Goal: Task Accomplishment & Management: Manage account settings

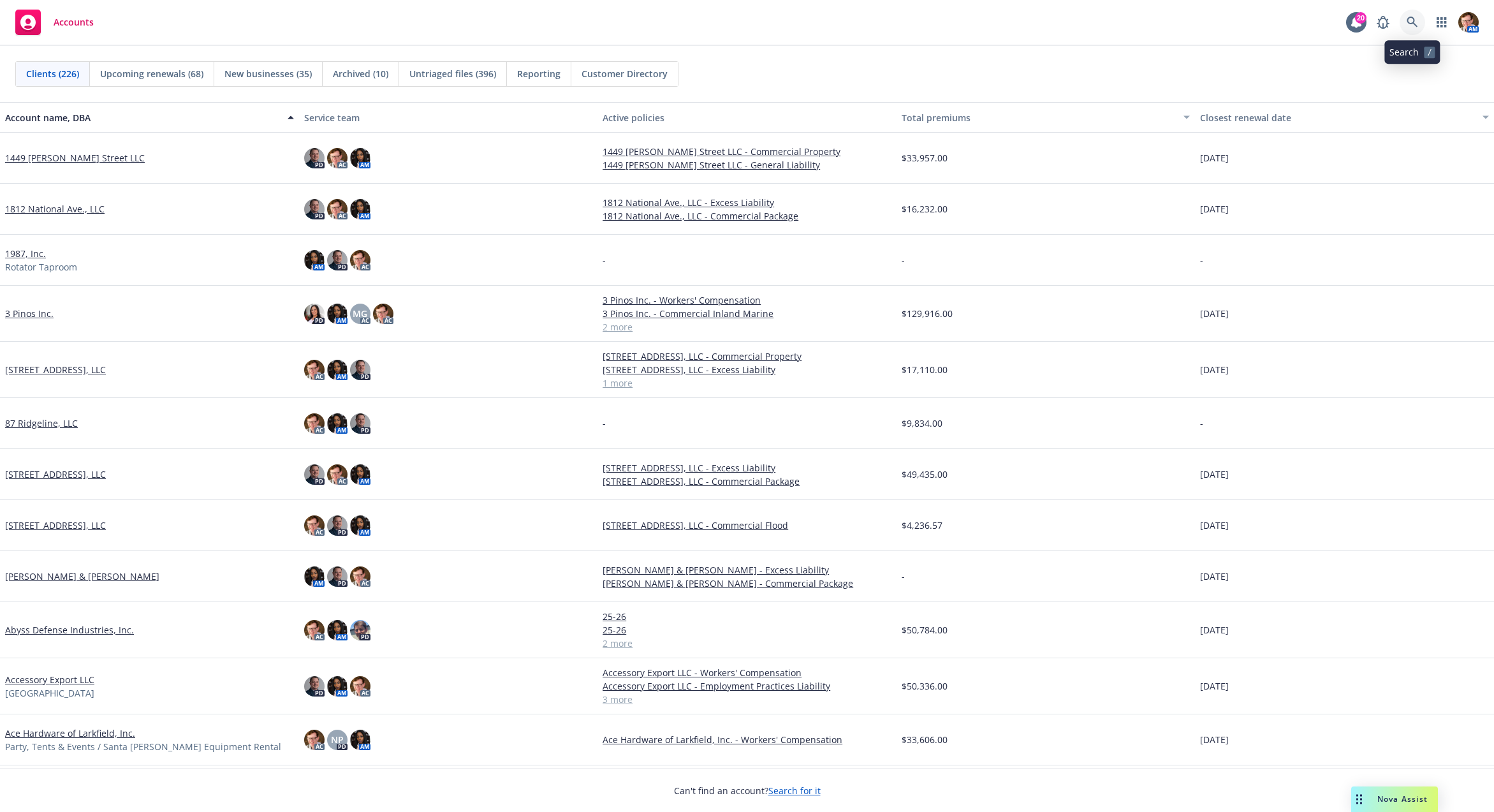
click at [1416, 22] on icon at bounding box center [1412, 22] width 11 height 11
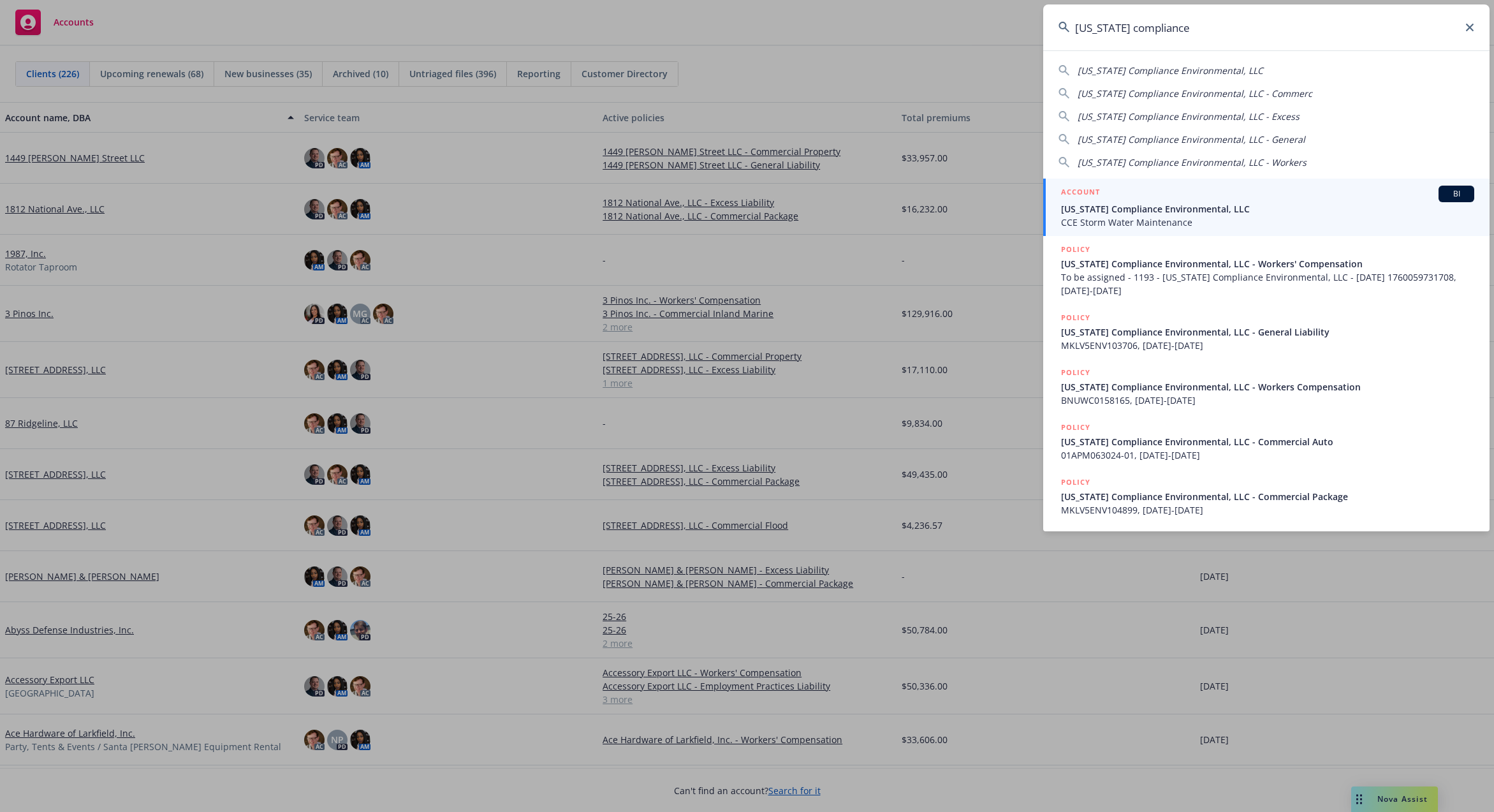
type input "california compliance"
click at [1158, 209] on span "California Compliance Environmental, LLC" at bounding box center [1267, 208] width 413 height 13
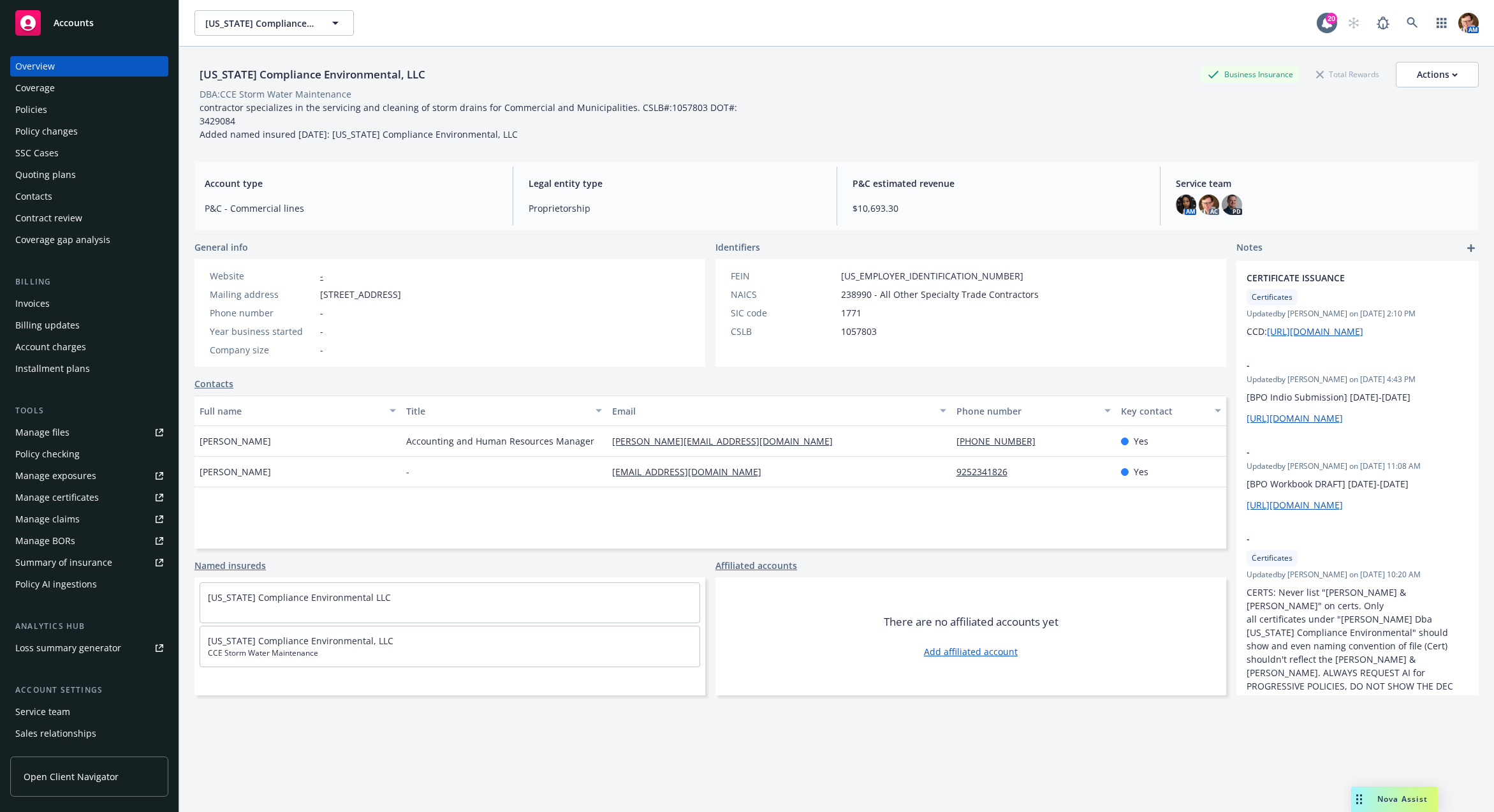
click at [51, 134] on div "Policy changes" at bounding box center [47, 131] width 63 height 20
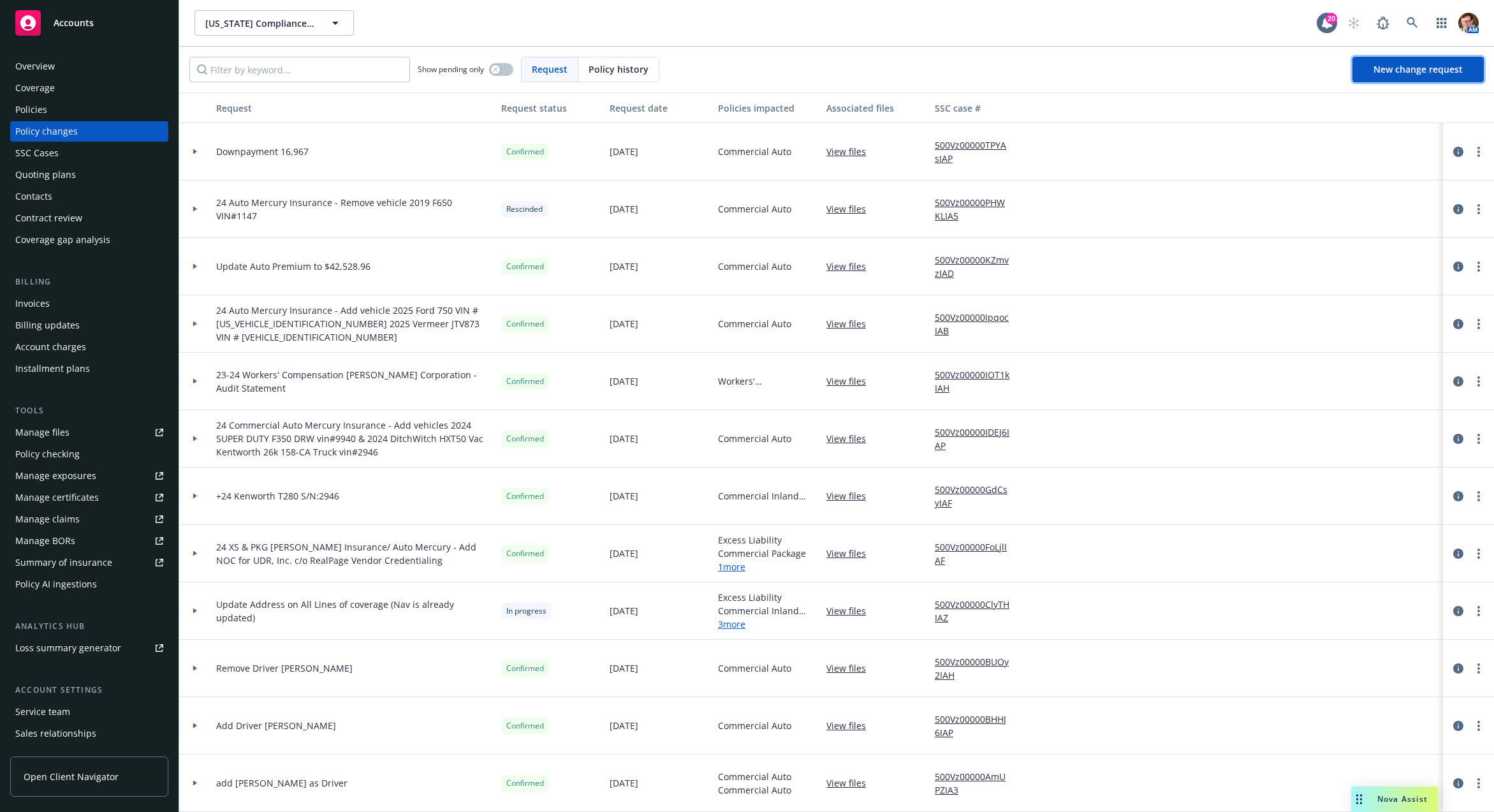
click at [1403, 72] on span "New change request" at bounding box center [1418, 69] width 89 height 12
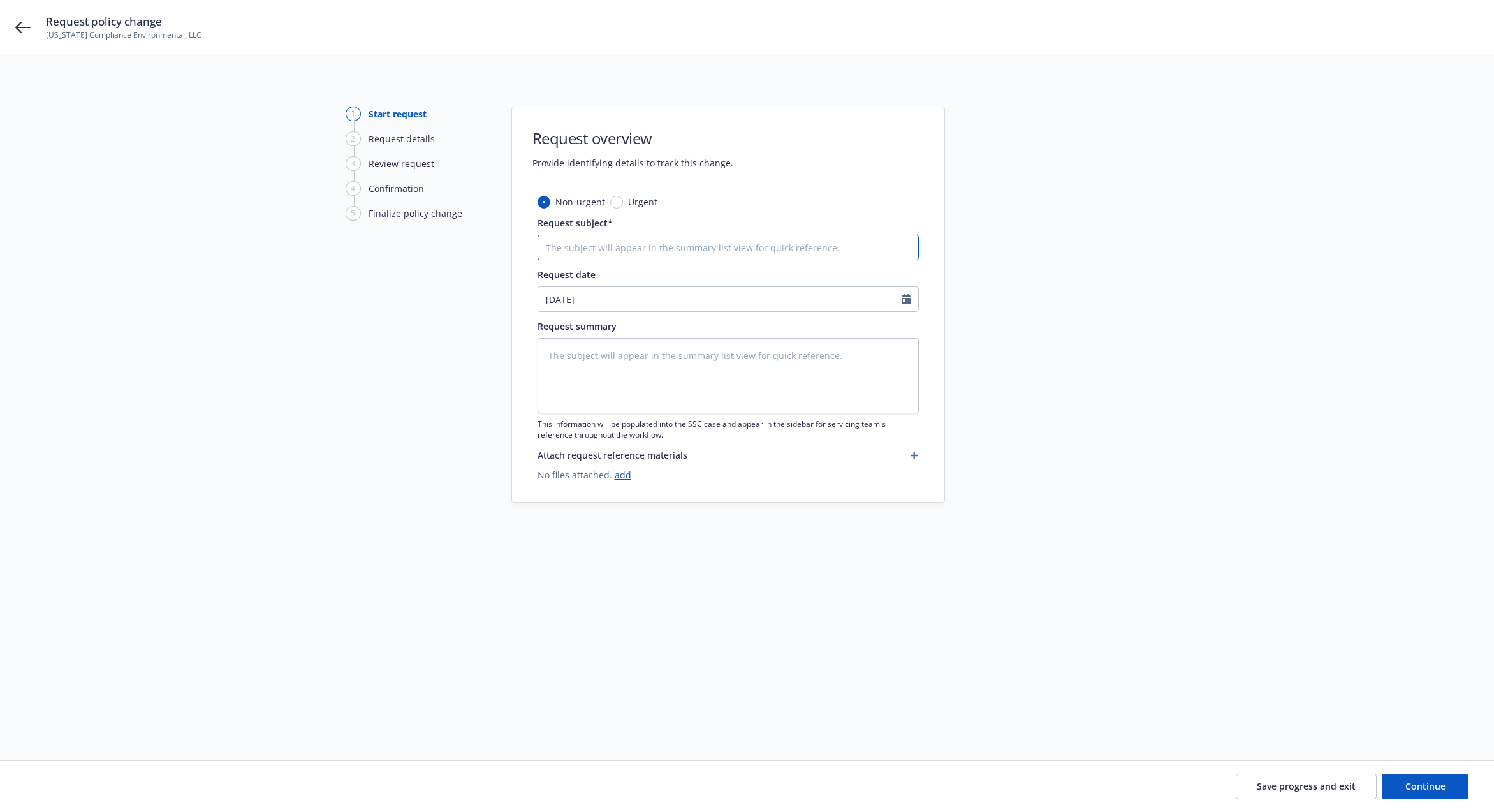
click at [643, 243] on input "Request subject*" at bounding box center [727, 247] width 381 height 25
type textarea "x"
type input "A"
type textarea "x"
type input "Ad"
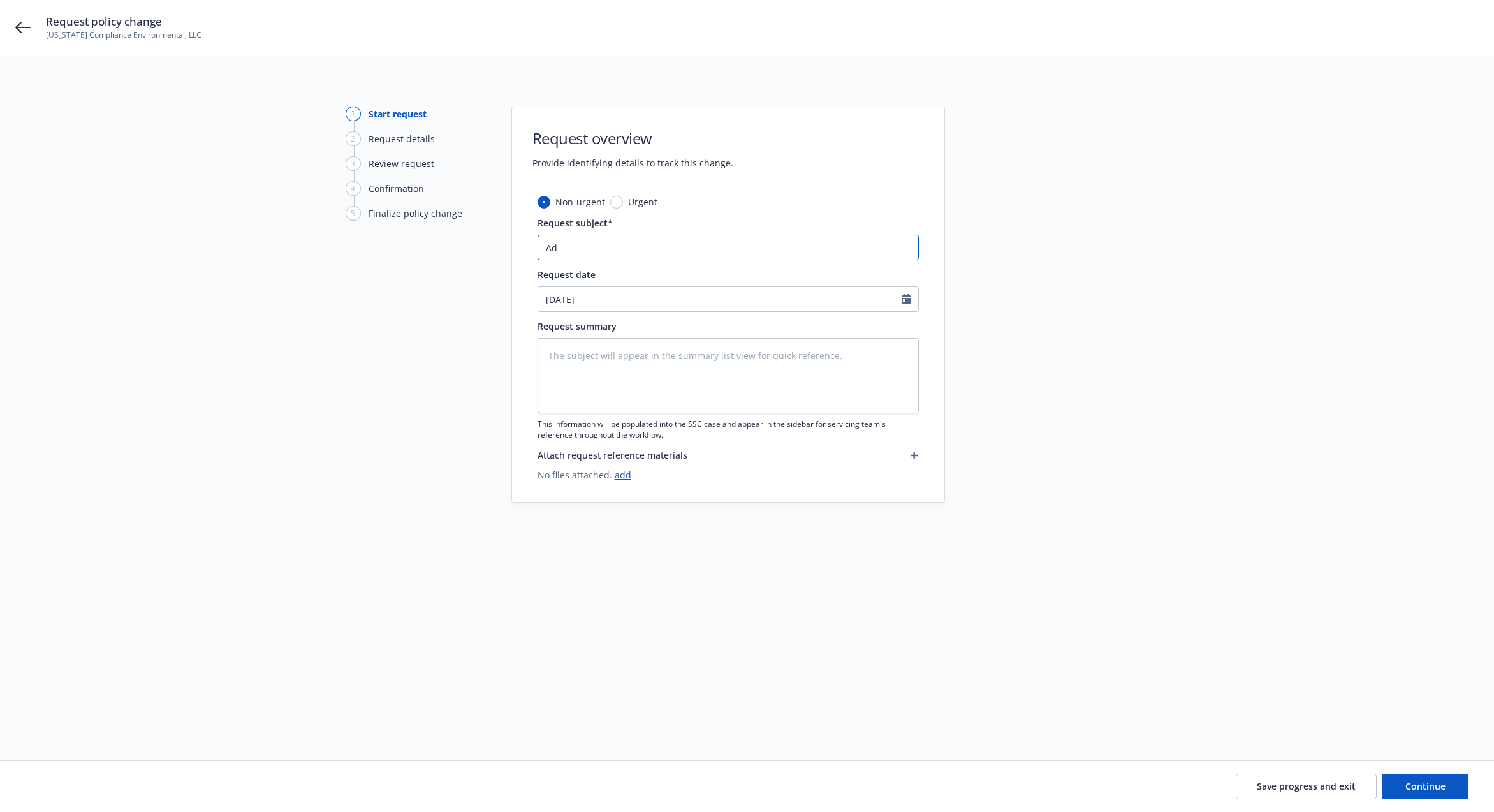
type textarea "x"
type input "Add"
type textarea "x"
type input "Add"
type textarea "x"
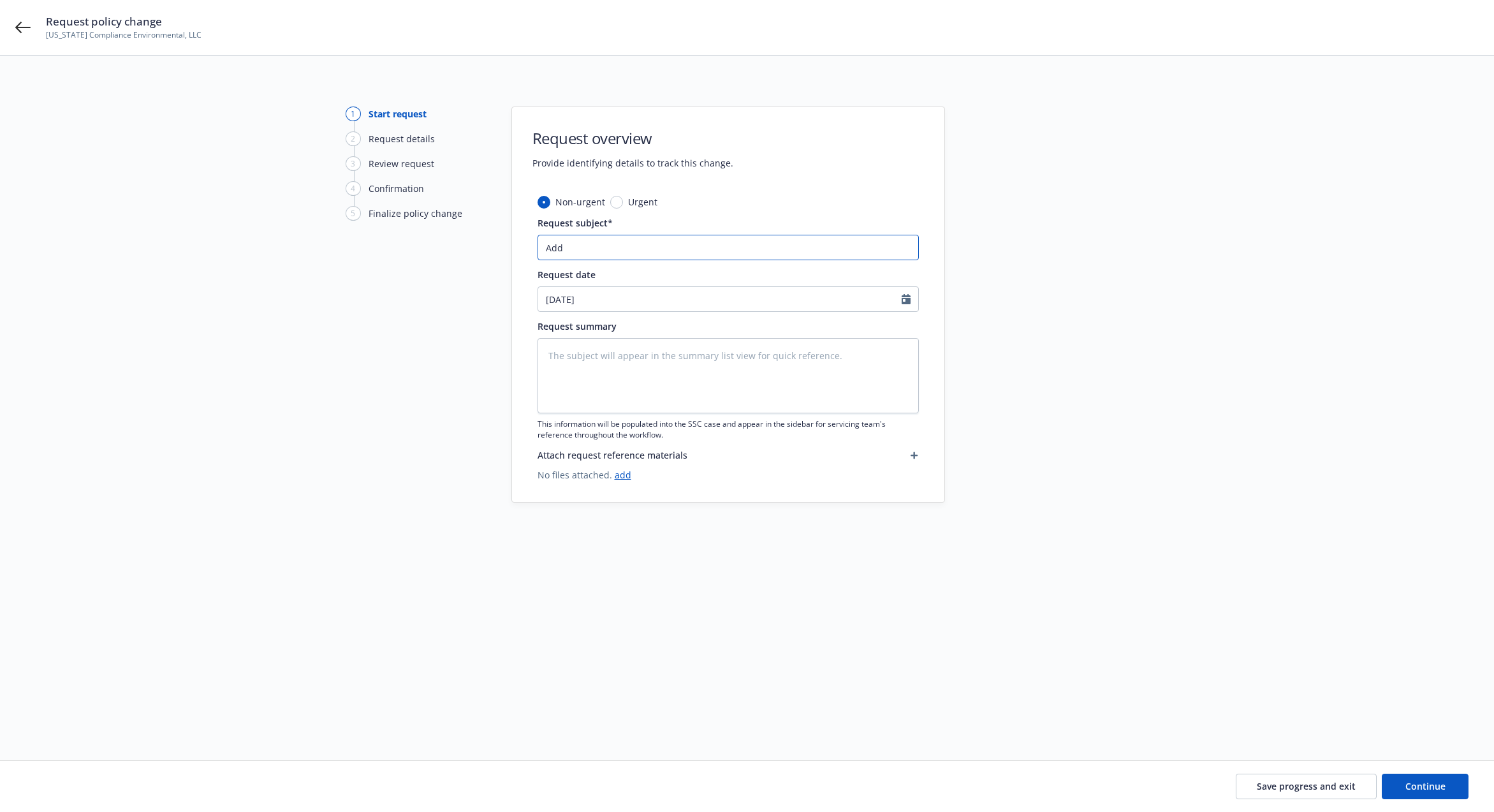
type input "Add C"
type textarea "x"
type input "Add Ci"
type textarea "x"
type input "Add City"
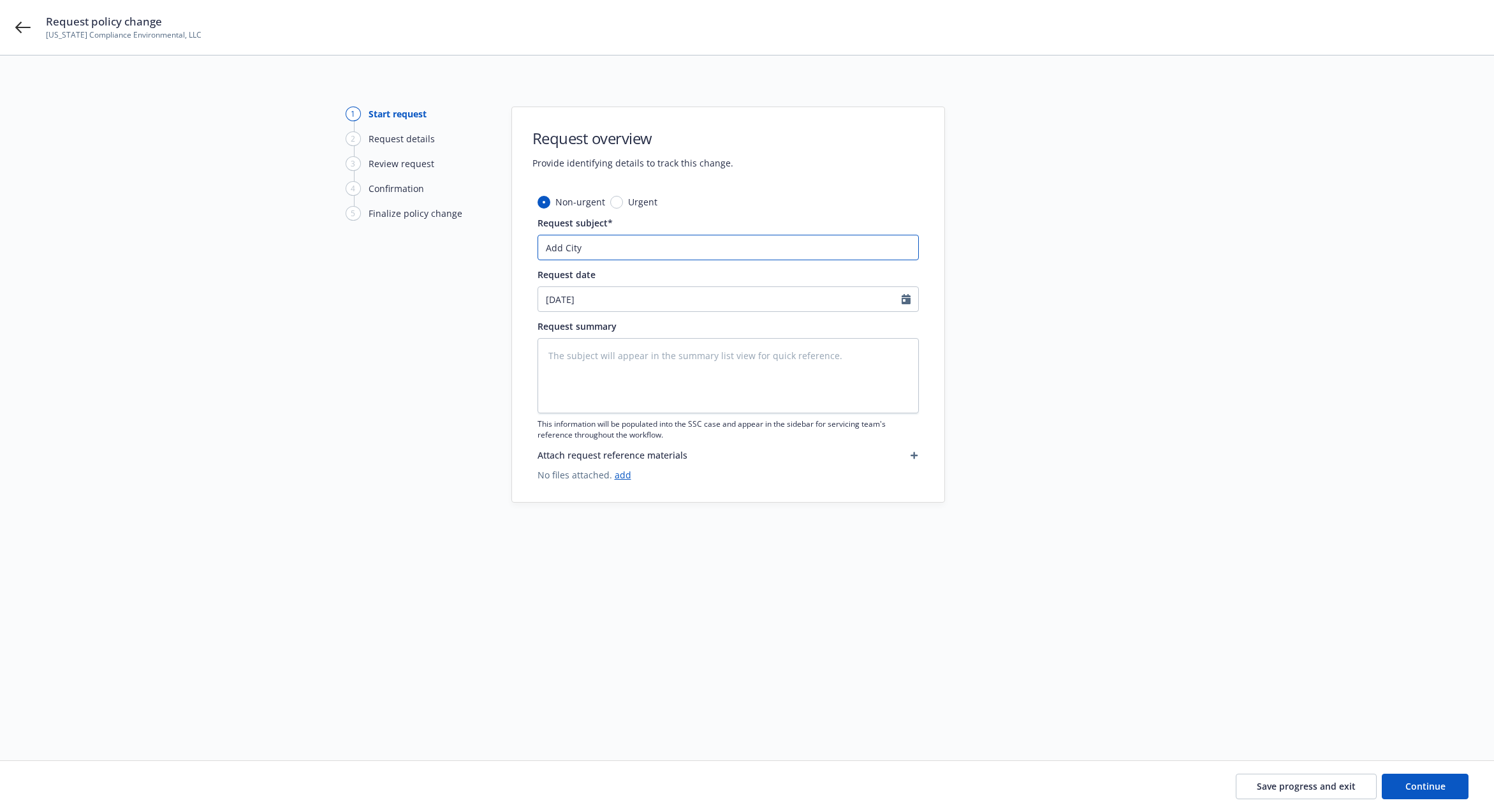
type textarea "x"
type input "Add City"
type textarea "x"
type input "Add City o"
type textarea "x"
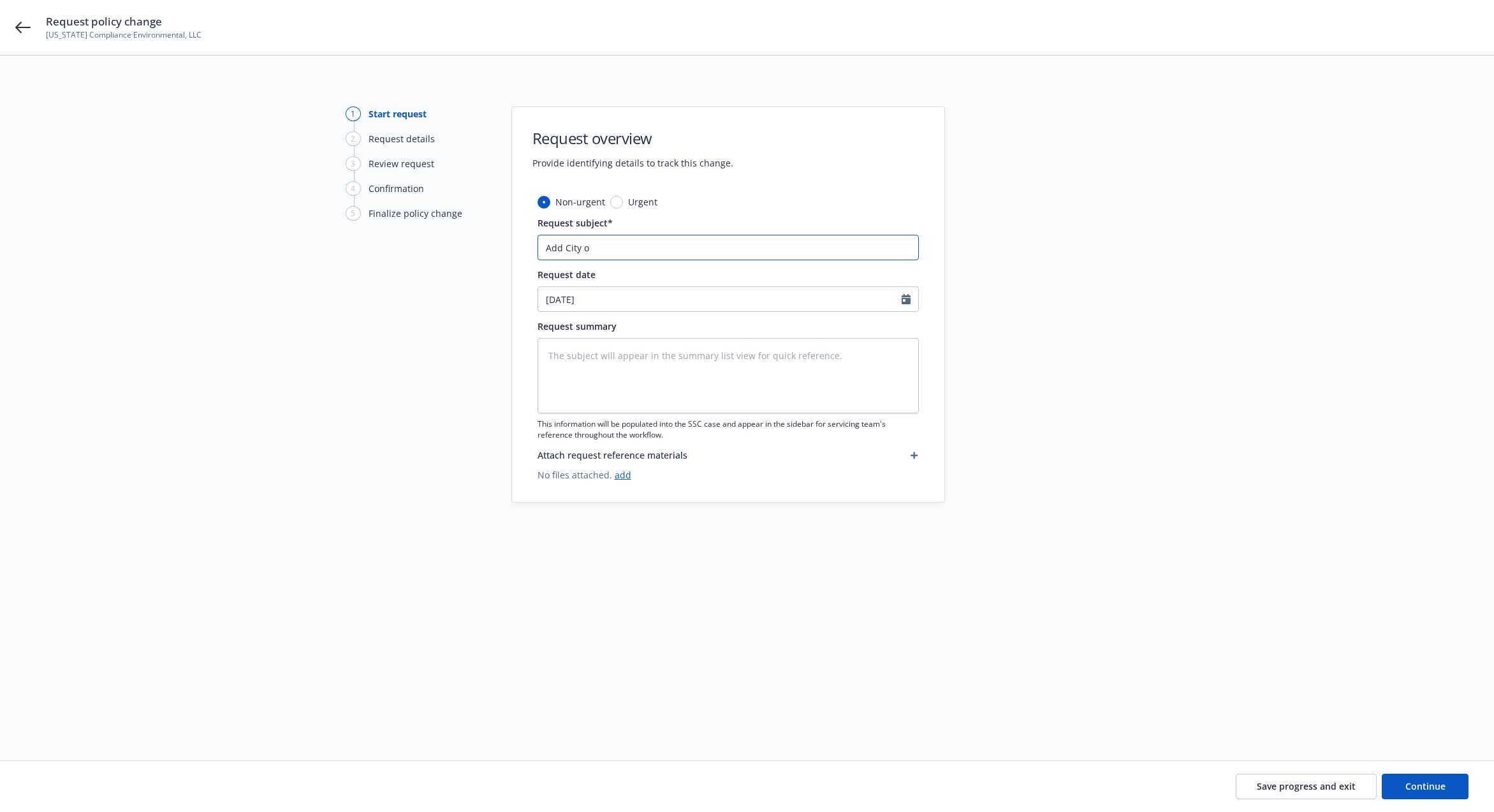
type input "Add City of"
type textarea "x"
type input "Add City of"
type textarea "x"
type input "Add City of C"
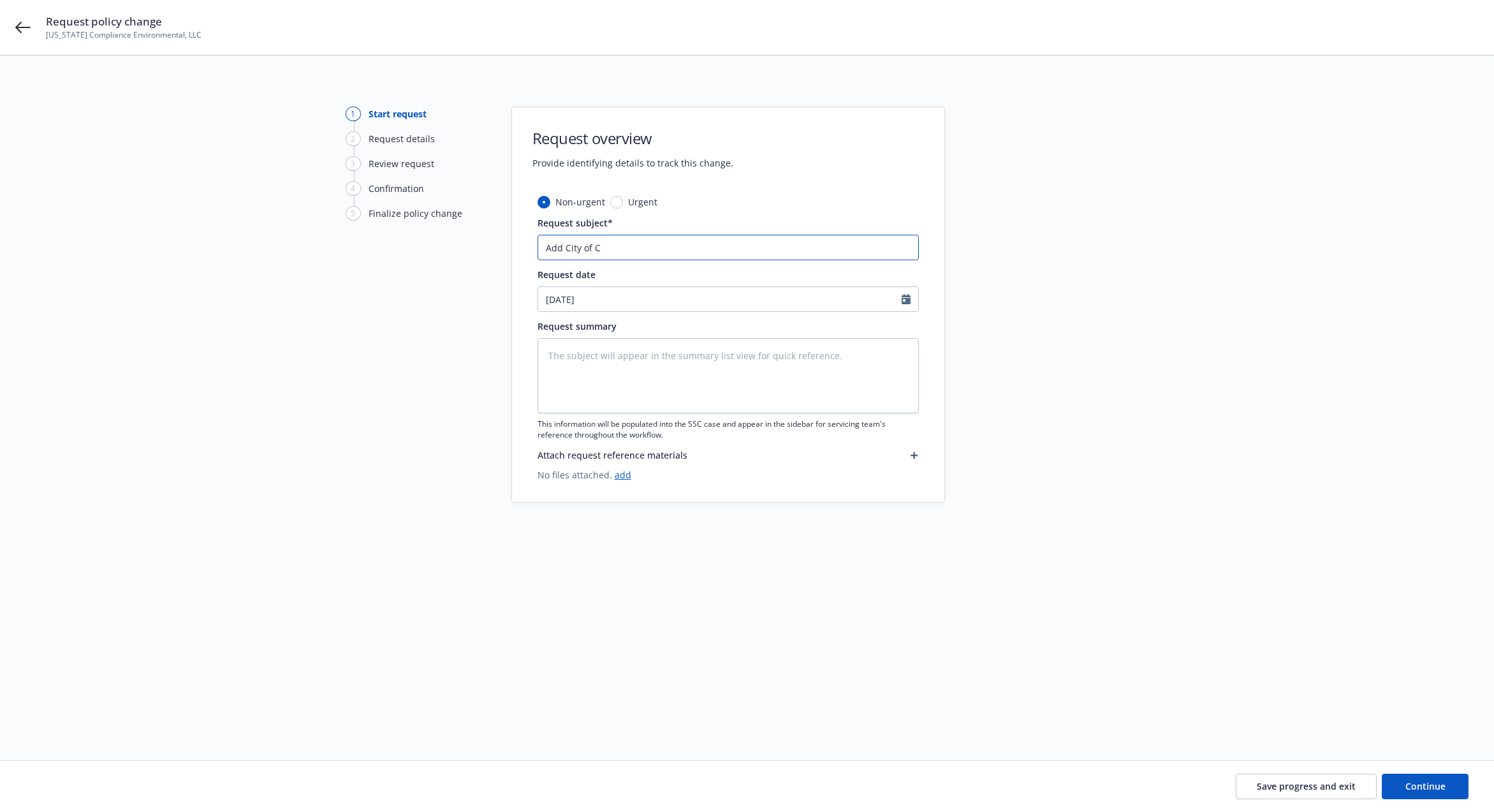
type textarea "x"
type input "Add City of"
type textarea "x"
type input "Add City of R"
type textarea "x"
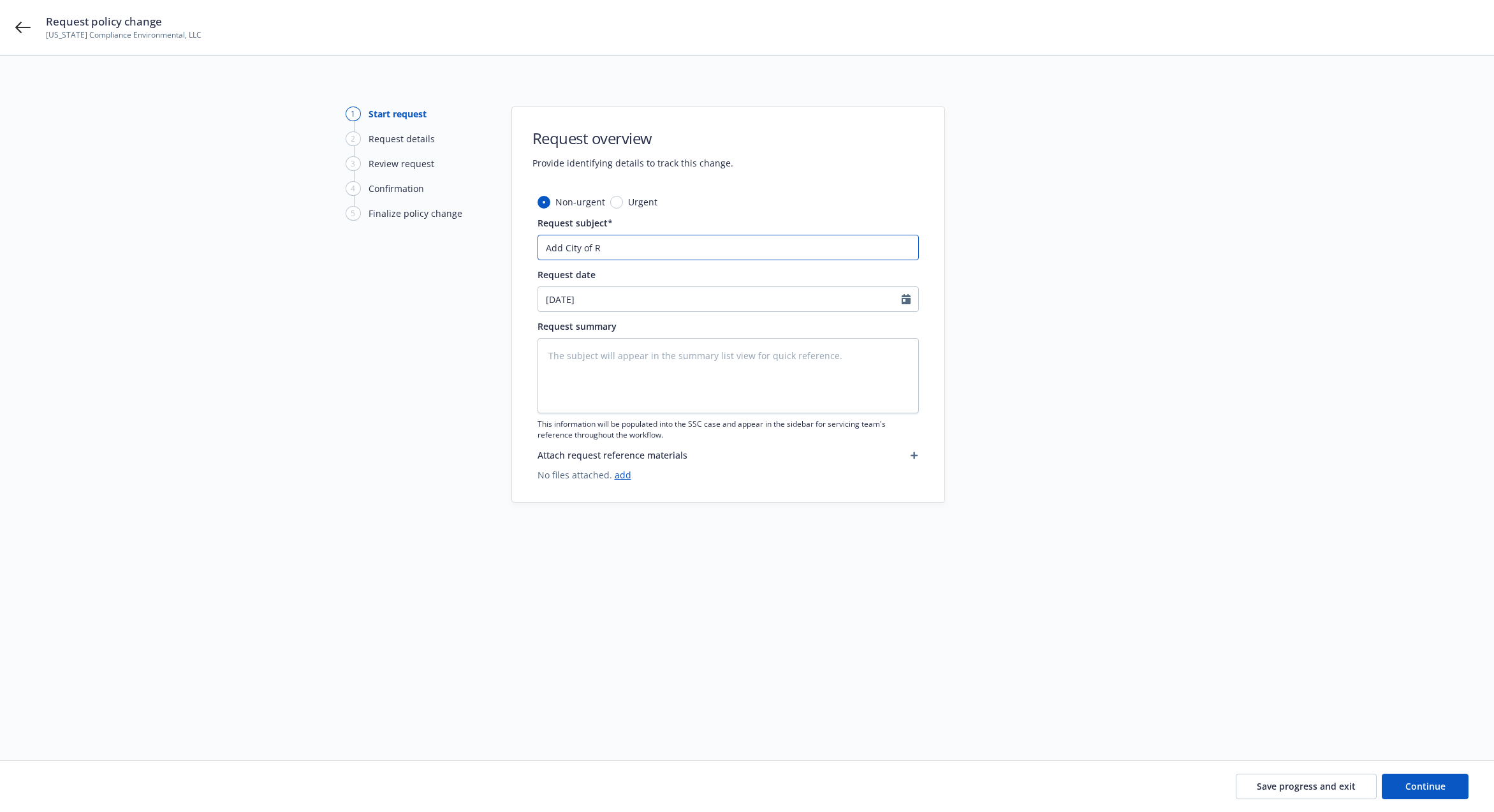
type input "Add City of Ri"
type textarea "x"
type input "Add City of Ric"
type textarea "x"
type input "Add City of Rick"
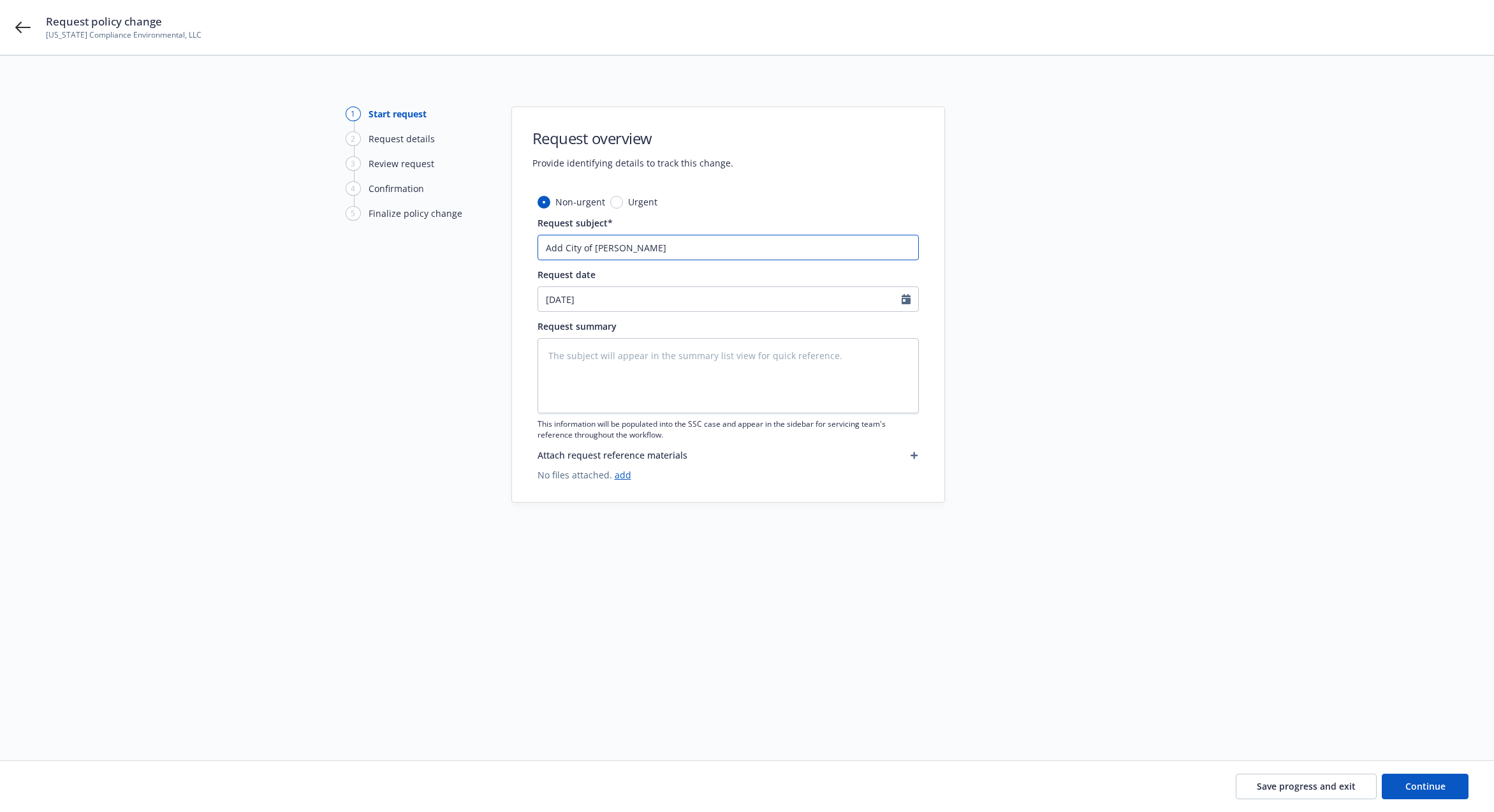
type textarea "x"
type input "Add City of Ricka"
type textarea "x"
type input "Add City of Rickar"
type textarea "x"
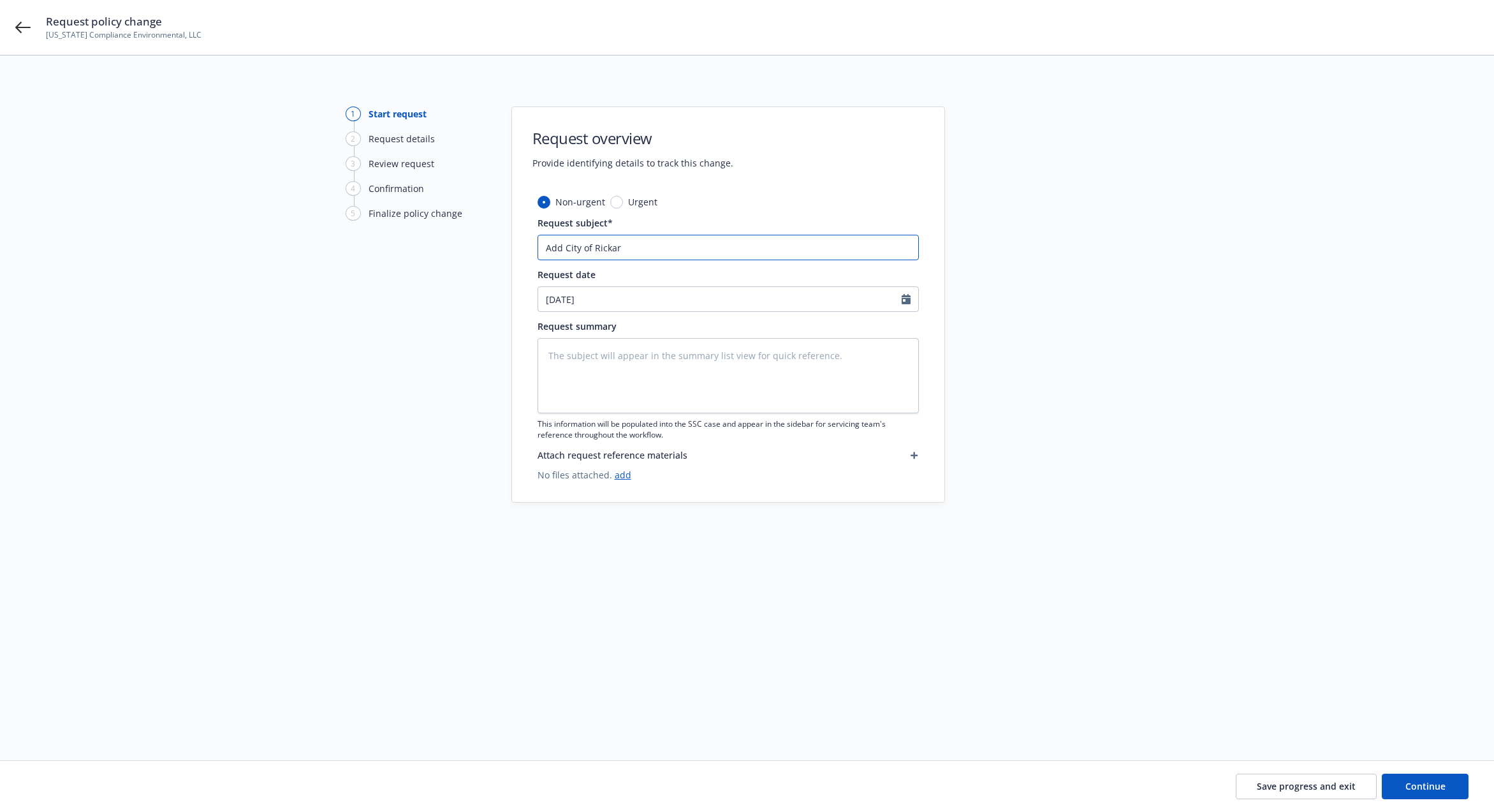
type input "Add City of Rickard"
type textarea "x"
type input "Add City of Rickar"
type textarea "x"
type input "Add City of Ricka"
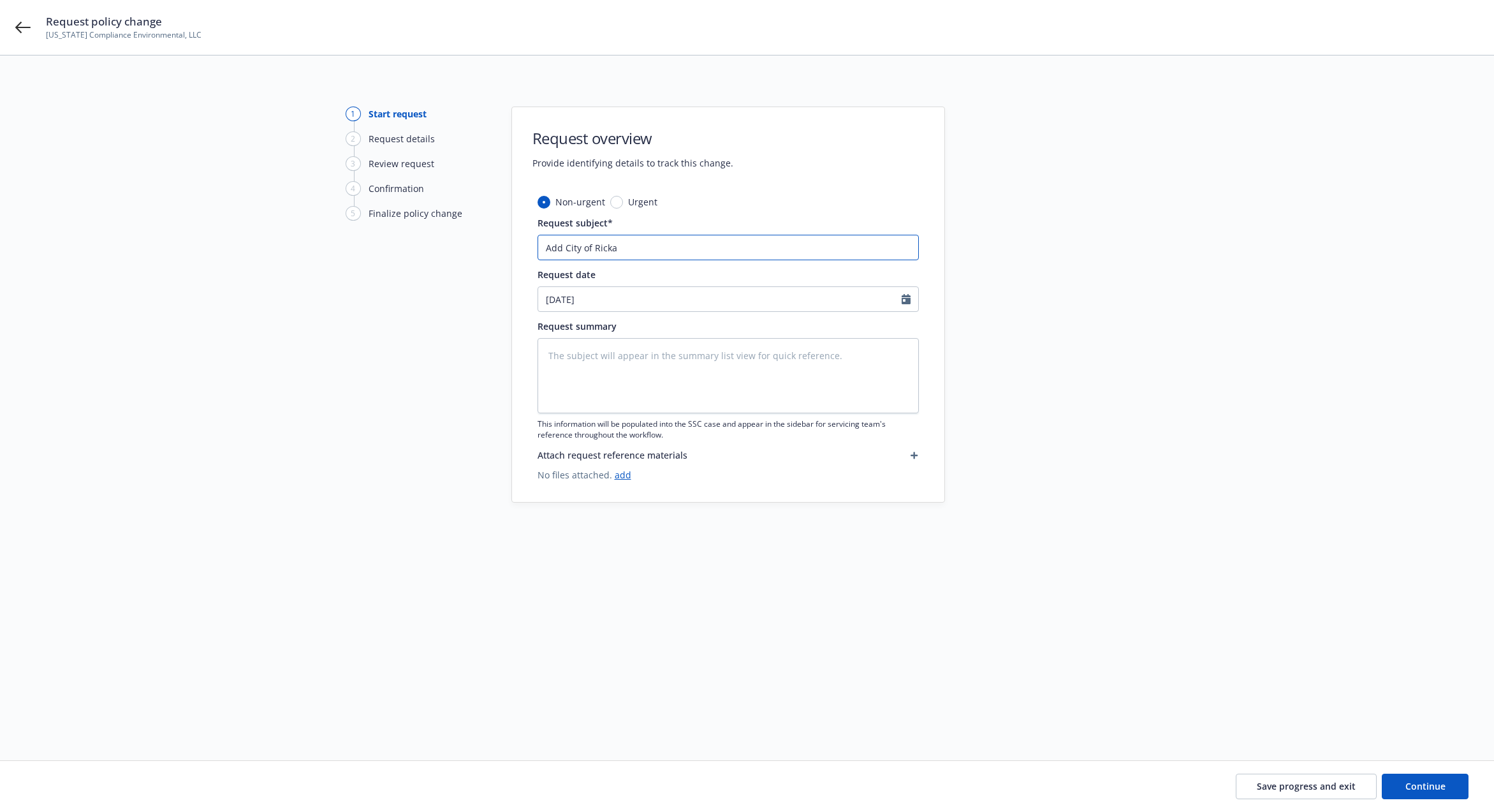
type textarea "x"
type input "Add City of Rick"
type textarea "x"
type input "Add City of Ric"
type textarea "x"
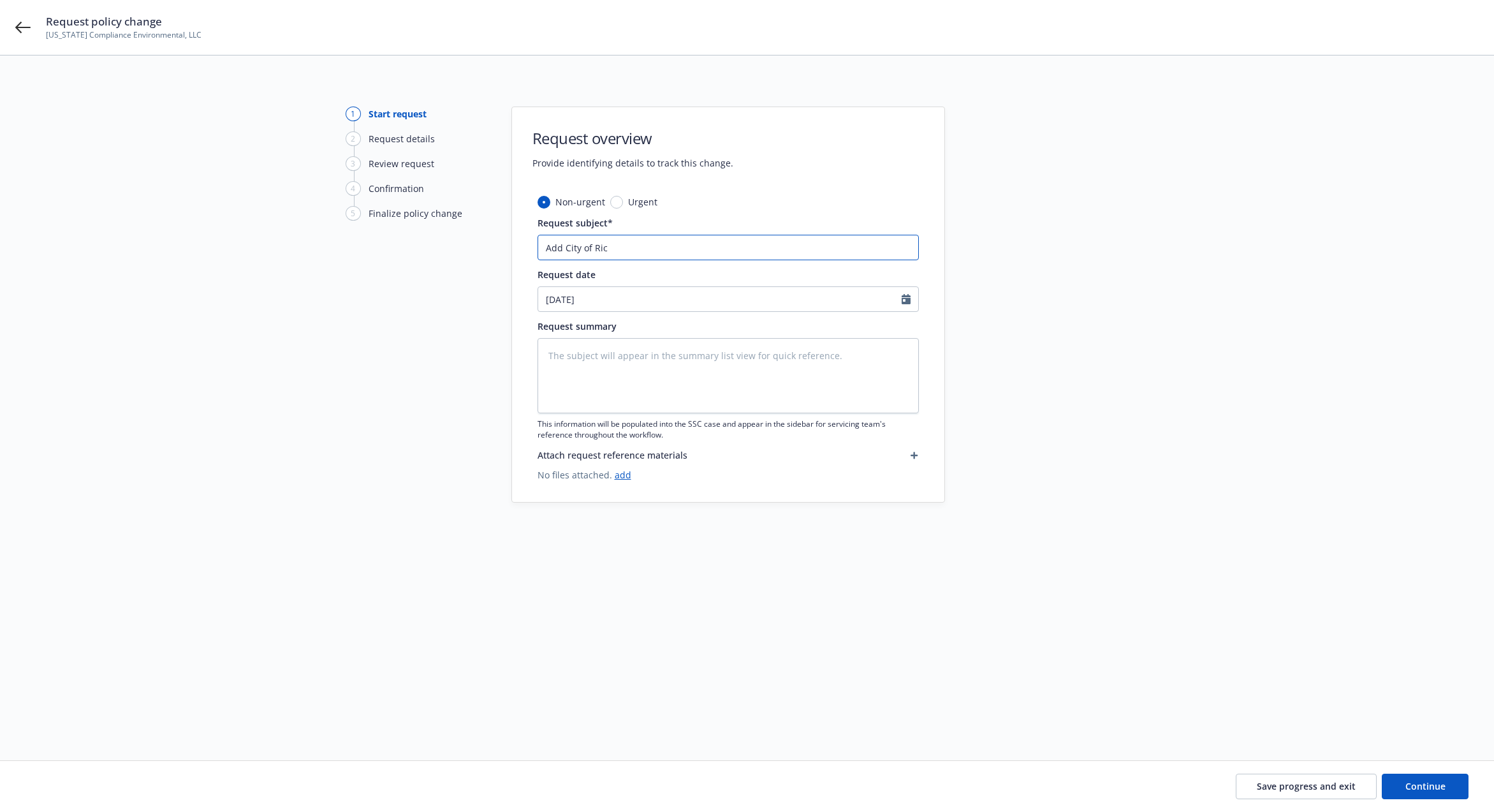
type input "Add City of Rich"
type textarea "x"
type input "Add City of Richa"
type textarea "x"
type input "Add City of Richar"
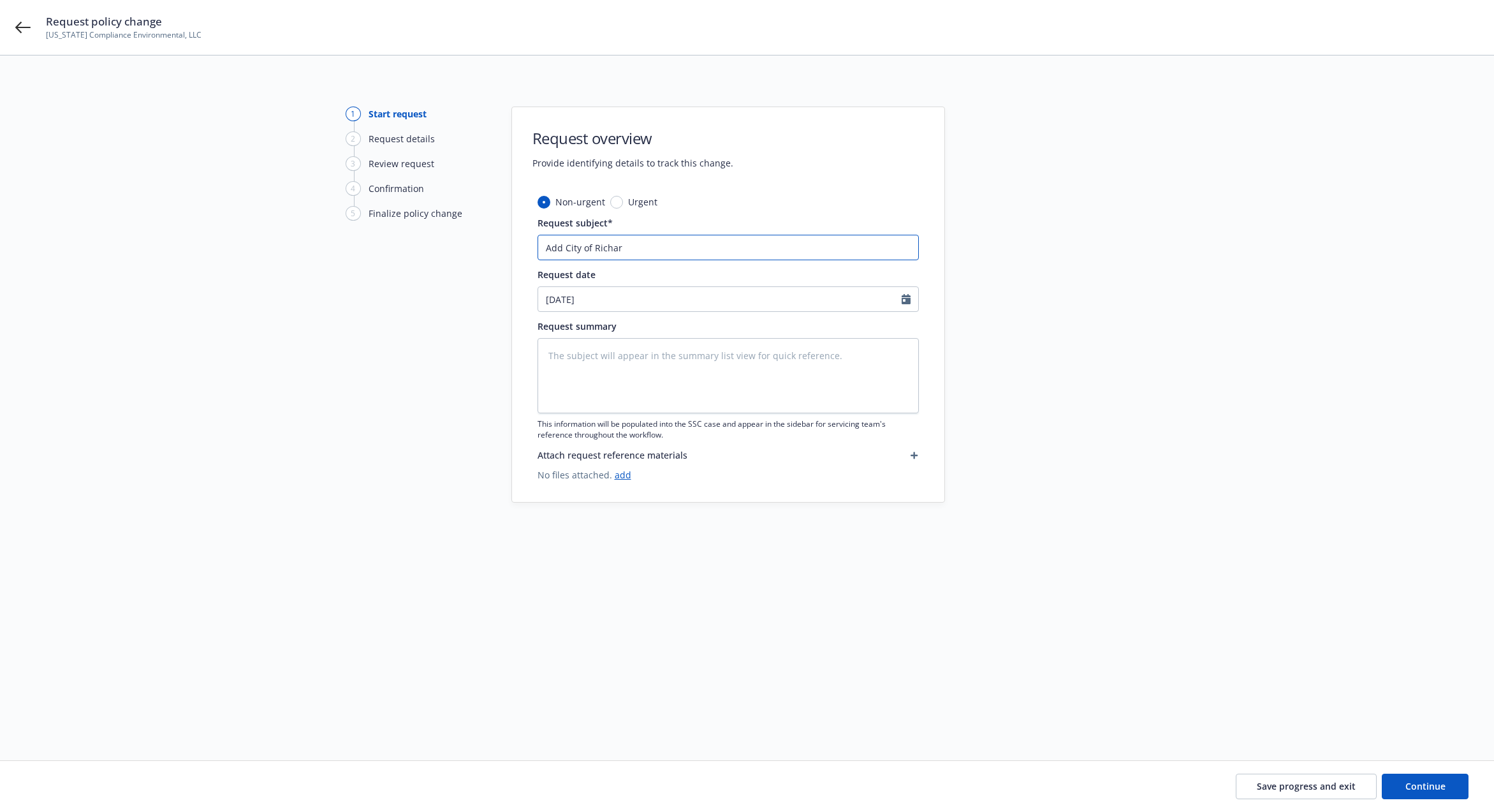
type textarea "x"
type input "Add City of Richard"
type textarea "x"
type input "Add City of Richardo"
type textarea "x"
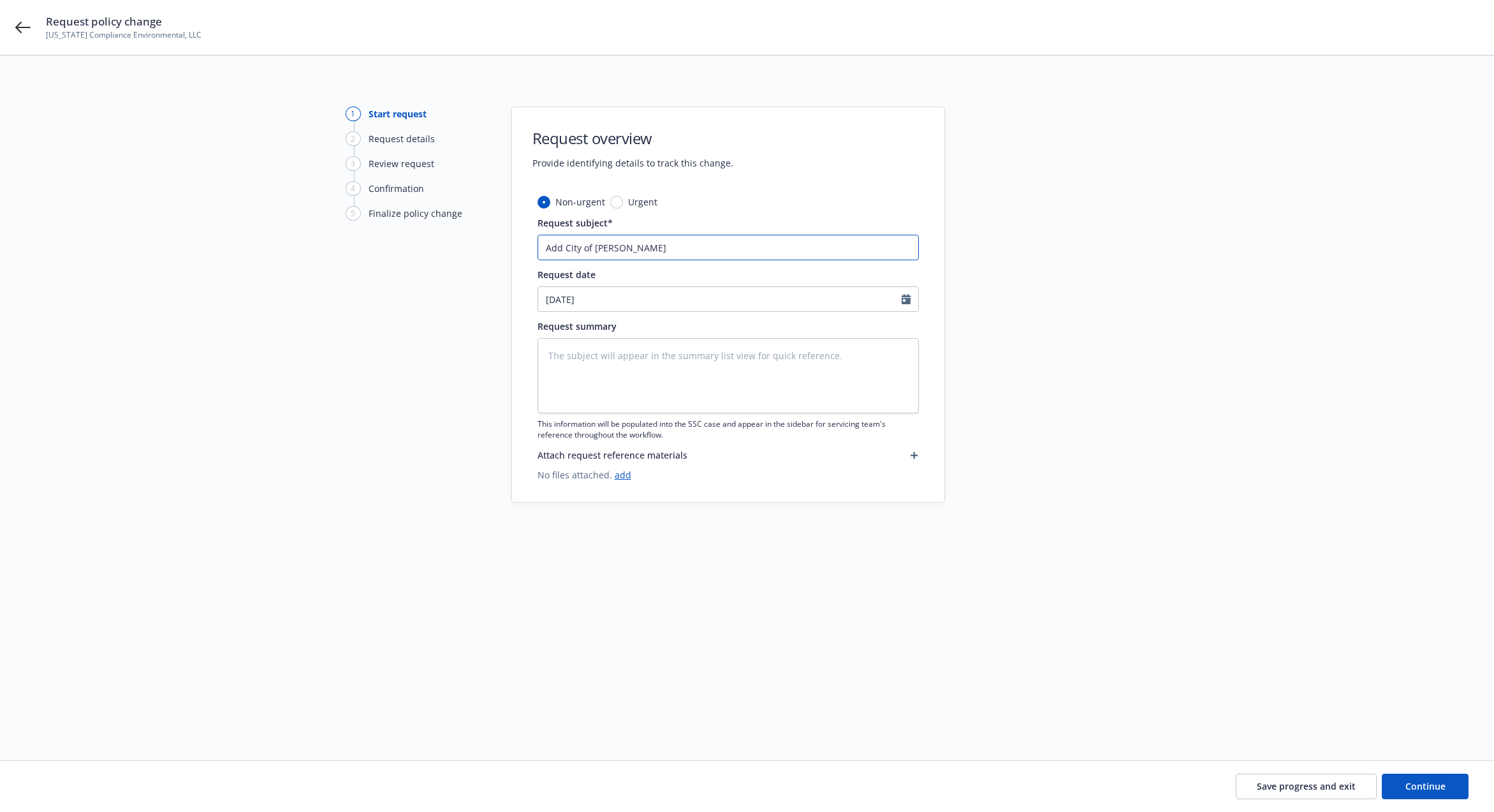
type input "Add City of Richard"
type textarea "x"
type input "Add City of Richards"
type textarea "x"
type input "Add City of Richards"
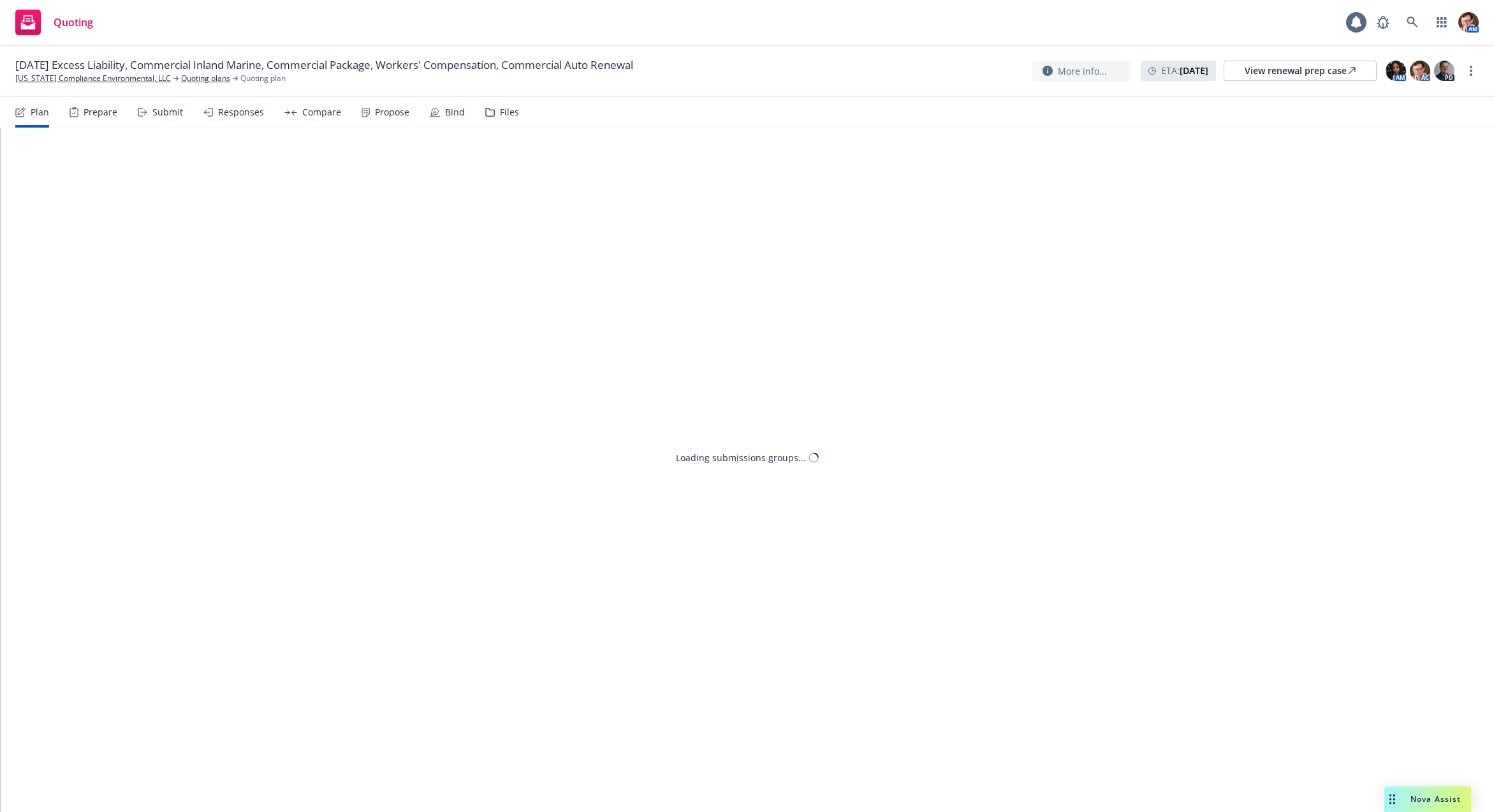
click at [386, 111] on div "Propose" at bounding box center [392, 113] width 34 height 10
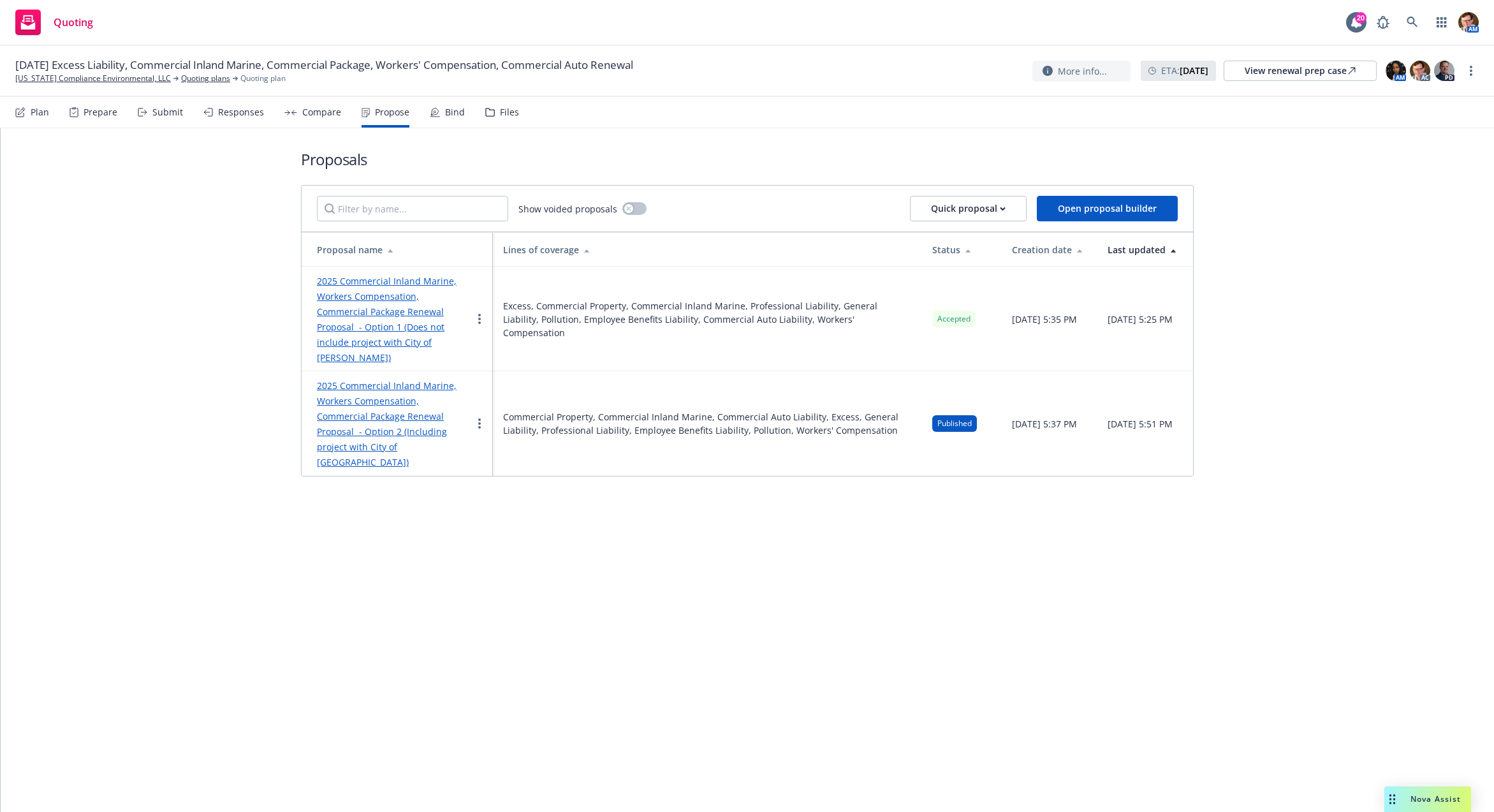
click at [445, 111] on div "Bind" at bounding box center [454, 113] width 20 height 10
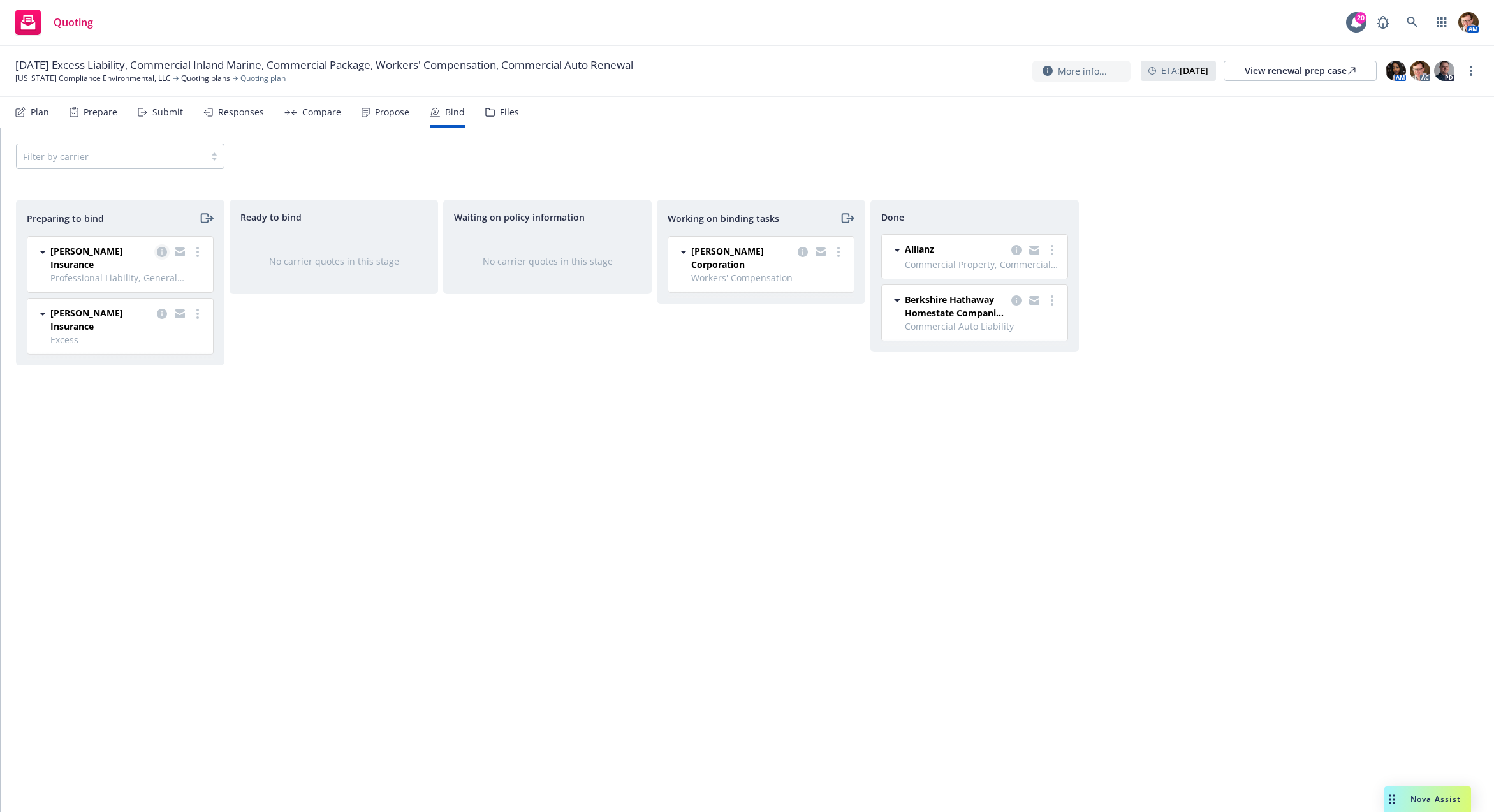
click at [162, 250] on icon "copy logging email" at bounding box center [162, 252] width 10 height 10
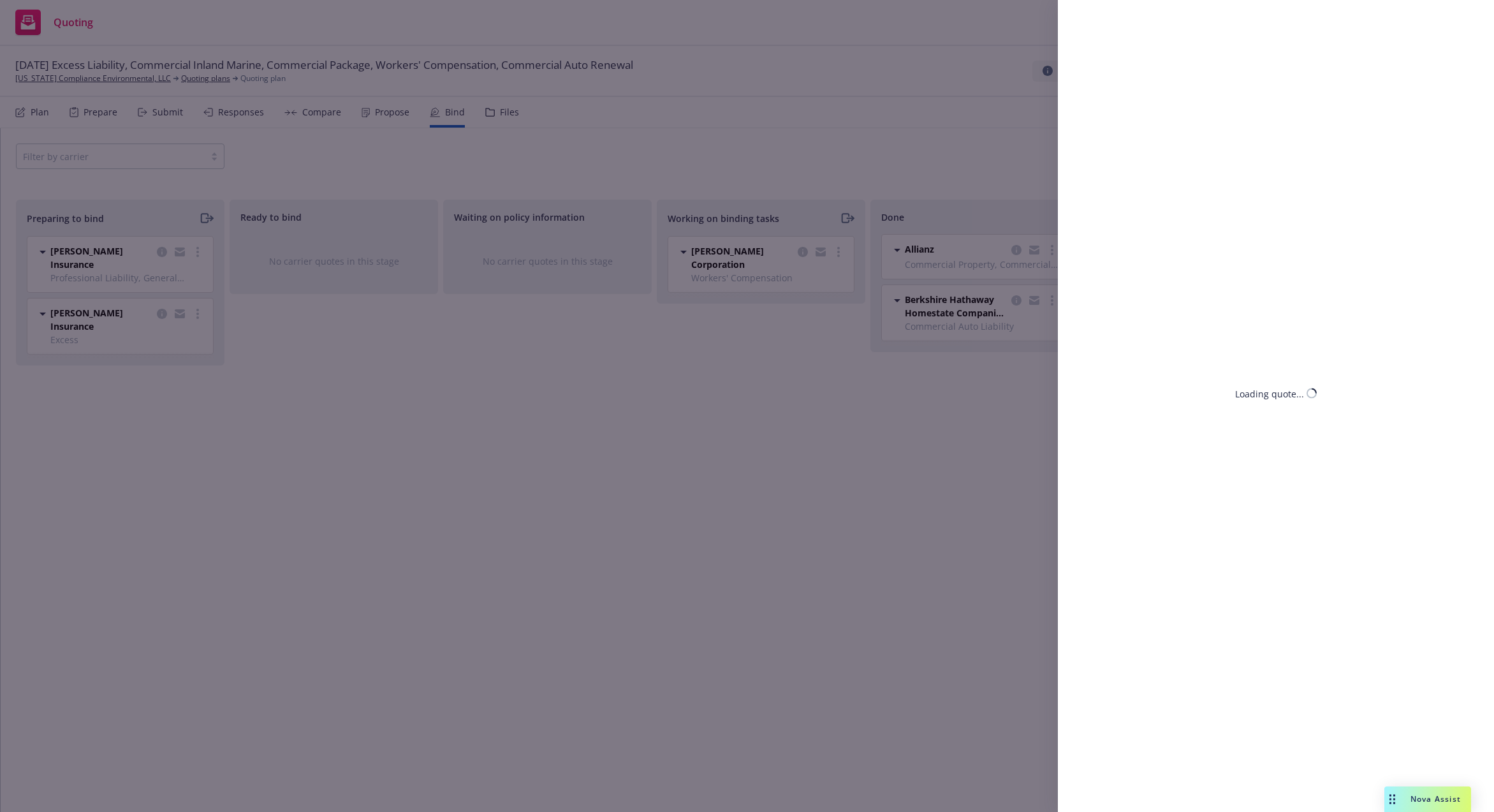
select select "CA"
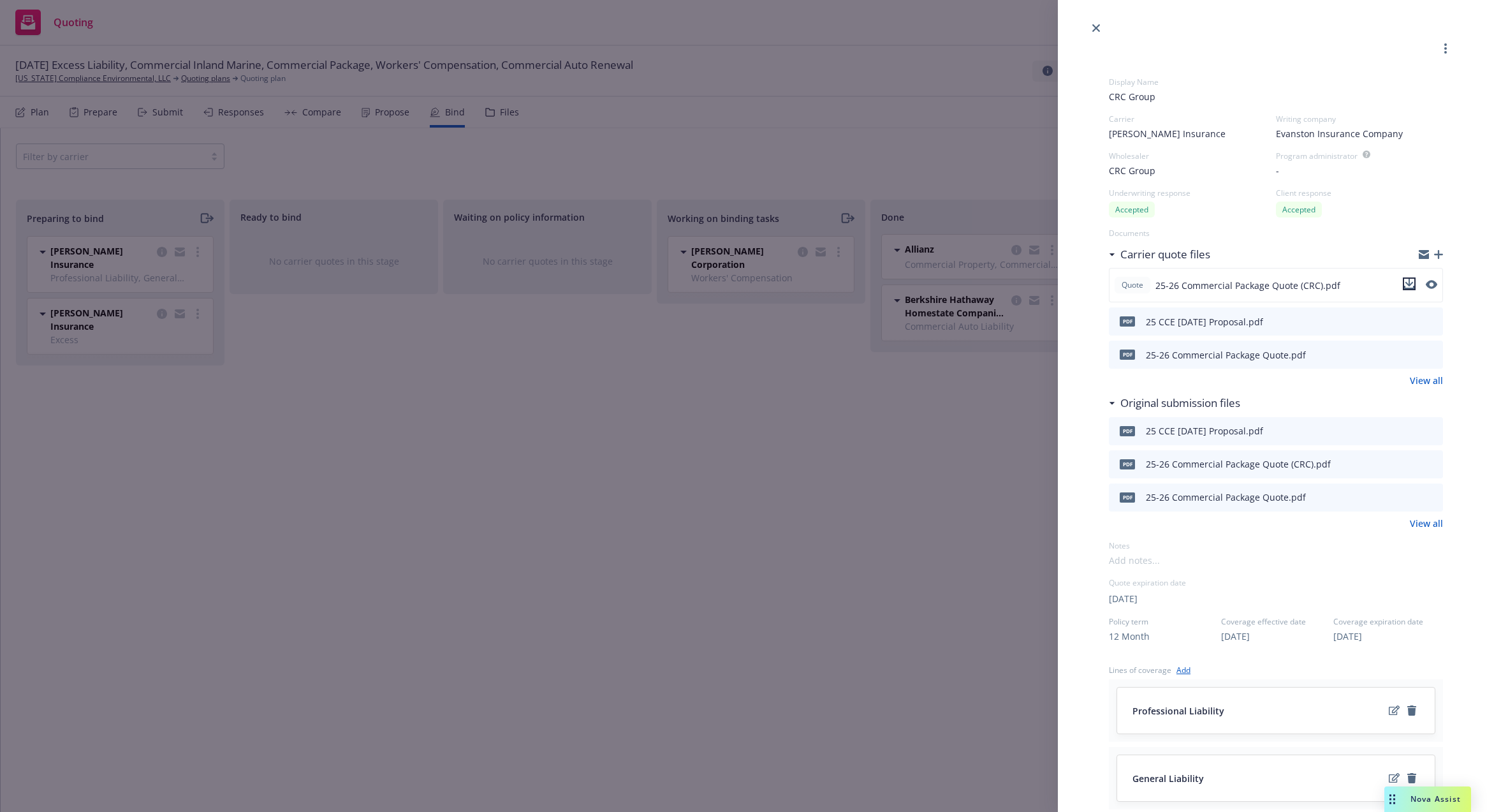
click at [1404, 286] on icon "download file" at bounding box center [1409, 283] width 10 height 10
click at [1087, 25] on div at bounding box center [1276, 17] width 436 height 36
click at [1089, 25] on link "close" at bounding box center [1096, 28] width 16 height 16
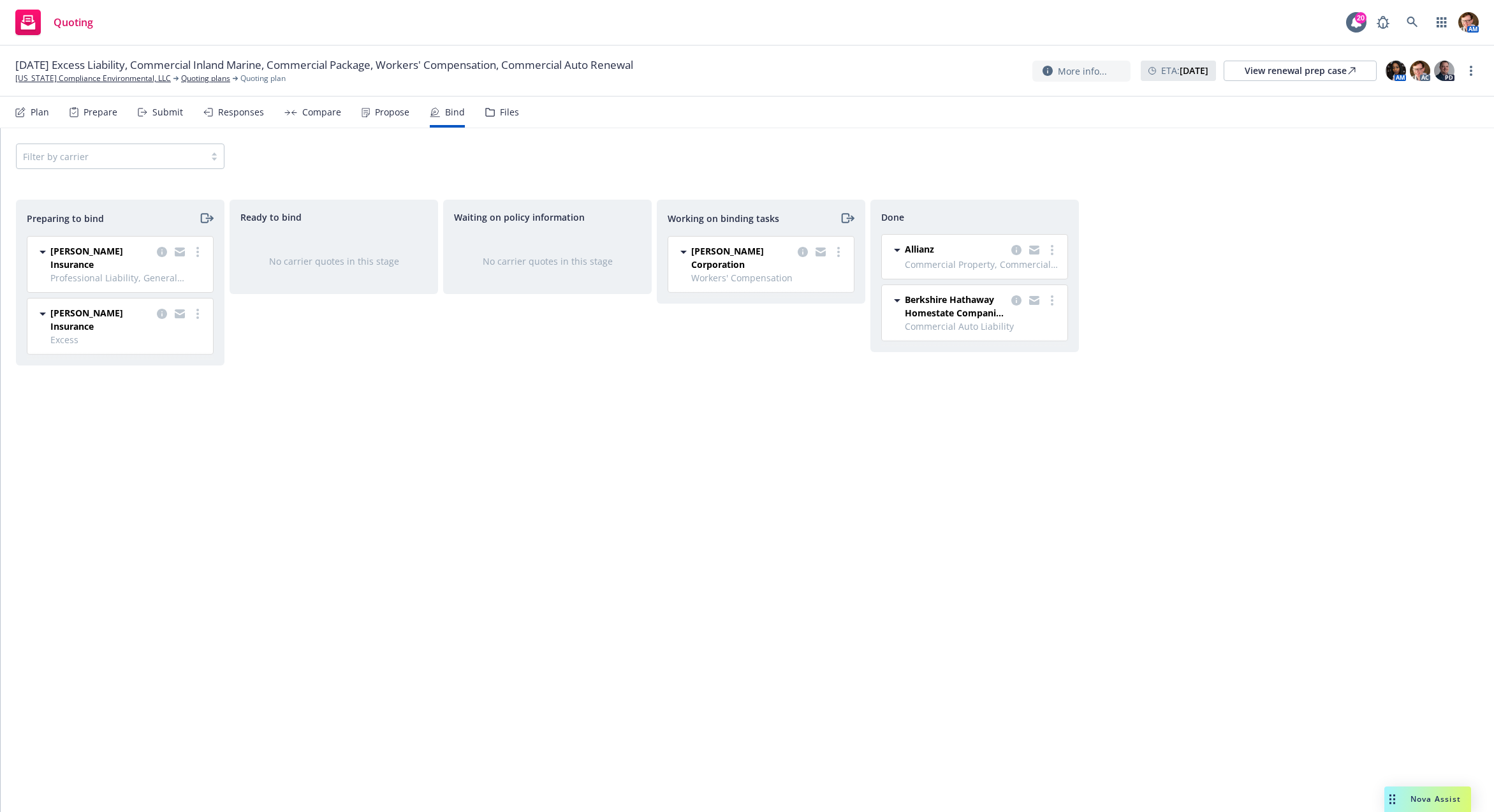
click at [261, 393] on div "Ready to bind No carrier quotes in this stage" at bounding box center [333, 492] width 208 height 585
click at [195, 306] on link "more" at bounding box center [198, 314] width 16 height 16
click at [302, 367] on div "Ready to bind No carrier quotes in this stage" at bounding box center [333, 492] width 208 height 585
click at [151, 306] on div "Markel Insurance" at bounding box center [128, 319] width 155 height 27
click at [78, 306] on span "Markel Insurance" at bounding box center [101, 319] width 101 height 27
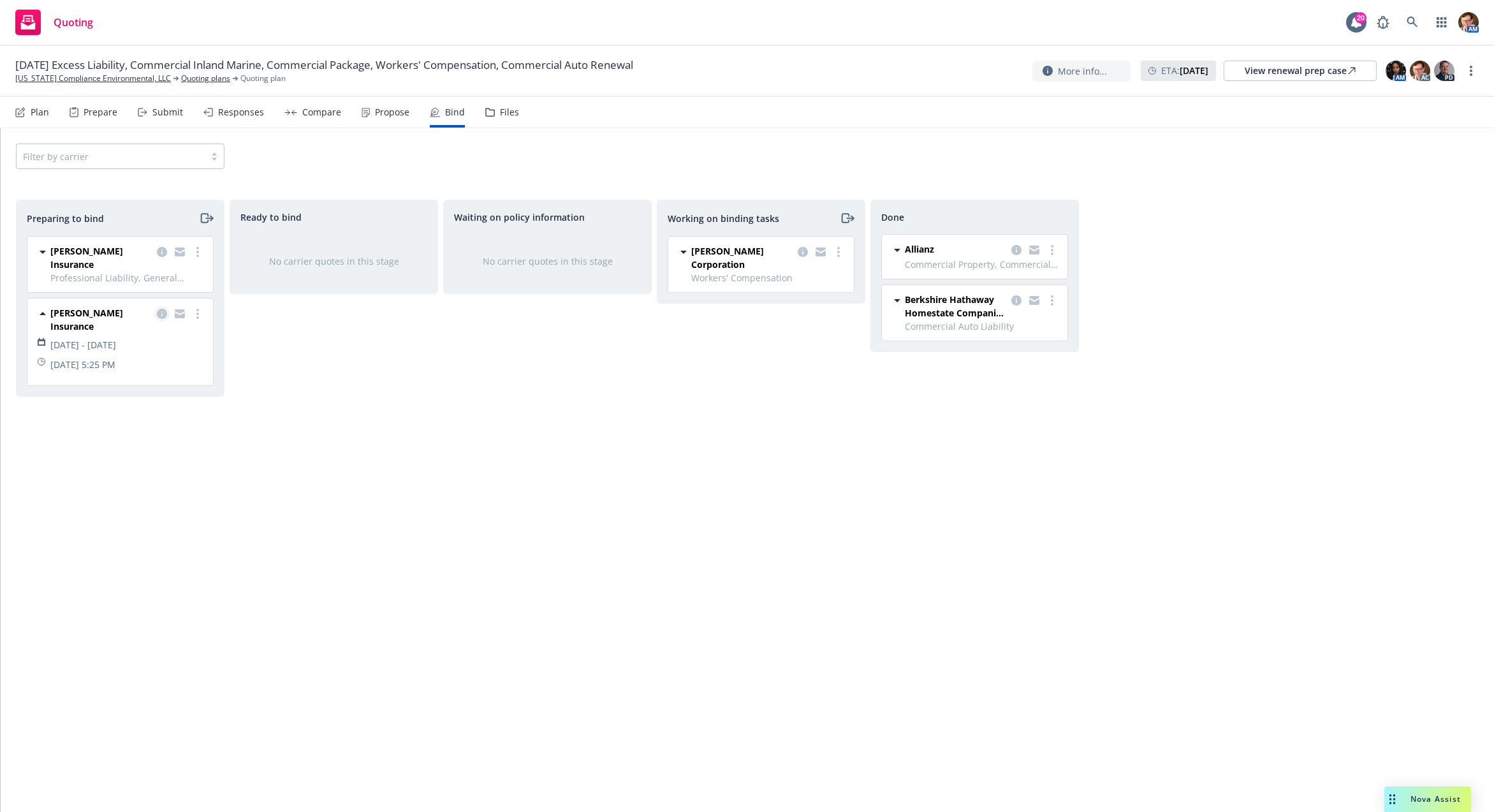
click at [158, 309] on icon "copy logging email" at bounding box center [162, 314] width 10 height 10
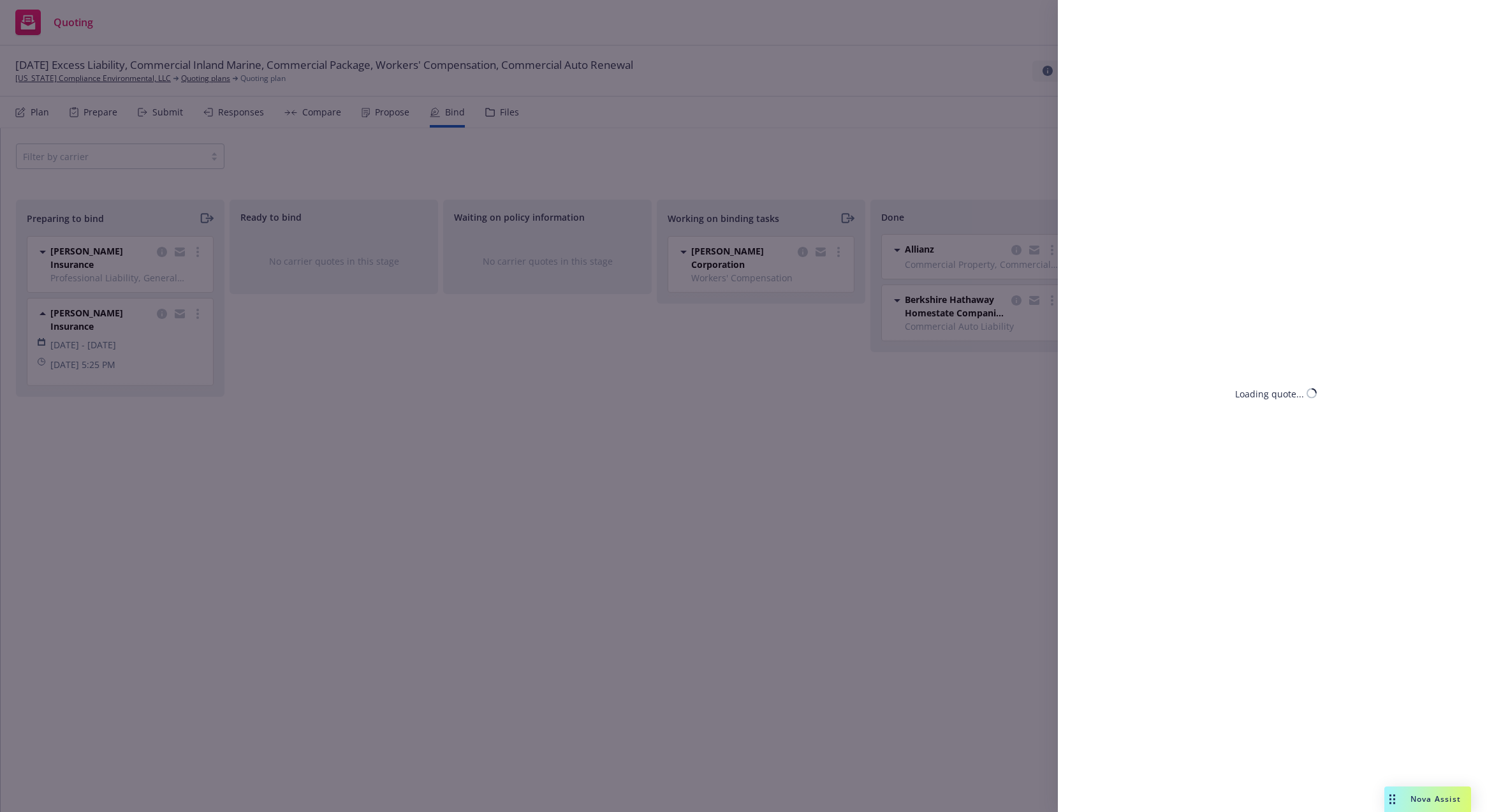
select select "CA"
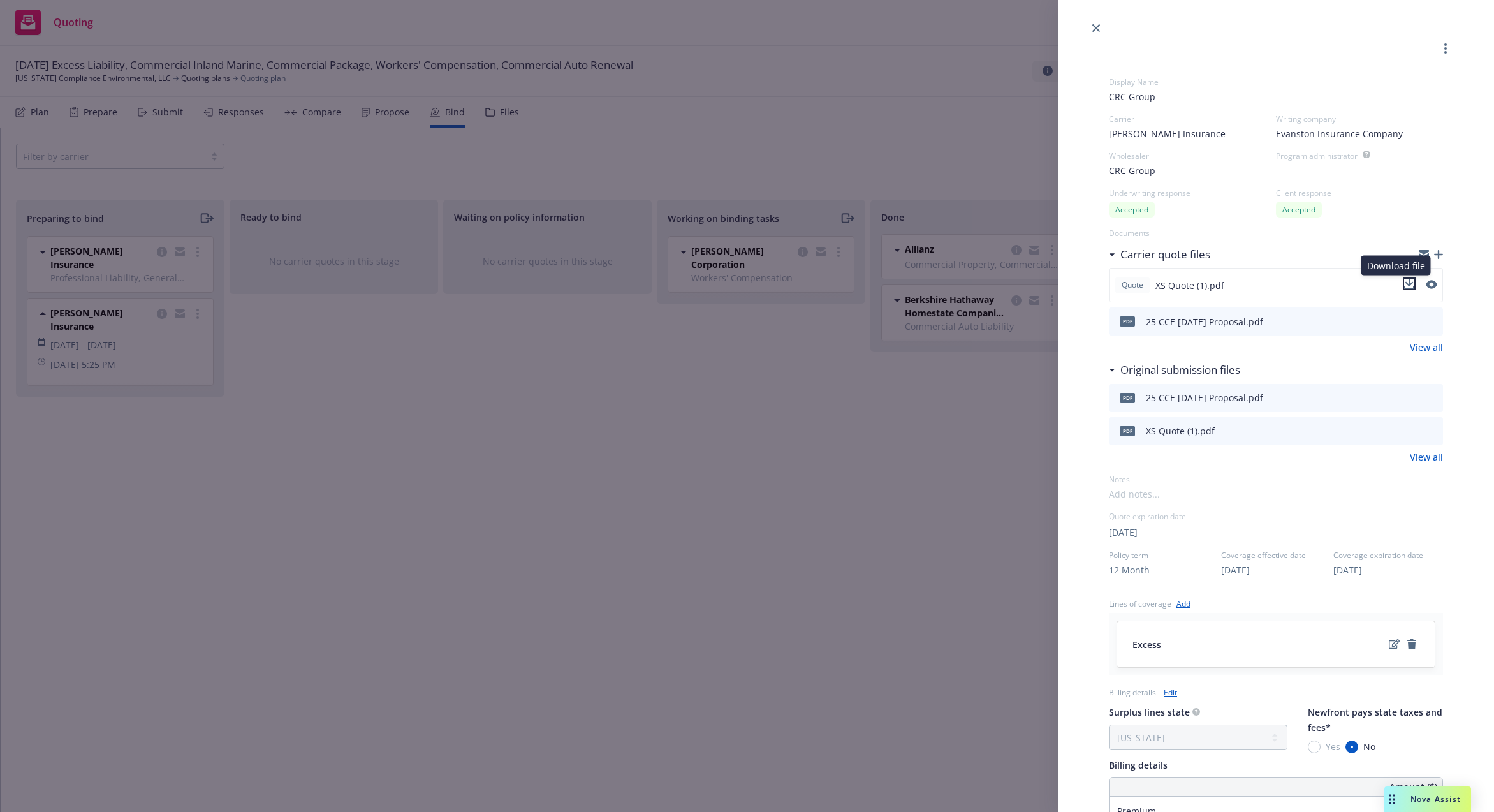
click at [1404, 286] on icon "download file" at bounding box center [1409, 283] width 10 height 10
click at [1093, 30] on icon "close" at bounding box center [1095, 28] width 8 height 8
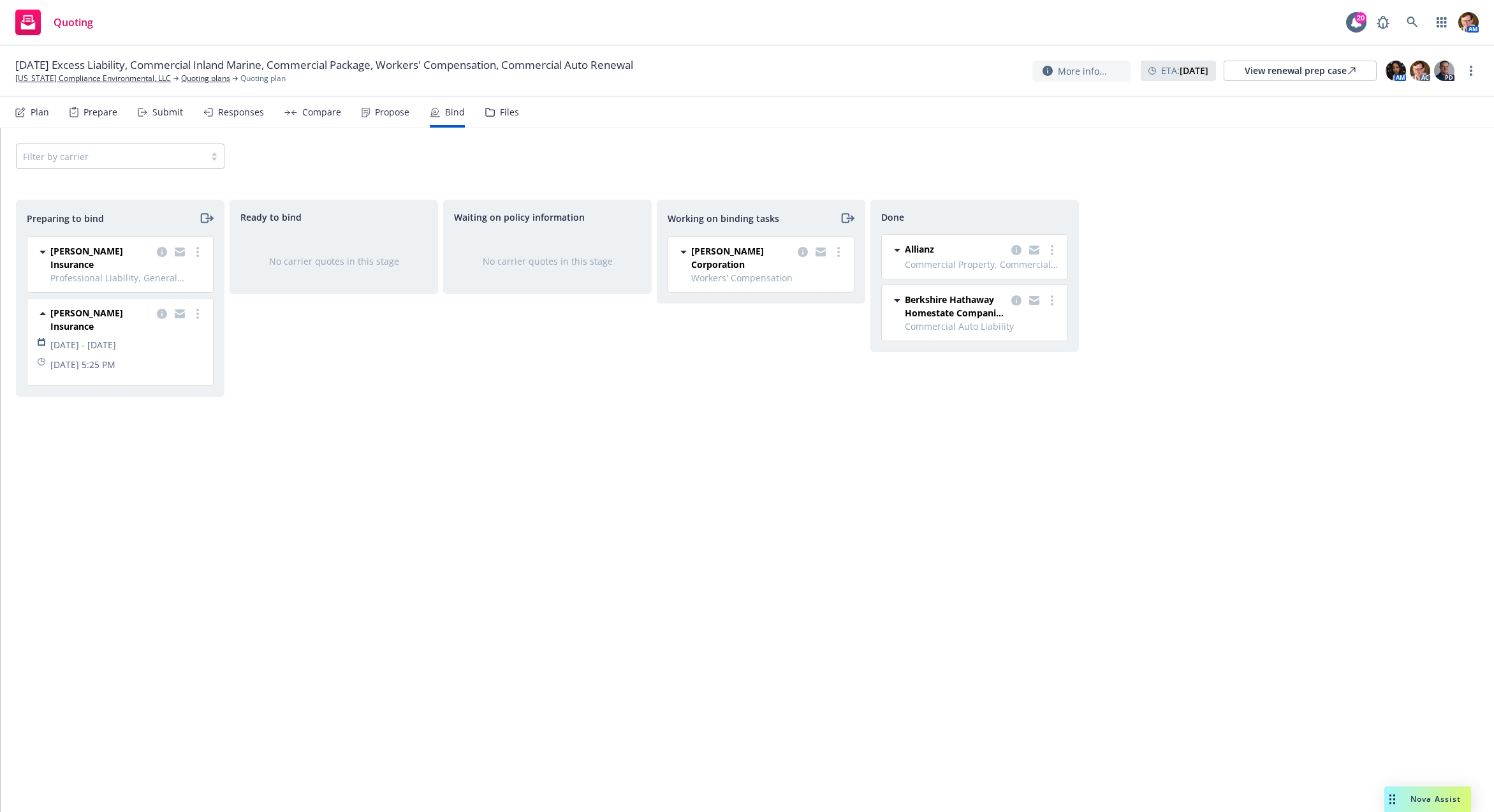
click at [319, 118] on div "Compare" at bounding box center [312, 112] width 57 height 31
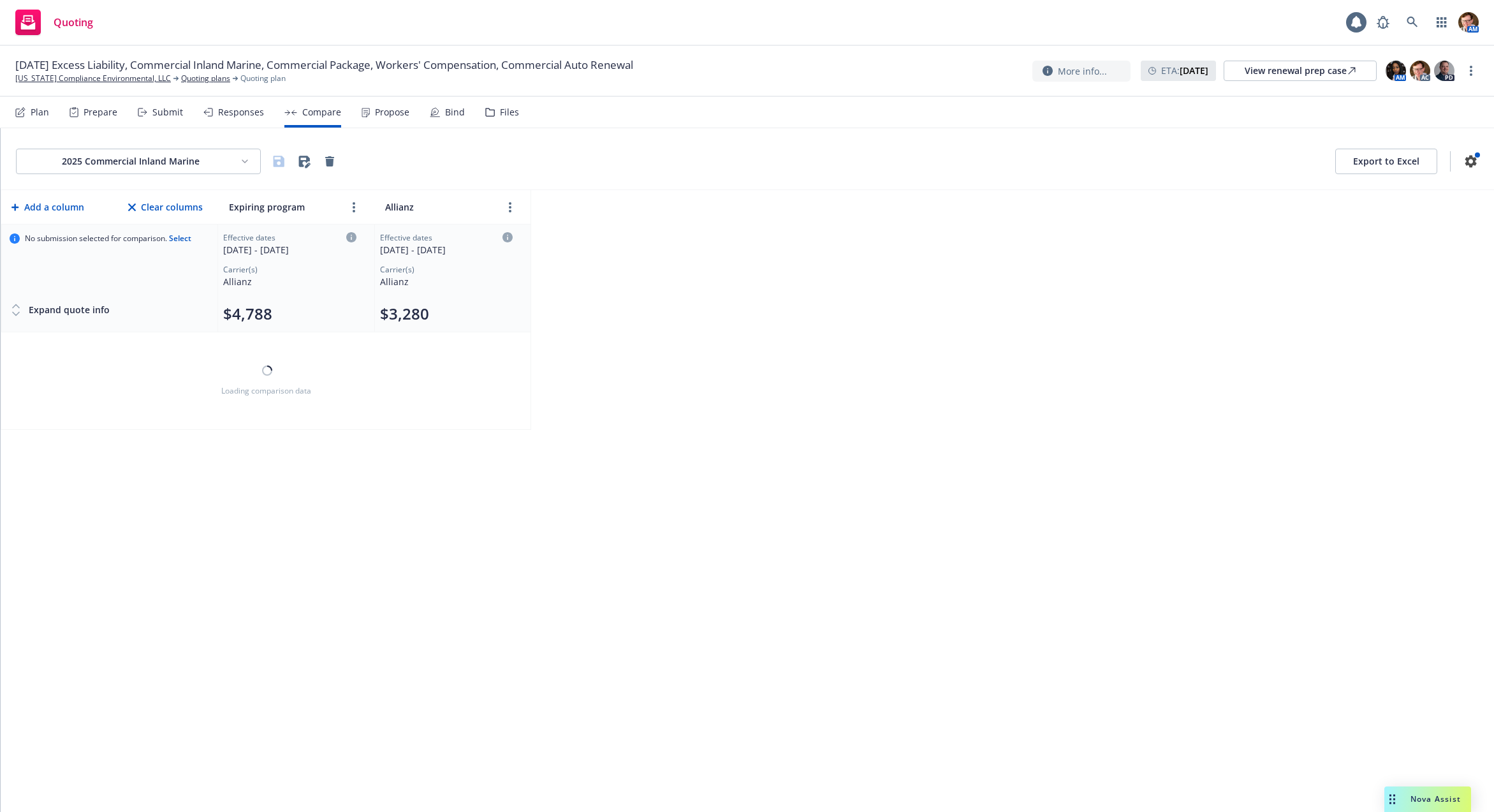
click at [245, 119] on div "Responses" at bounding box center [233, 112] width 60 height 31
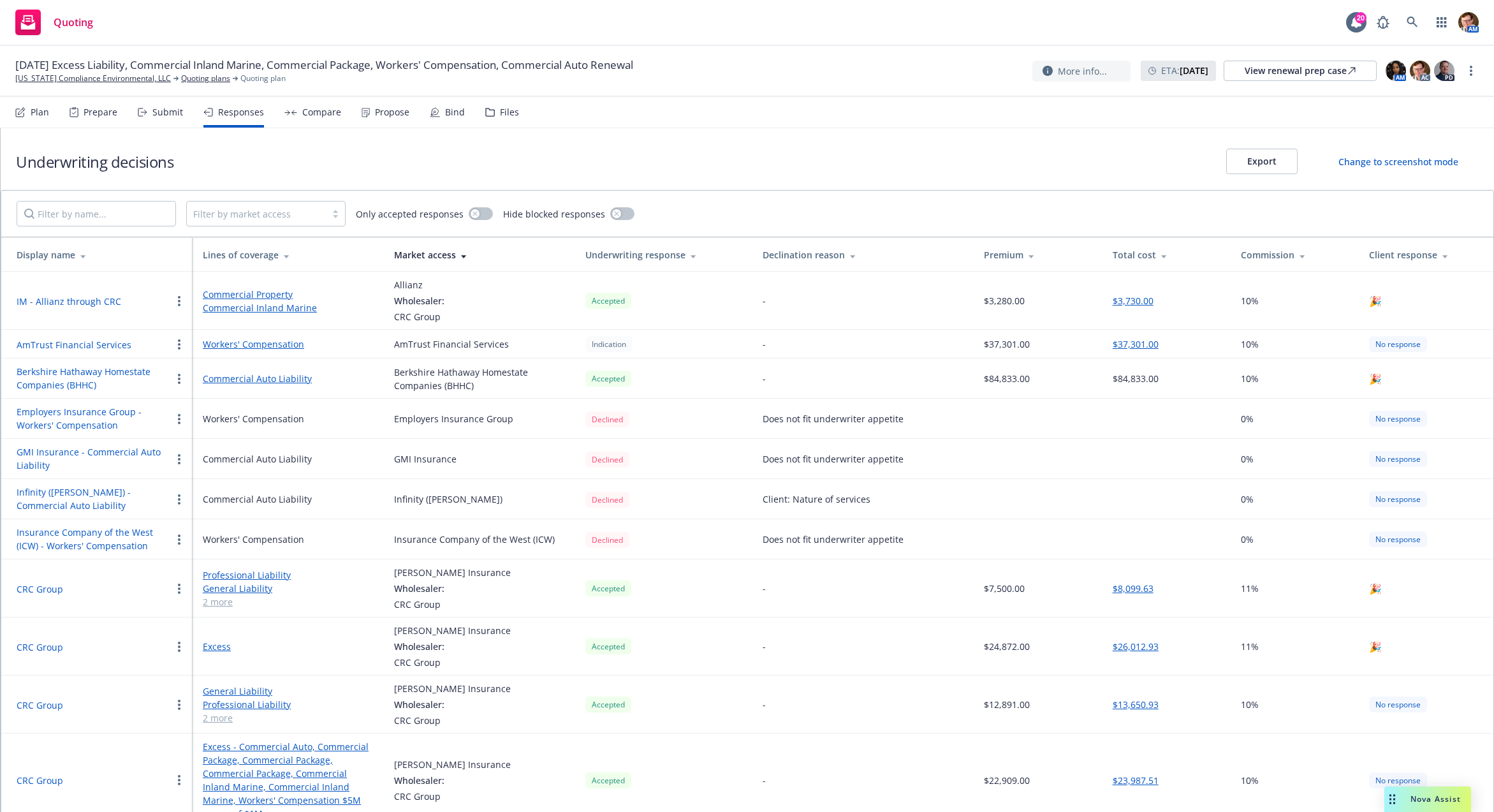
scroll to position [162, 0]
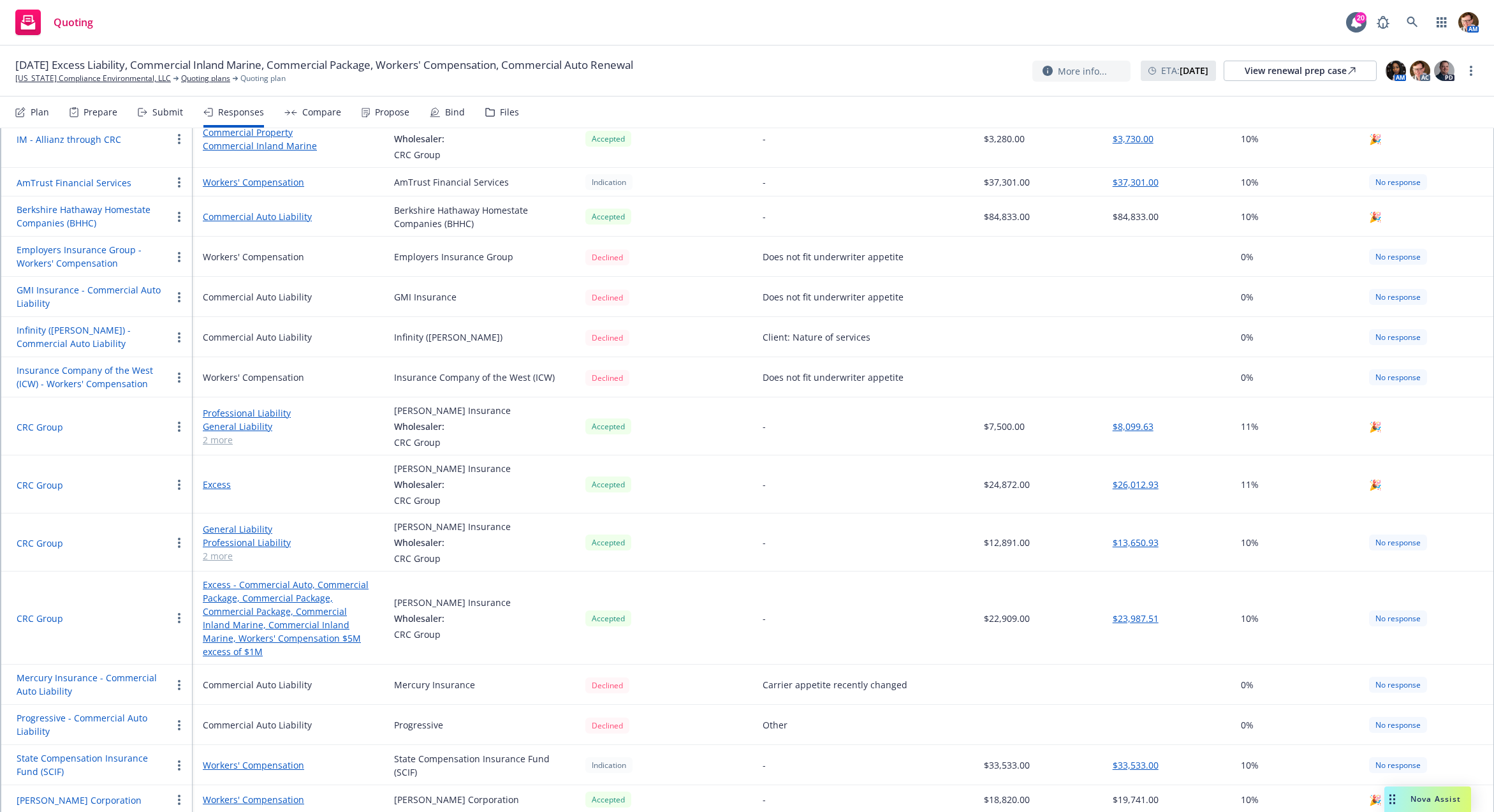
click at [310, 113] on div "Compare" at bounding box center [322, 113] width 39 height 10
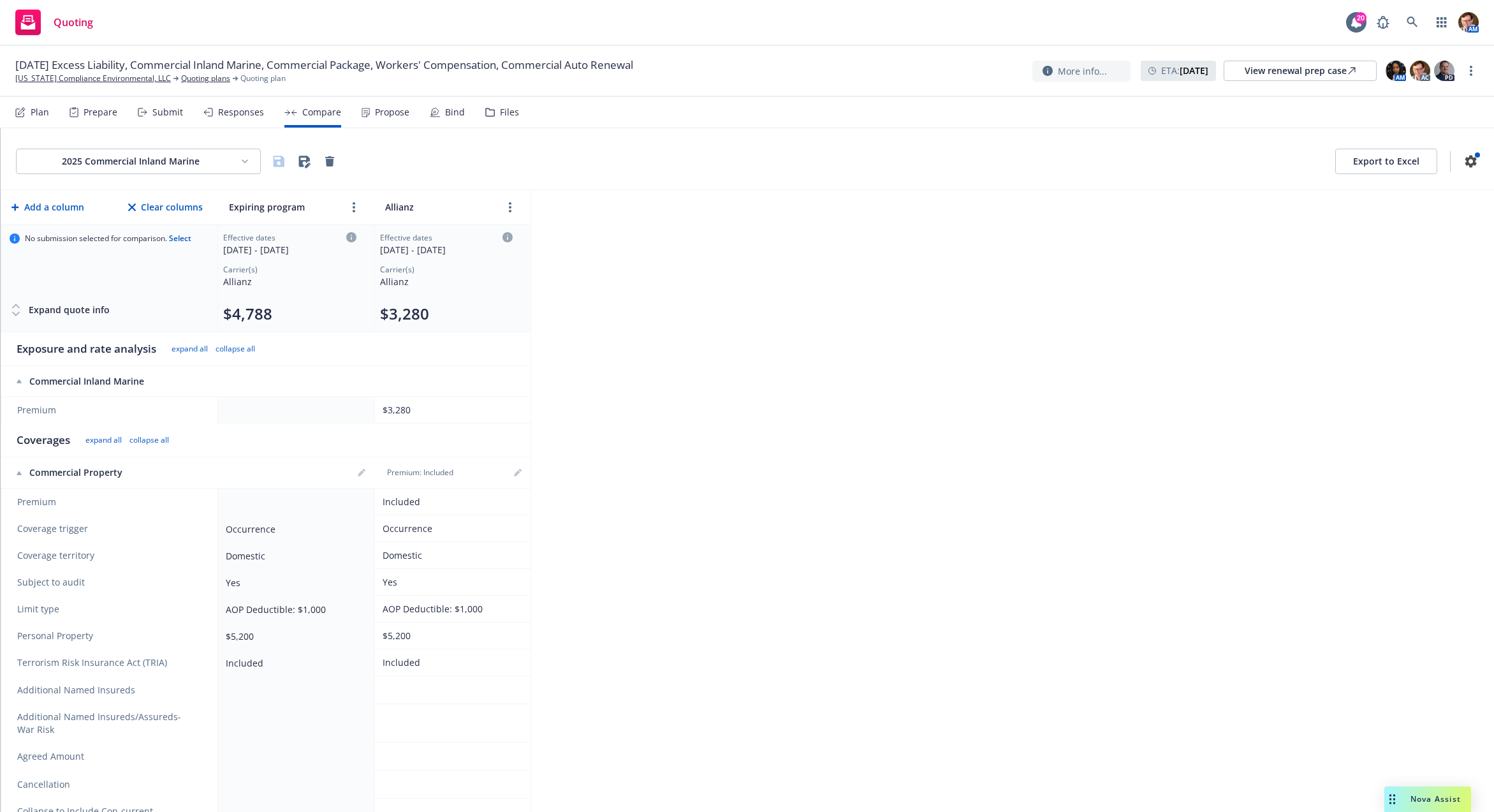
click at [378, 115] on div "Propose" at bounding box center [392, 113] width 34 height 10
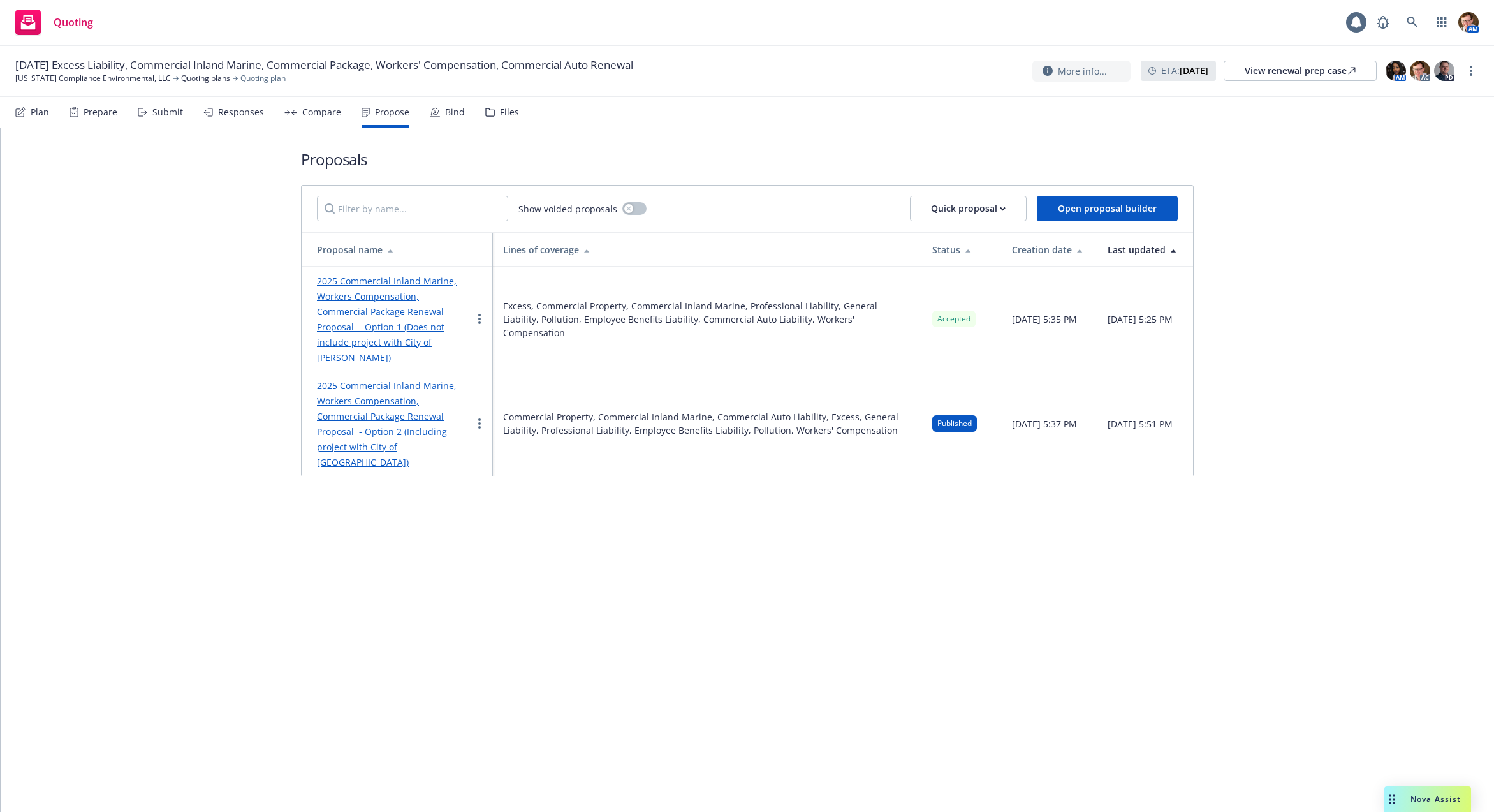
click at [453, 116] on div "Bind" at bounding box center [454, 113] width 20 height 10
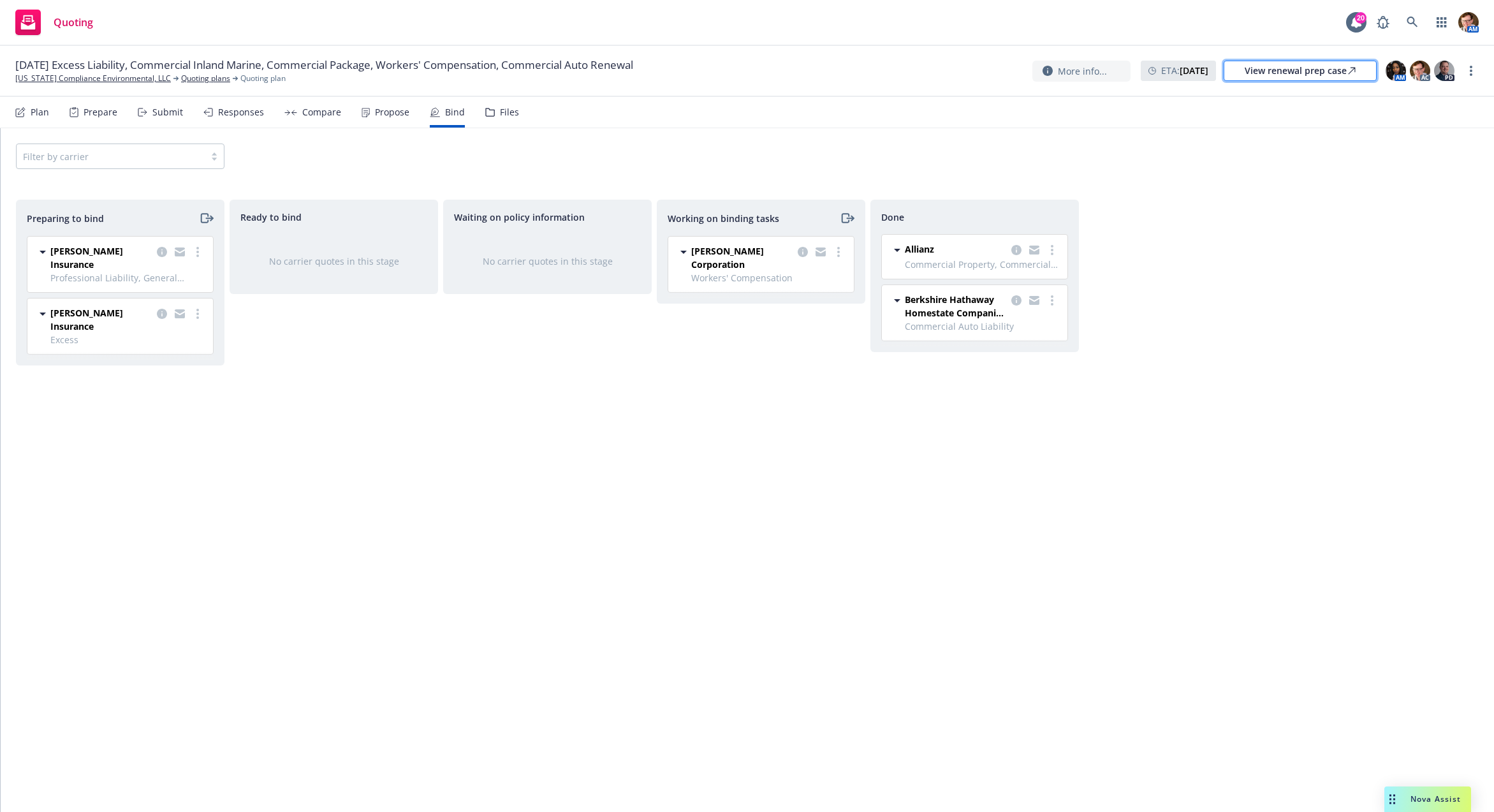
click at [1334, 77] on div "View renewal prep case" at bounding box center [1300, 71] width 111 height 19
drag, startPoint x: 198, startPoint y: 250, endPoint x: 195, endPoint y: 259, distance: 9.5
click at [198, 250] on circle "more" at bounding box center [197, 251] width 3 height 3
click at [173, 310] on link "Log bind order" at bounding box center [142, 303] width 125 height 25
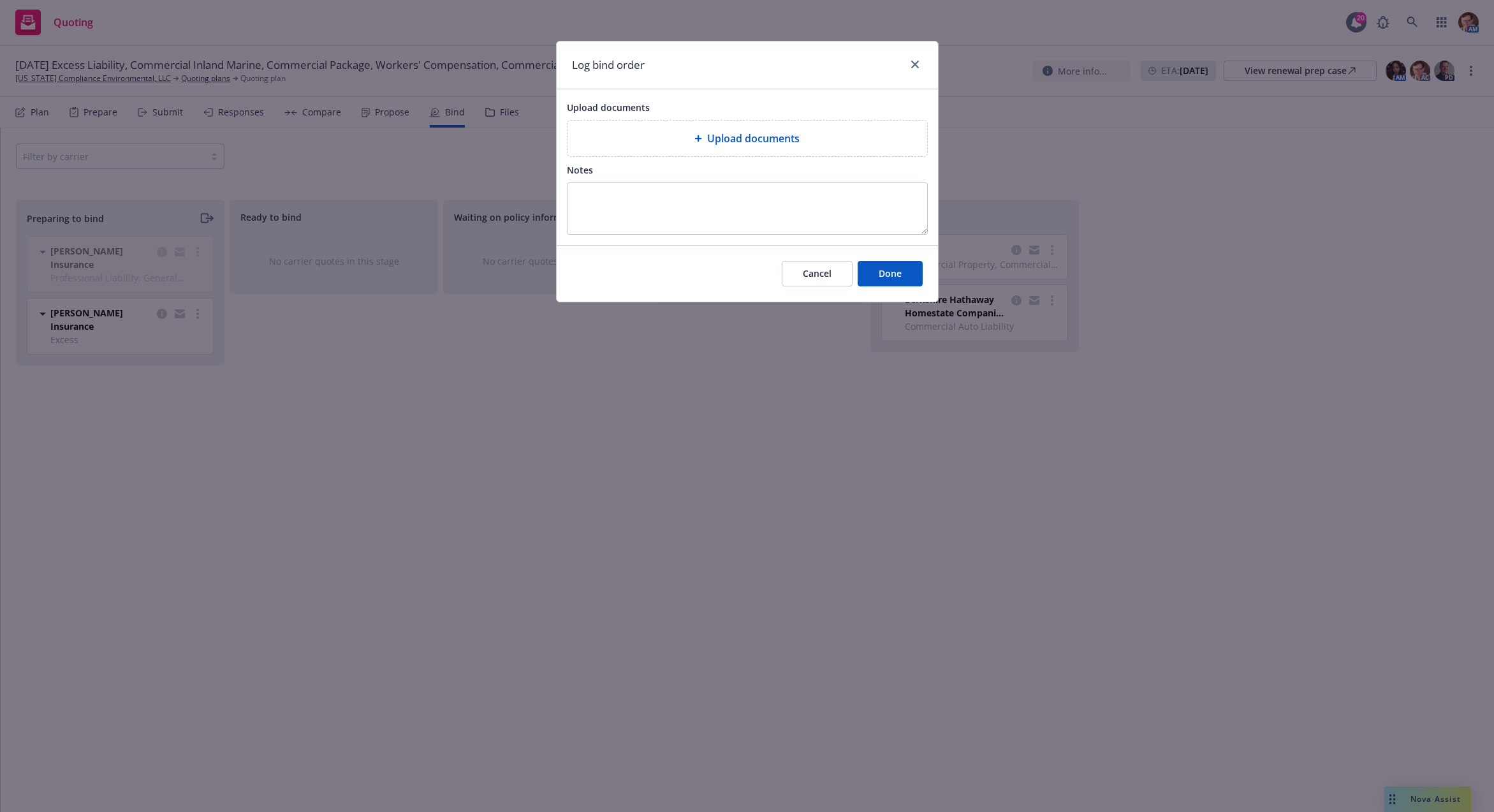
click at [702, 139] on div at bounding box center [700, 138] width 13 height 8
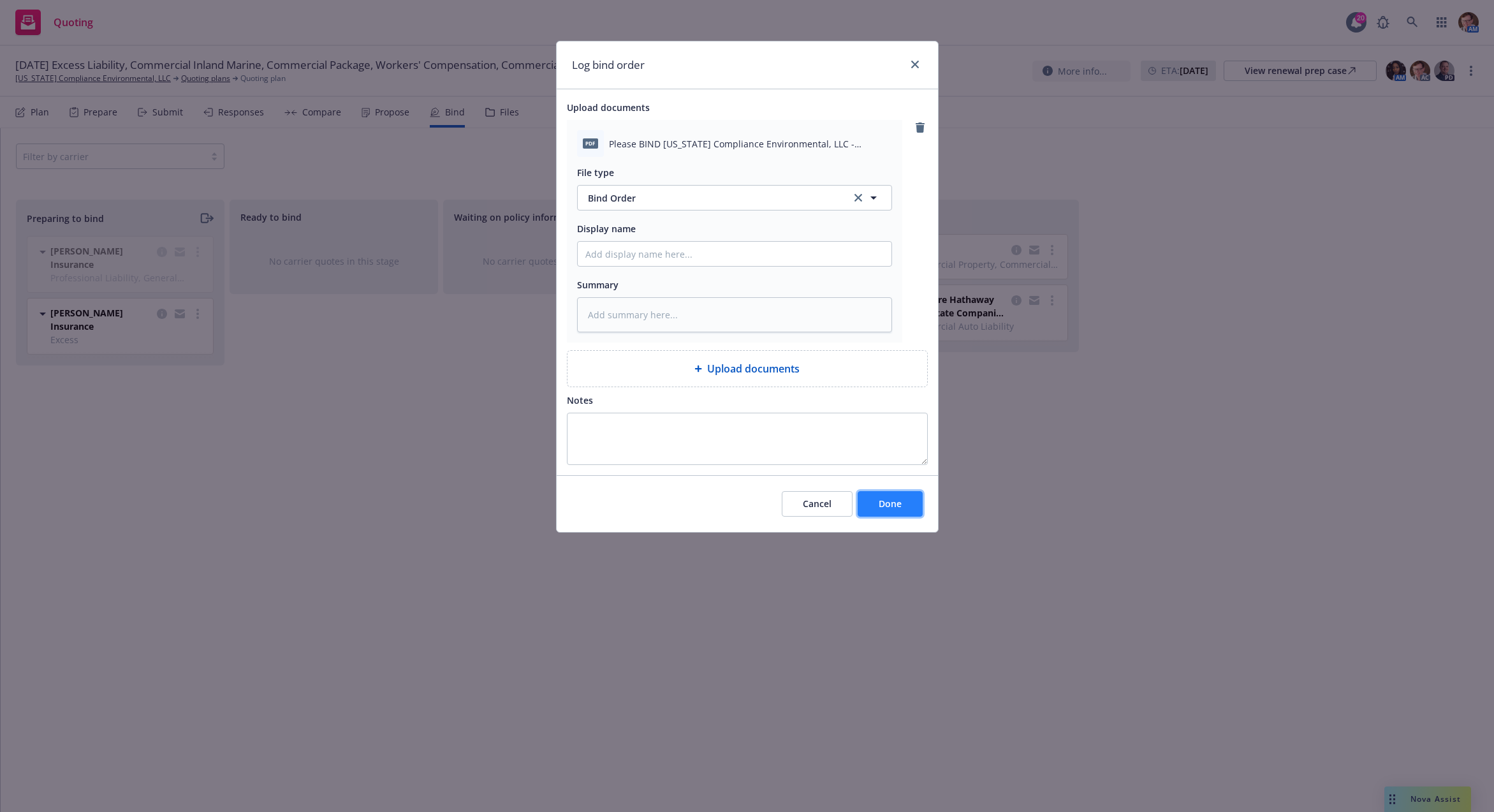
click at [892, 511] on button "Done" at bounding box center [890, 503] width 65 height 25
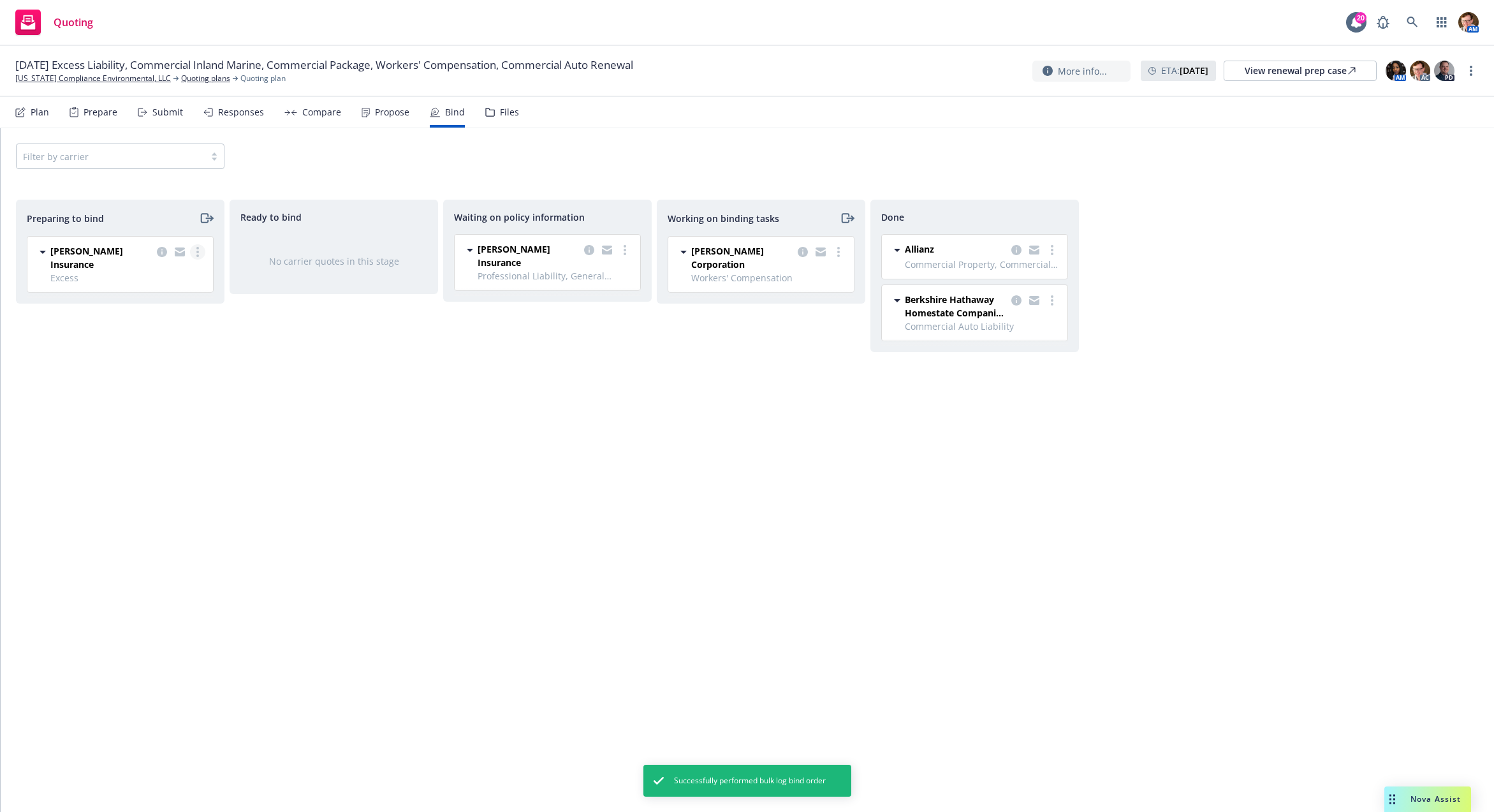
click at [201, 252] on link "more" at bounding box center [198, 252] width 16 height 16
click at [177, 299] on link "Log bind order" at bounding box center [142, 303] width 125 height 25
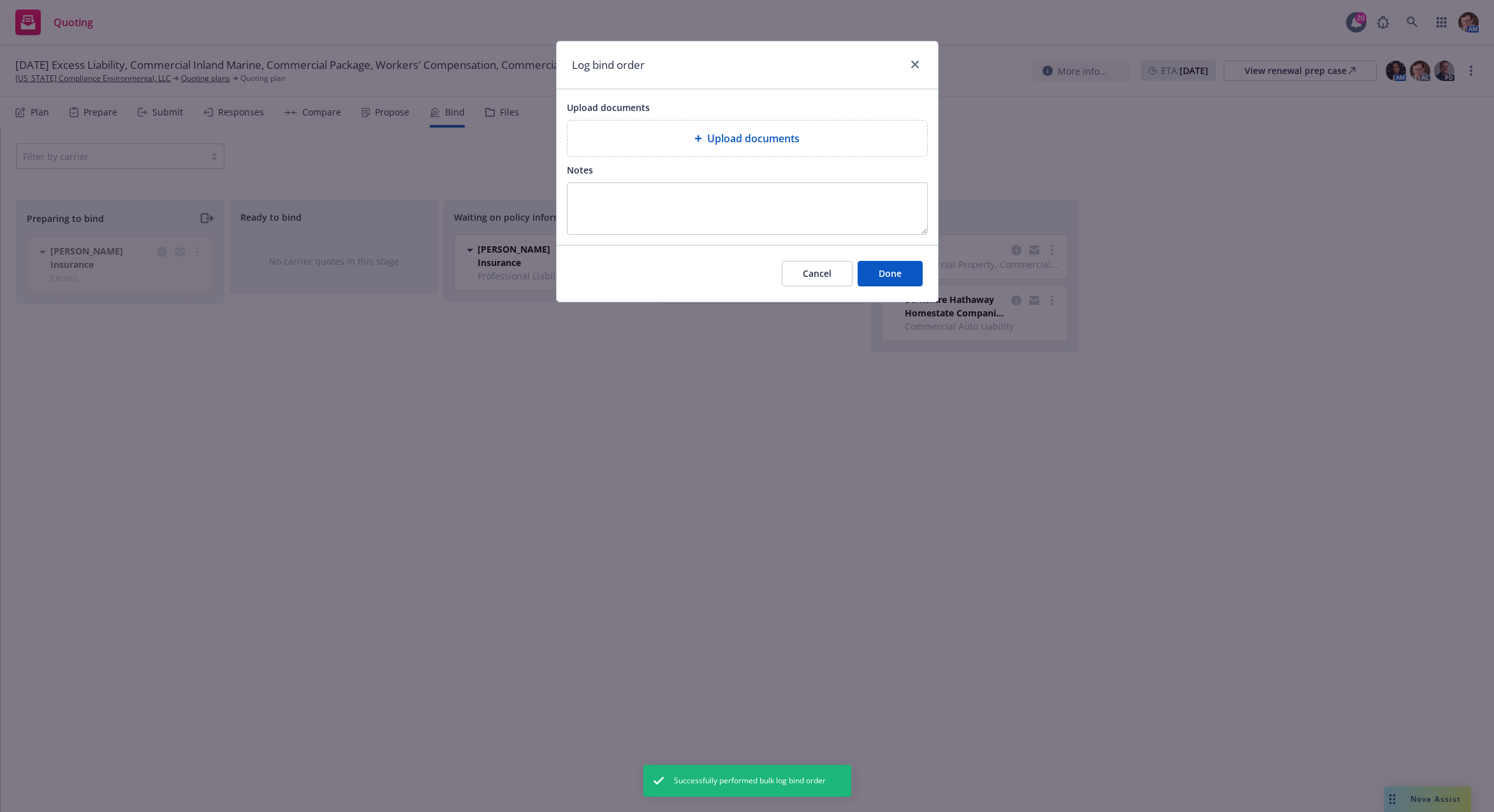
click at [686, 149] on div "Upload documents" at bounding box center [747, 138] width 359 height 36
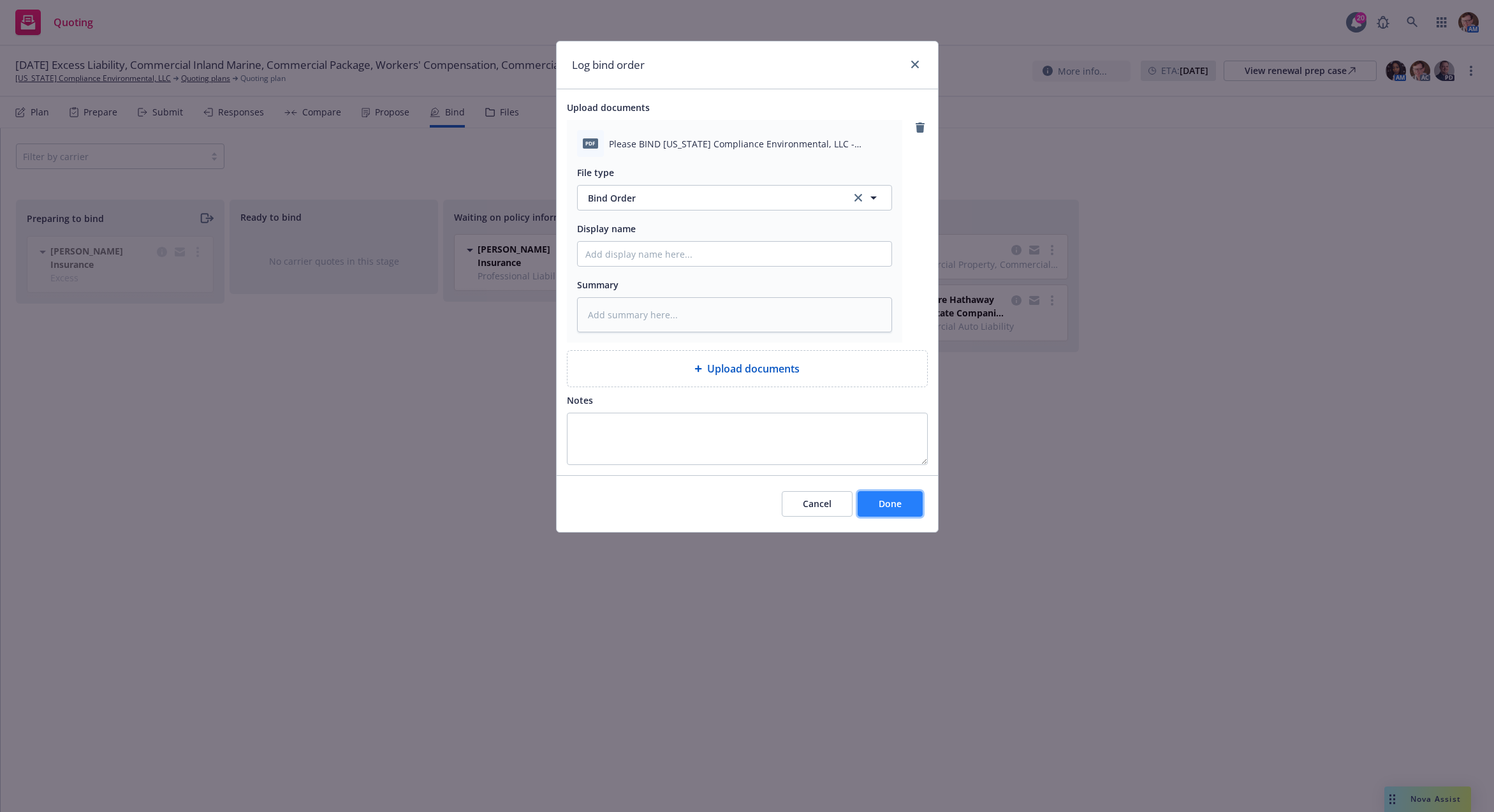
click at [902, 502] on button "Done" at bounding box center [890, 503] width 65 height 25
type textarea "x"
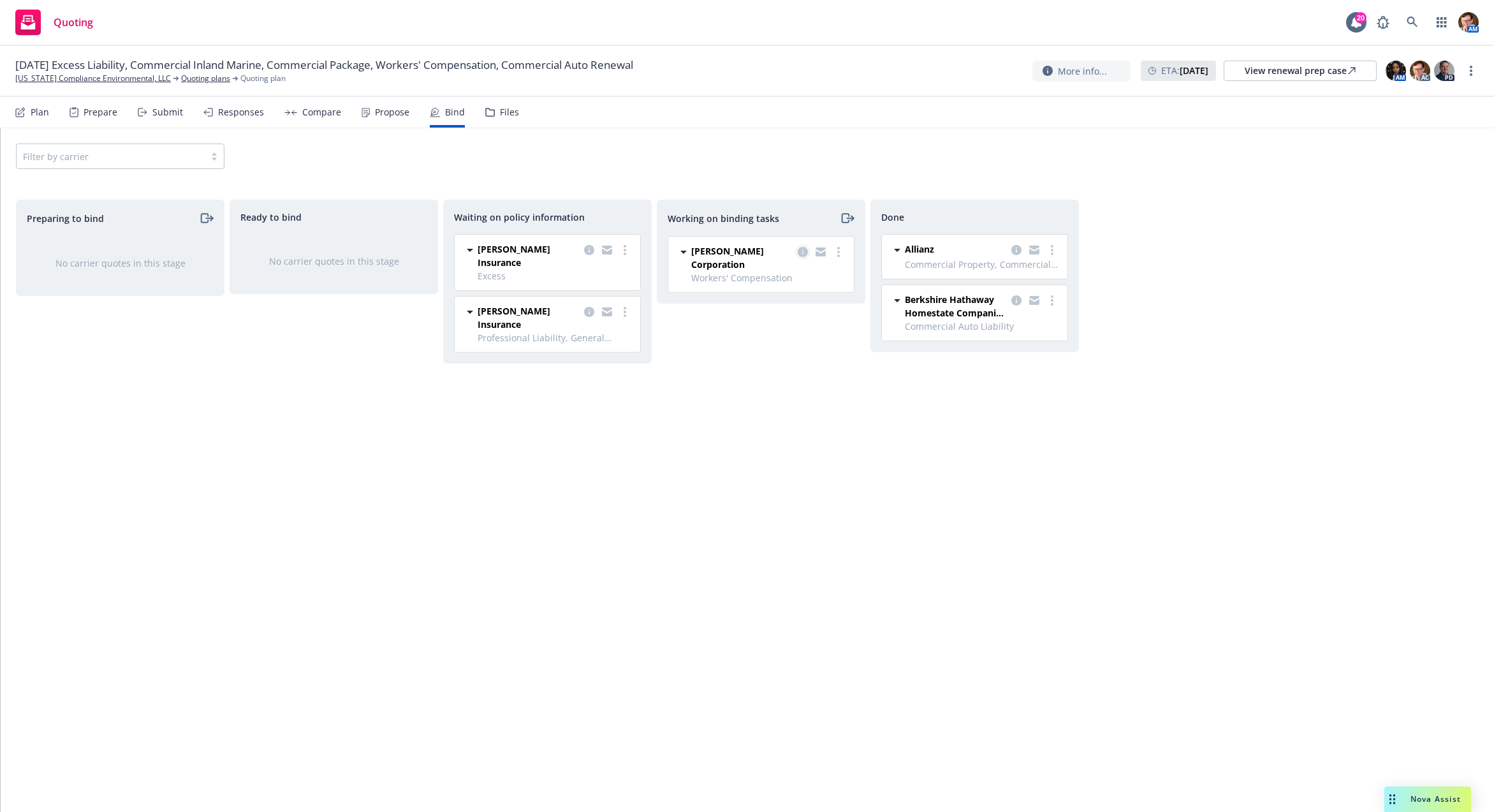
click at [806, 250] on icon "copy logging email" at bounding box center [803, 252] width 10 height 10
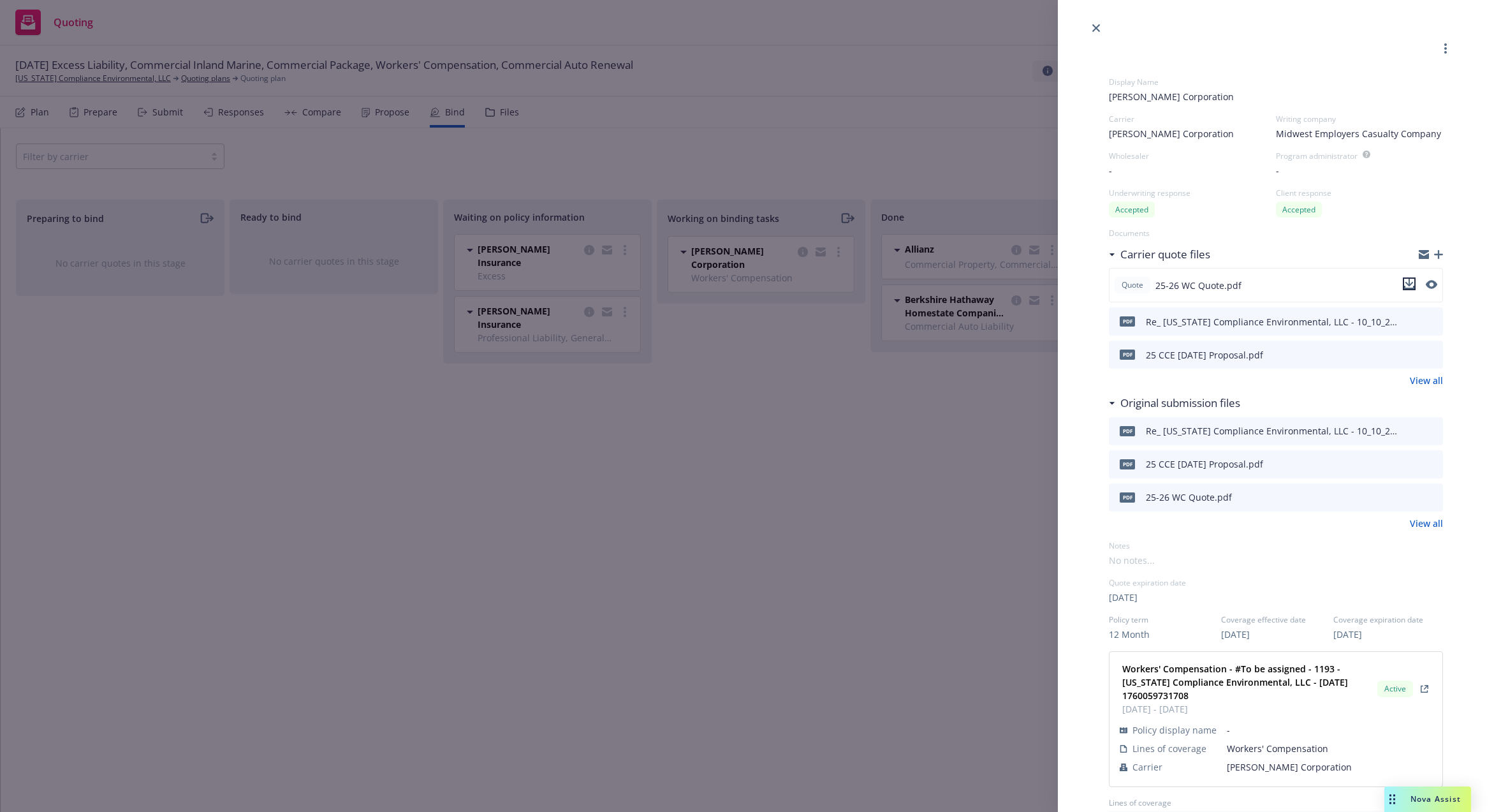
click at [1405, 286] on icon "download file" at bounding box center [1409, 282] width 9 height 8
click at [1100, 30] on link "close" at bounding box center [1096, 28] width 16 height 16
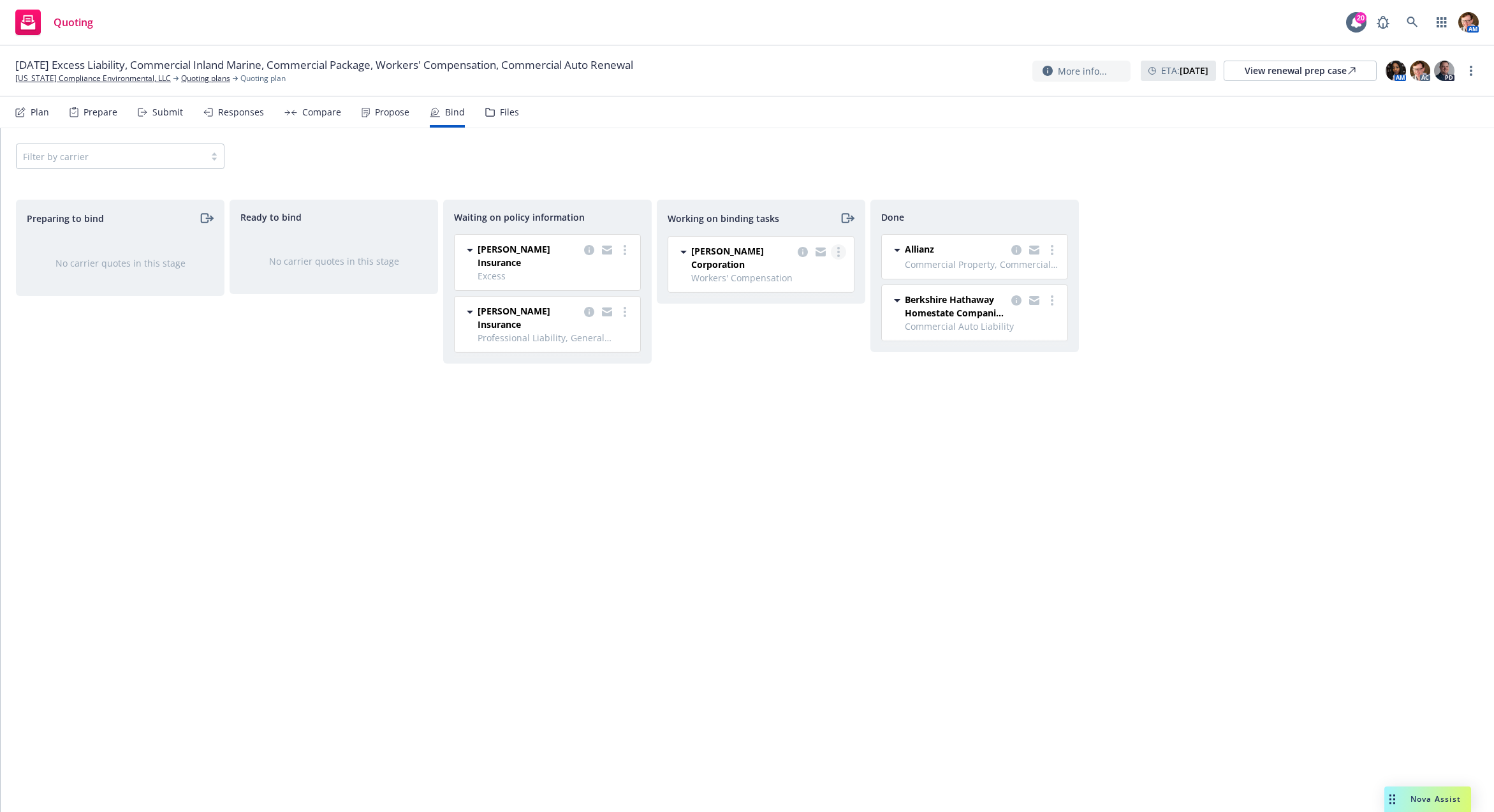
click at [838, 255] on circle "more" at bounding box center [838, 256] width 3 height 3
click at [810, 300] on span "Move to done" at bounding box center [775, 303] width 89 height 12
click at [106, 78] on link "California Compliance Environmental, LLC" at bounding box center [93, 78] width 155 height 11
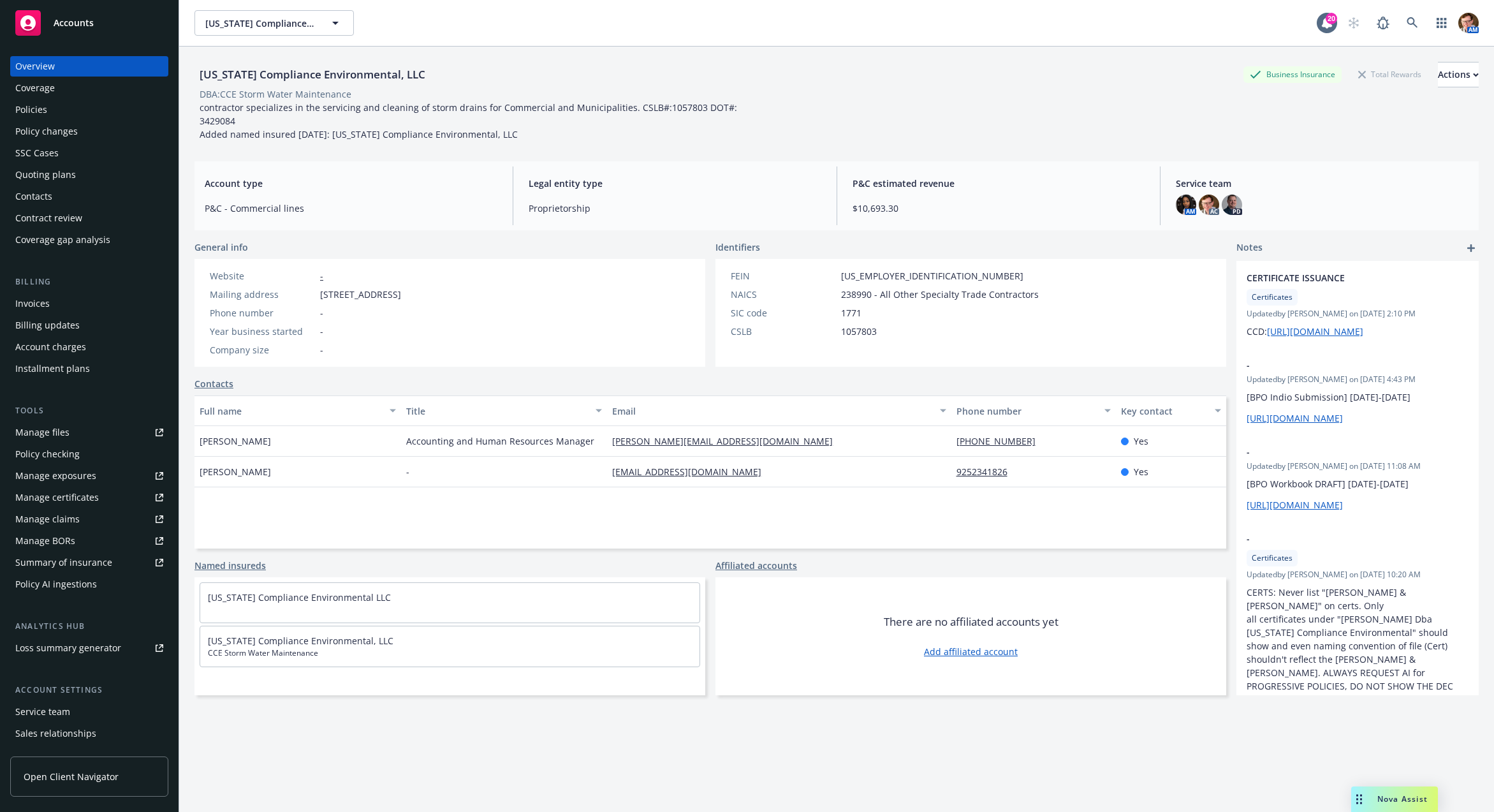
drag, startPoint x: 75, startPoint y: 115, endPoint x: 95, endPoint y: 110, distance: 20.6
click at [75, 115] on div "Policies" at bounding box center [90, 109] width 148 height 20
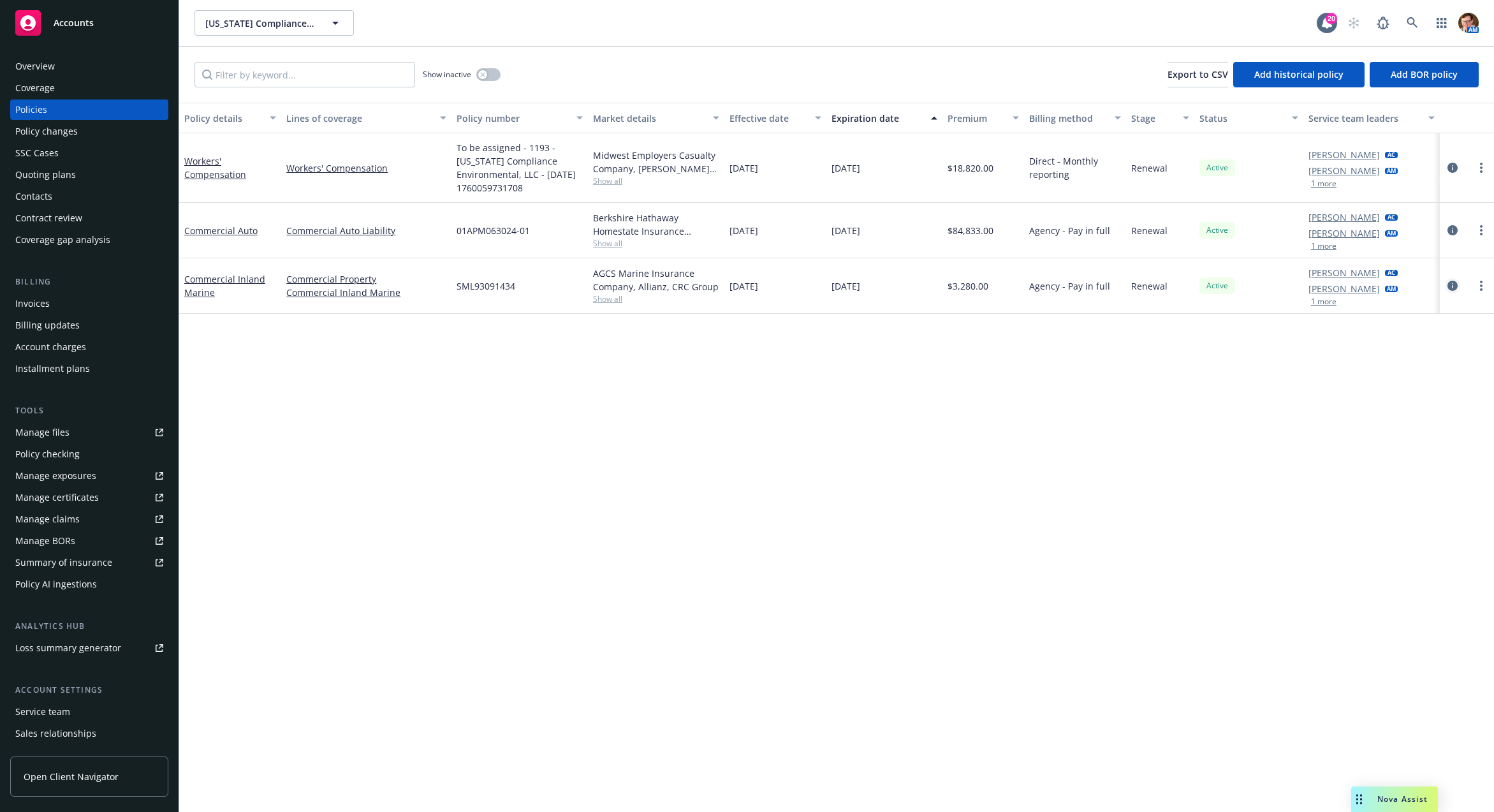
click at [1447, 290] on icon "circleInformation" at bounding box center [1452, 286] width 10 height 10
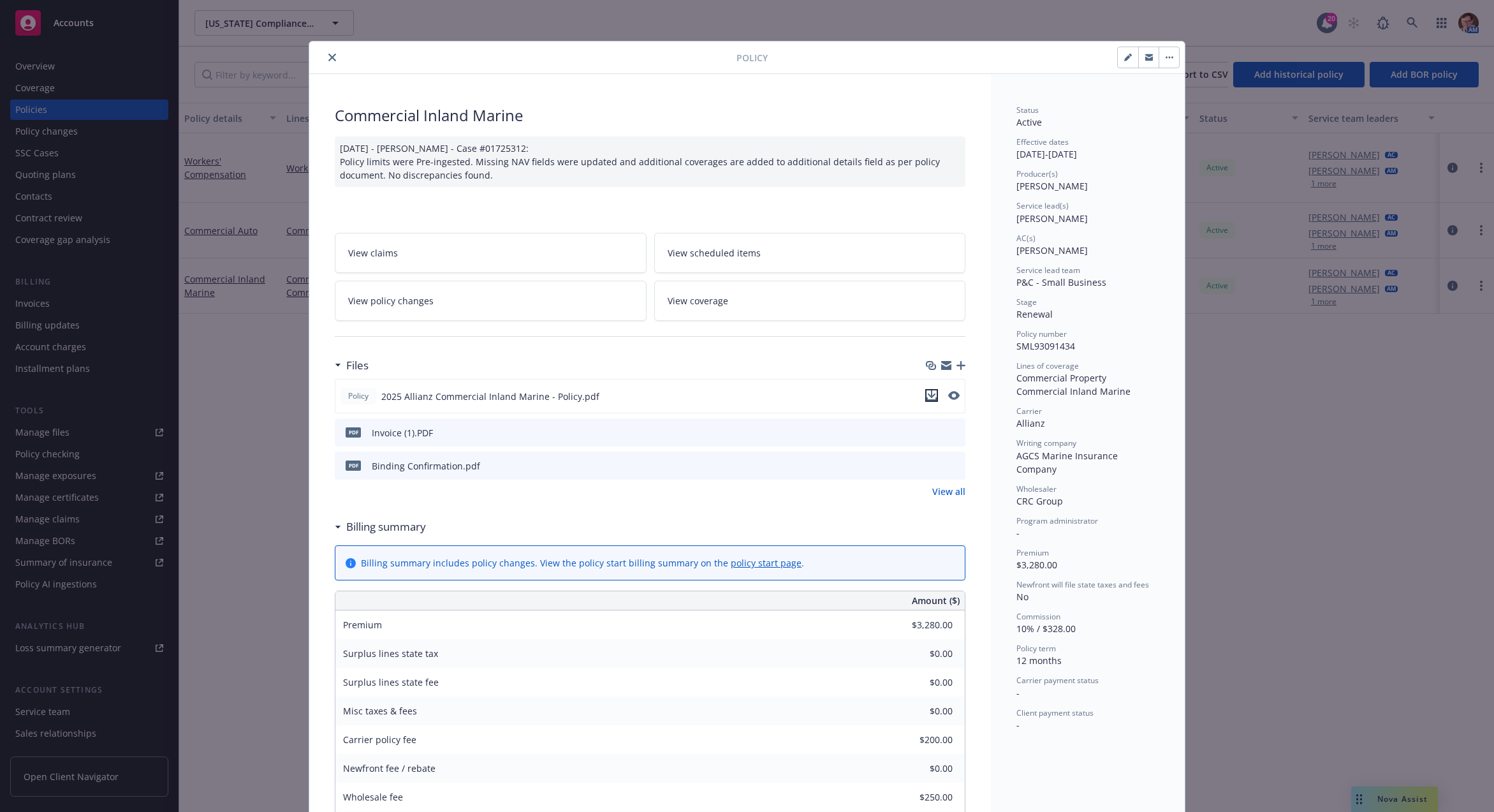
click at [926, 390] on icon "download file" at bounding box center [931, 395] width 10 height 10
click at [328, 60] on button "close" at bounding box center [332, 58] width 16 height 16
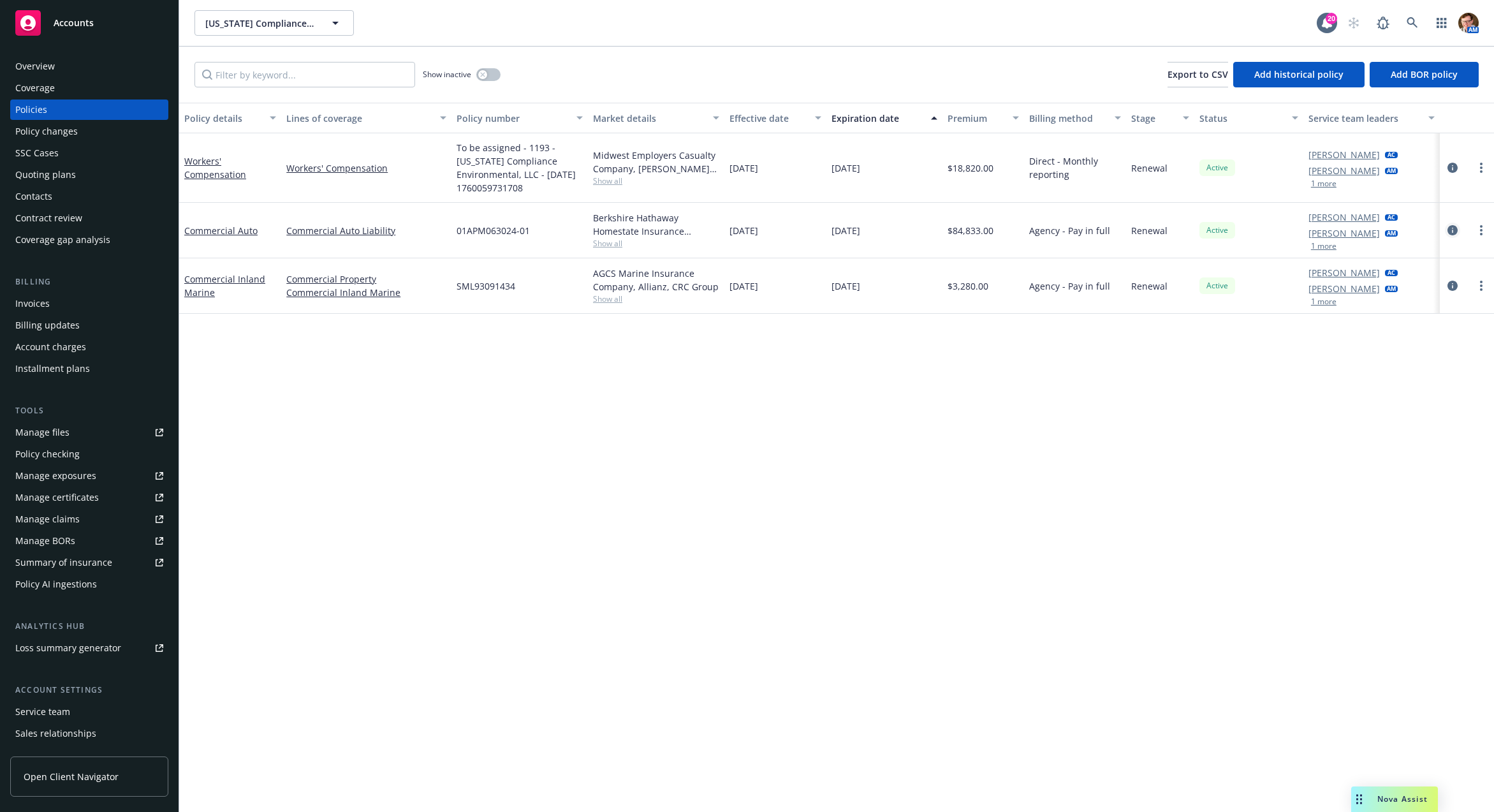
click at [1447, 231] on icon "circleInformation" at bounding box center [1452, 230] width 10 height 10
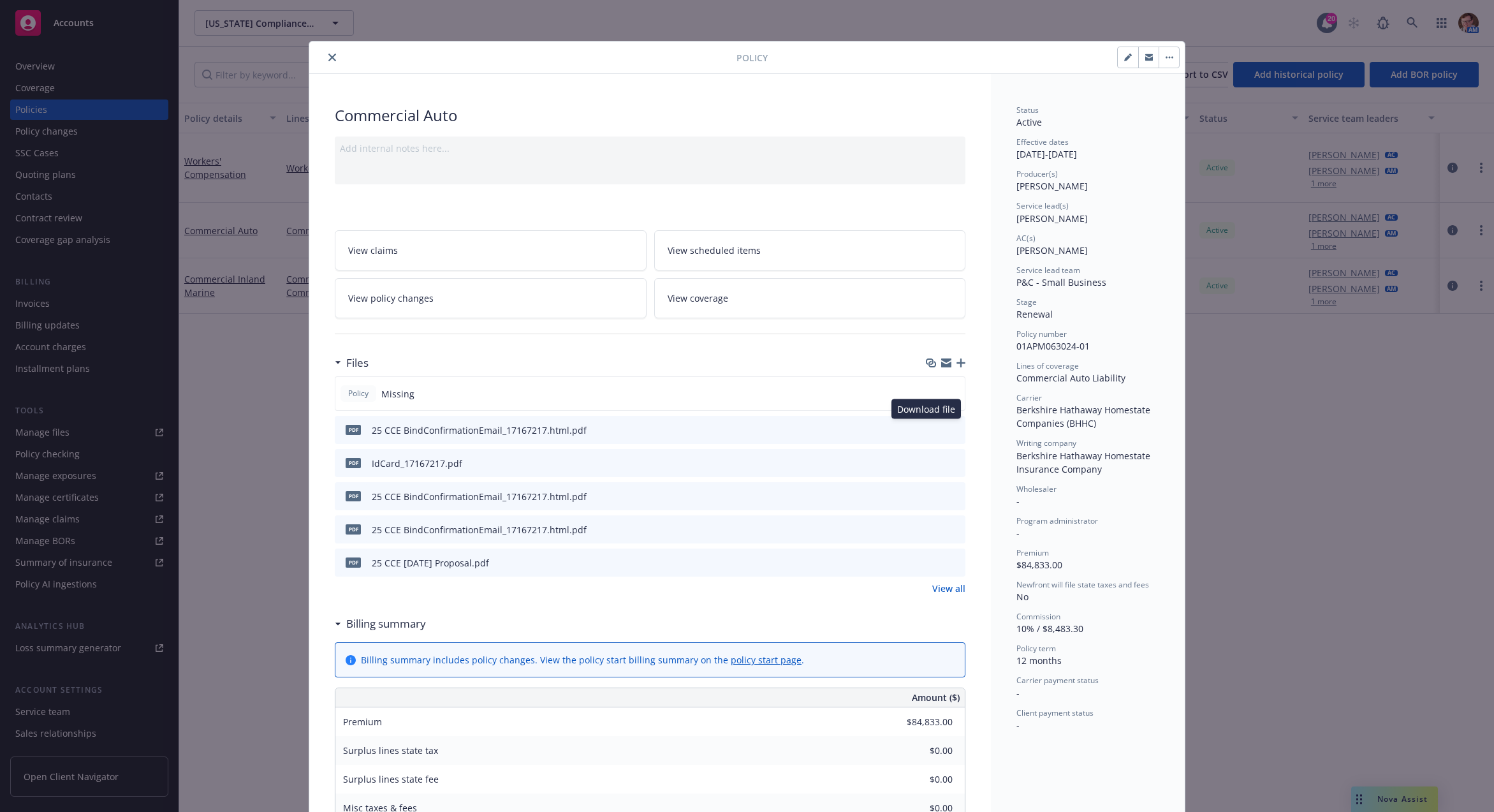
click at [927, 428] on icon "download file" at bounding box center [932, 429] width 10 height 10
click at [328, 58] on icon "close" at bounding box center [331, 57] width 8 height 8
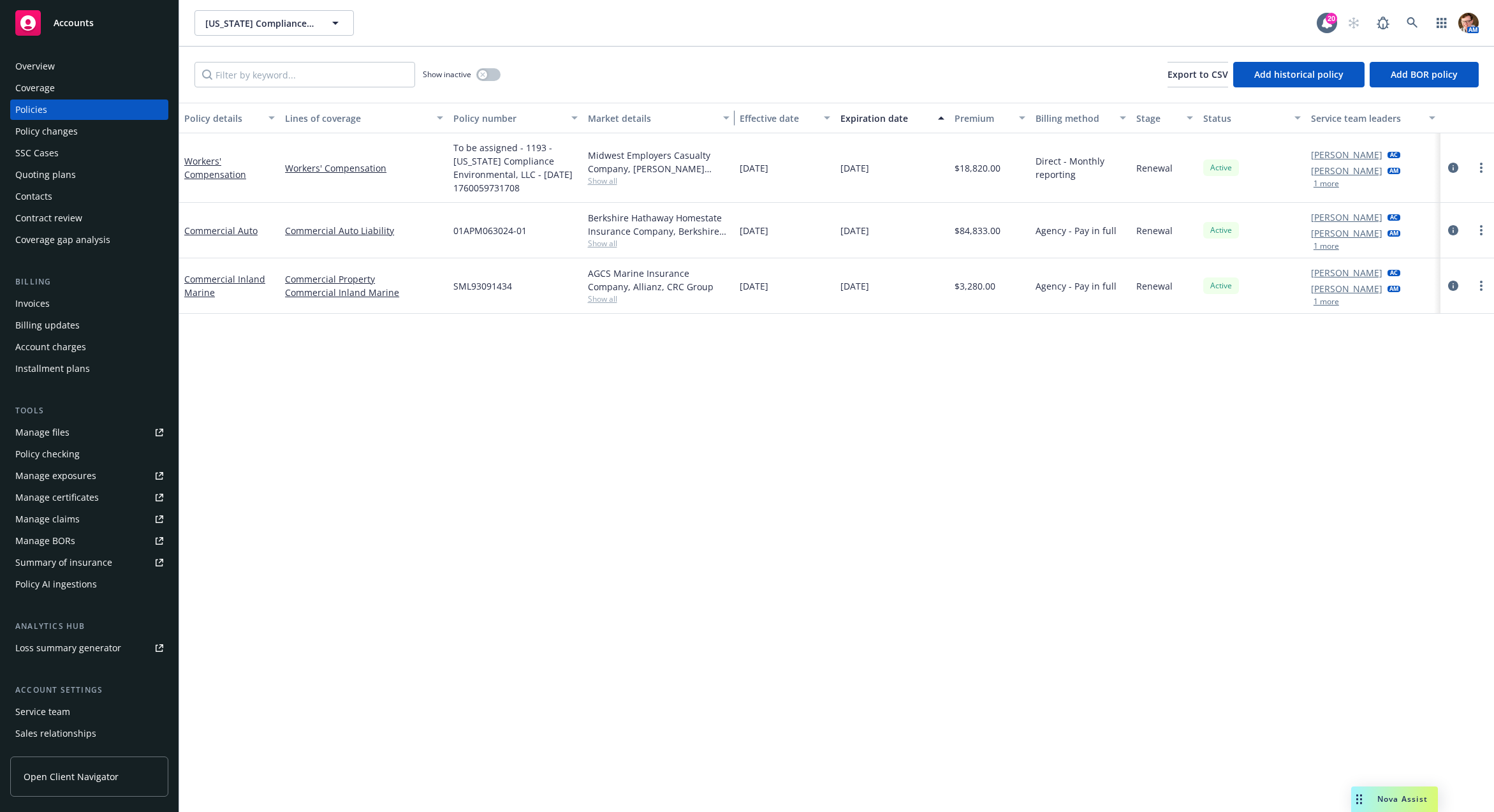
drag, startPoint x: 720, startPoint y: 120, endPoint x: 775, endPoint y: 177, distance: 79.2
click at [888, 129] on div "Policy details Lines of coverage Policy number Market details Effective date Ex…" at bounding box center [836, 118] width 1314 height 31
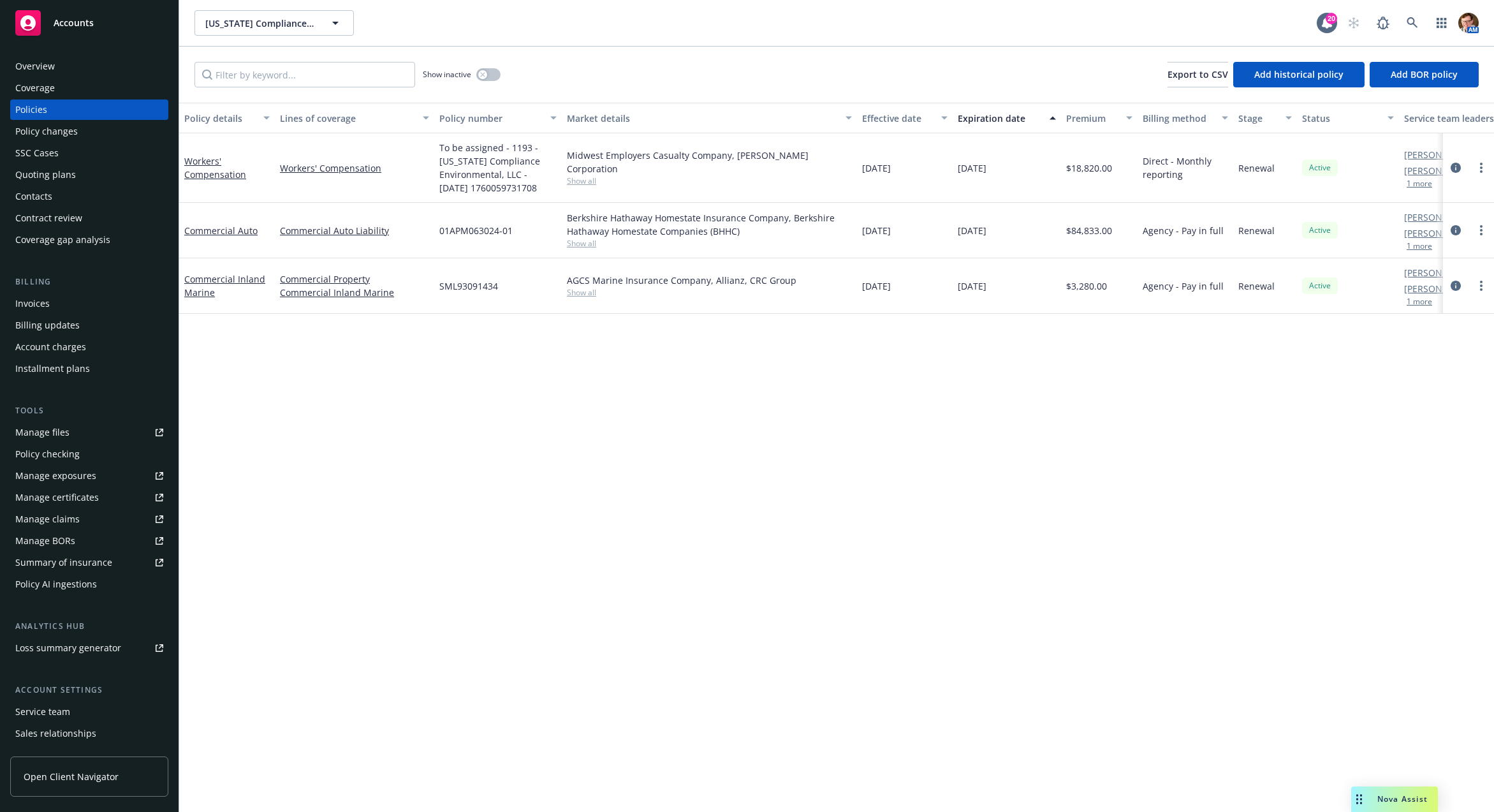
click at [761, 163] on div "Midwest Employers Casualty Company, W.R. Berkley Corporation" at bounding box center [709, 161] width 285 height 27
copy div "Berkley"
click at [1456, 168] on icon "circleInformation" at bounding box center [1456, 167] width 10 height 10
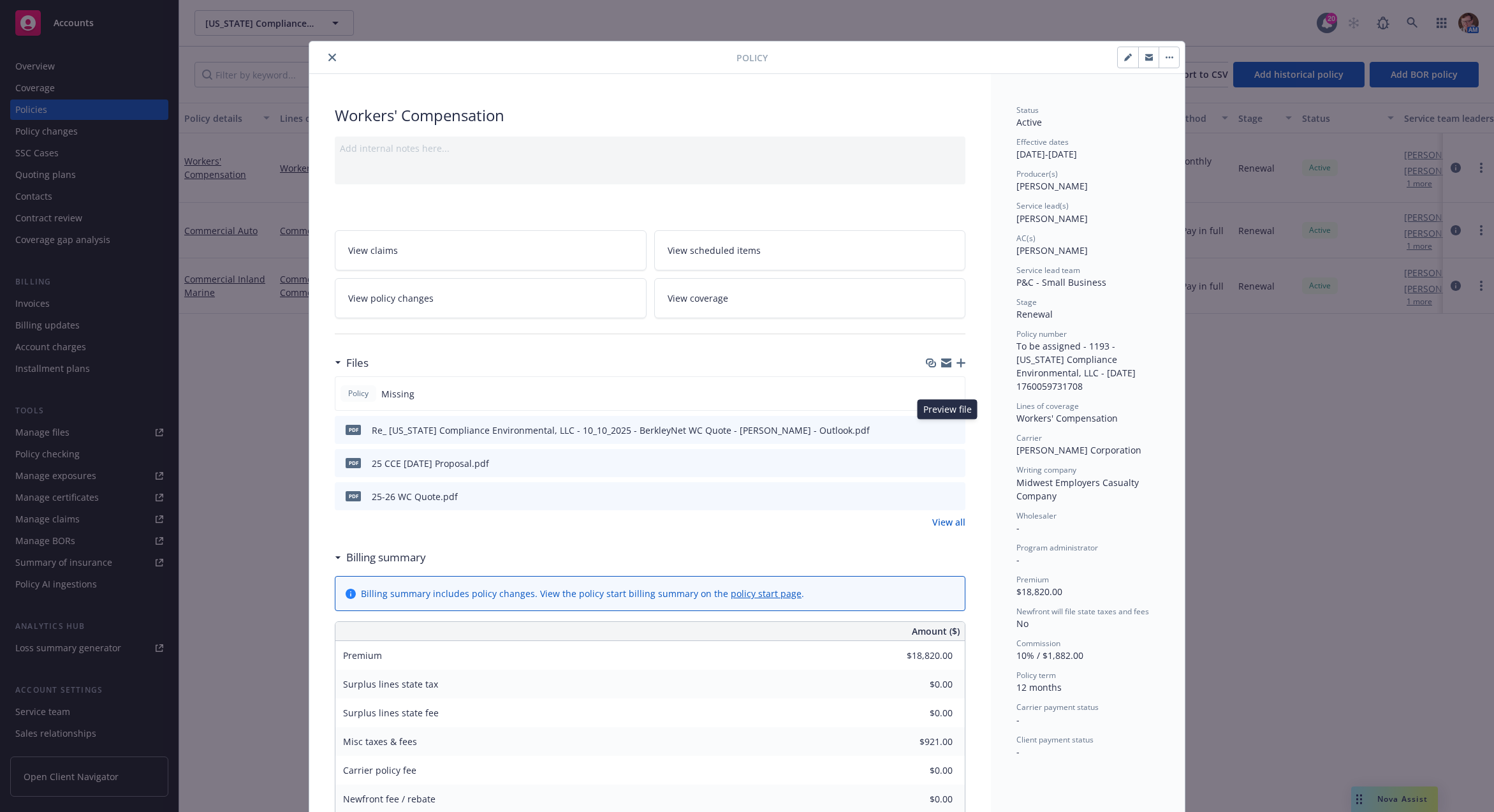
click at [947, 430] on icon "preview file" at bounding box center [952, 429] width 11 height 9
click at [328, 56] on icon "close" at bounding box center [331, 57] width 8 height 8
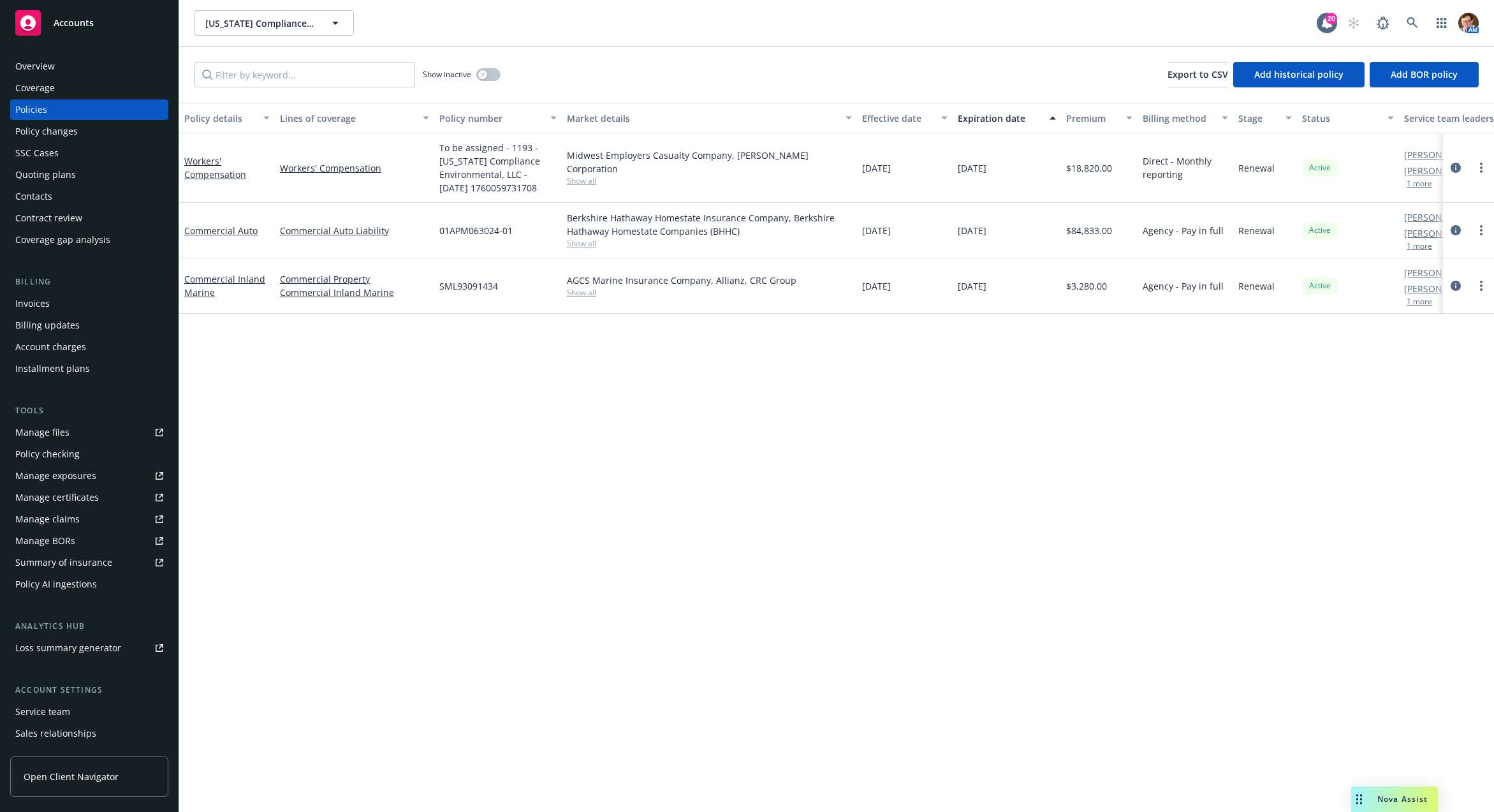
click at [86, 60] on div "Overview" at bounding box center [90, 65] width 148 height 20
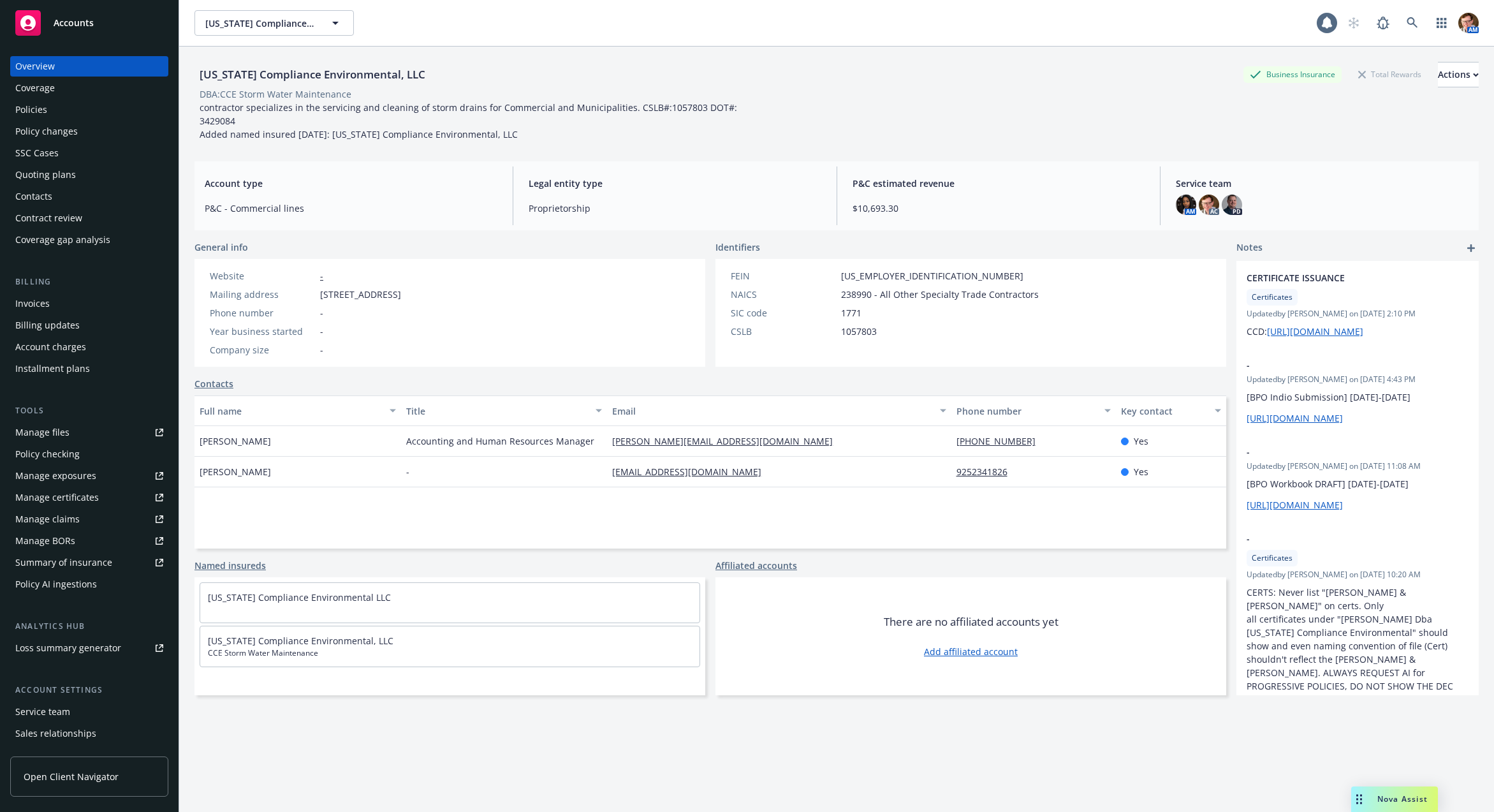
click at [284, 75] on div "California Compliance Environmental, LLC" at bounding box center [312, 74] width 235 height 17
copy div "California Compliance Environmental, LLC"
click at [48, 112] on div "Policies" at bounding box center [90, 109] width 148 height 20
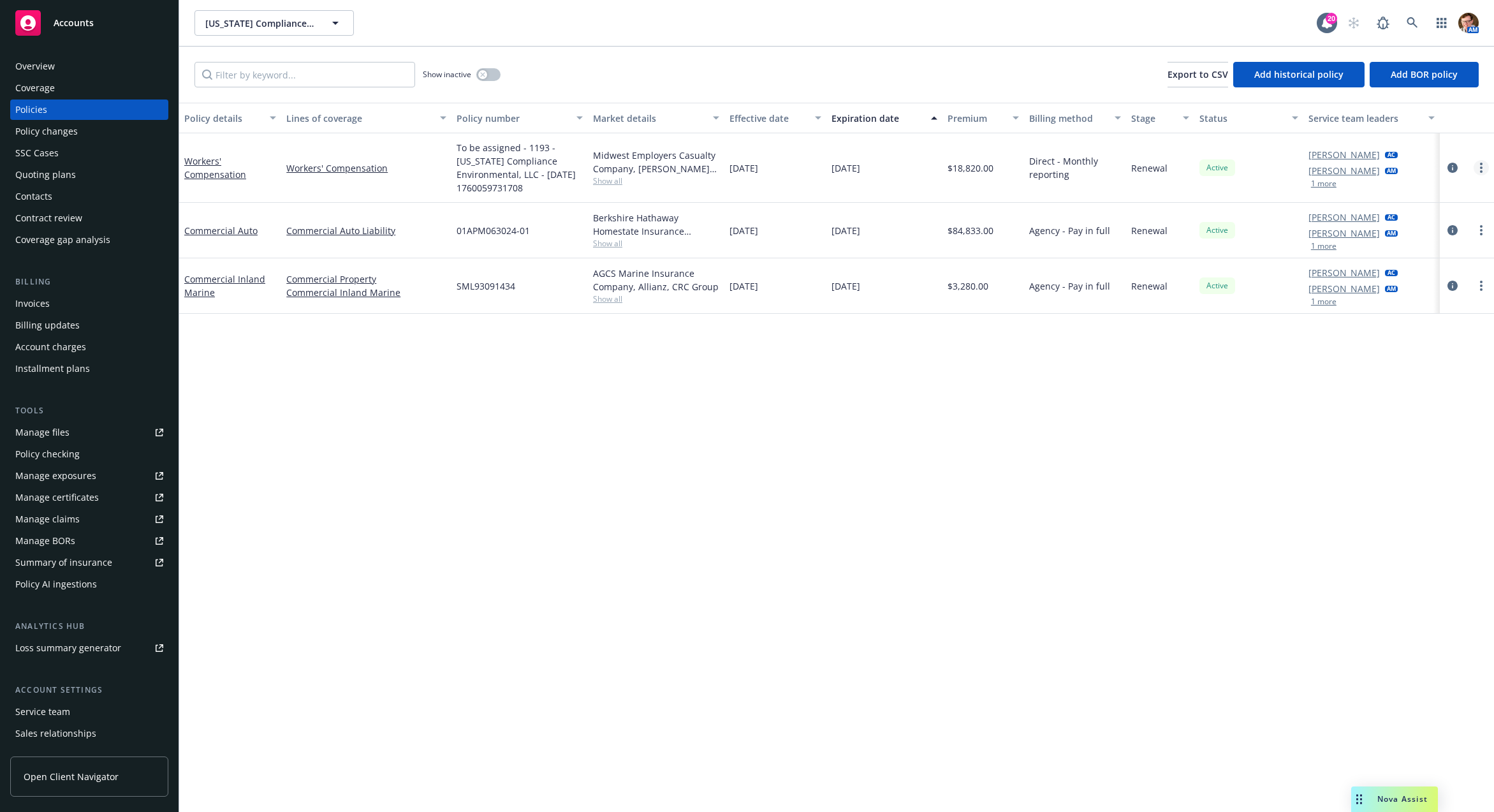
click at [1481, 169] on icon "more" at bounding box center [1481, 167] width 3 height 10
click at [1450, 165] on icon "circleInformation" at bounding box center [1452, 167] width 10 height 10
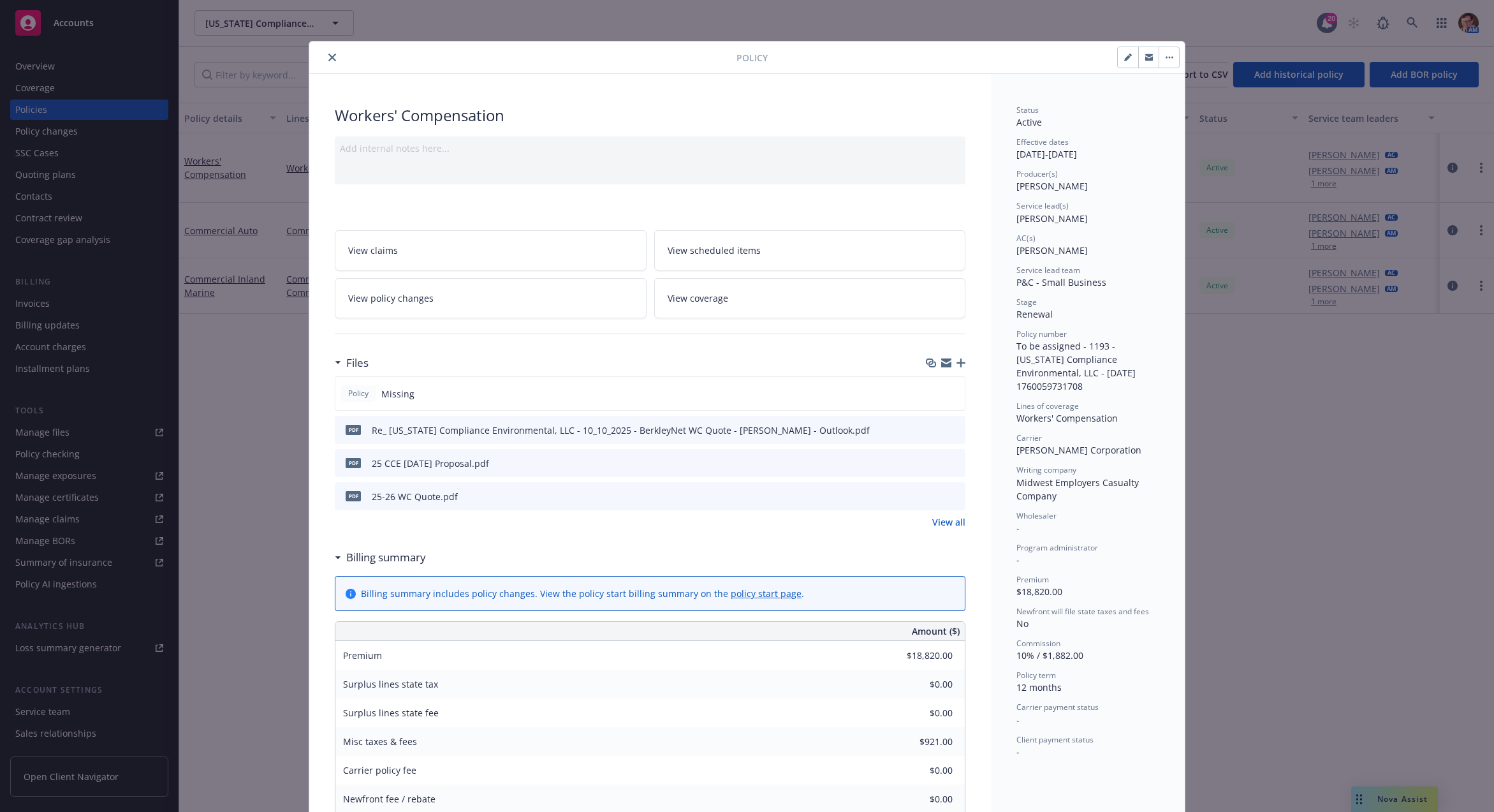
click at [1124, 56] on icon "button" at bounding box center [1128, 57] width 8 height 8
select select "RENEWAL"
select select "12"
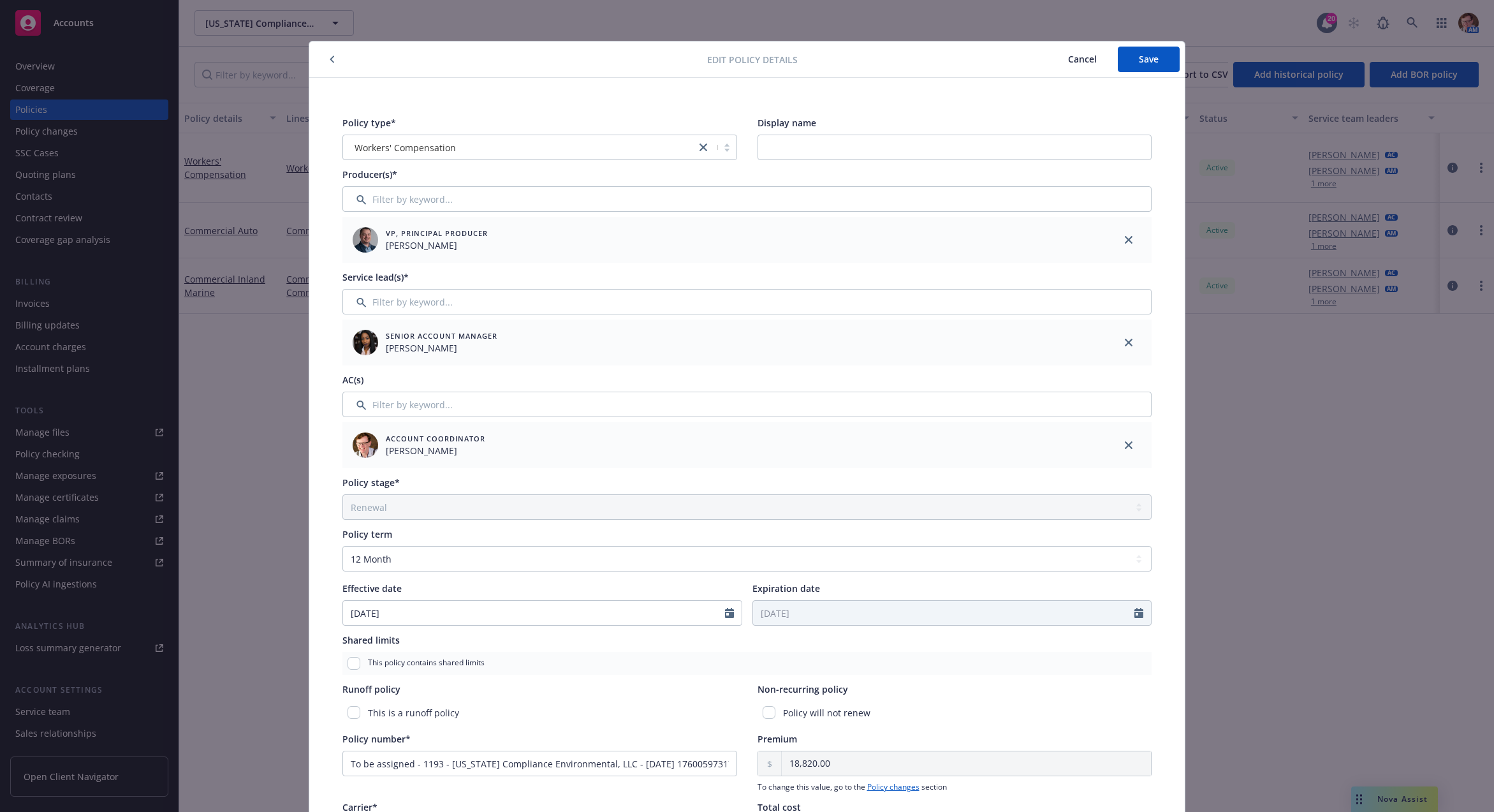
scroll to position [282, 0]
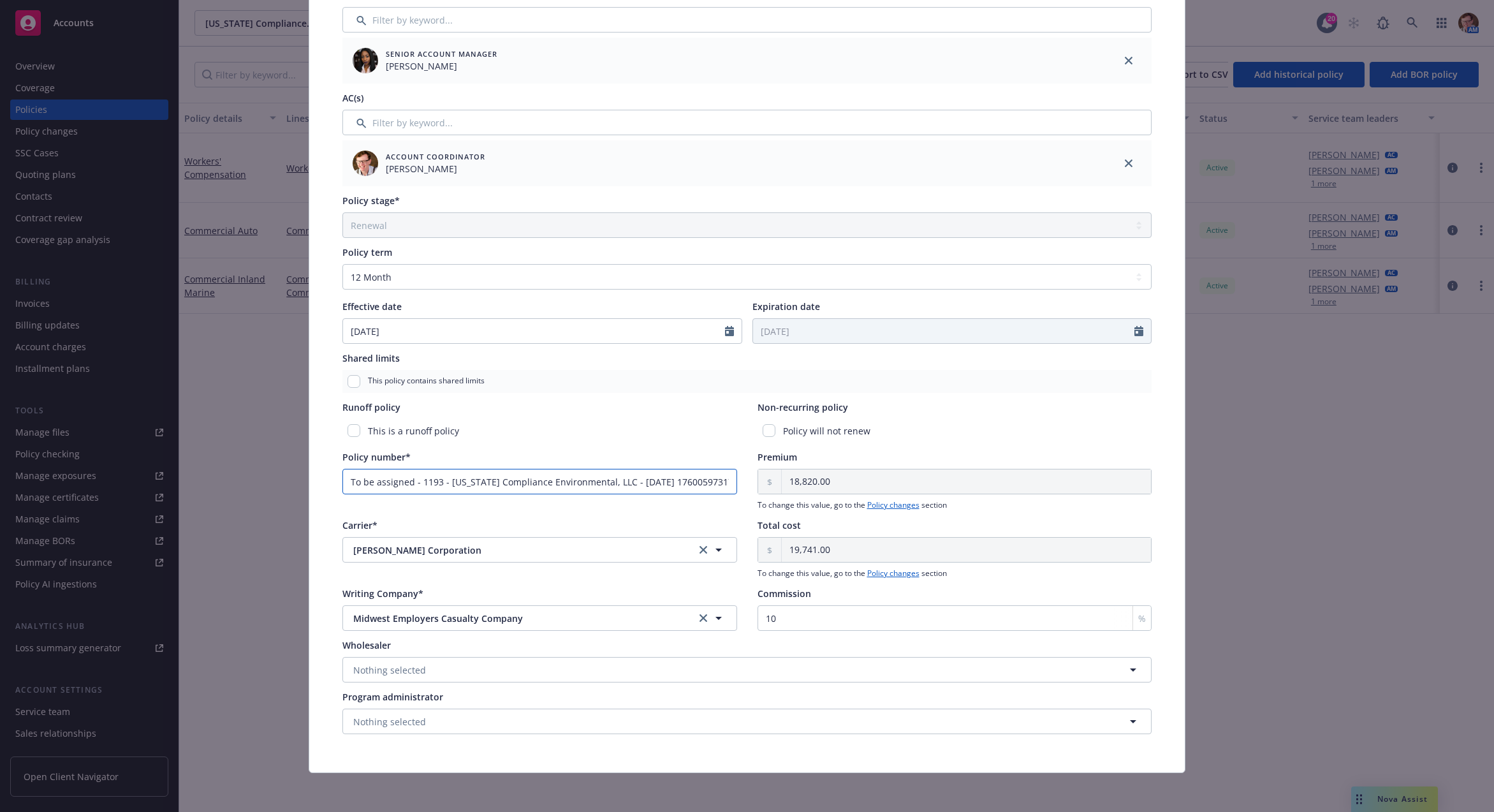
click at [518, 489] on input "To be assigned - 1193 - California Compliance Environmental, LLC - 10/10/2025 1…" at bounding box center [540, 481] width 395 height 25
paste input "BNET561379784"
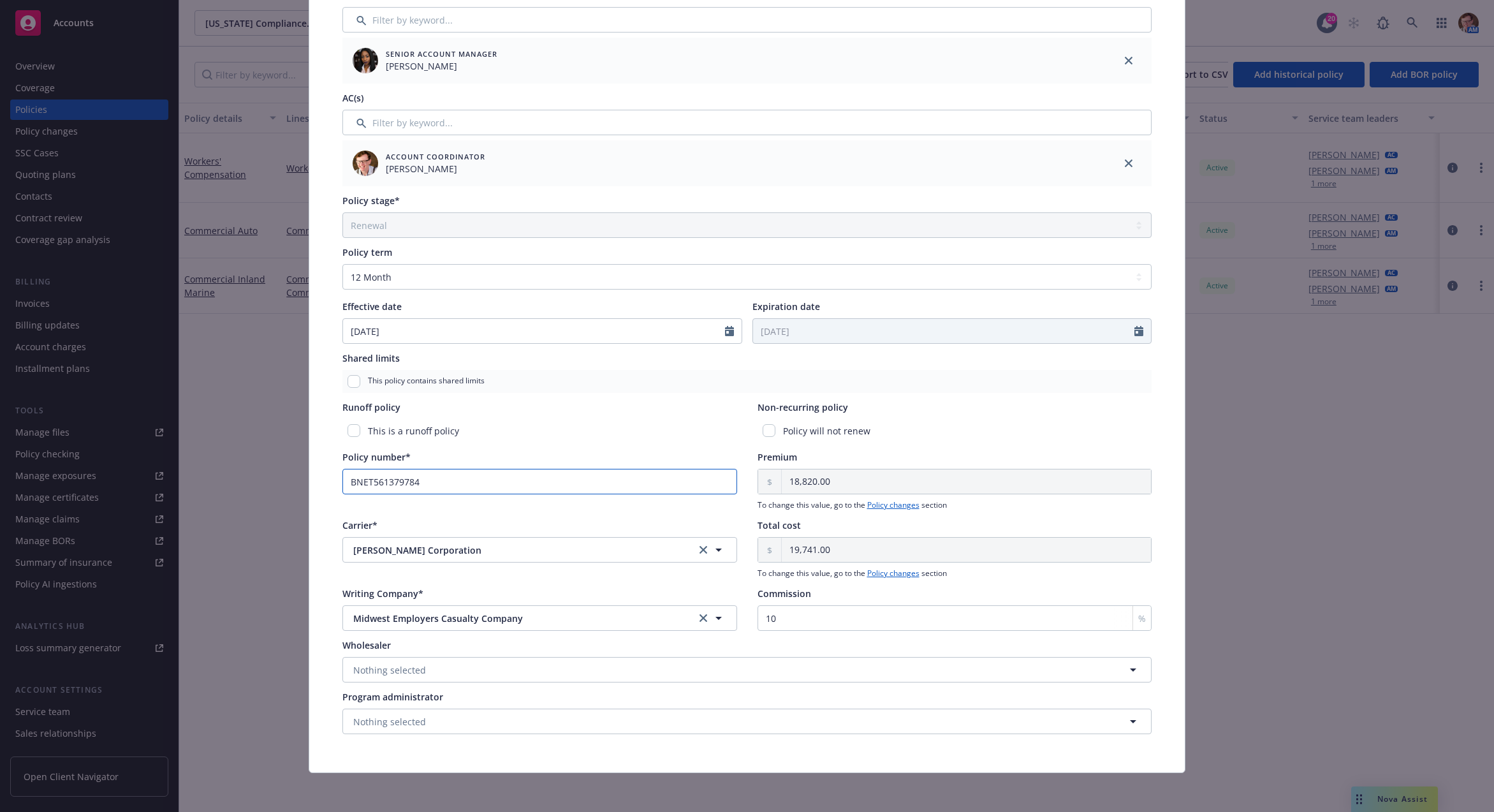
scroll to position [0, 0]
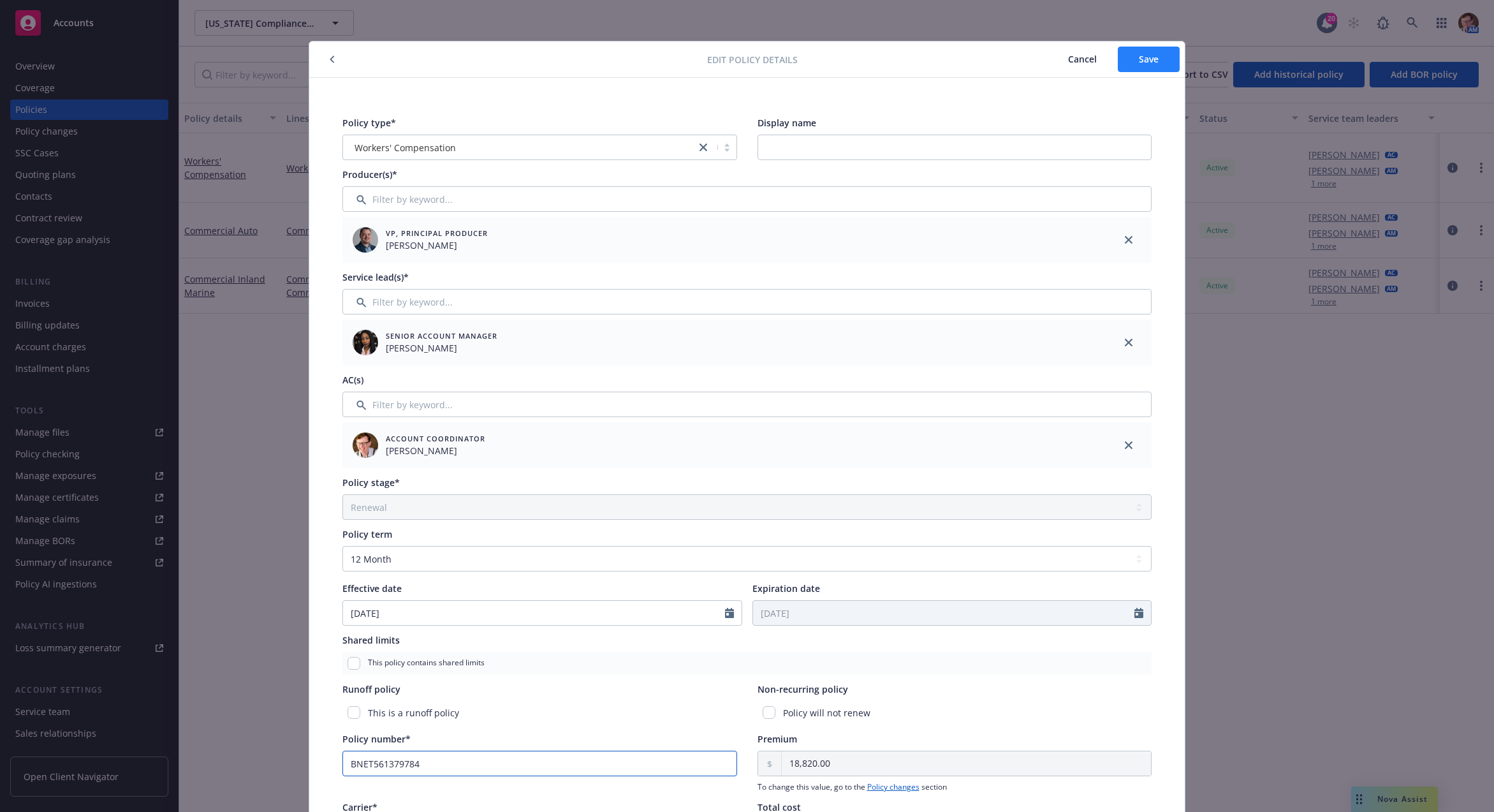
type input "BNET561379784"
click at [1152, 50] on button "Save" at bounding box center [1149, 58] width 62 height 25
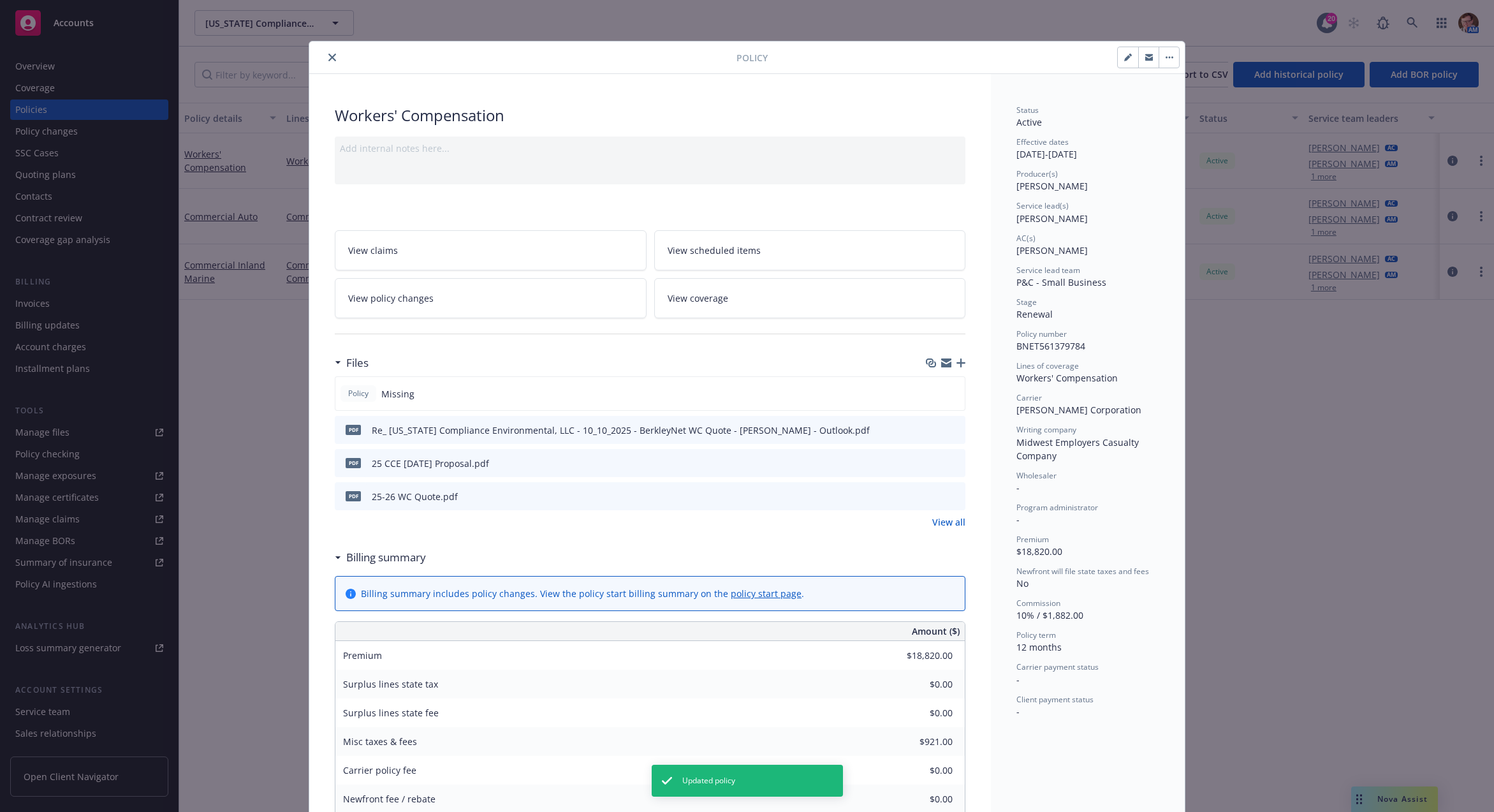
click at [324, 58] on button "close" at bounding box center [332, 58] width 16 height 16
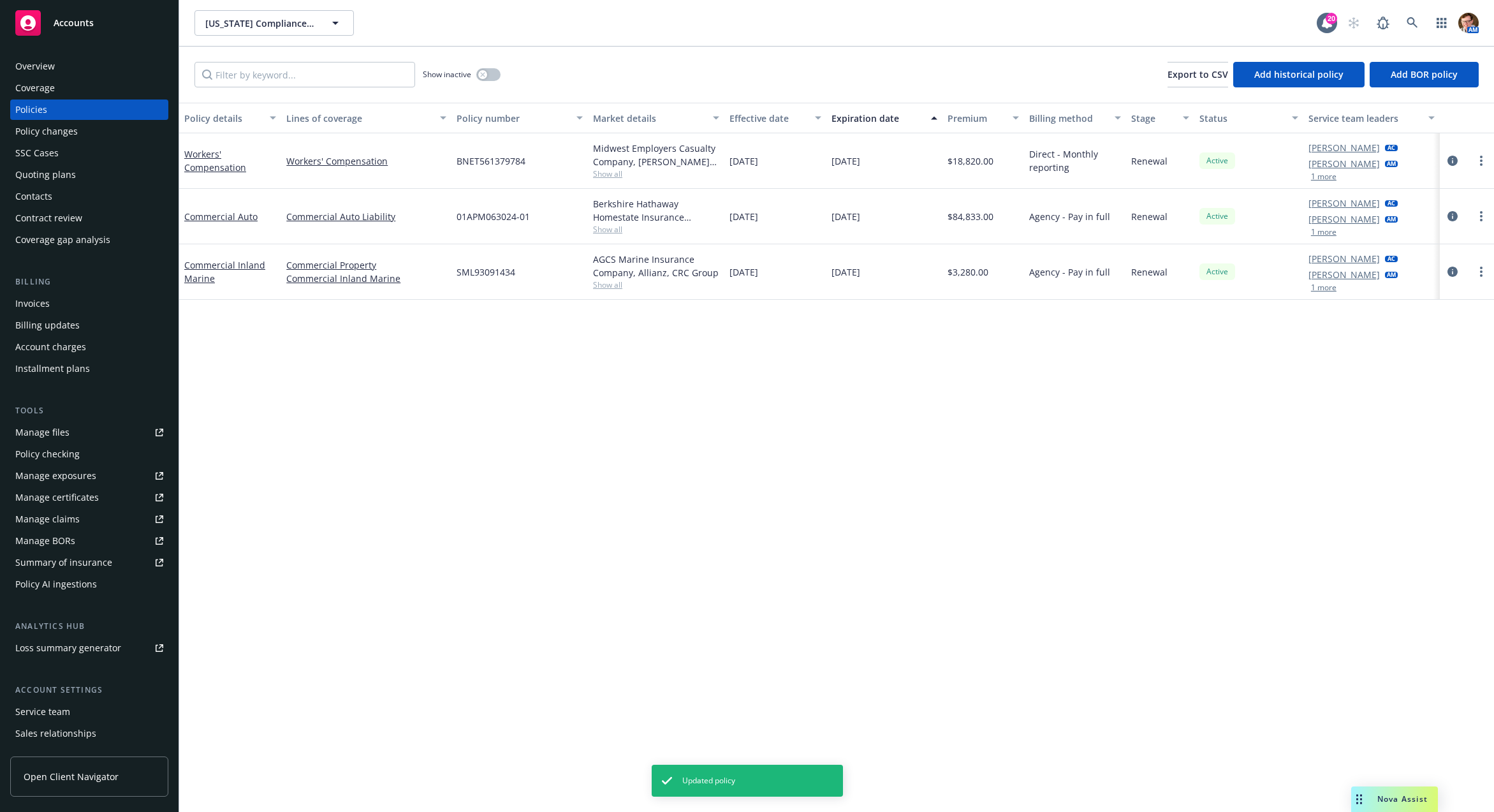
click at [72, 156] on div "SSC Cases" at bounding box center [90, 153] width 148 height 20
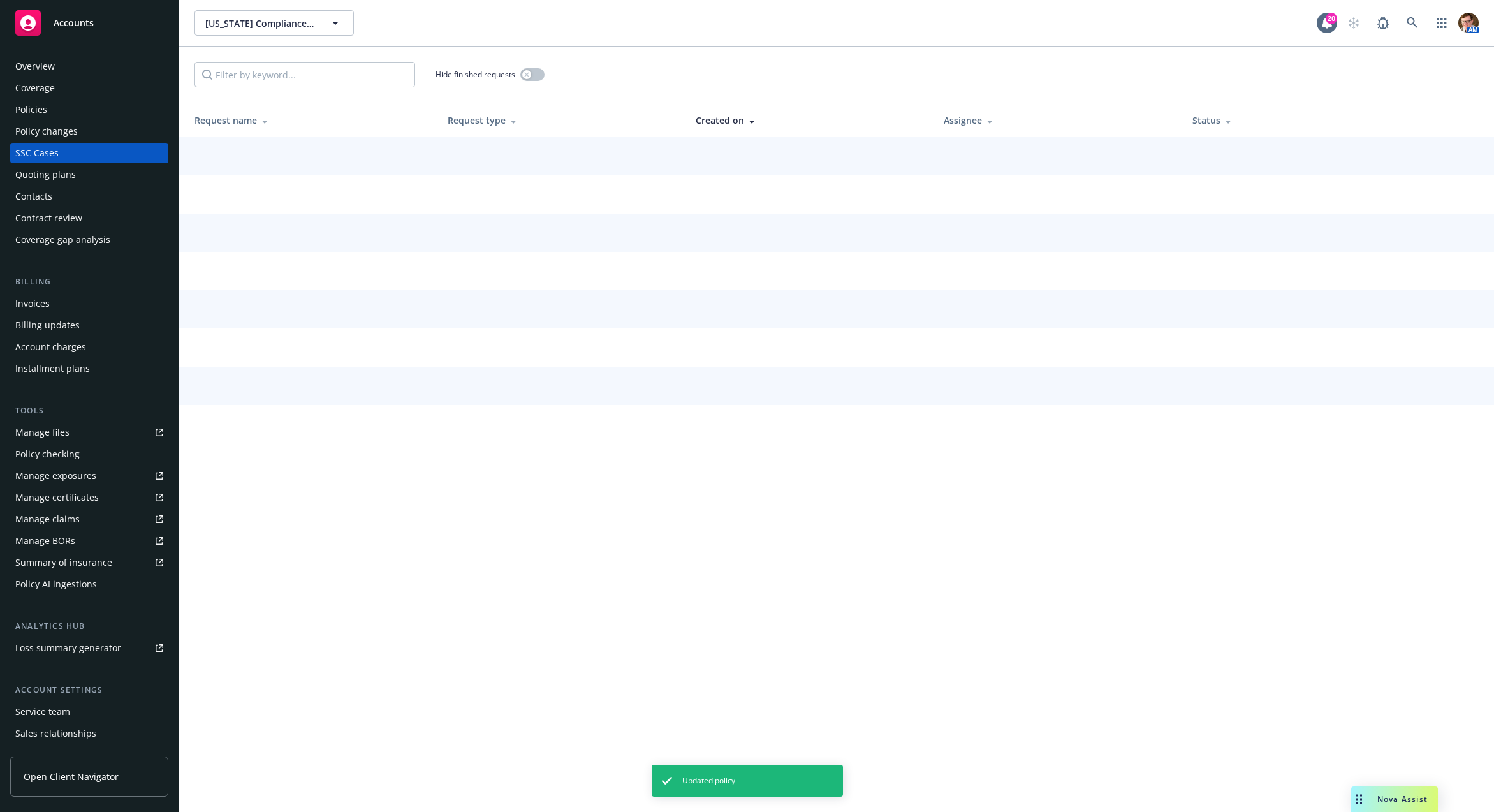
click at [65, 172] on div "Quoting plans" at bounding box center [45, 174] width 60 height 20
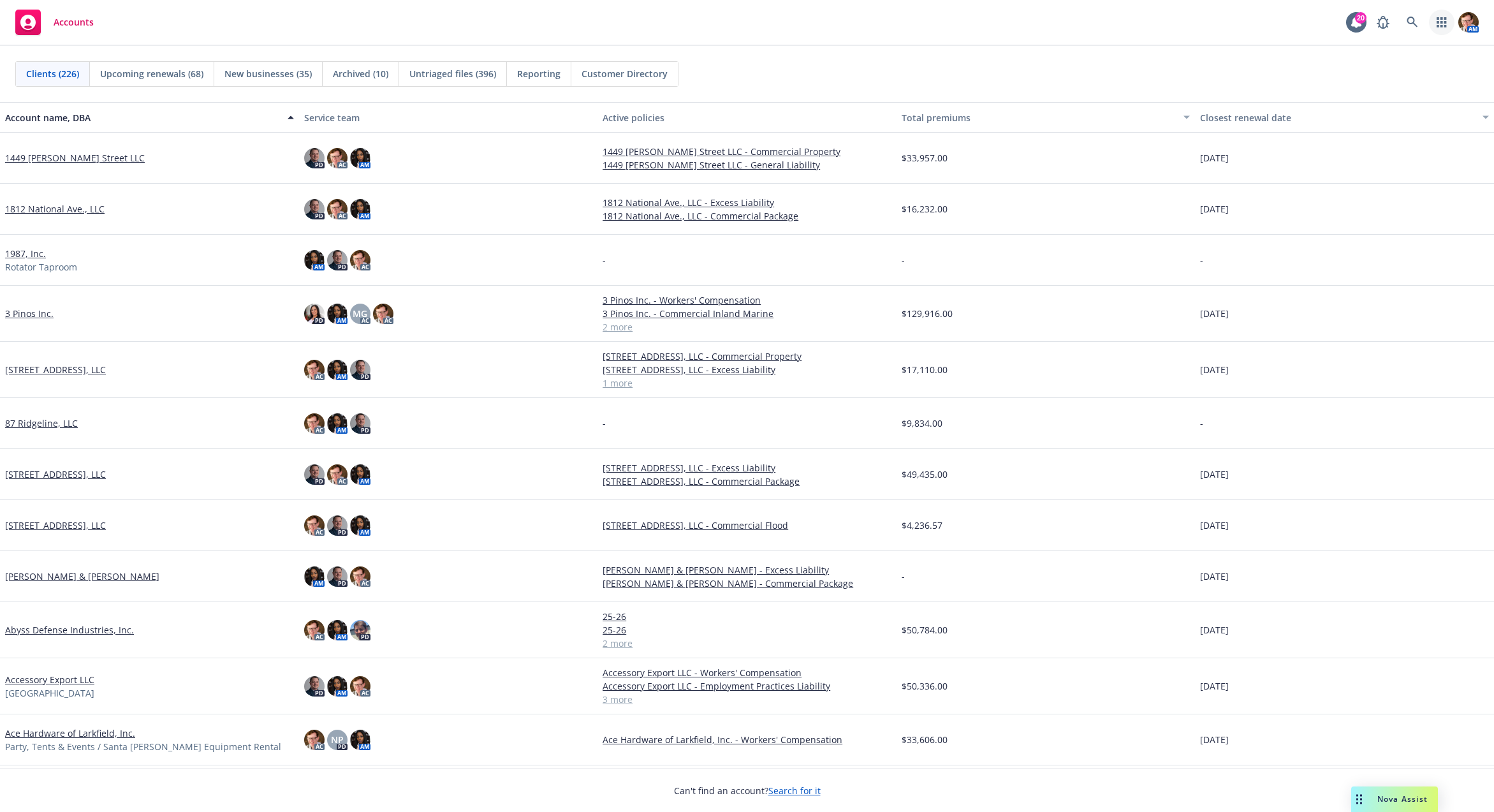
click at [1431, 19] on link "button" at bounding box center [1441, 22] width 25 height 25
click at [1414, 17] on icon at bounding box center [1412, 22] width 11 height 11
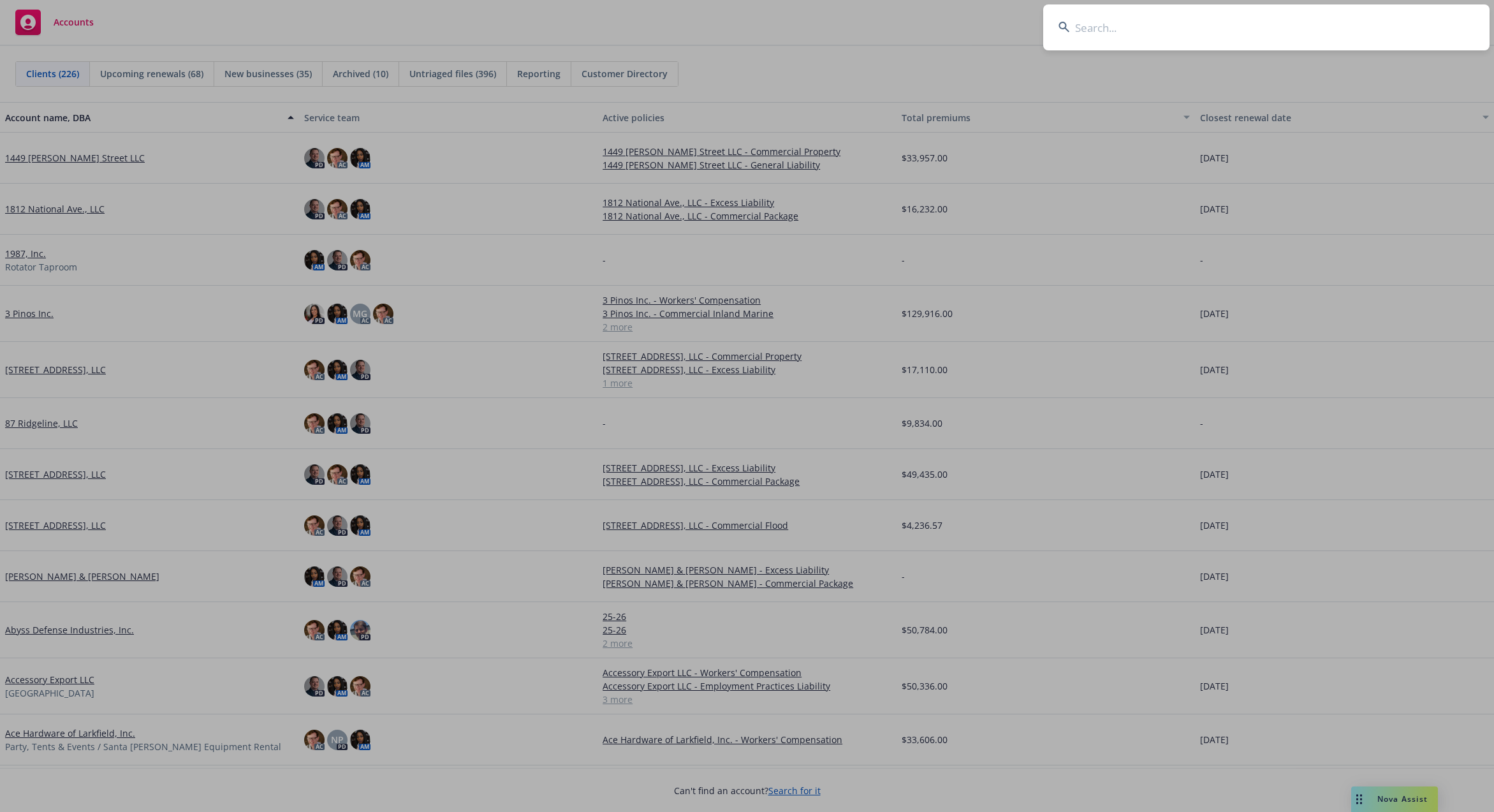
type input "Team Patrol"
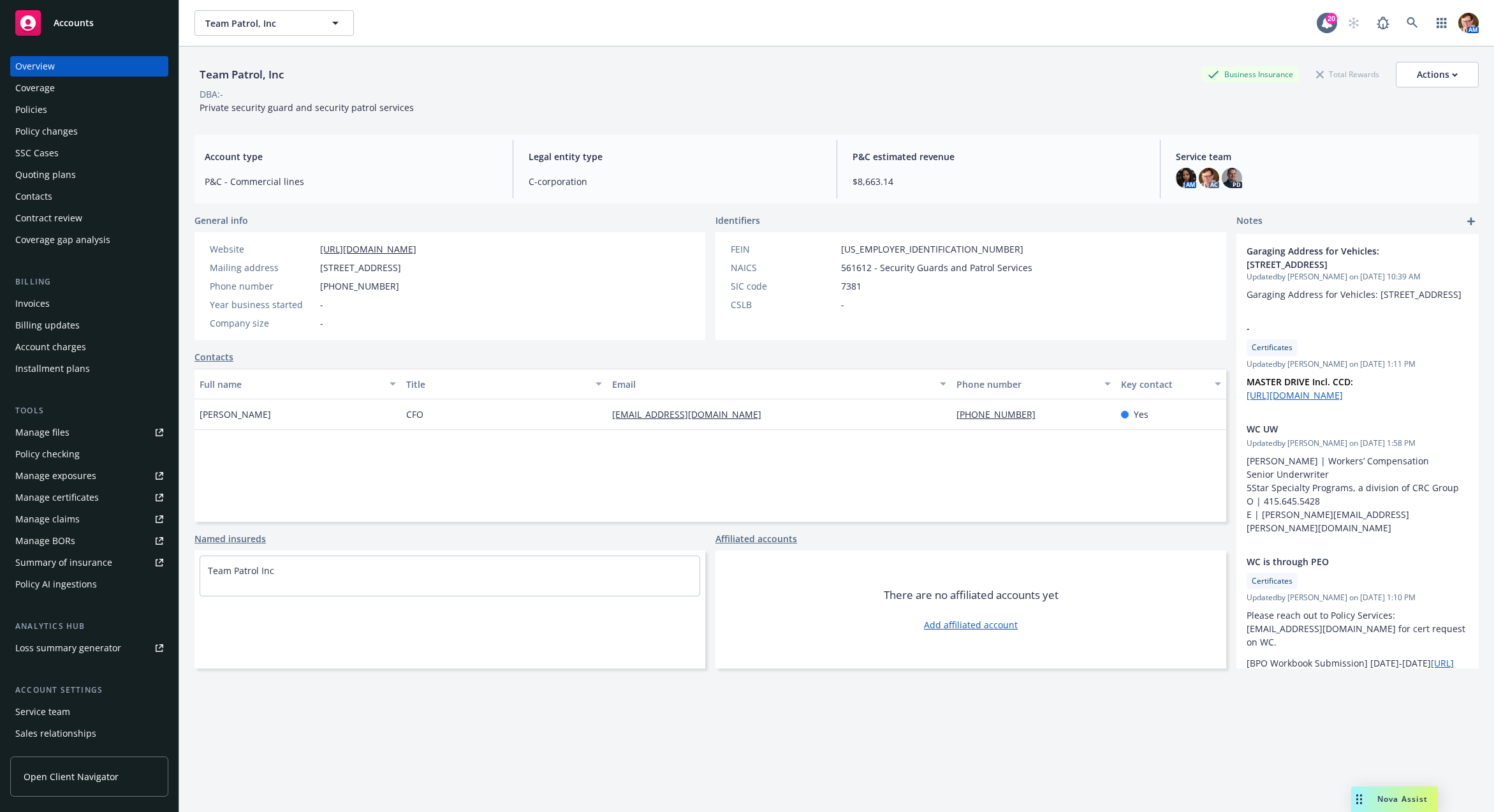
click at [83, 113] on div "Policies" at bounding box center [90, 109] width 148 height 20
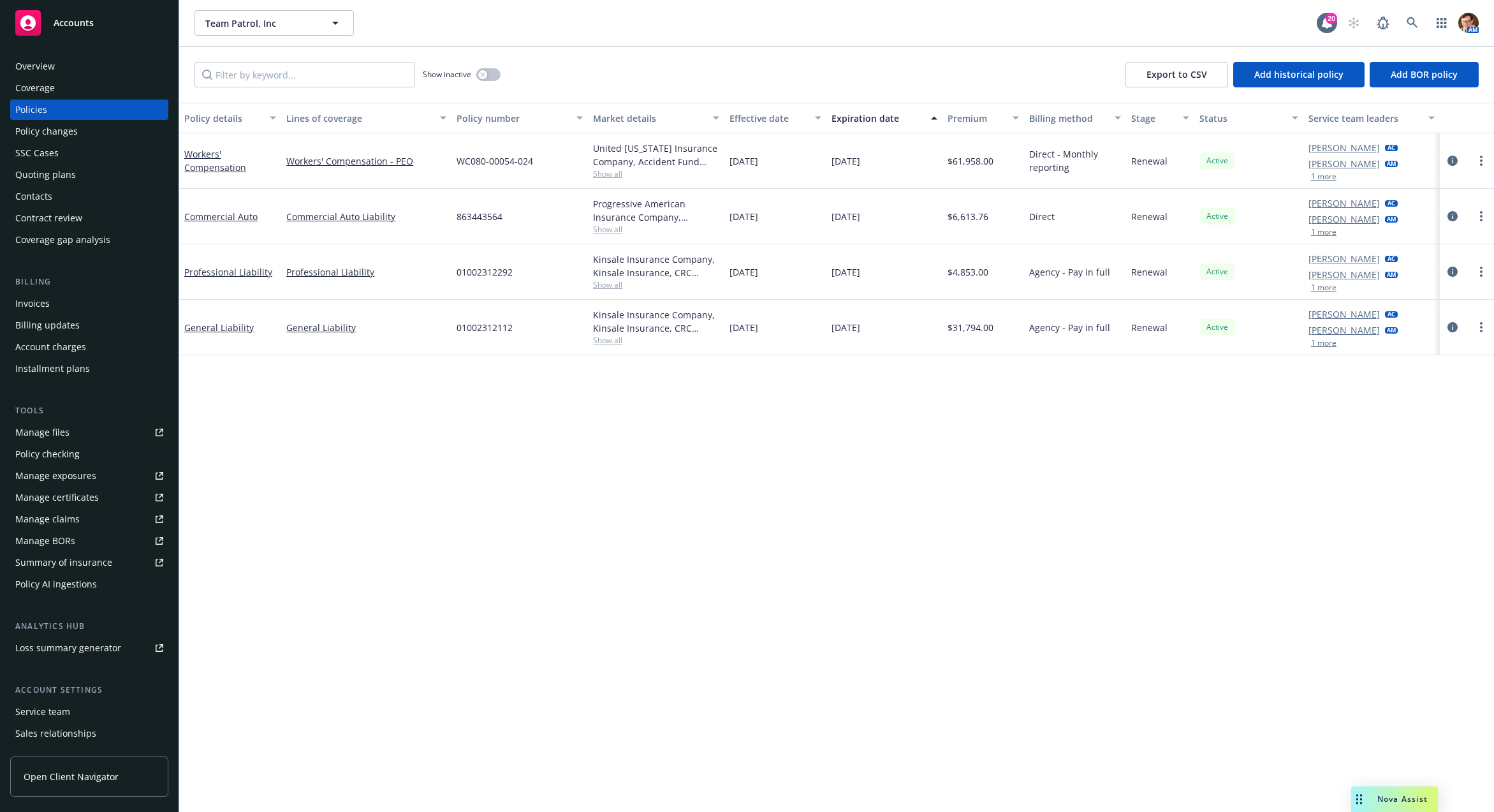
click at [79, 180] on div "Quoting plans" at bounding box center [90, 174] width 148 height 20
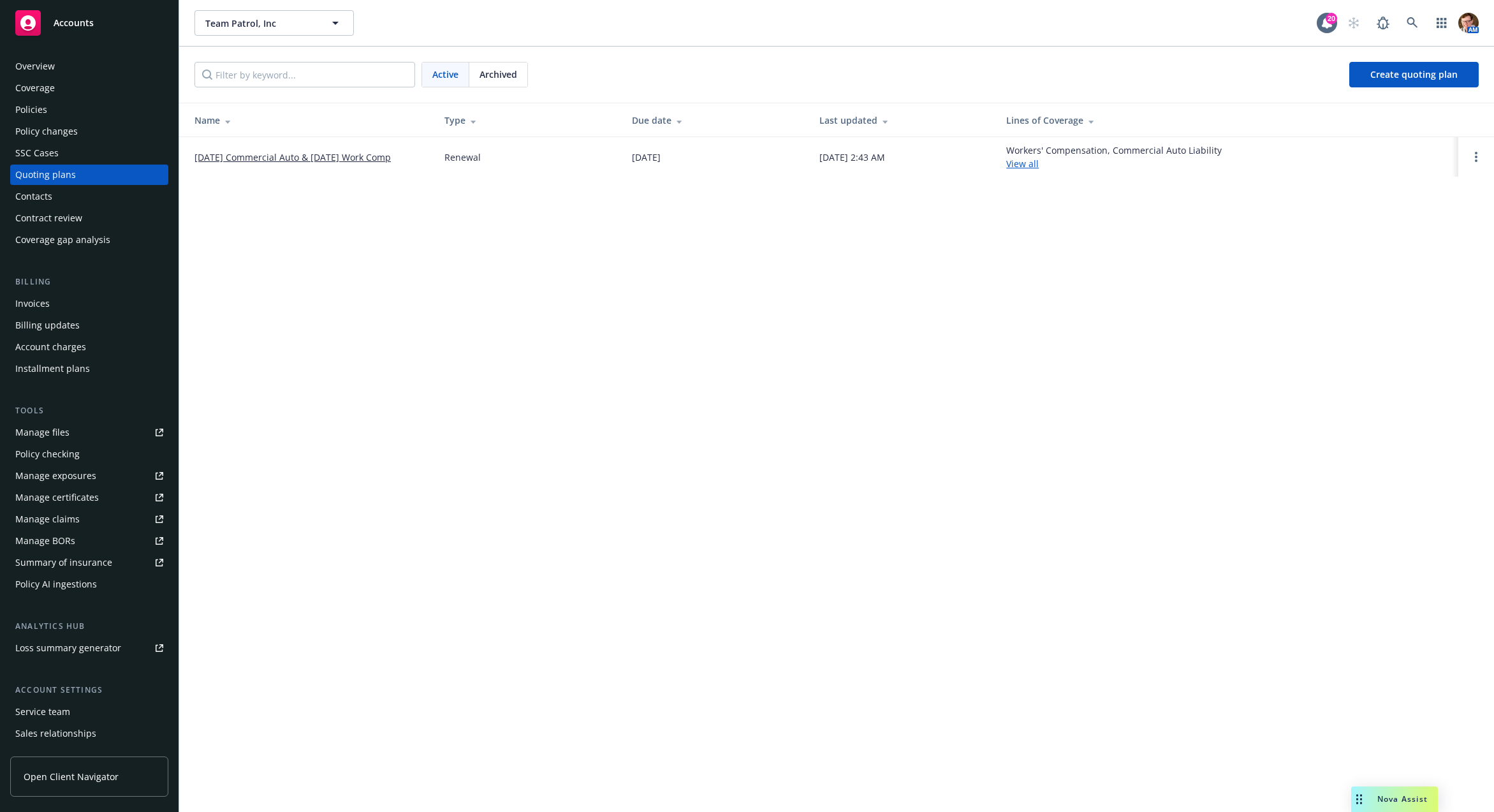
click at [267, 160] on link "[DATE] Commercial Auto & [DATE] Work Comp" at bounding box center [292, 157] width 196 height 13
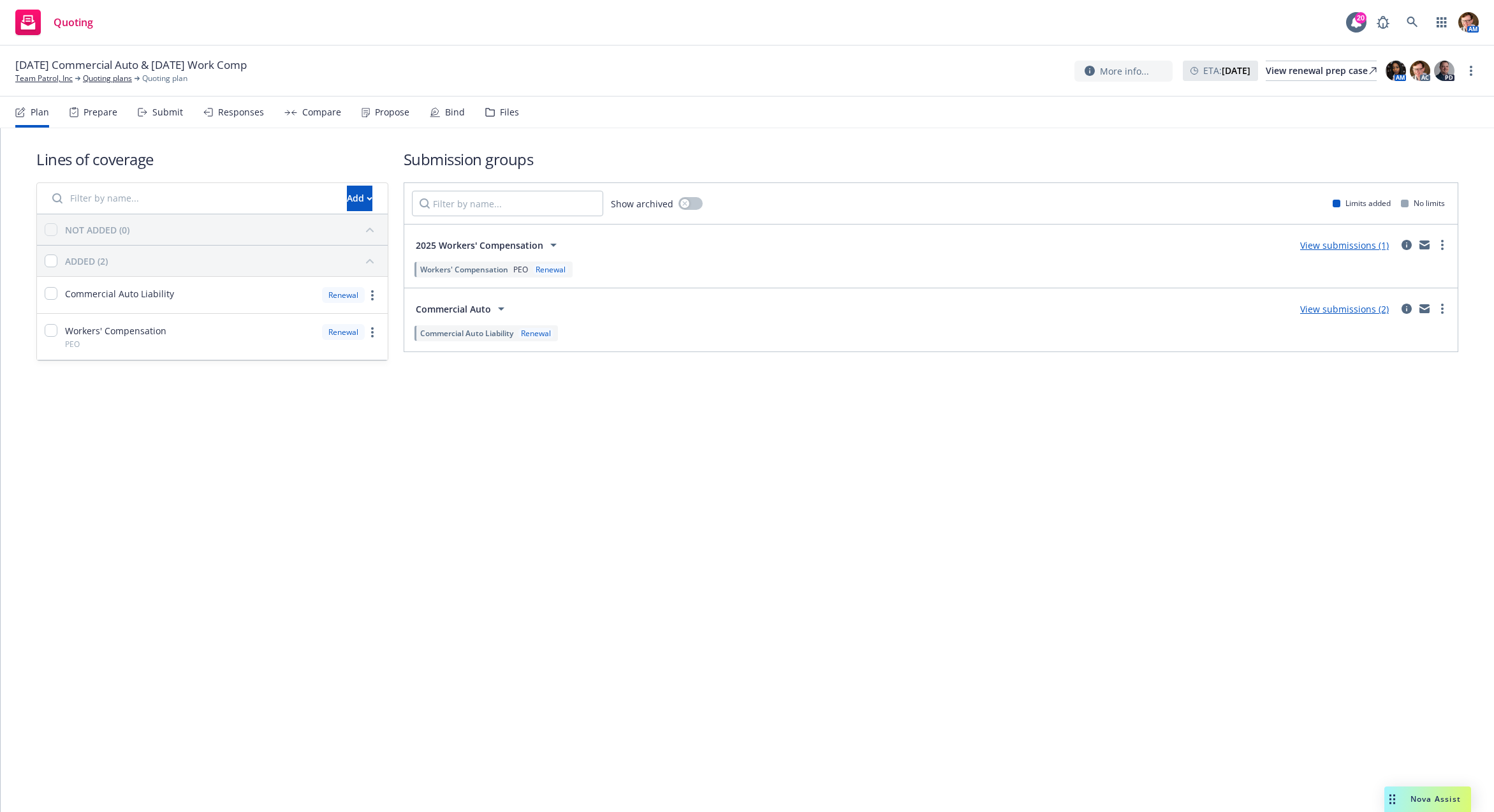
click at [410, 110] on div "Plan Prepare Submit Responses Compare Propose Bind Files" at bounding box center [268, 112] width 504 height 31
click at [430, 110] on icon at bounding box center [435, 113] width 10 height 10
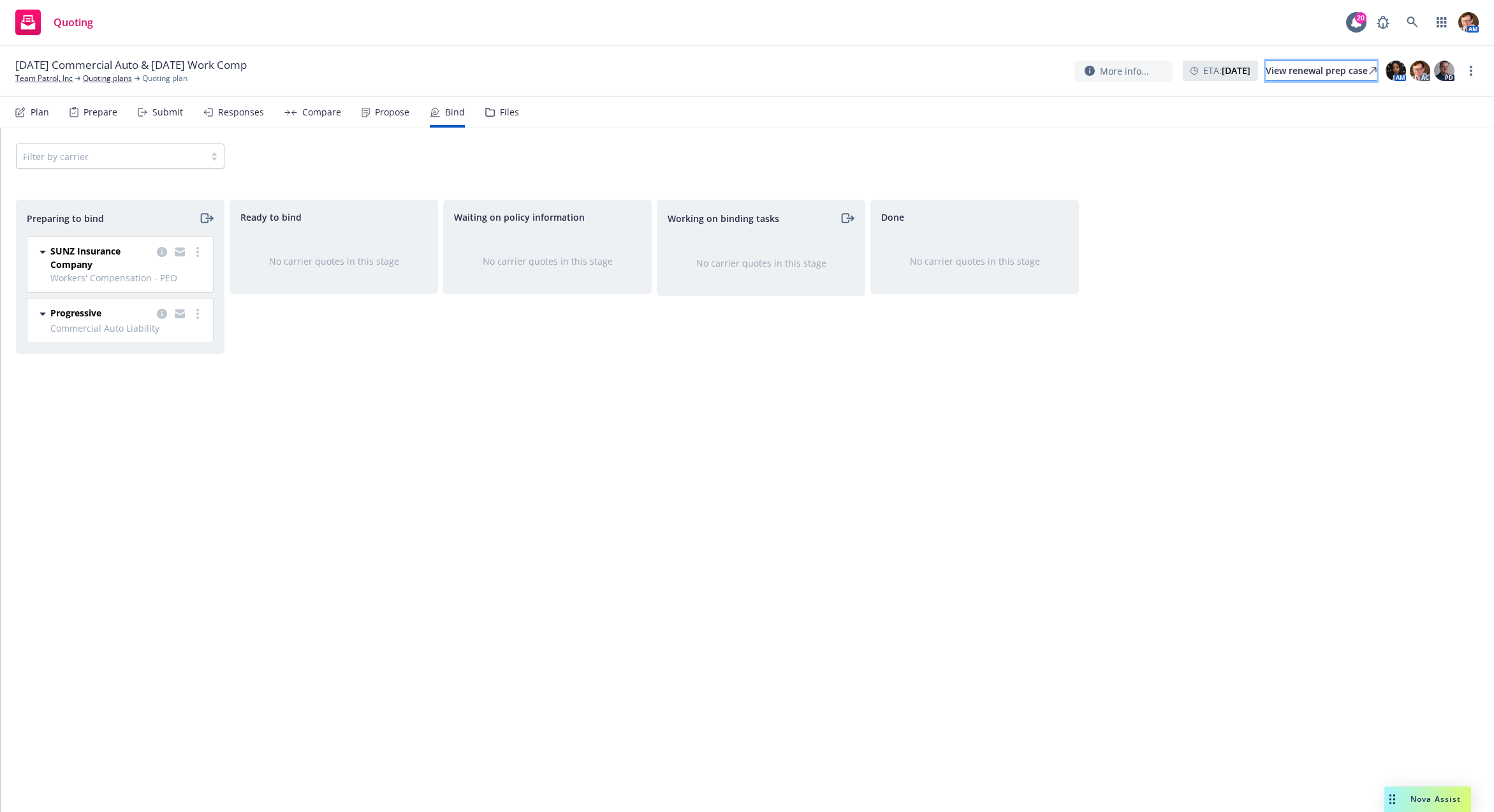
click at [1290, 72] on div "View renewal prep case" at bounding box center [1320, 71] width 111 height 19
click at [195, 254] on link "more" at bounding box center [198, 252] width 16 height 16
click at [153, 294] on link "Log bind order" at bounding box center [142, 303] width 125 height 25
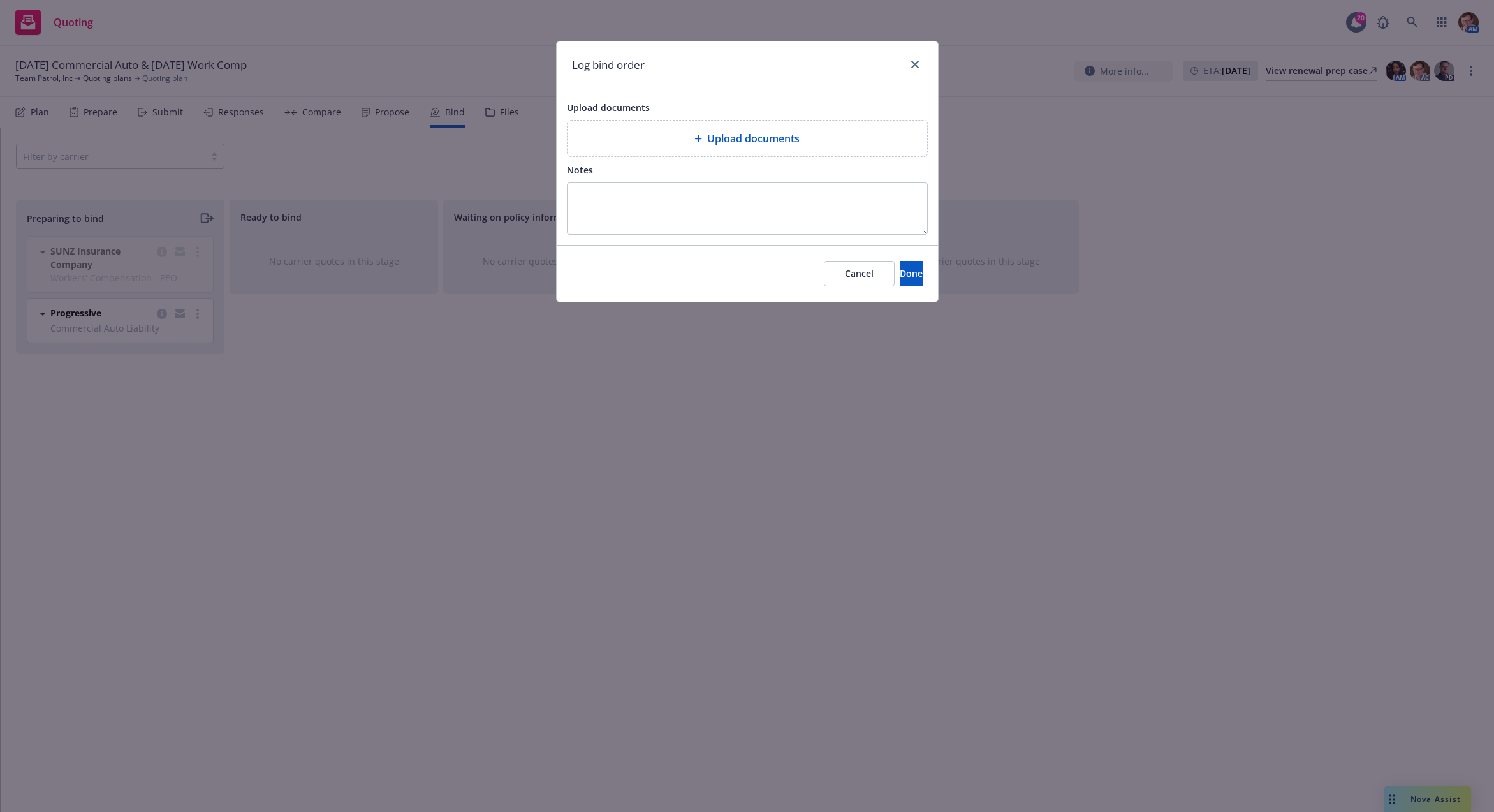
click at [738, 139] on span "Upload documents" at bounding box center [754, 139] width 92 height 16
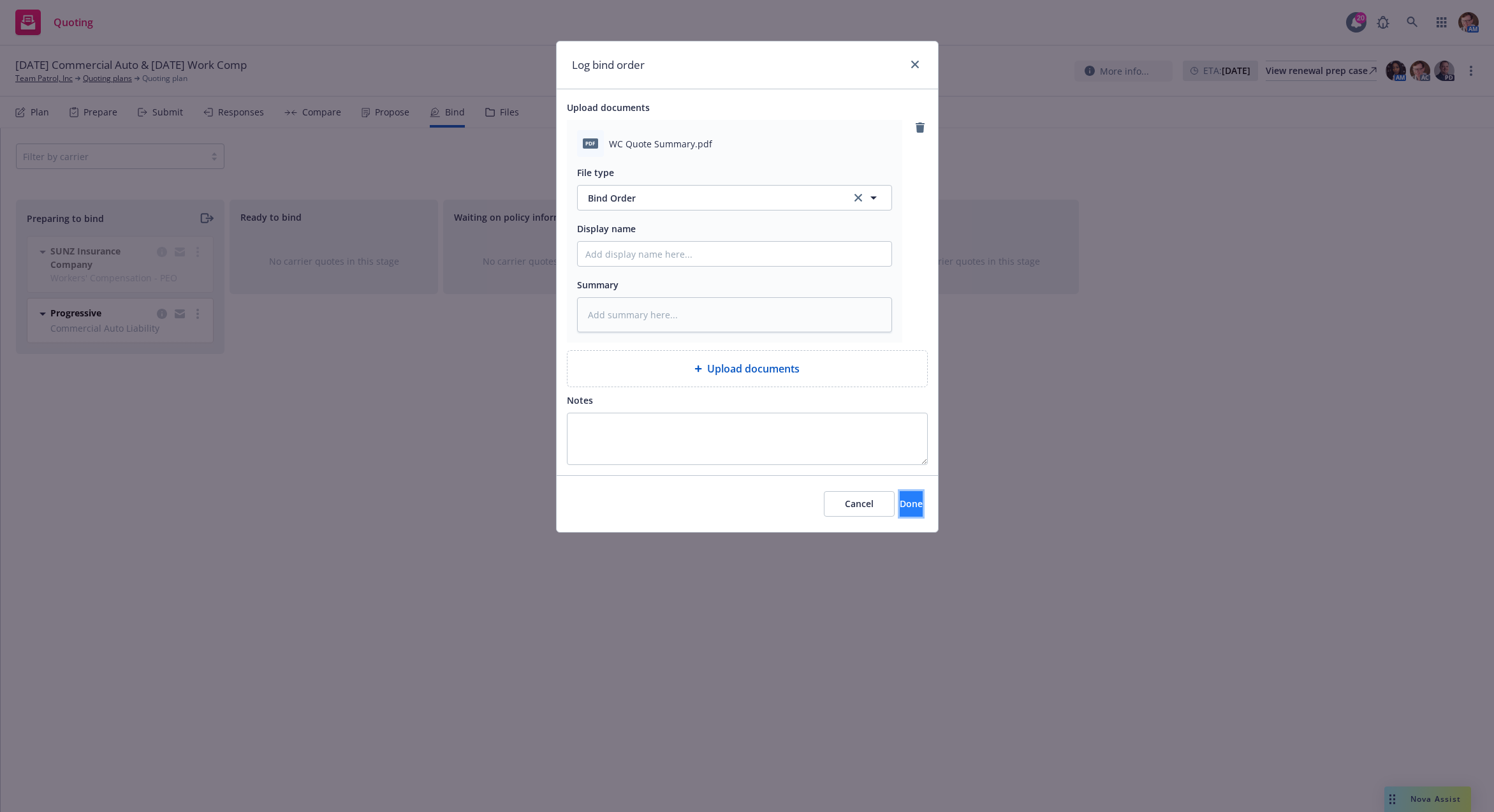
click at [900, 491] on button "Done" at bounding box center [911, 503] width 23 height 25
type textarea "x"
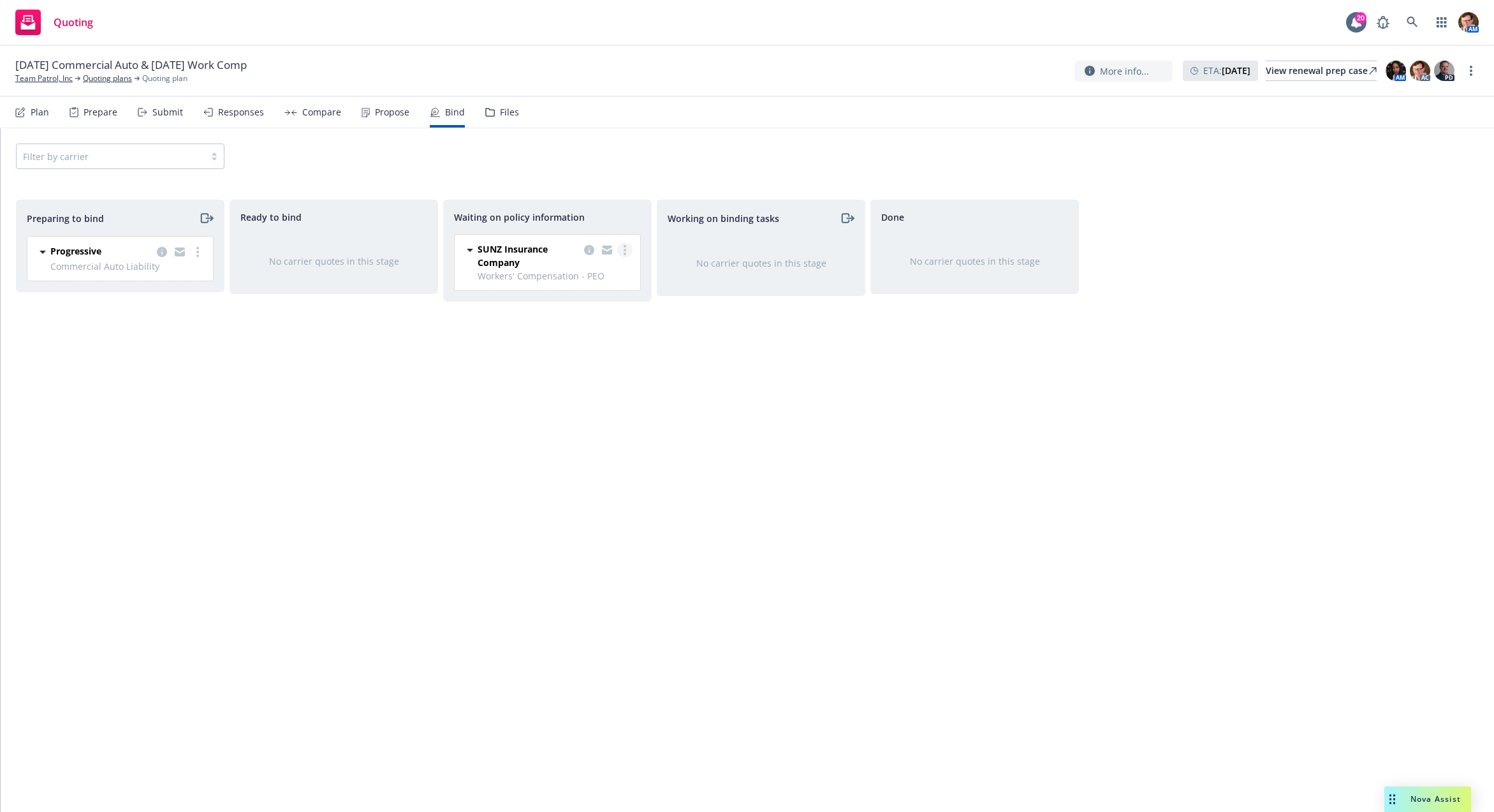
click at [623, 250] on link "more" at bounding box center [625, 250] width 16 height 16
click at [601, 277] on span "Create policies" at bounding box center [563, 276] width 93 height 12
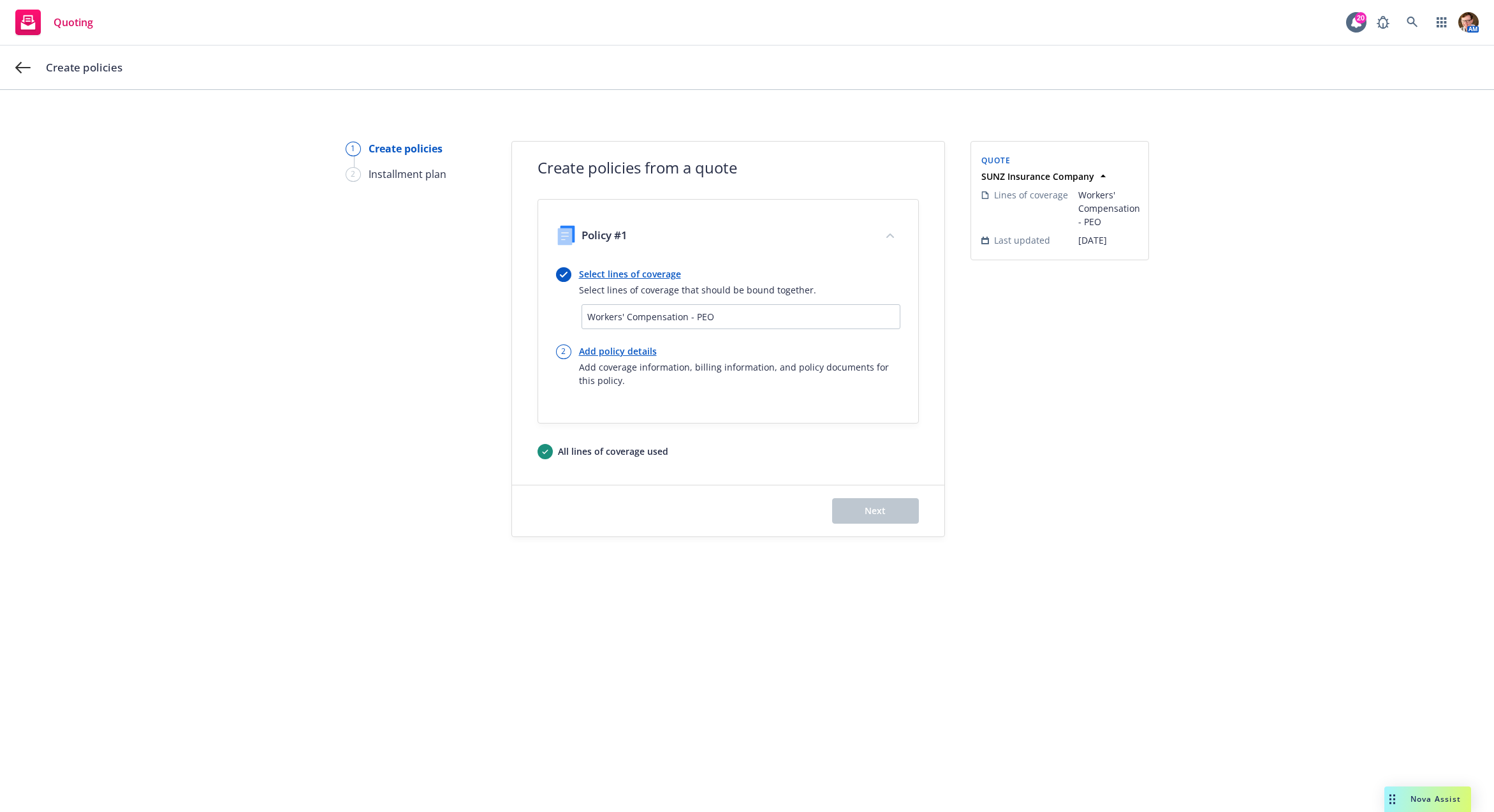
drag, startPoint x: 605, startPoint y: 350, endPoint x: 624, endPoint y: 340, distance: 21.5
click at [605, 350] on link "Add policy details" at bounding box center [740, 351] width 321 height 13
select select "12"
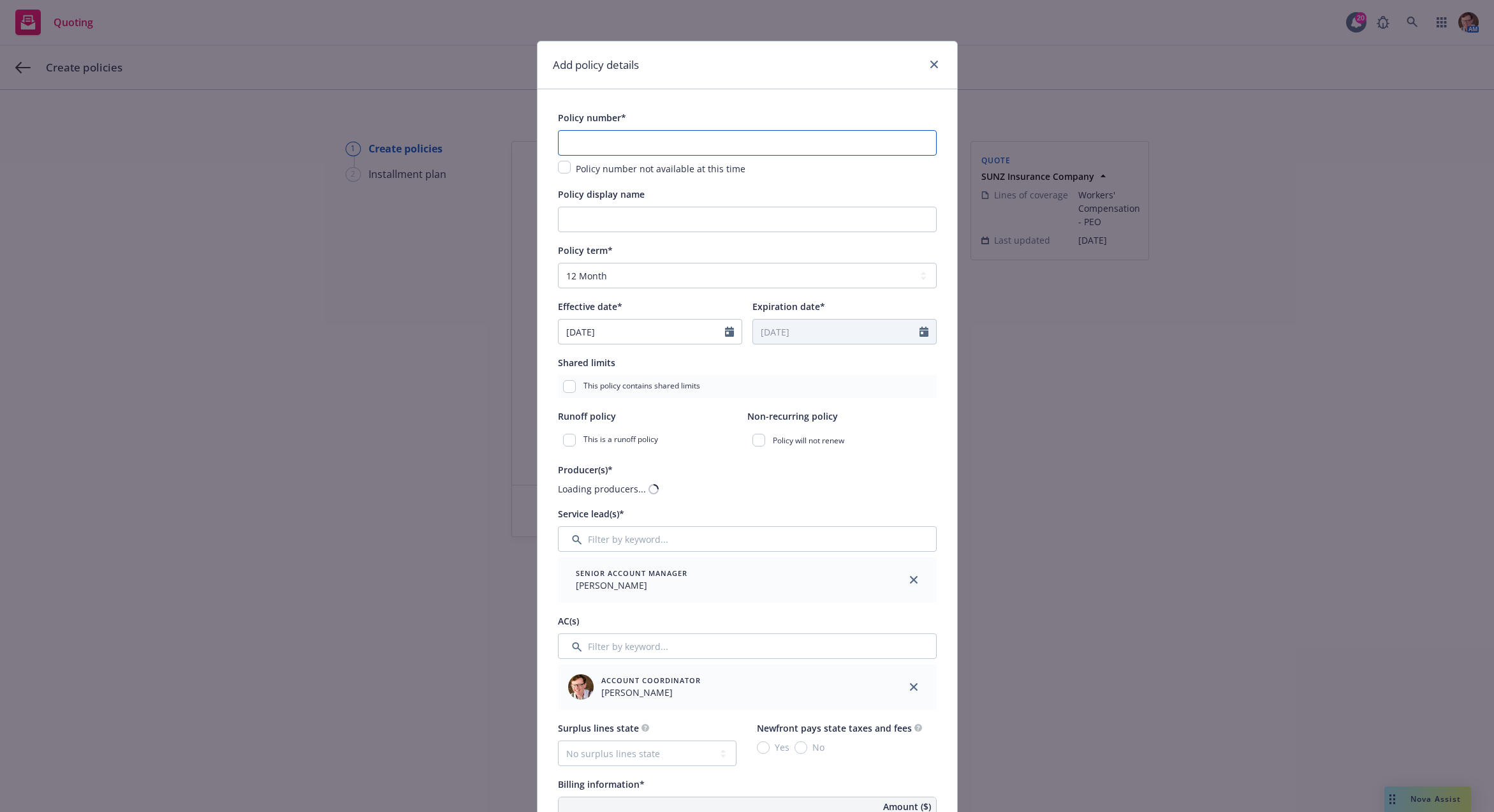
click at [660, 140] on input "text" at bounding box center [747, 142] width 379 height 25
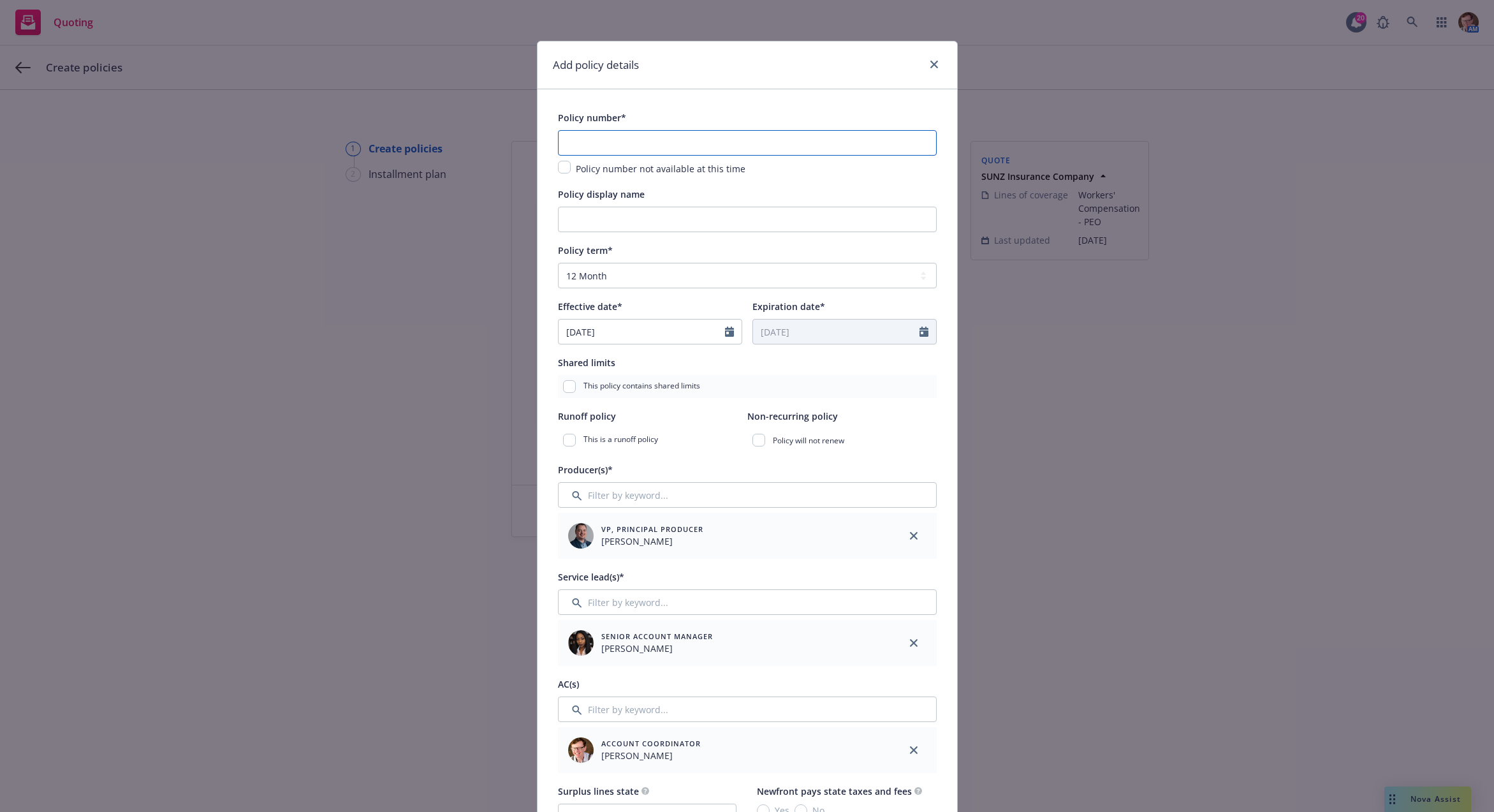
paste input "WC304-00094-025"
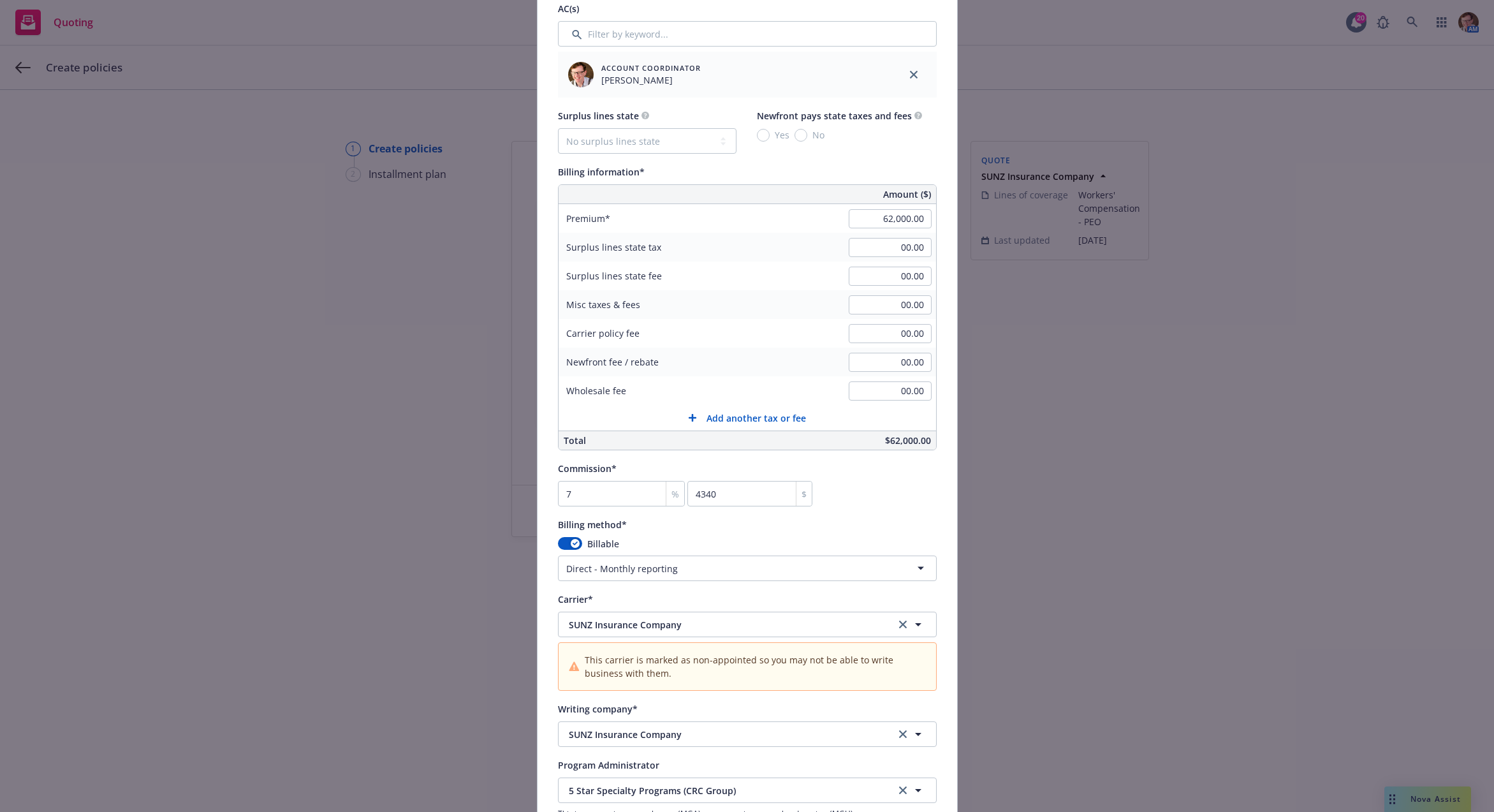
scroll to position [1008, 0]
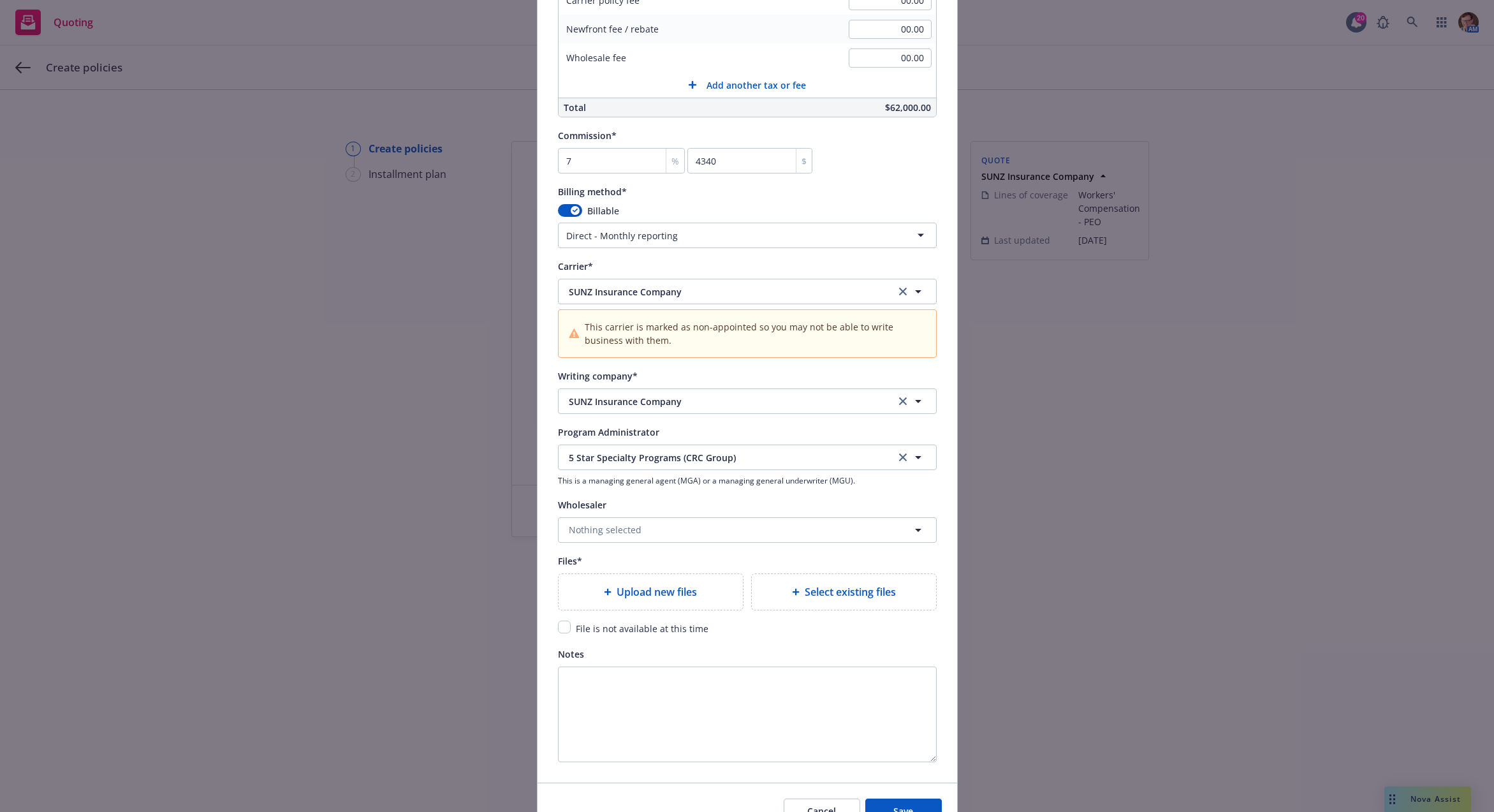
type input "WC304-00094-025"
click at [604, 631] on span "File is not available at this time" at bounding box center [642, 629] width 133 height 12
click at [605, 631] on span "File is not available at this time" at bounding box center [642, 629] width 133 height 12
click at [559, 624] on input "checkbox" at bounding box center [564, 626] width 13 height 13
checkbox input "true"
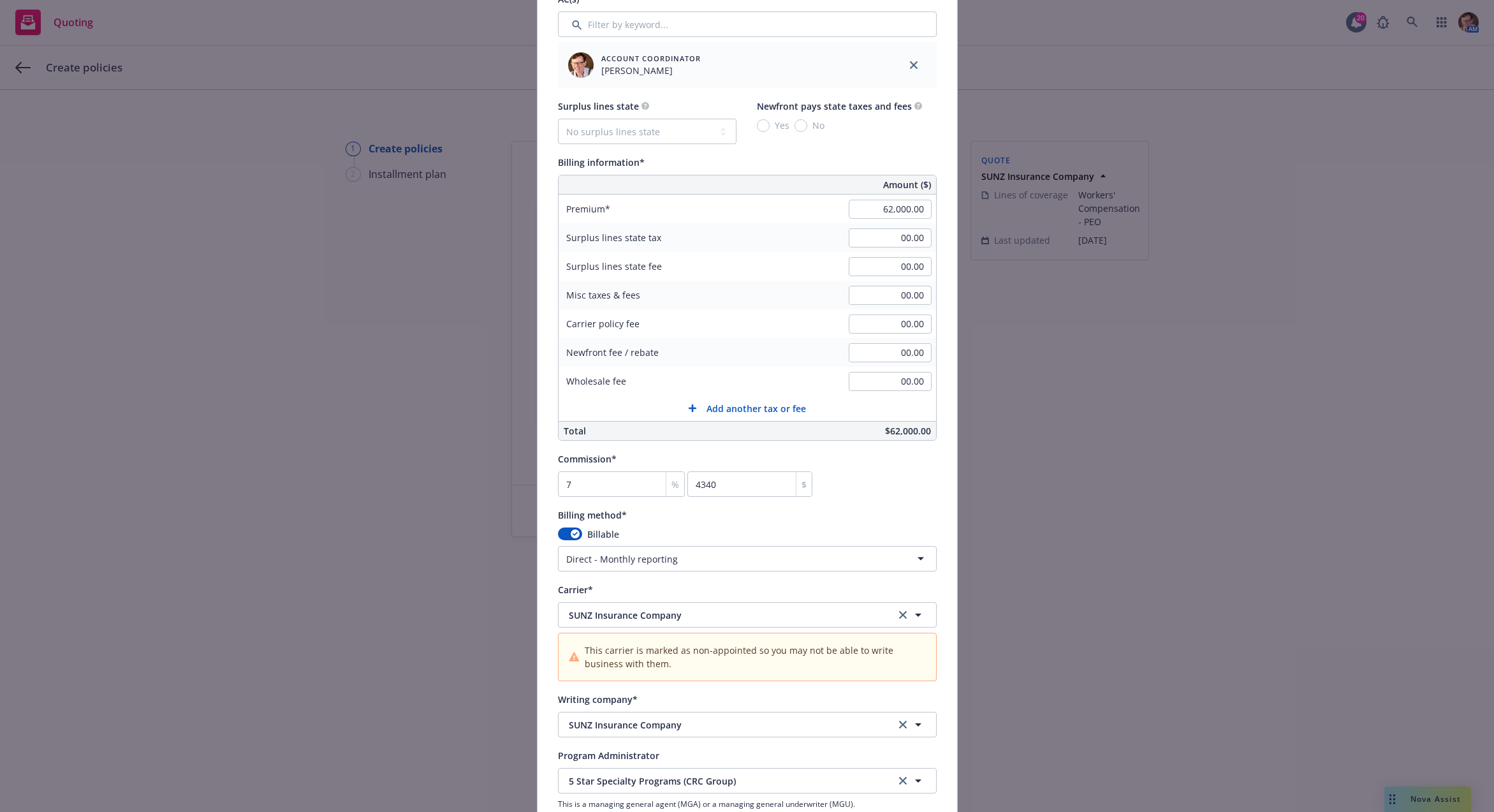
scroll to position [1074, 0]
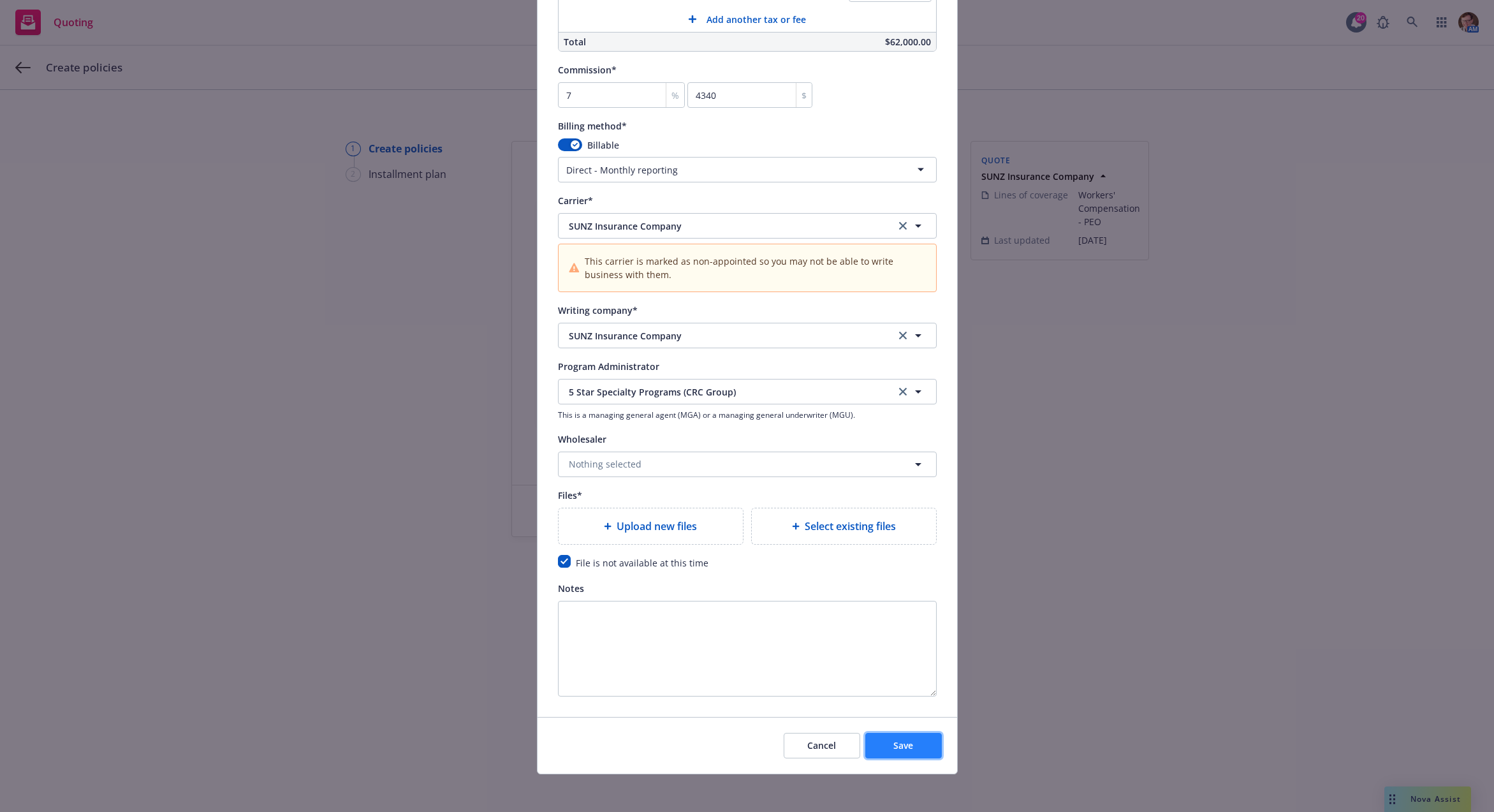
click at [905, 737] on button "Save" at bounding box center [904, 745] width 77 height 25
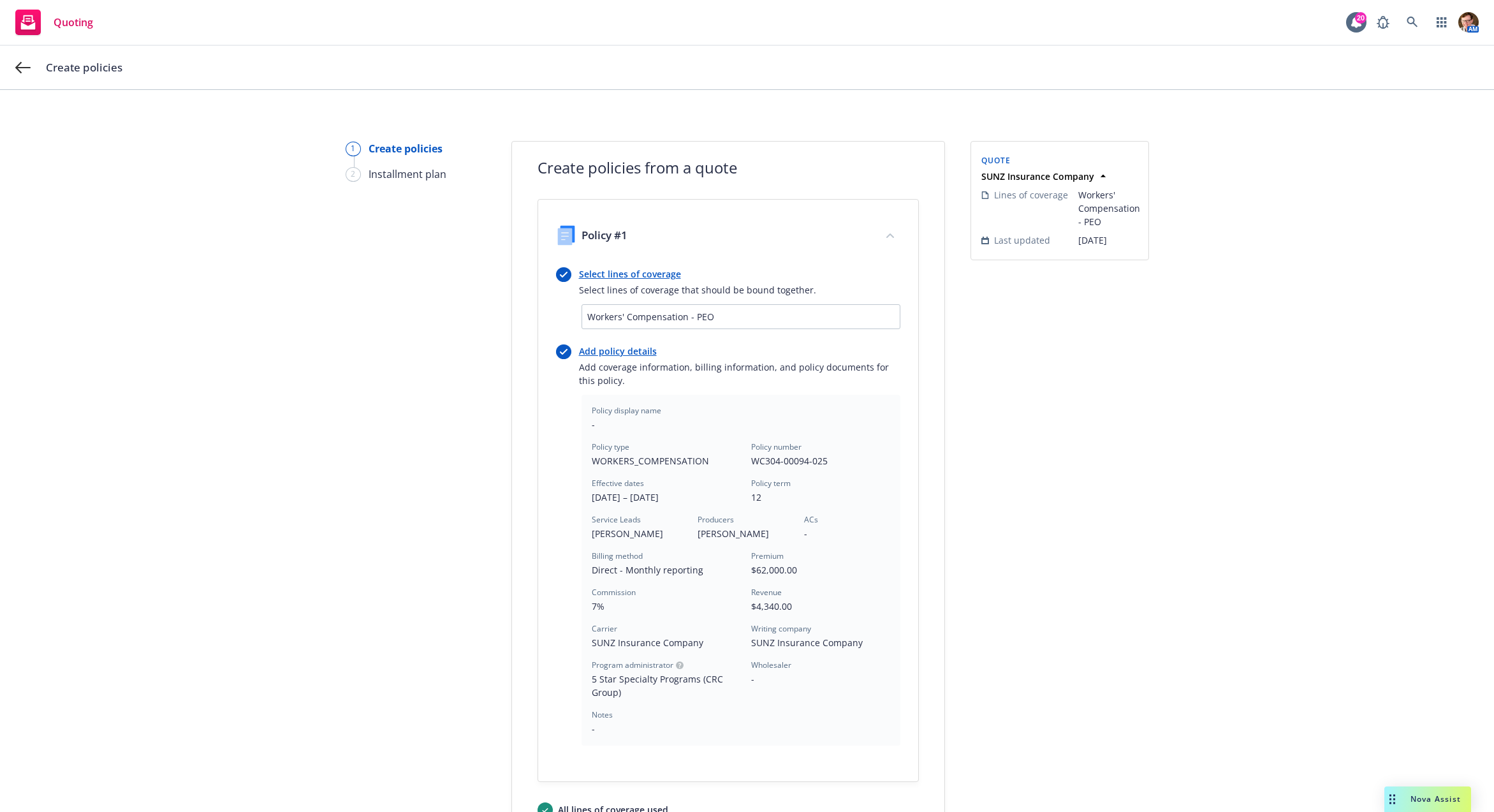
scroll to position [162, 0]
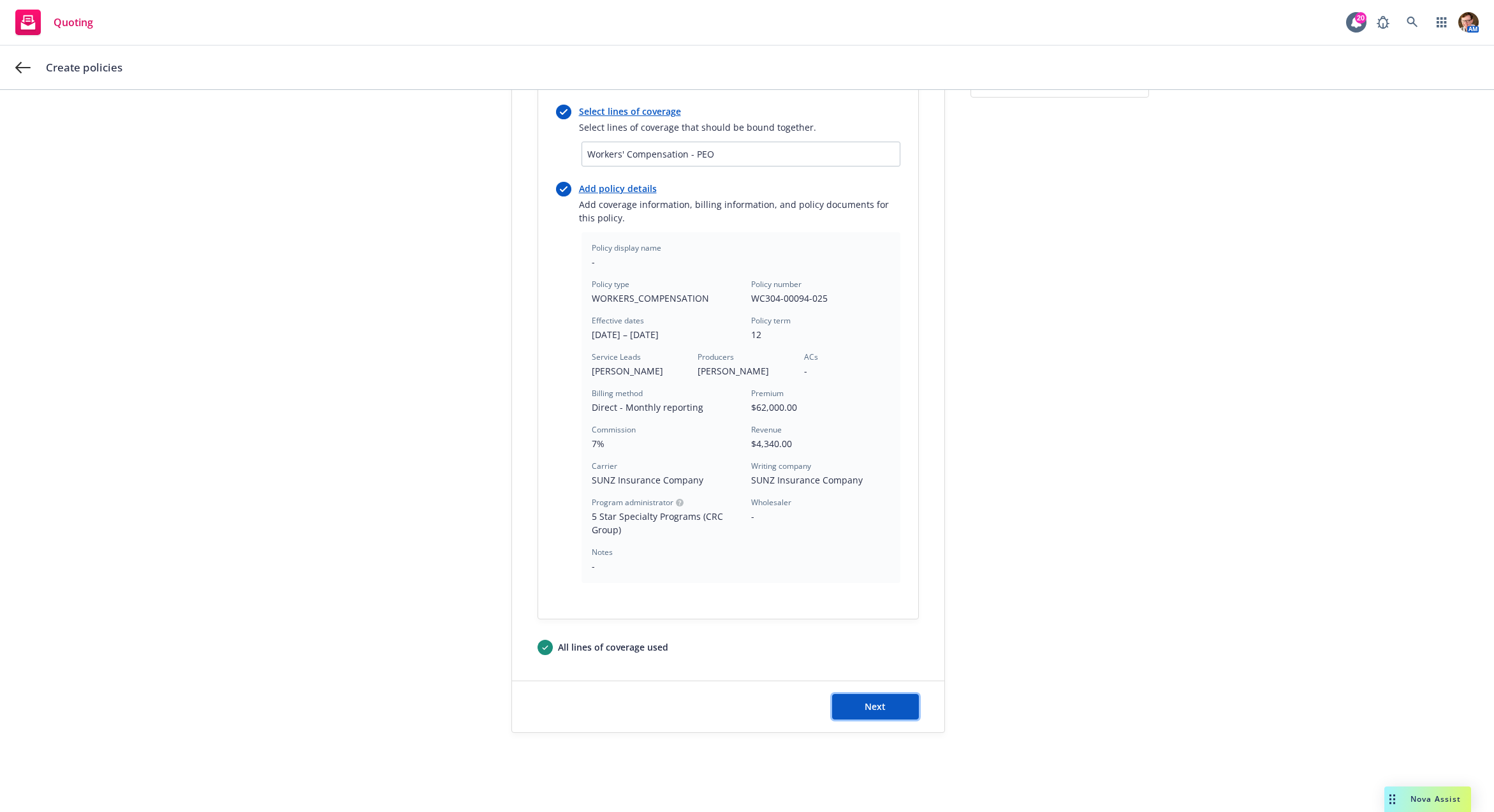
click at [871, 696] on button "Next" at bounding box center [875, 706] width 86 height 25
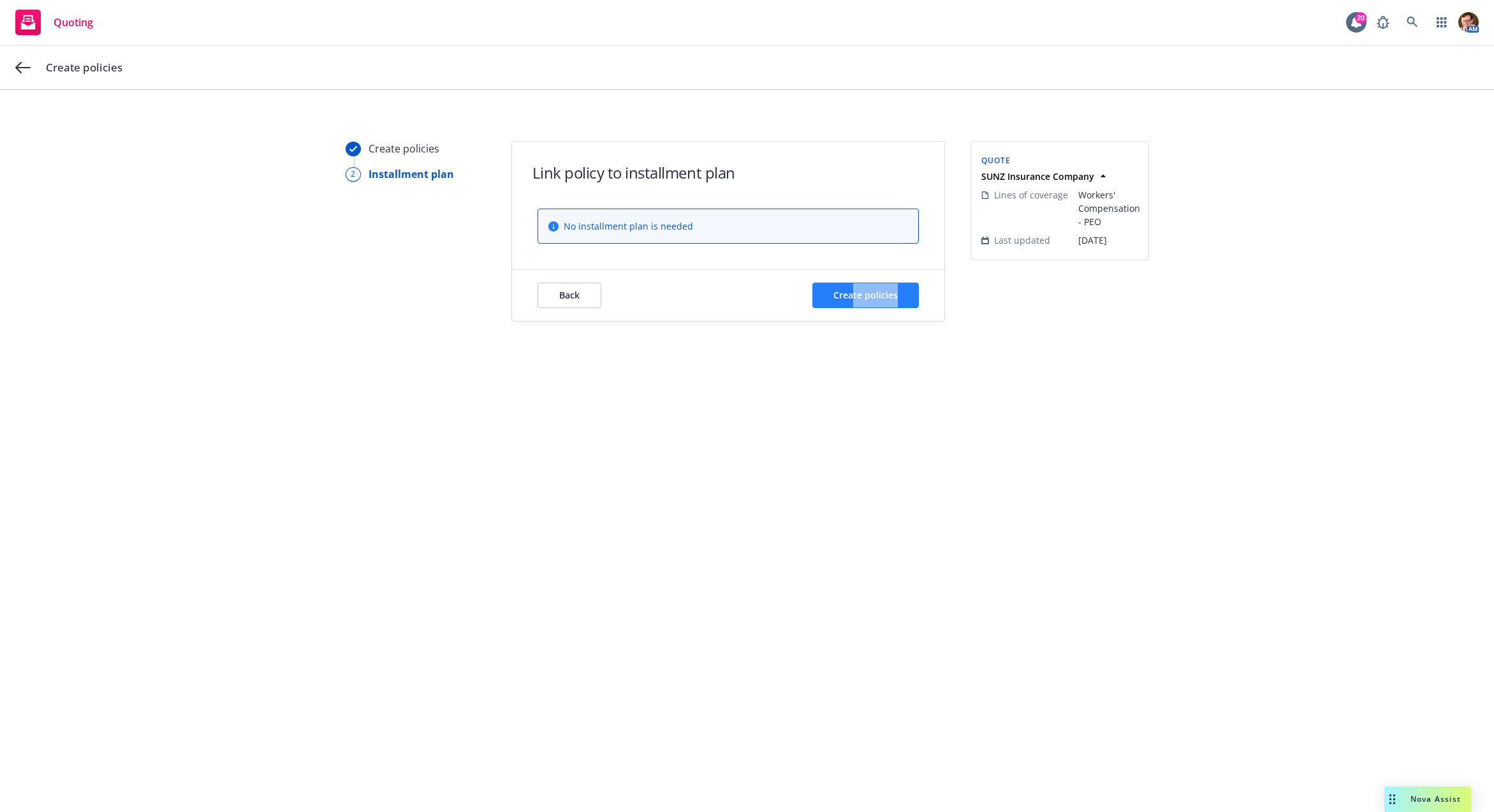
drag, startPoint x: 852, startPoint y: 307, endPoint x: 871, endPoint y: 297, distance: 21.5
click at [852, 306] on div "Back Create policies" at bounding box center [728, 295] width 433 height 51
click at [872, 295] on span "Create policies" at bounding box center [865, 295] width 65 height 12
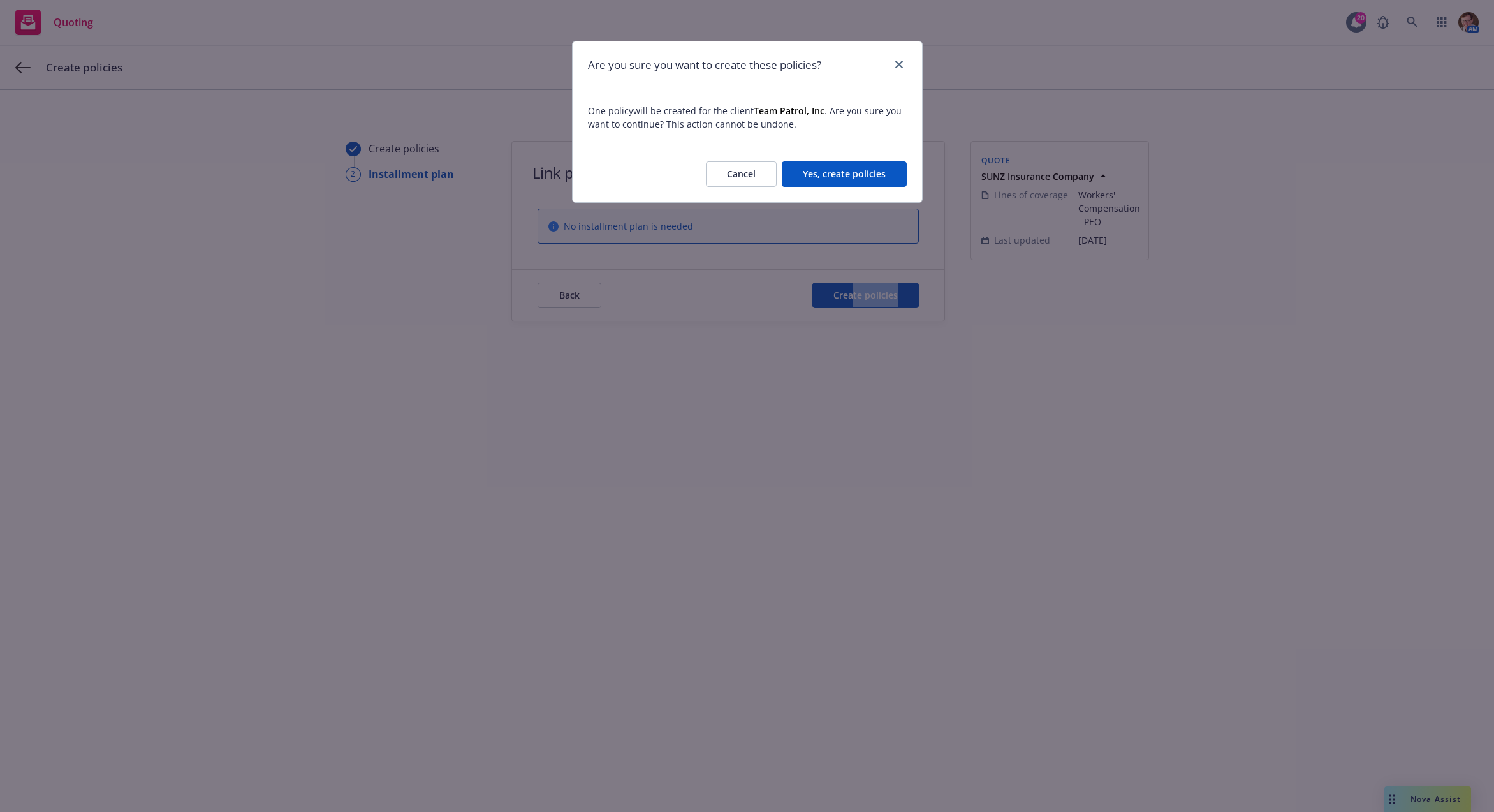
click at [856, 174] on button "Yes, create policies" at bounding box center [843, 174] width 125 height 25
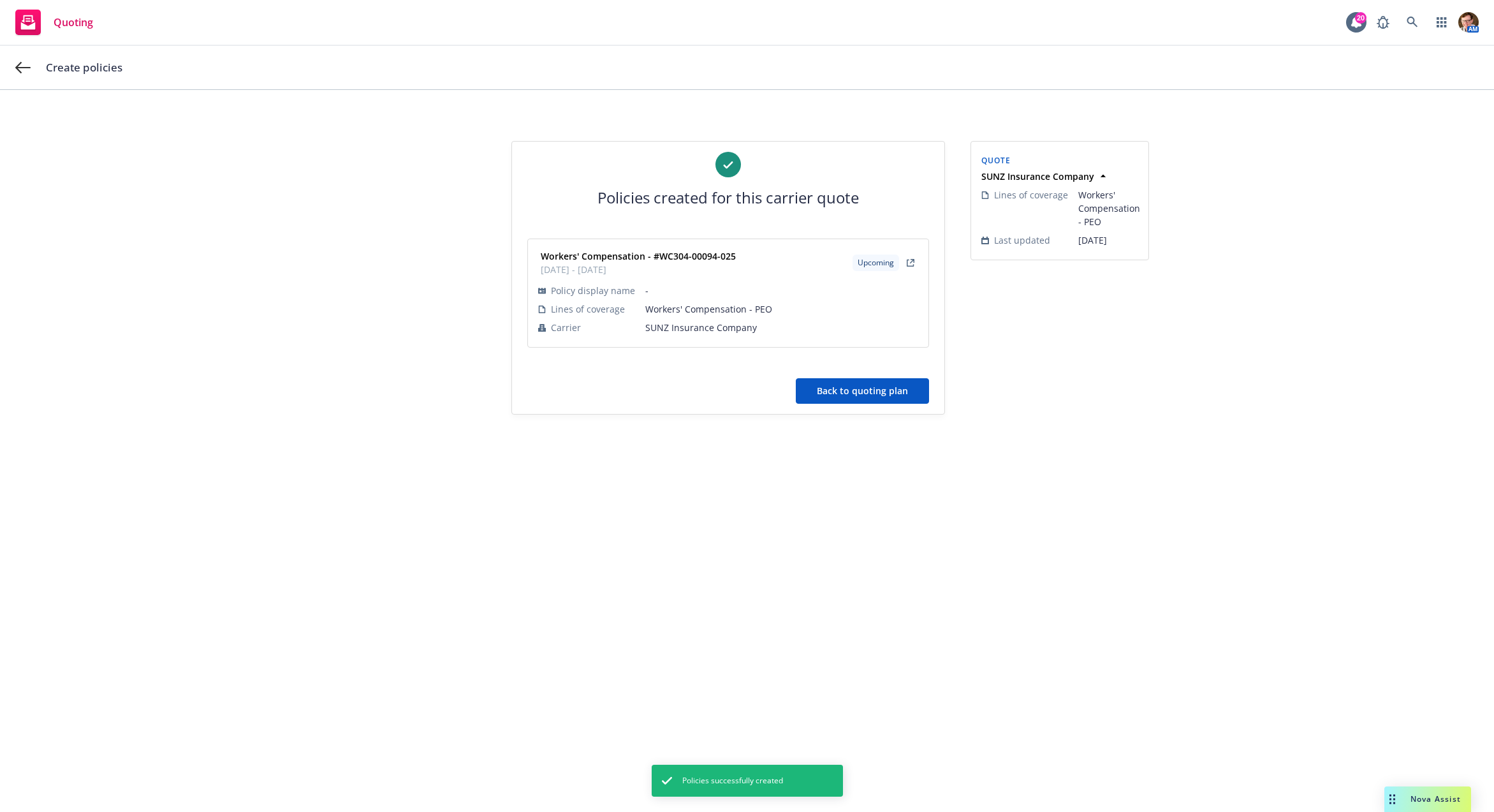
click at [871, 397] on button "Back to quoting plan" at bounding box center [862, 391] width 133 height 25
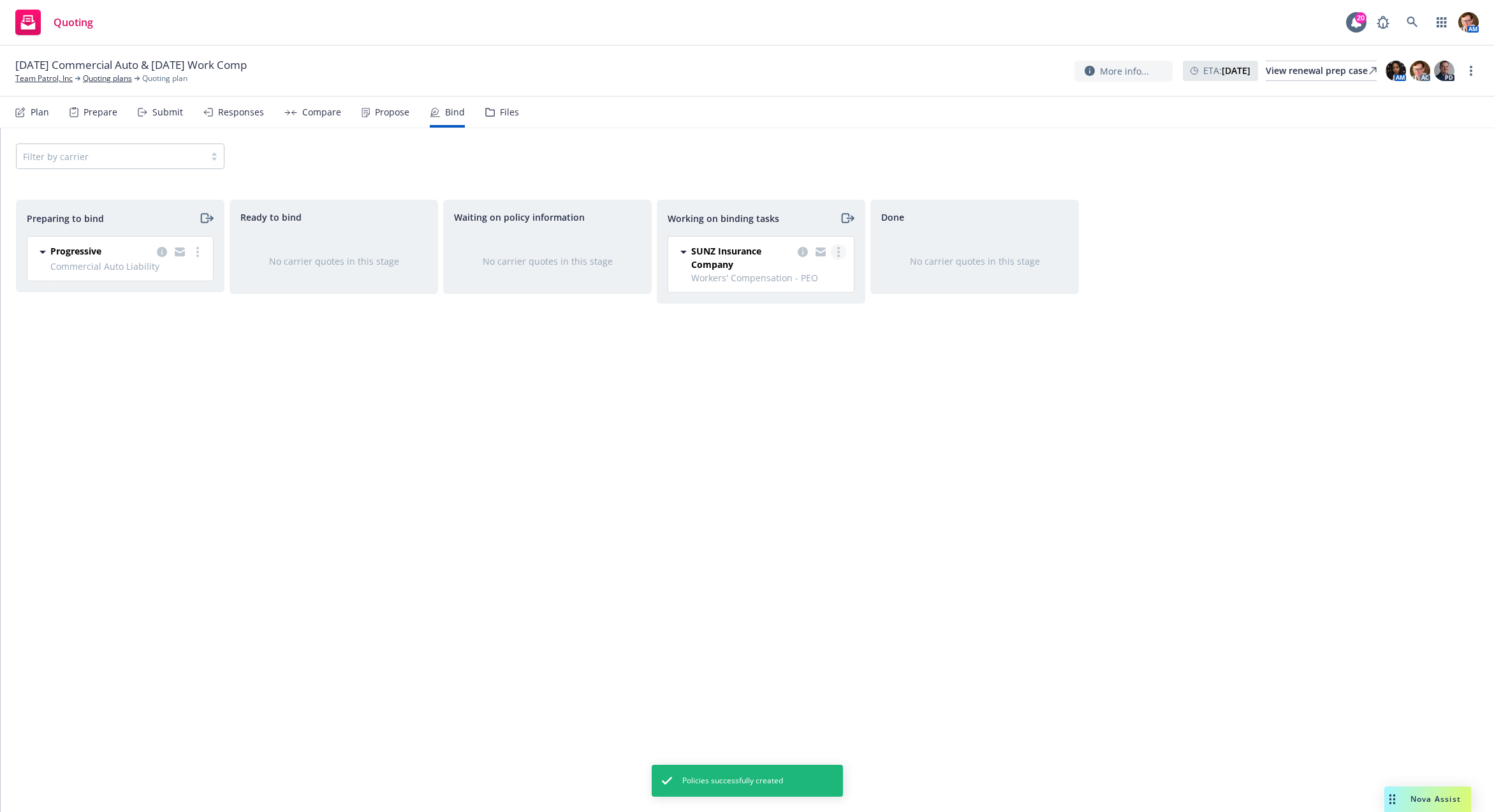
click at [840, 252] on link "more" at bounding box center [839, 252] width 16 height 16
click at [822, 310] on link "Move to done" at bounding box center [788, 303] width 115 height 25
click at [195, 252] on link "more" at bounding box center [198, 252] width 16 height 16
click at [159, 326] on span "Move to done" at bounding box center [125, 328] width 89 height 12
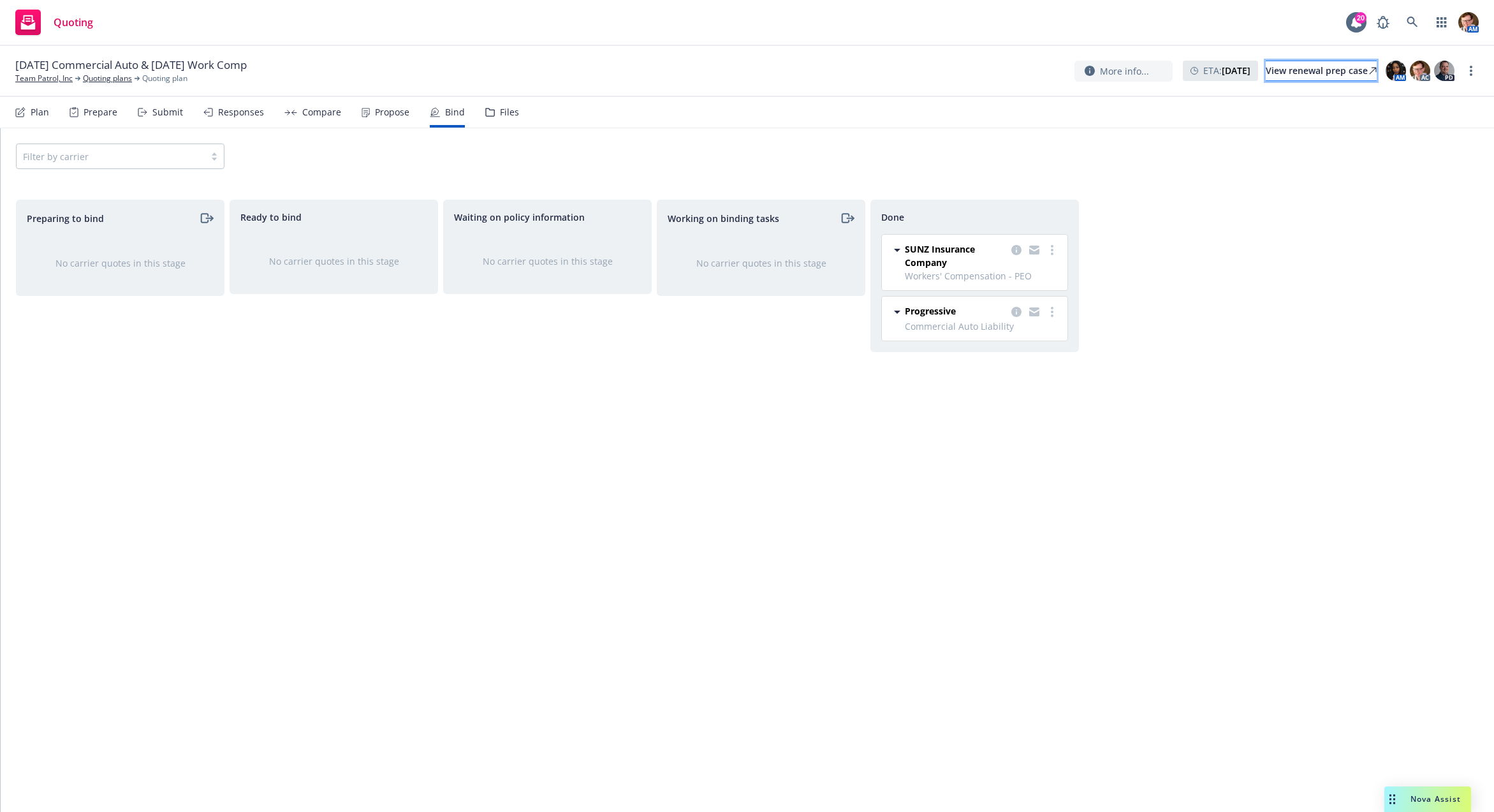
click at [1272, 67] on div "View renewal prep case" at bounding box center [1320, 71] width 111 height 19
click at [34, 77] on link "Team Patrol, Inc" at bounding box center [44, 78] width 58 height 11
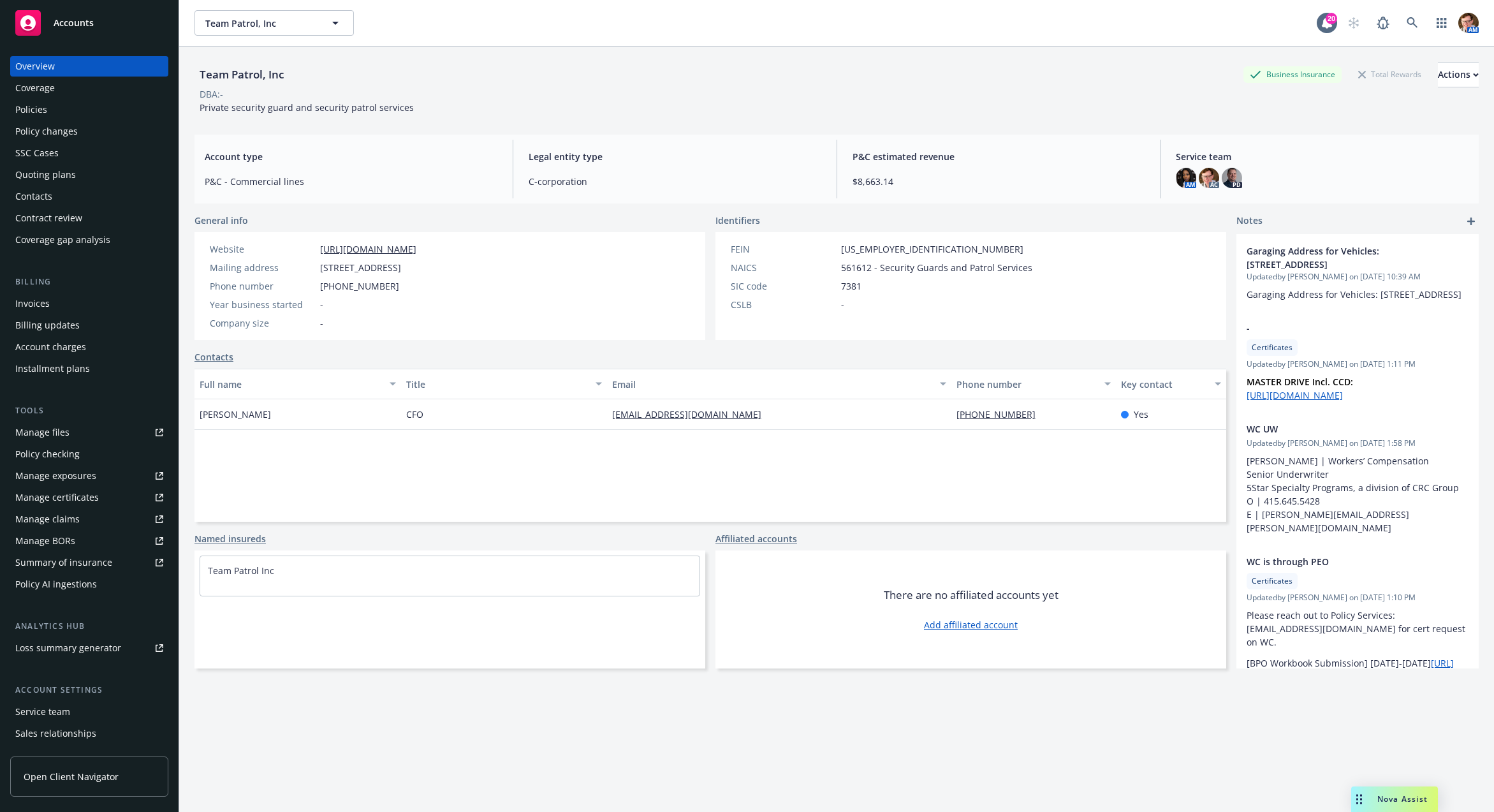
click at [63, 113] on div "Policies" at bounding box center [90, 109] width 148 height 20
click at [60, 110] on div "Policies" at bounding box center [90, 109] width 148 height 20
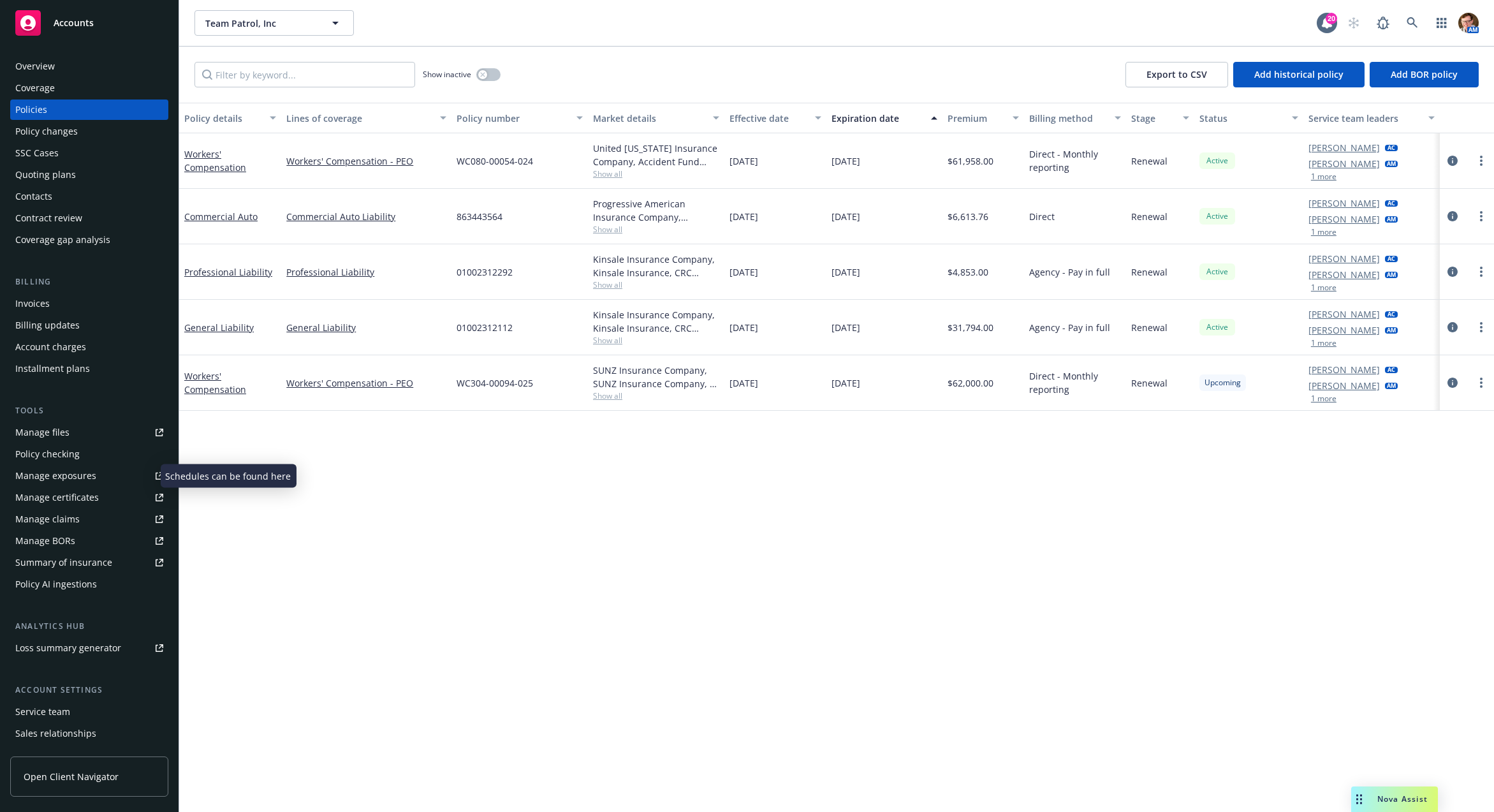
click at [49, 480] on div "Manage exposures" at bounding box center [56, 475] width 81 height 20
click at [79, 496] on div "Manage certificates" at bounding box center [58, 497] width 84 height 20
click at [70, 27] on span "Accounts" at bounding box center [73, 23] width 40 height 10
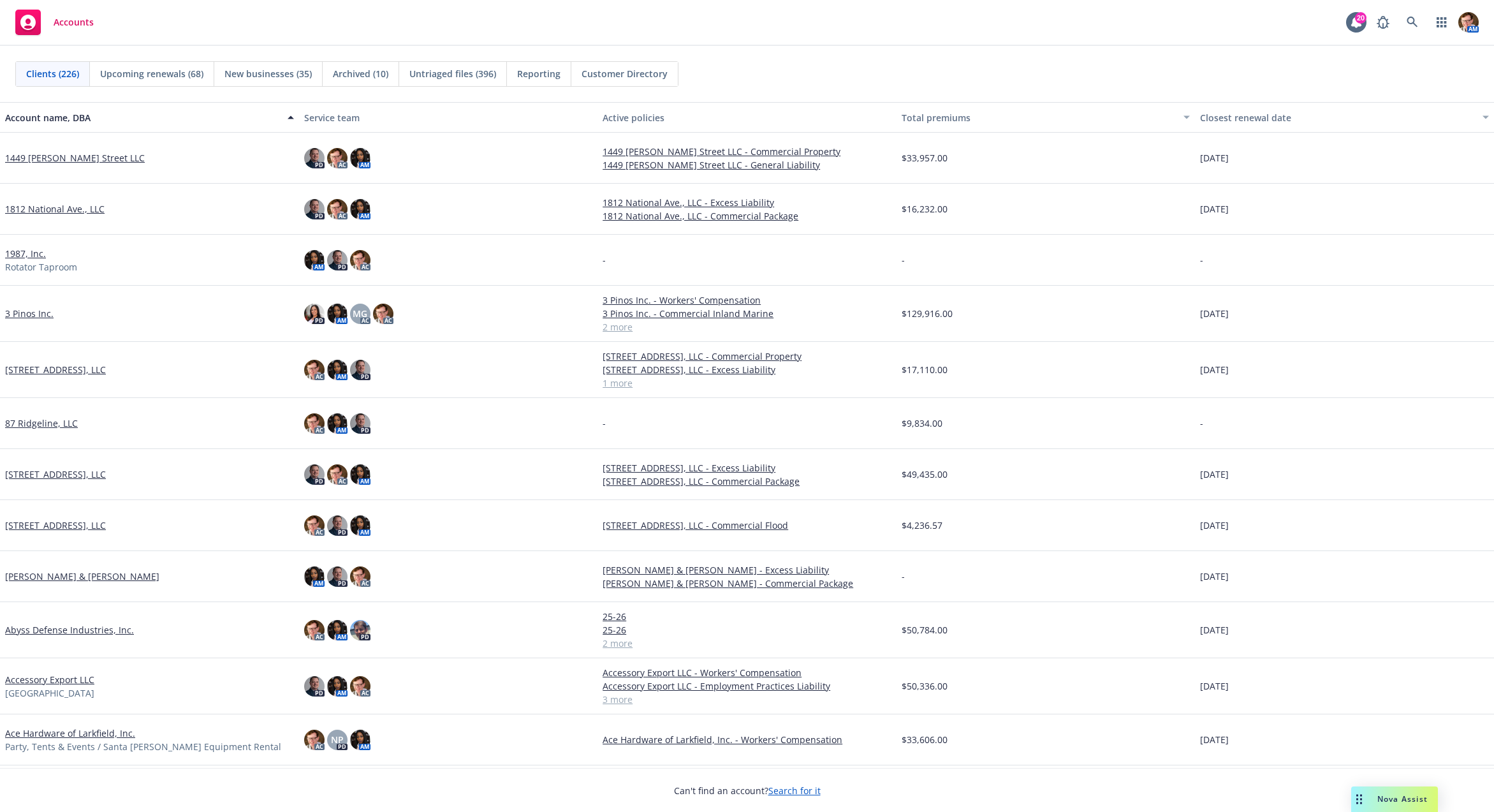
click at [529, 74] on span "Reporting" at bounding box center [539, 73] width 44 height 13
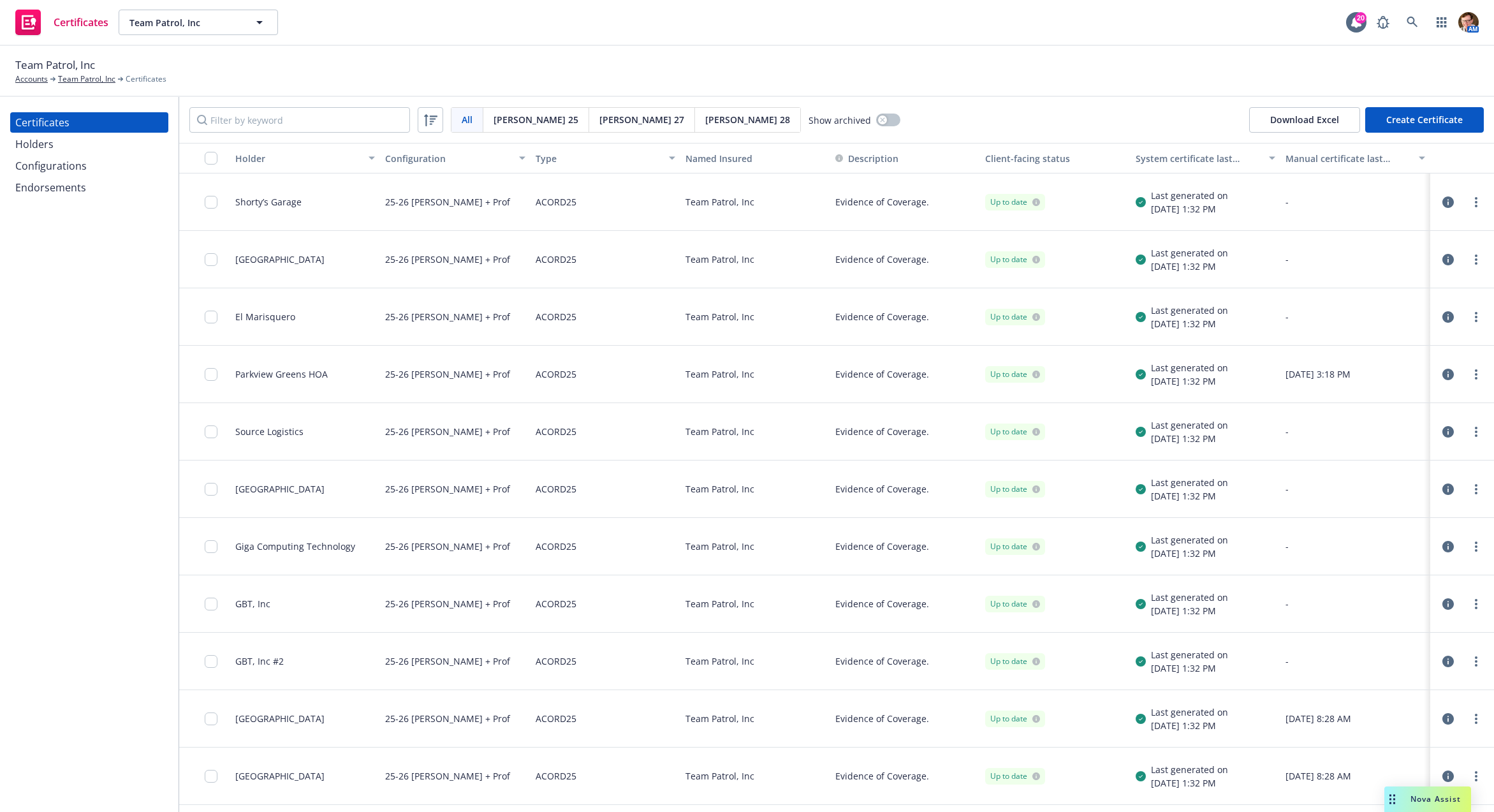
scroll to position [12, 0]
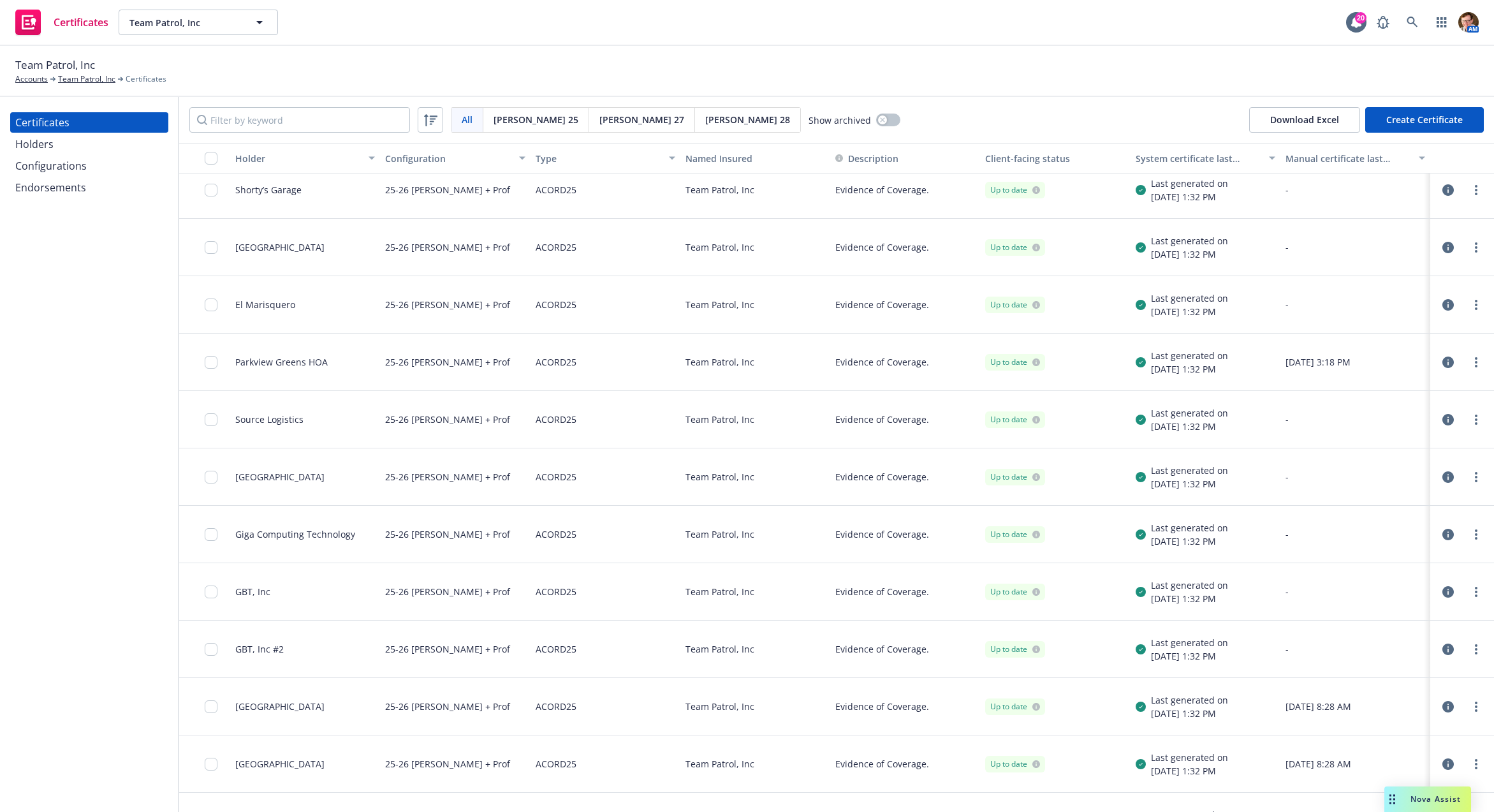
click at [70, 146] on div "Holders" at bounding box center [90, 144] width 148 height 20
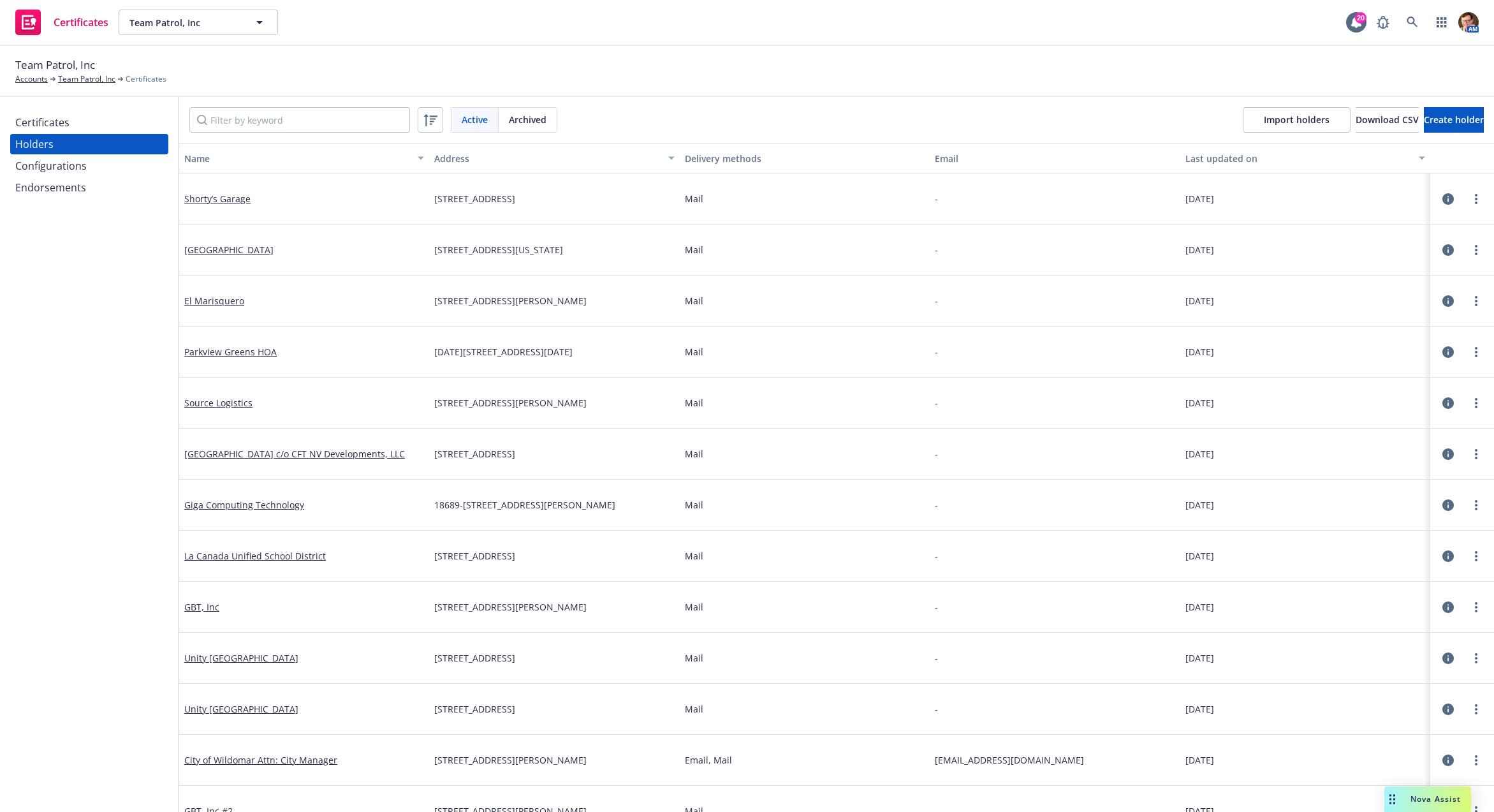
click at [68, 158] on div "Configurations" at bounding box center [51, 165] width 72 height 20
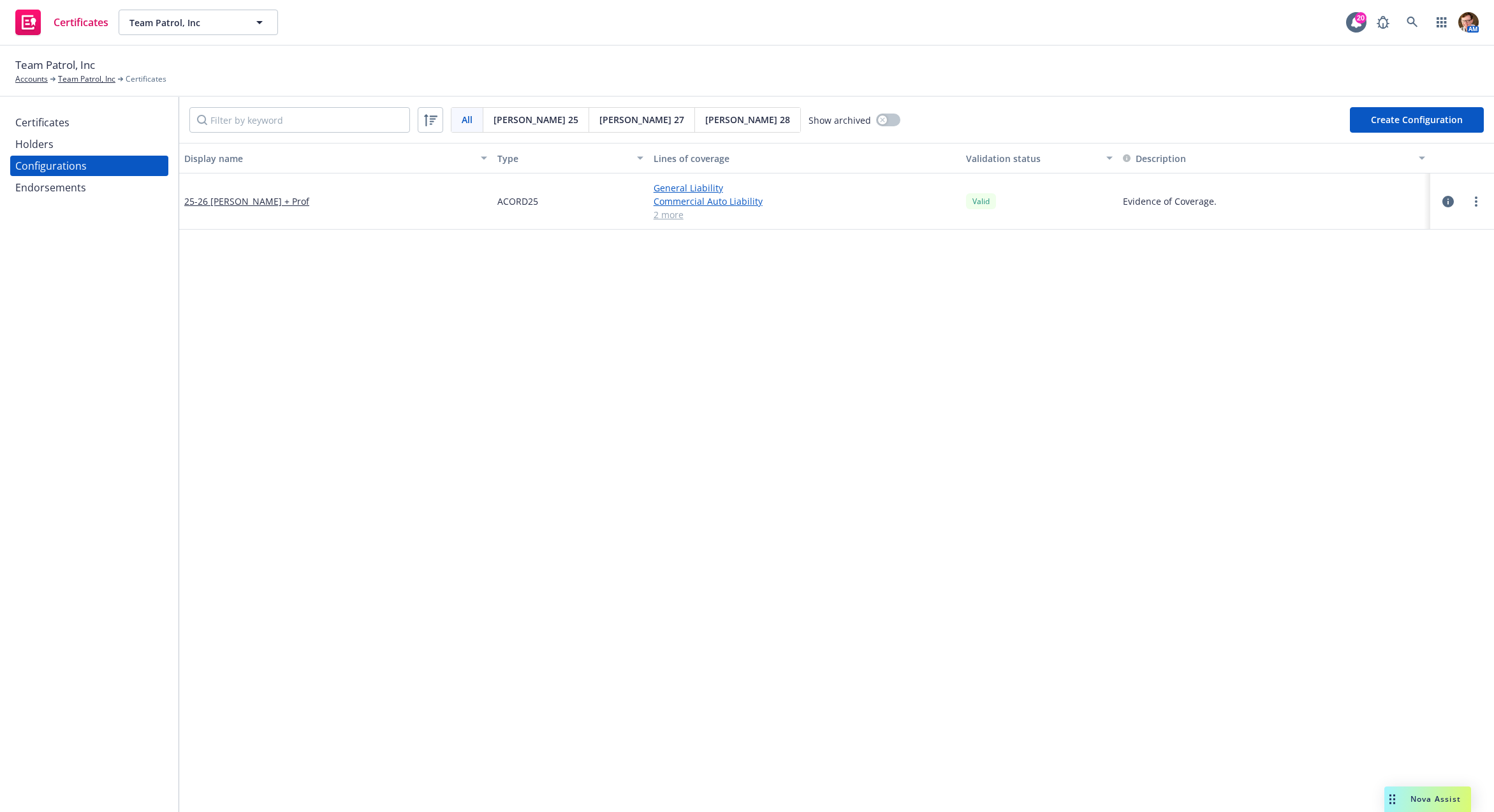
click at [654, 213] on link "2 more" at bounding box center [804, 214] width 303 height 13
click at [71, 139] on div "Holders" at bounding box center [90, 144] width 148 height 20
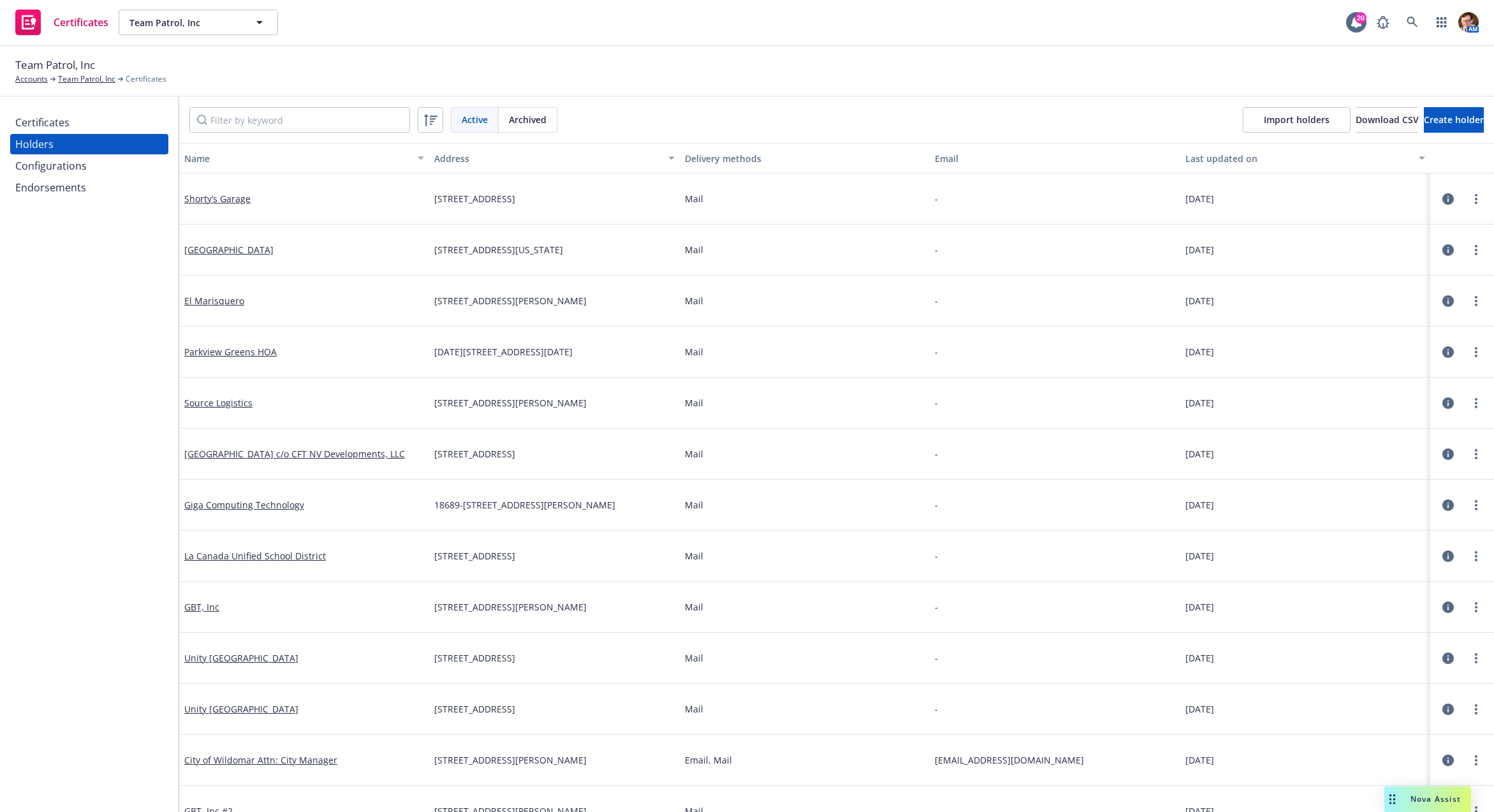
click at [75, 125] on div "Certificates" at bounding box center [90, 122] width 148 height 20
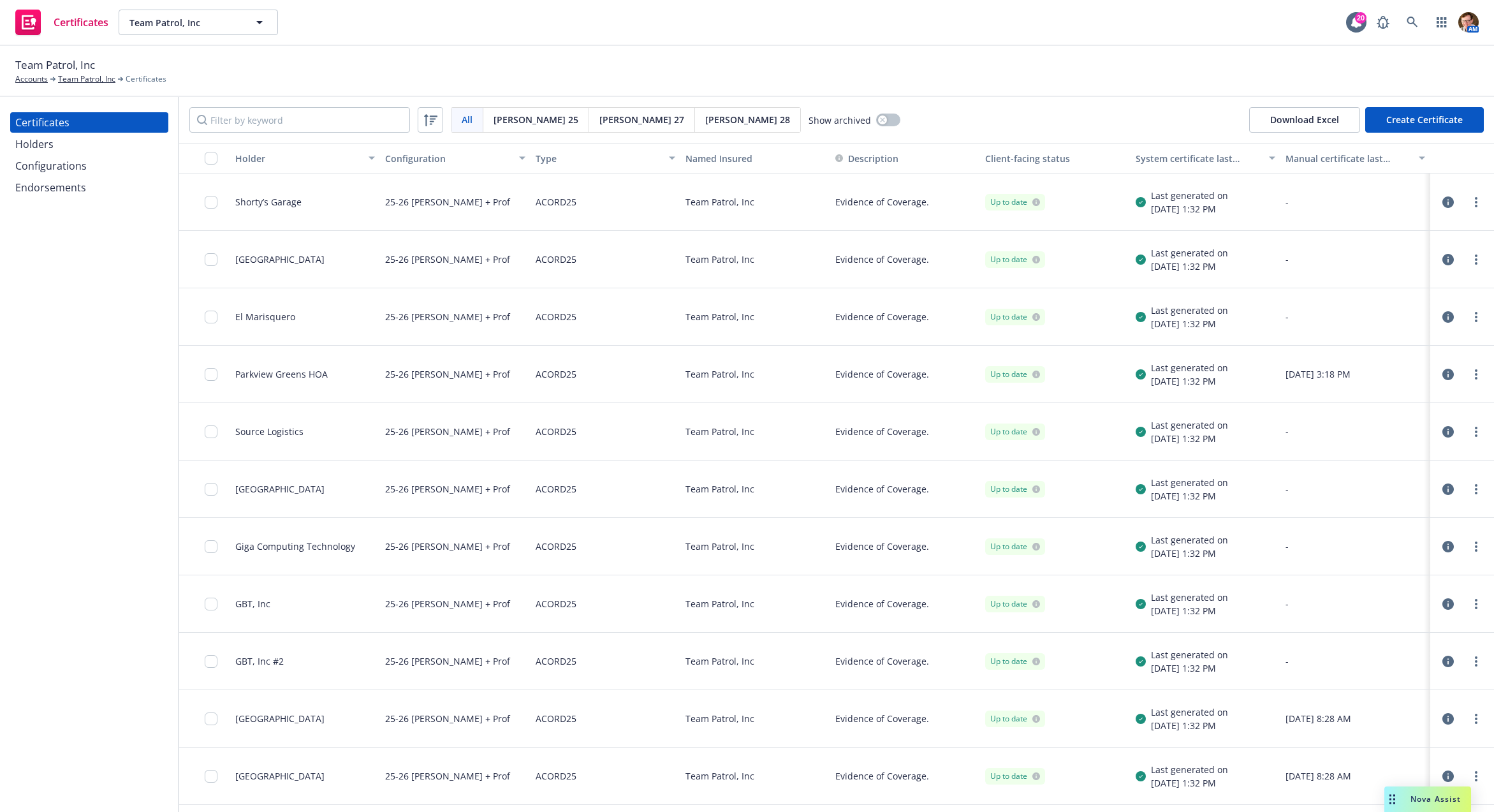
click at [1443, 198] on icon "button" at bounding box center [1448, 201] width 11 height 11
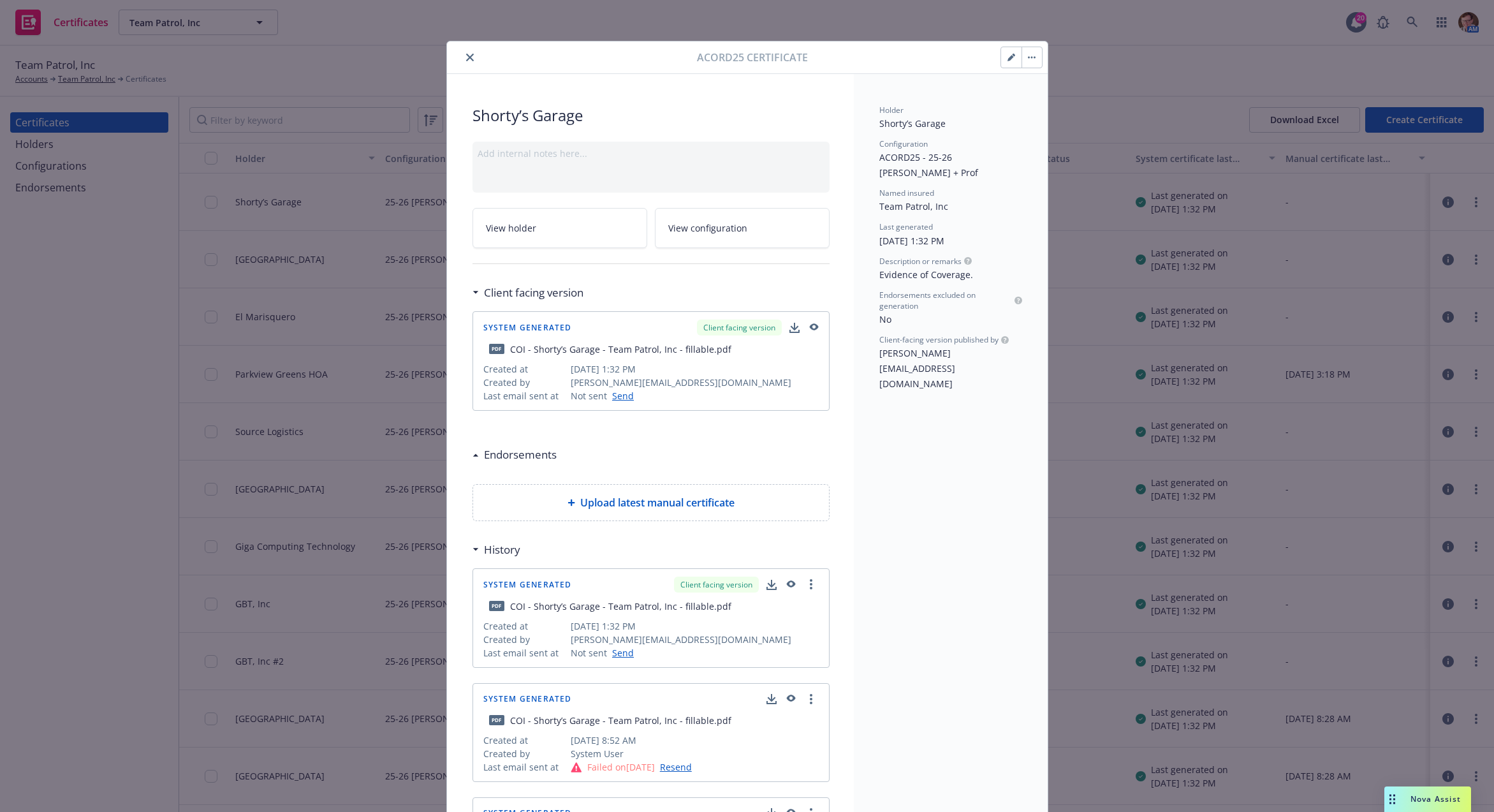
click at [808, 324] on icon "button" at bounding box center [813, 328] width 11 height 9
click at [466, 56] on icon "close" at bounding box center [469, 57] width 8 height 8
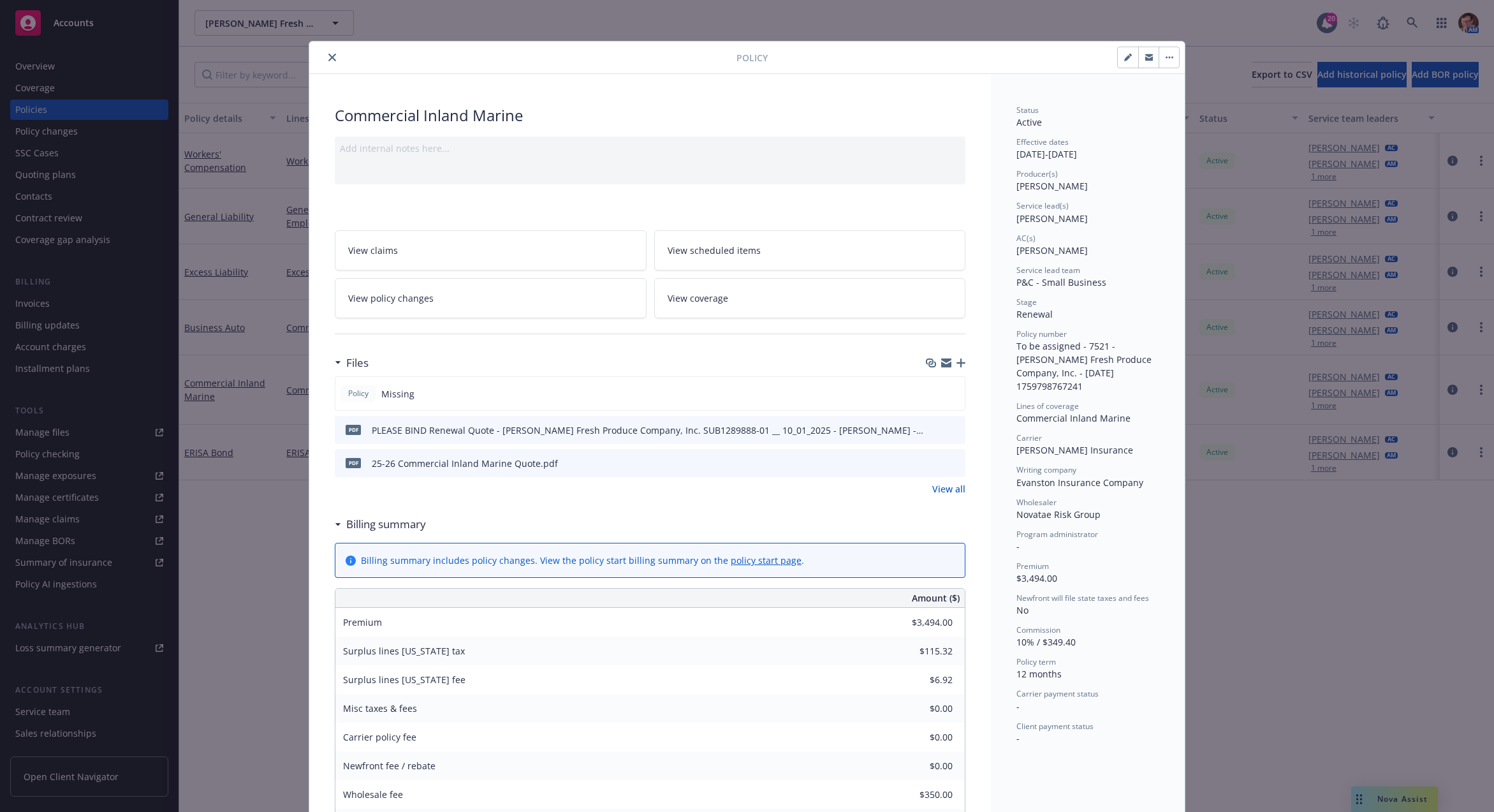
click at [328, 58] on icon "close" at bounding box center [331, 57] width 8 height 8
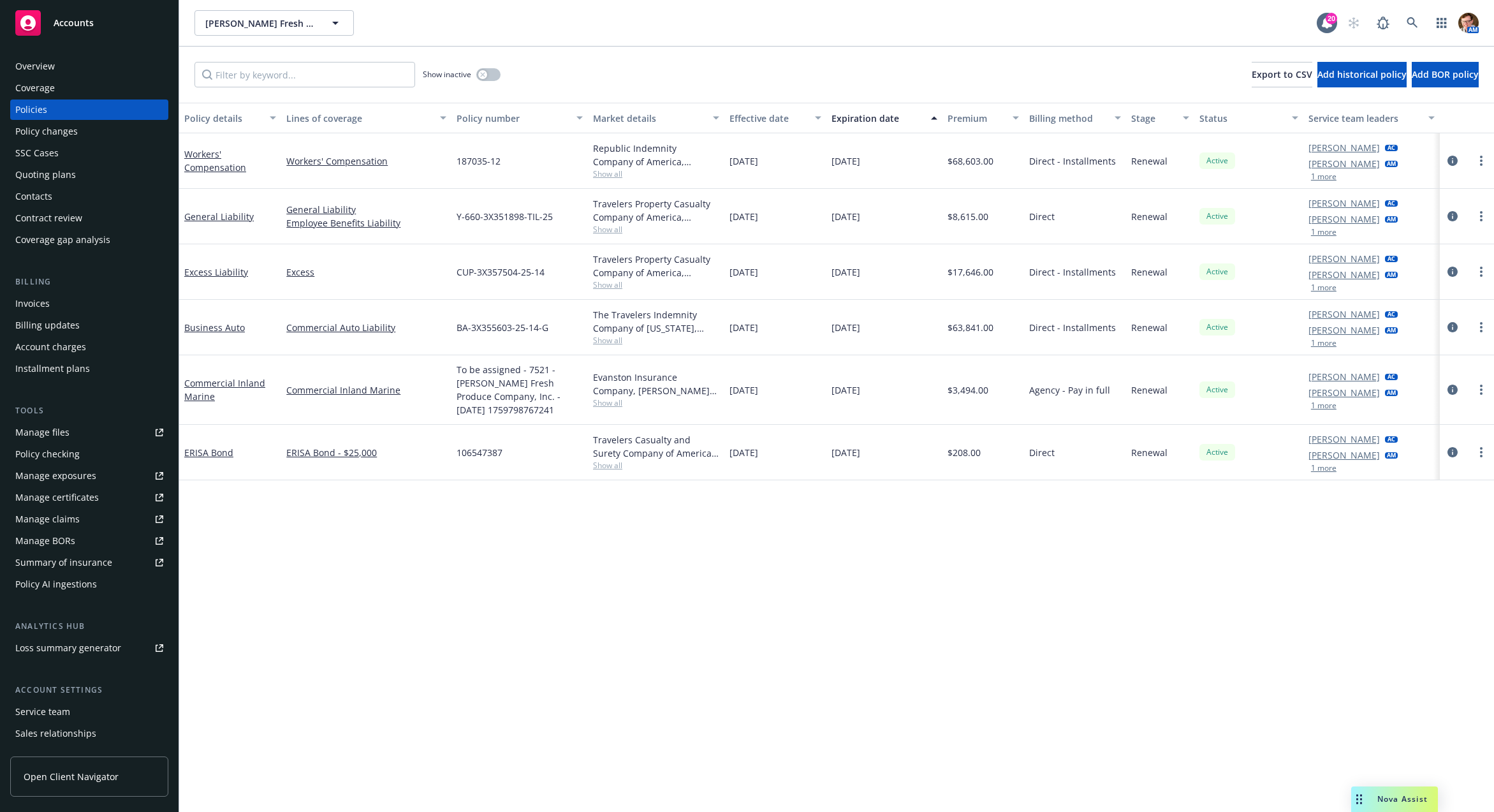
click at [39, 69] on div "Overview" at bounding box center [35, 65] width 39 height 20
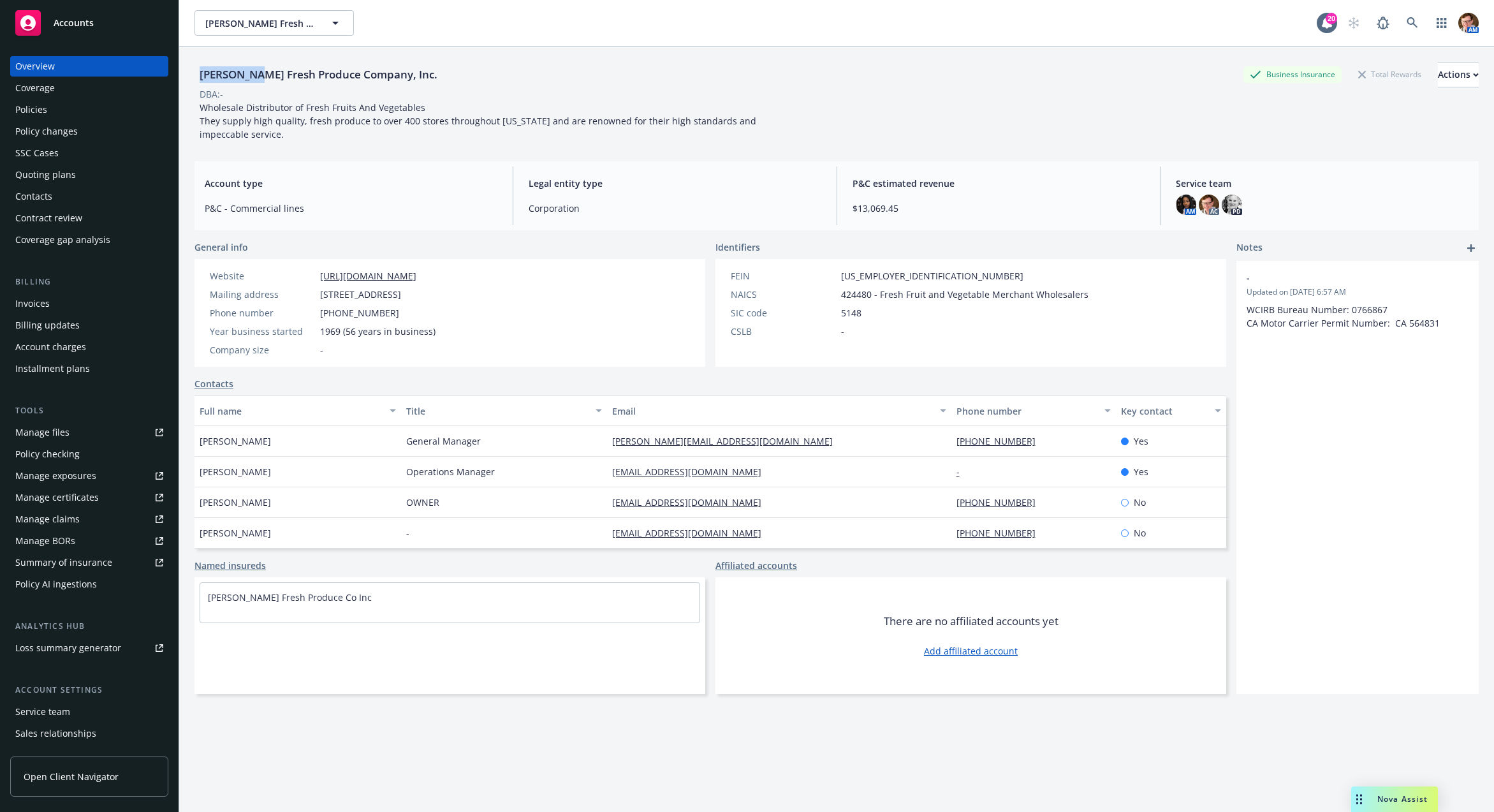
click at [80, 110] on div "Policies" at bounding box center [90, 109] width 148 height 20
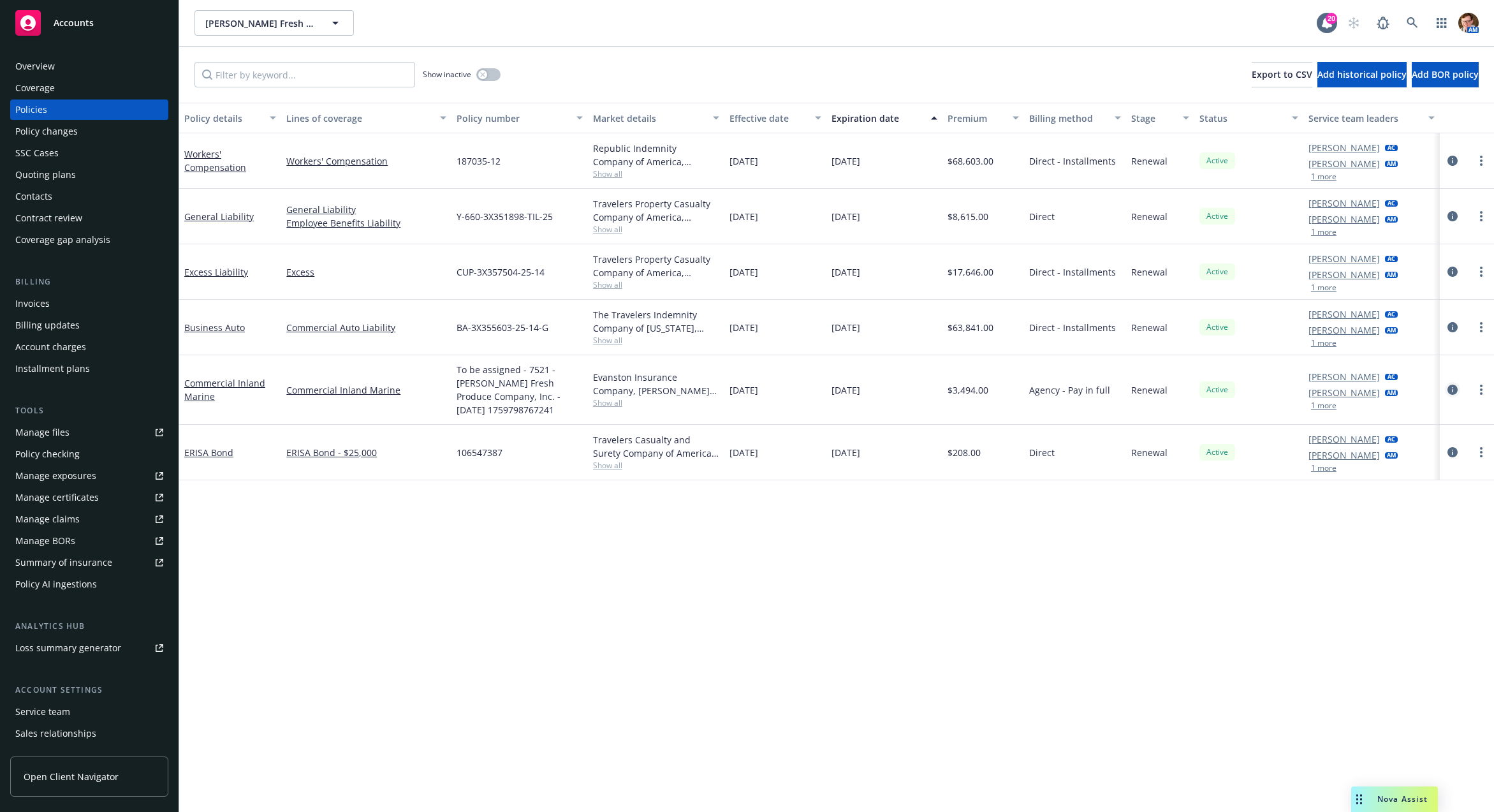
click at [1447, 391] on icon "circleInformation" at bounding box center [1452, 390] width 10 height 10
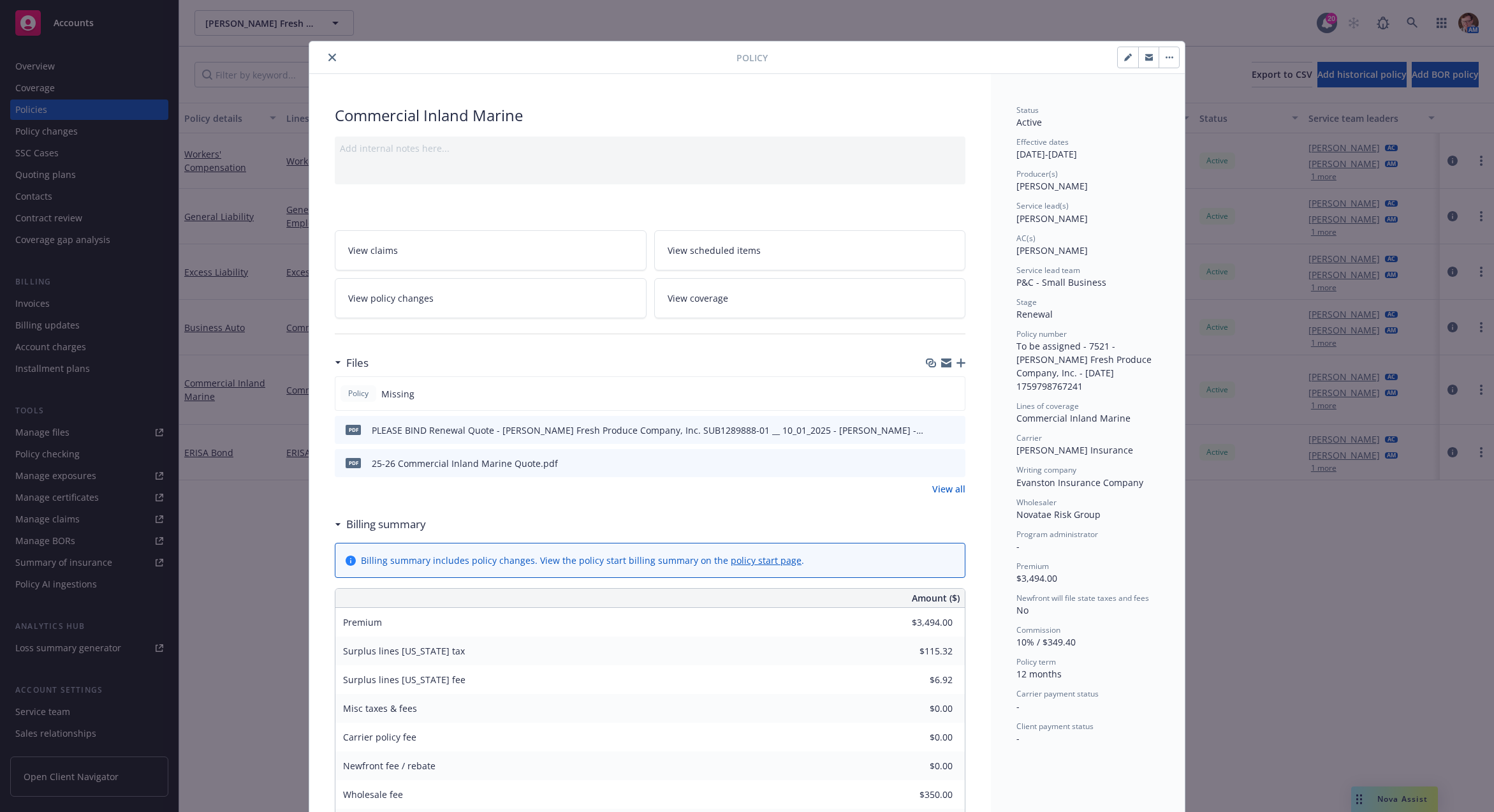
click at [316, 53] on div at bounding box center [525, 58] width 422 height 16
click at [328, 55] on icon "close" at bounding box center [331, 57] width 8 height 8
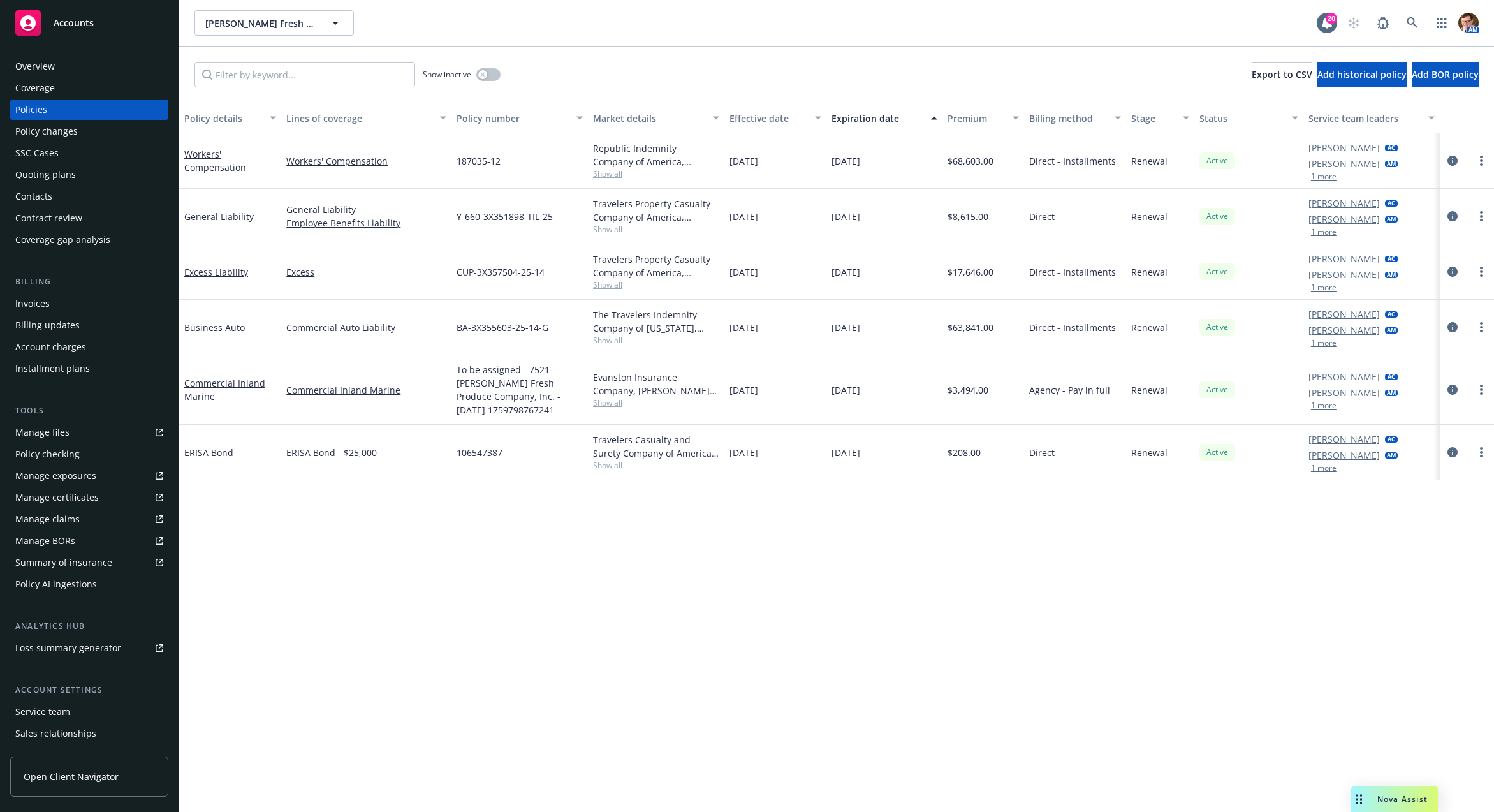
click at [60, 309] on div "Invoices" at bounding box center [90, 303] width 148 height 20
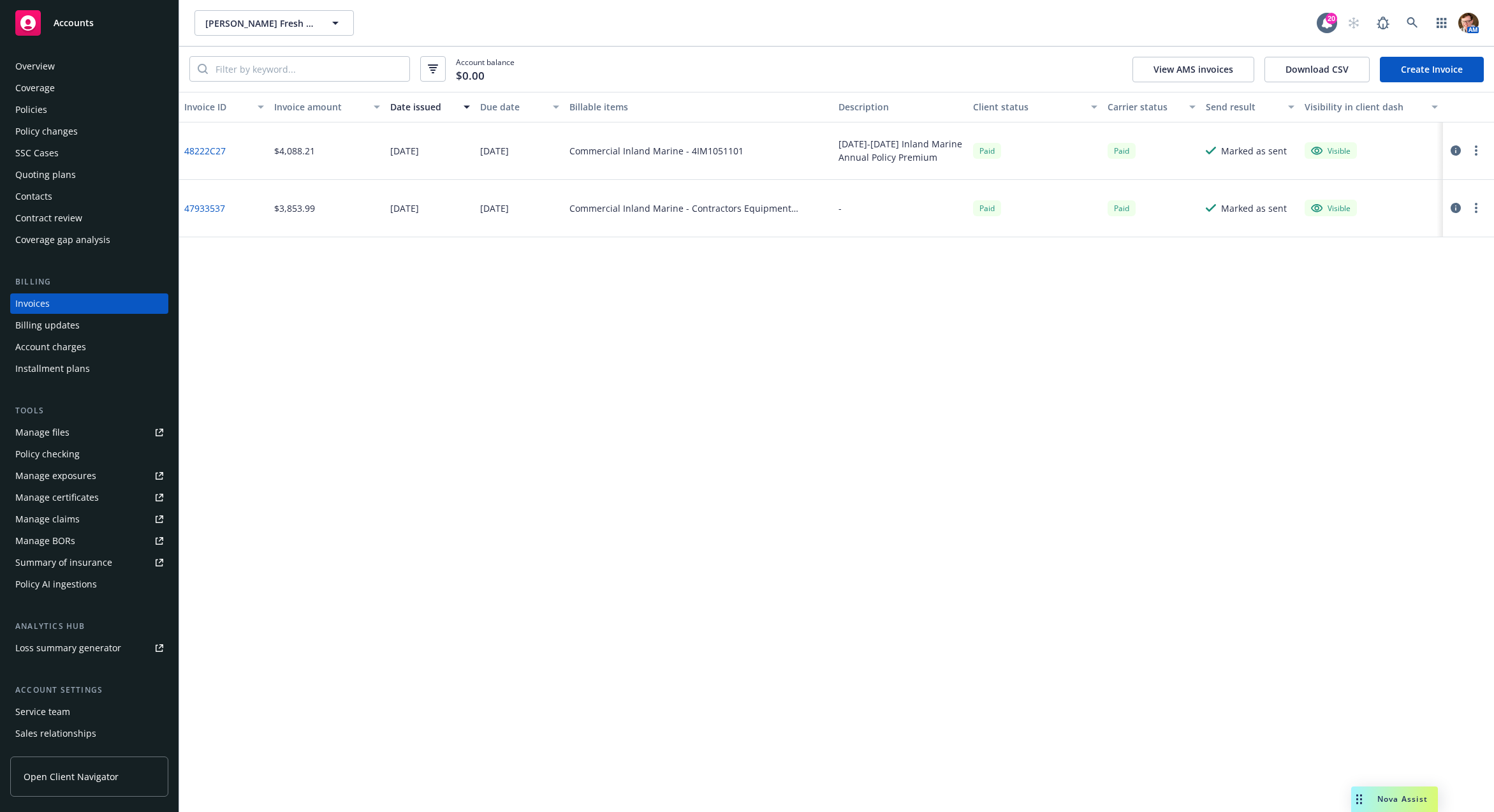
click at [1433, 72] on link "Create Invoice" at bounding box center [1431, 69] width 104 height 25
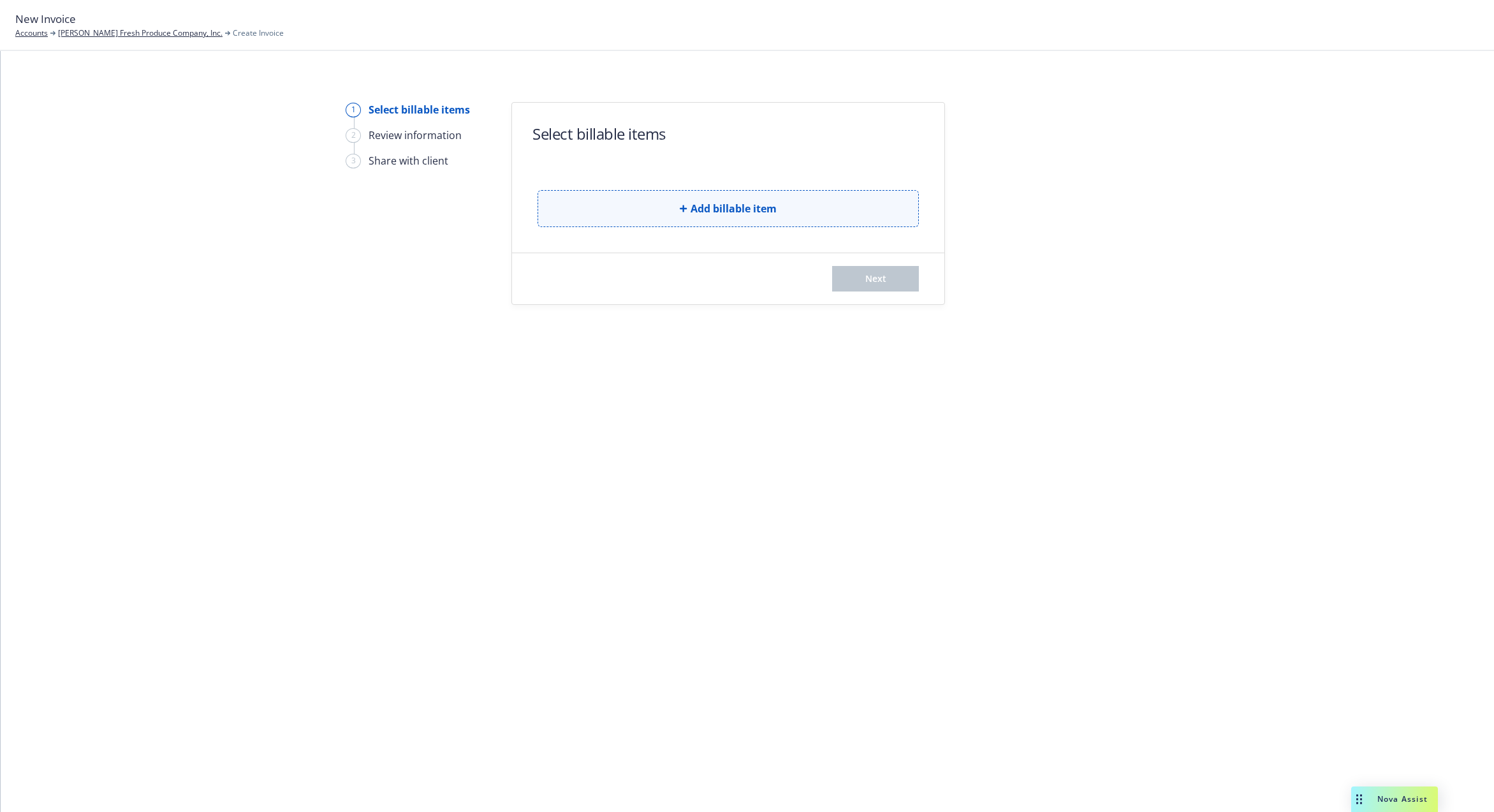
click at [766, 208] on span "Add billable item" at bounding box center [733, 208] width 86 height 16
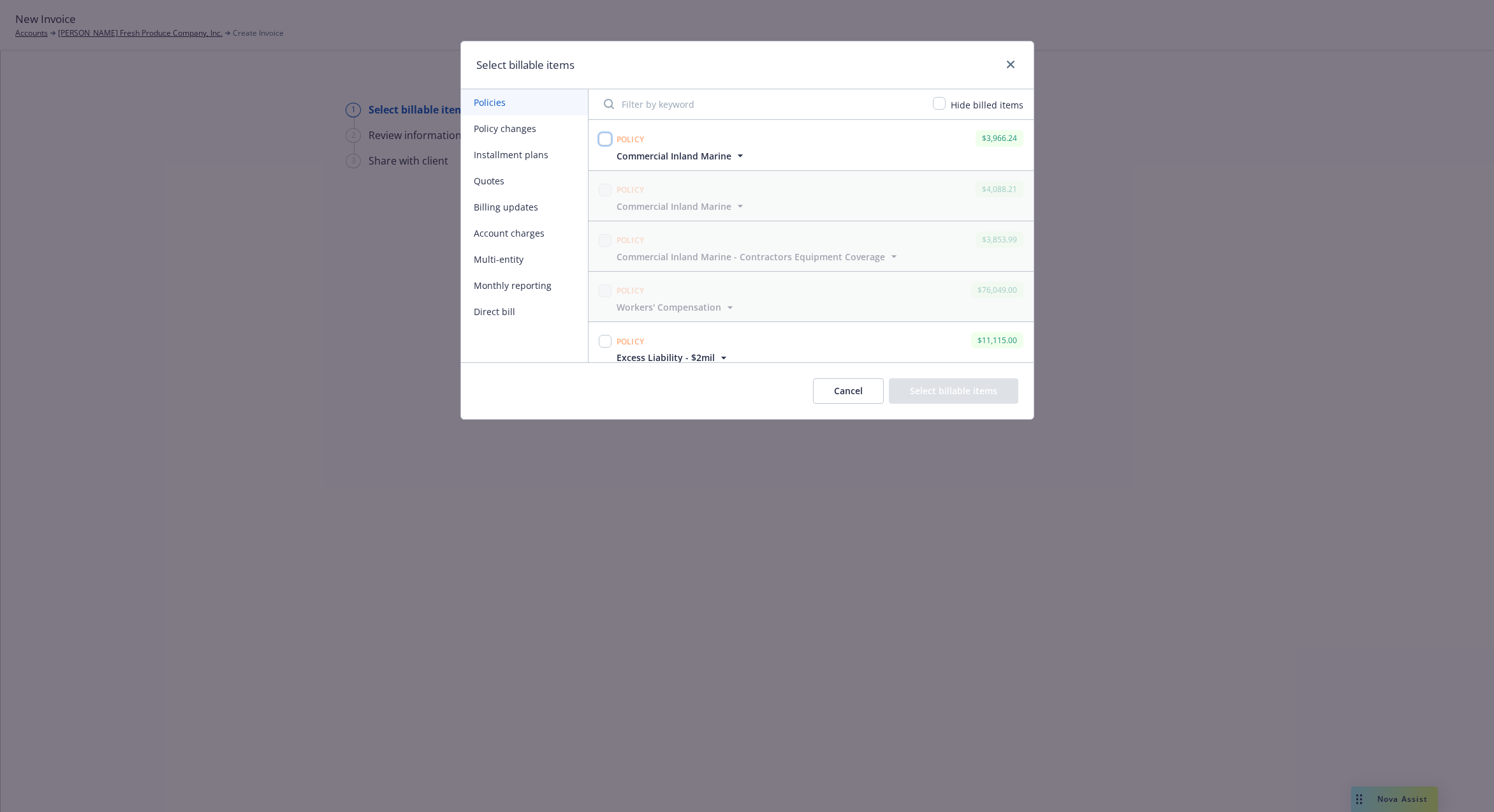
click at [604, 141] on input "checkbox" at bounding box center [604, 139] width 13 height 13
checkbox input "true"
click at [955, 386] on button "Select billable items" at bounding box center [953, 391] width 129 height 25
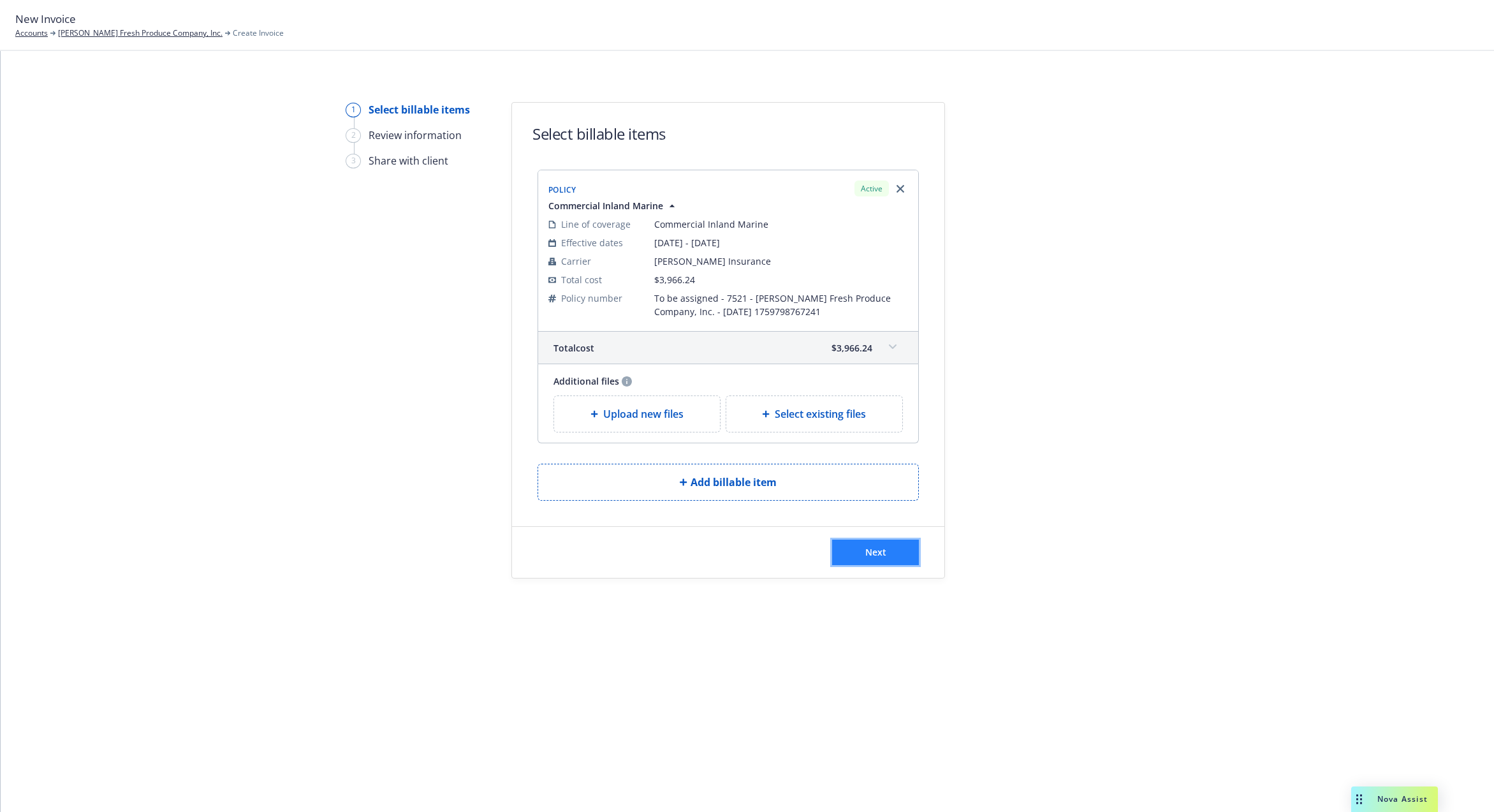
click at [880, 546] on span "Next" at bounding box center [876, 552] width 21 height 12
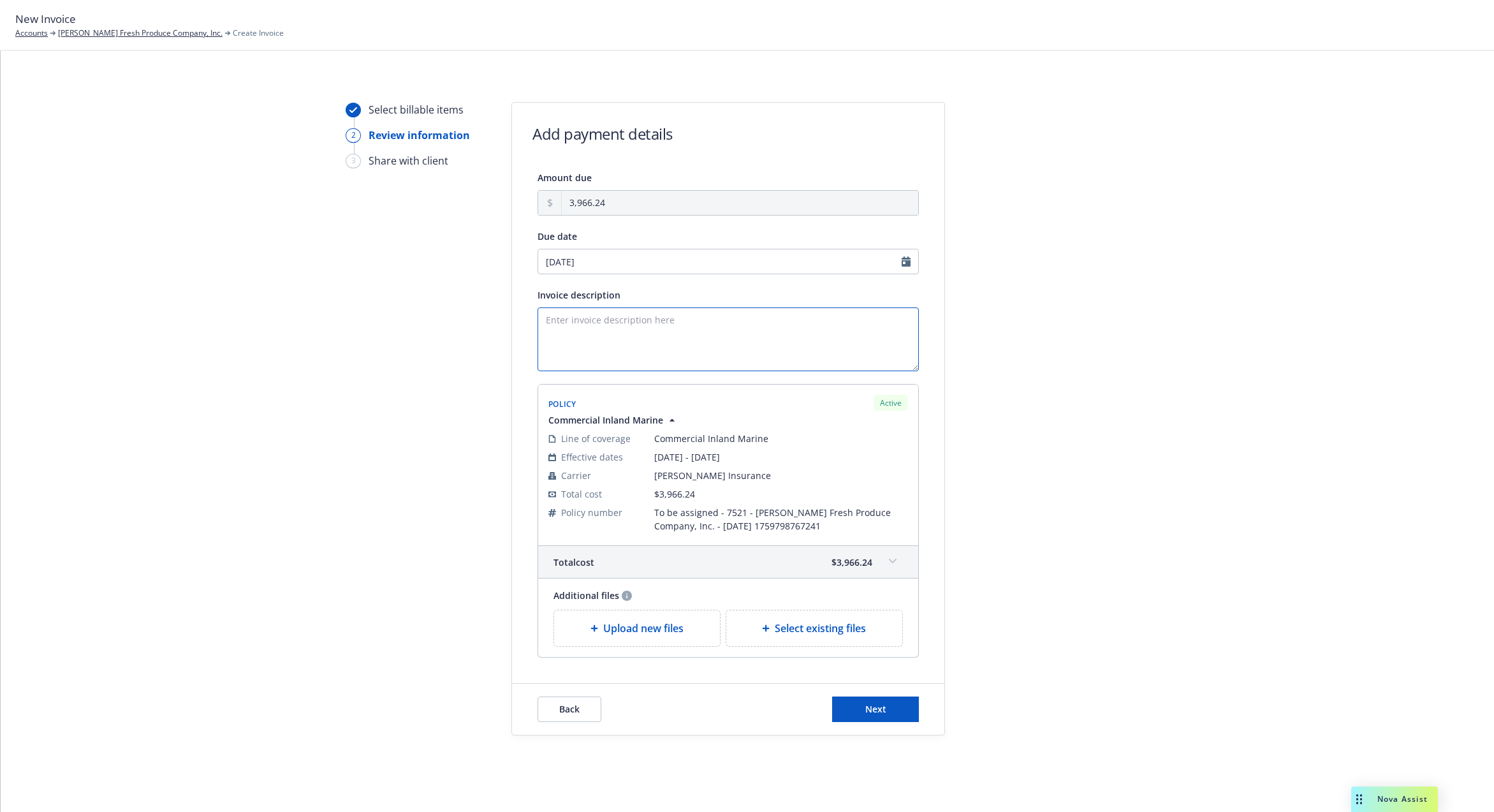
drag, startPoint x: 591, startPoint y: 331, endPoint x: 599, endPoint y: 330, distance: 8.1
click at [591, 331] on textarea "Invoice description" at bounding box center [727, 338] width 381 height 64
type textarea "z"
paste textarea "Inland Marine"
type textarea "Inland Marine Renewal Premium"
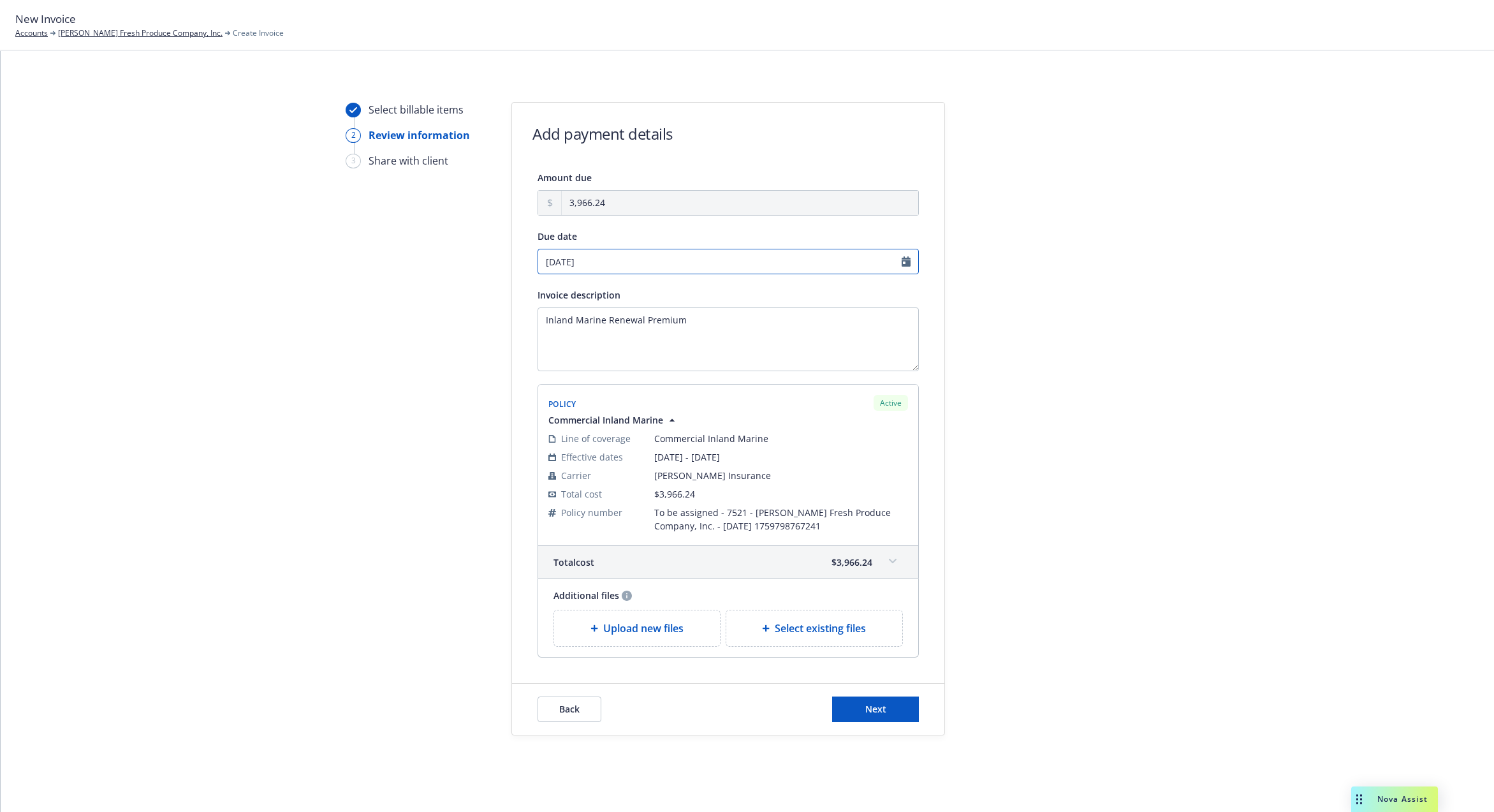
click at [836, 252] on input "[DATE]" at bounding box center [727, 261] width 381 height 25
select select "October"
select select "2025"
click at [645, 346] on span "10" at bounding box center [646, 347] width 10 height 13
type input "[DATE]"
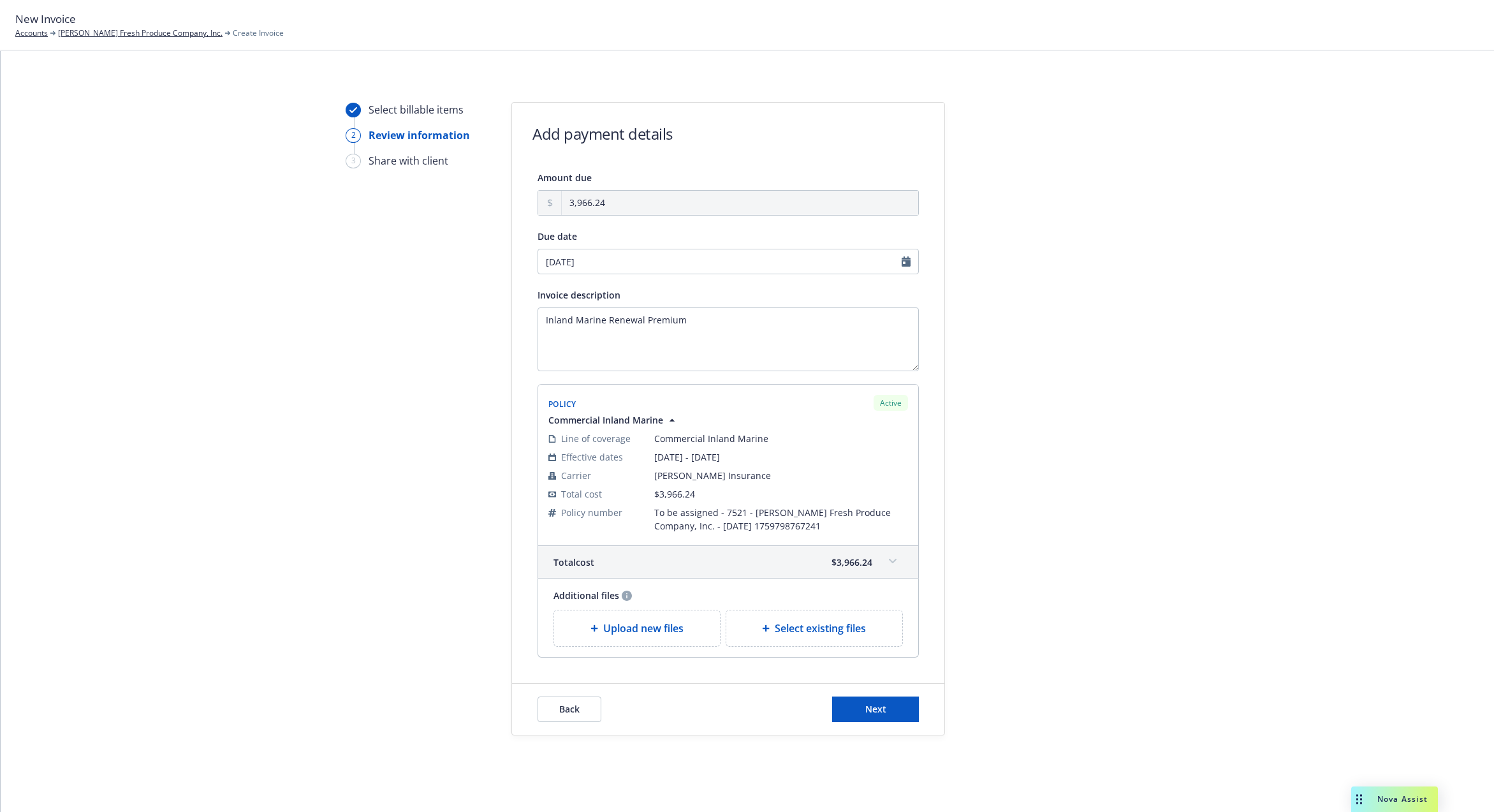
scroll to position [3, 0]
click at [865, 706] on span "Next" at bounding box center [876, 706] width 21 height 12
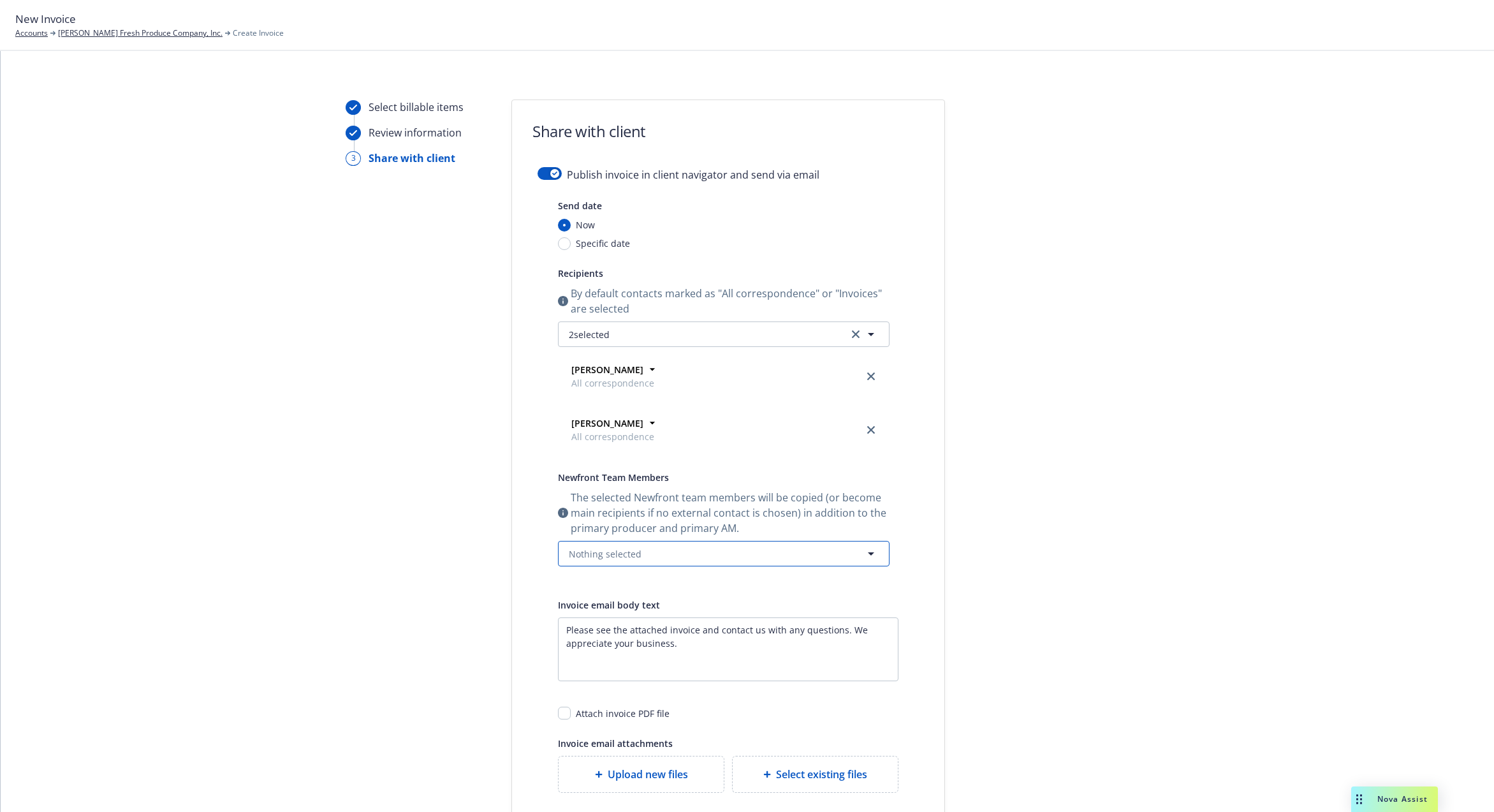
click at [617, 548] on span "Nothing selected" at bounding box center [604, 553] width 72 height 13
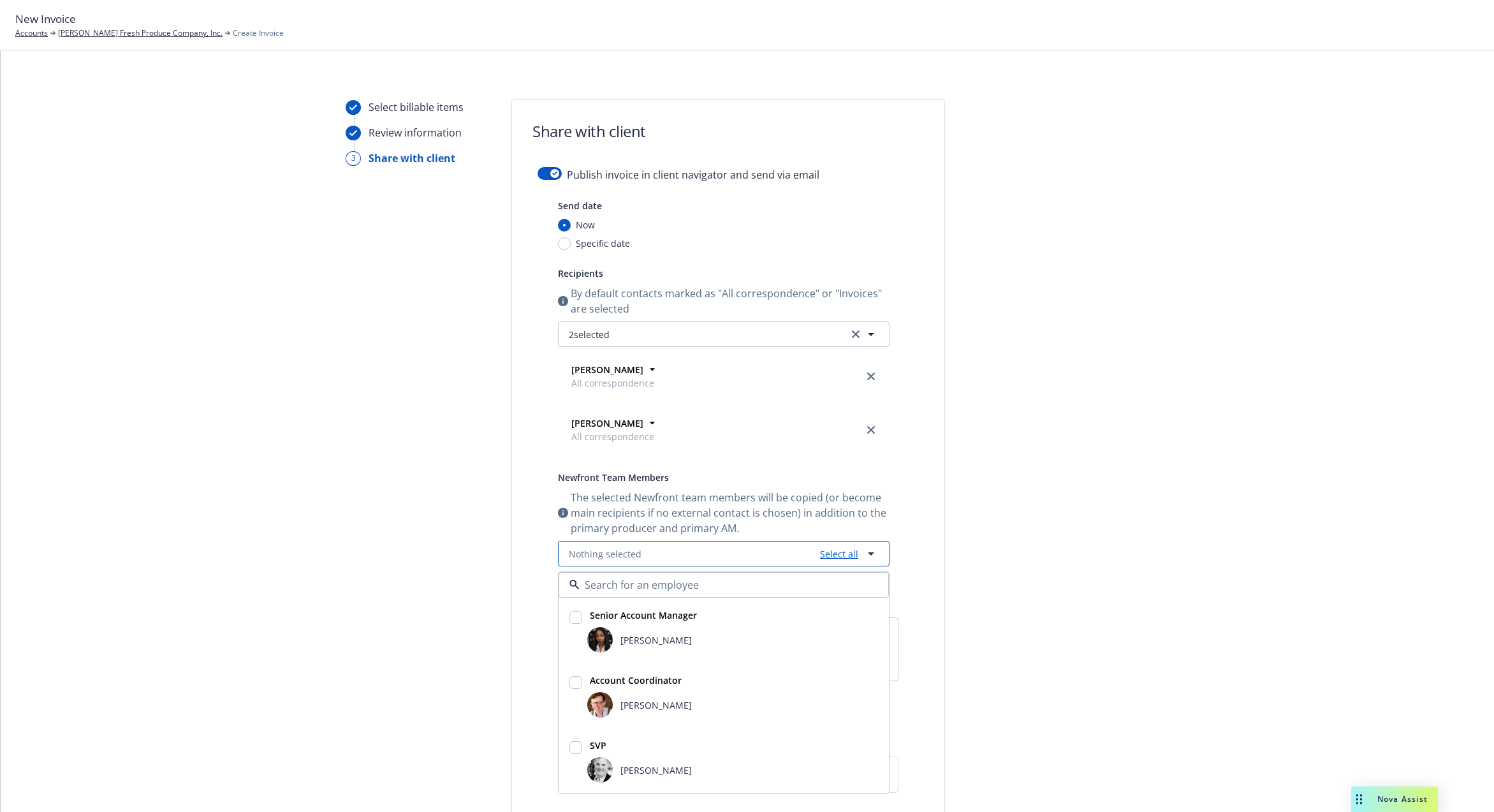
click at [822, 554] on link "Select all" at bounding box center [836, 553] width 44 height 13
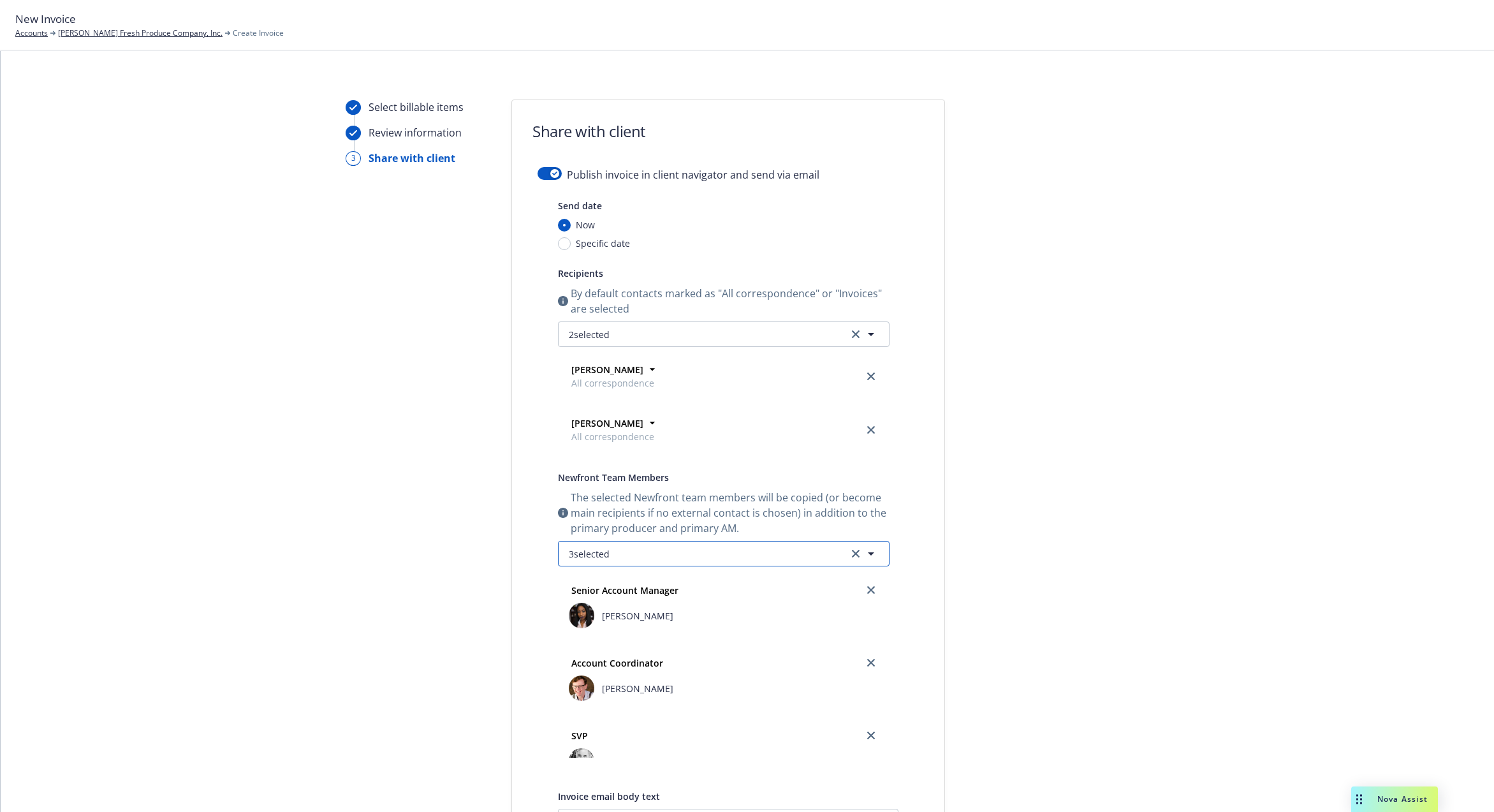
scroll to position [310, 0]
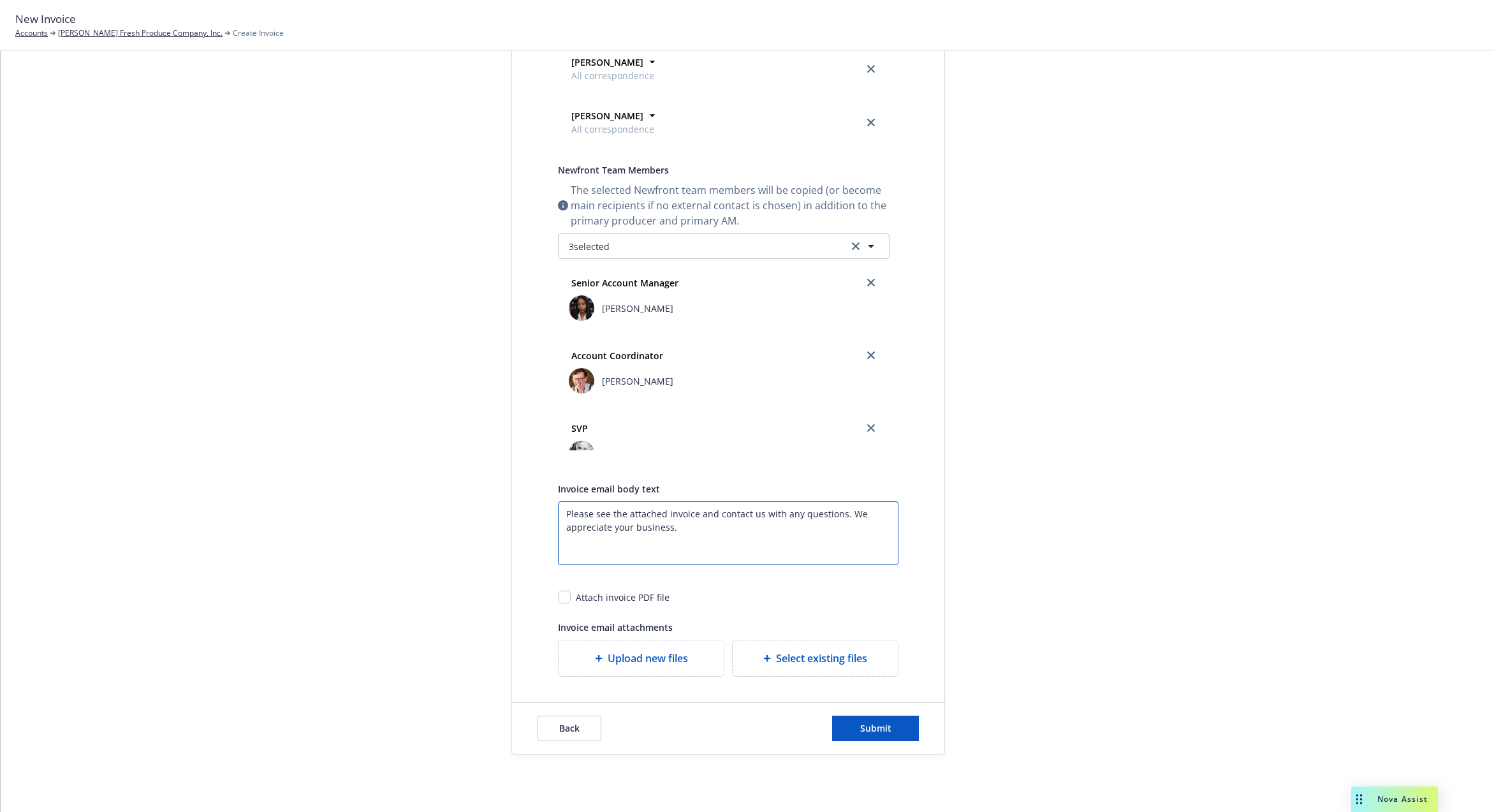
drag, startPoint x: 703, startPoint y: 532, endPoint x: 443, endPoint y: 478, distance: 265.5
click at [443, 478] on div "Select billable items Review information 3 Share with client Share with client …" at bounding box center [747, 273] width 1463 height 962
type textarea "z"
paste textarea "Hello, I hope you're doing well! We're kindly letting you know the invoice for …"
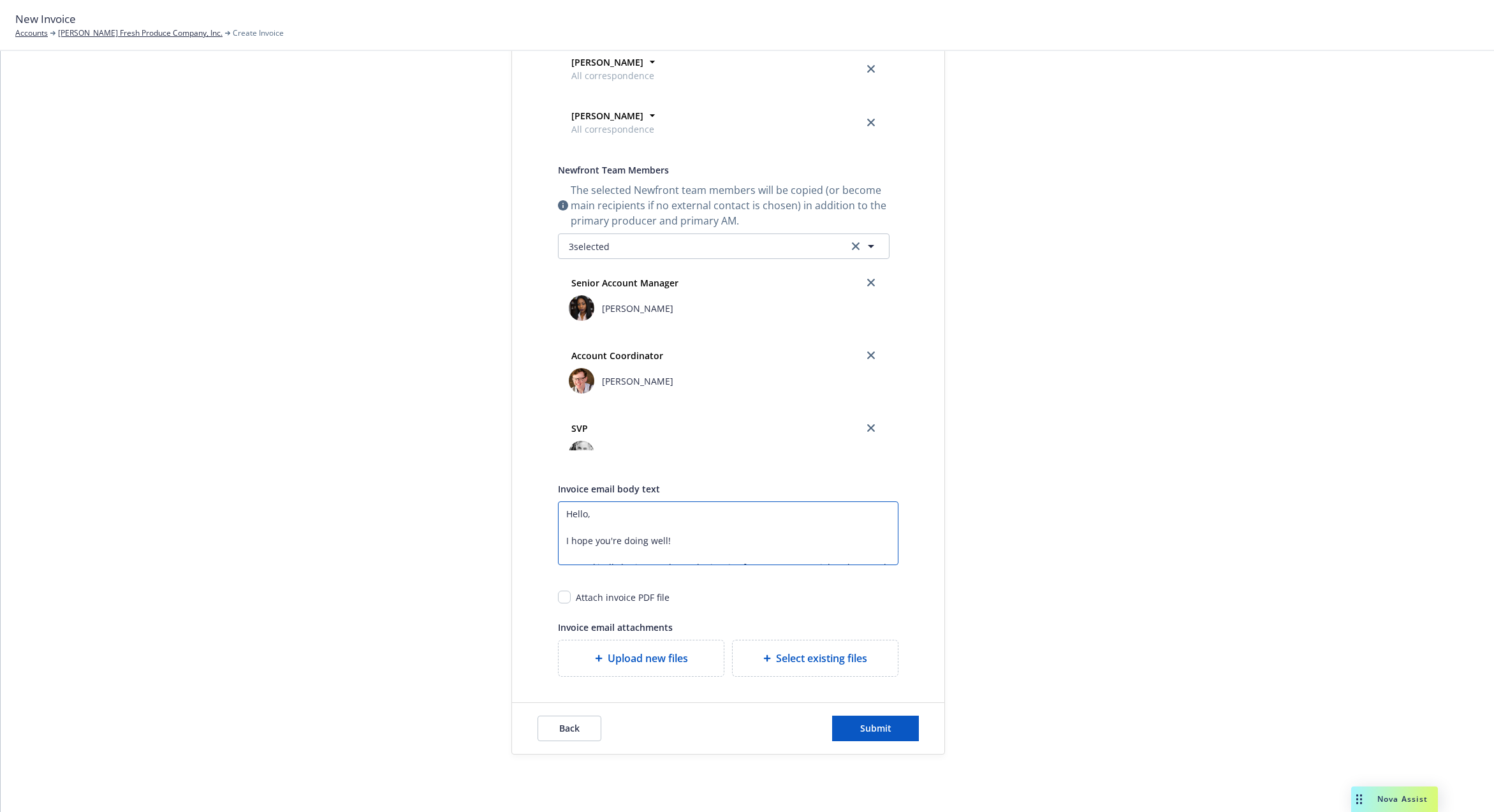
drag, startPoint x: 605, startPoint y: 519, endPoint x: 428, endPoint y: 502, distance: 177.8
click at [428, 502] on div "Select billable items Review information 3 Share with client Share with client …" at bounding box center [747, 273] width 1463 height 962
drag, startPoint x: 605, startPoint y: 537, endPoint x: 472, endPoint y: 502, distance: 137.5
click at [472, 501] on div "Select billable items Review information 3 Share with client Share with client …" at bounding box center [747, 273] width 1463 height 962
drag, startPoint x: 601, startPoint y: 526, endPoint x: 767, endPoint y: 511, distance: 166.7
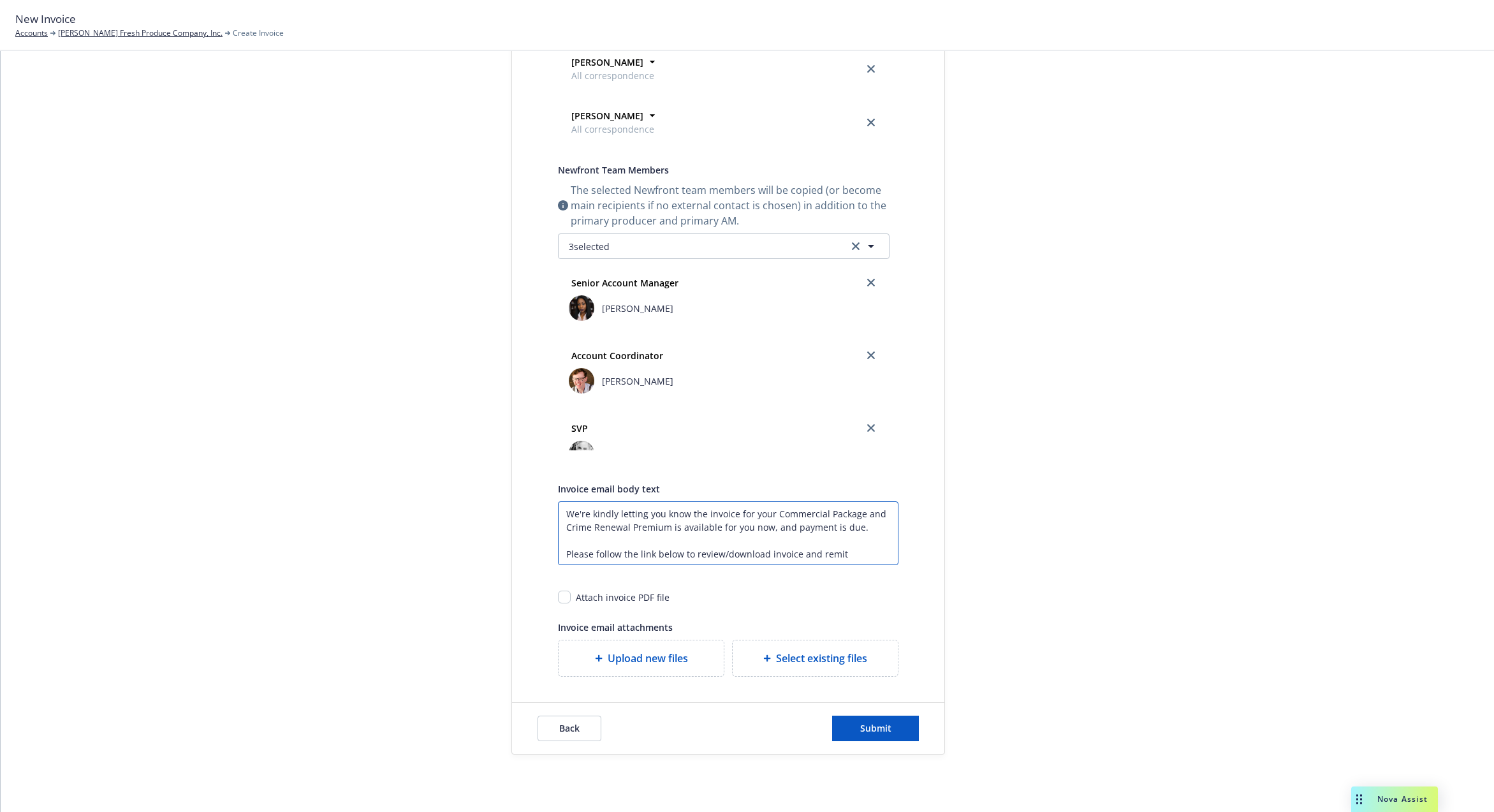
click at [767, 511] on textarea "We're kindly letting you know the invoice for your Commercial Package and Crime…" at bounding box center [728, 533] width 340 height 64
paste textarea "Inland Marine"
type textarea "We're kindly letting you know the invoice for your Inland Marine Renewal Premiu…"
click at [558, 600] on input "checkbox" at bounding box center [564, 597] width 13 height 13
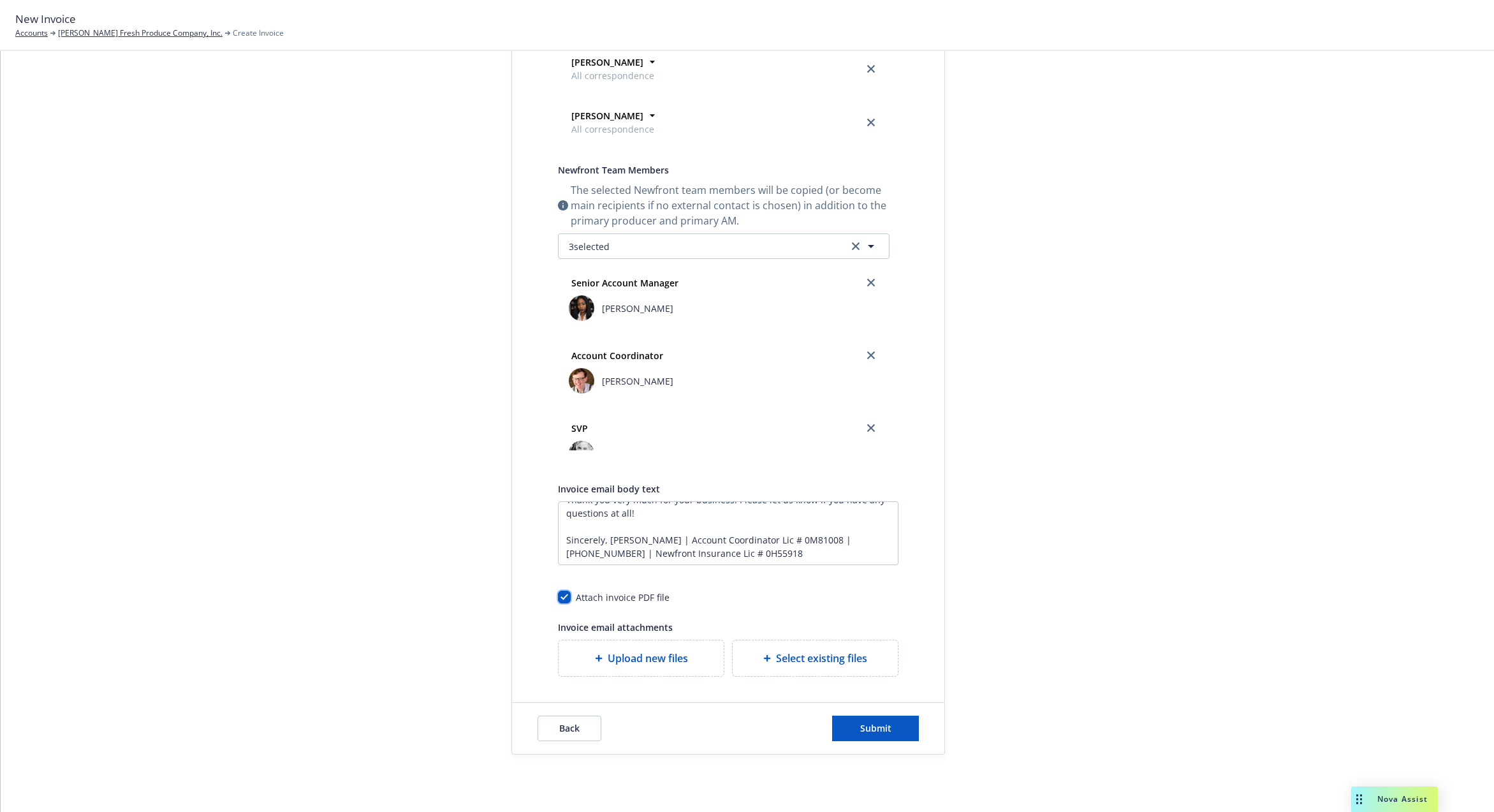
checkbox input "true"
click at [860, 725] on span "Submit" at bounding box center [876, 728] width 31 height 12
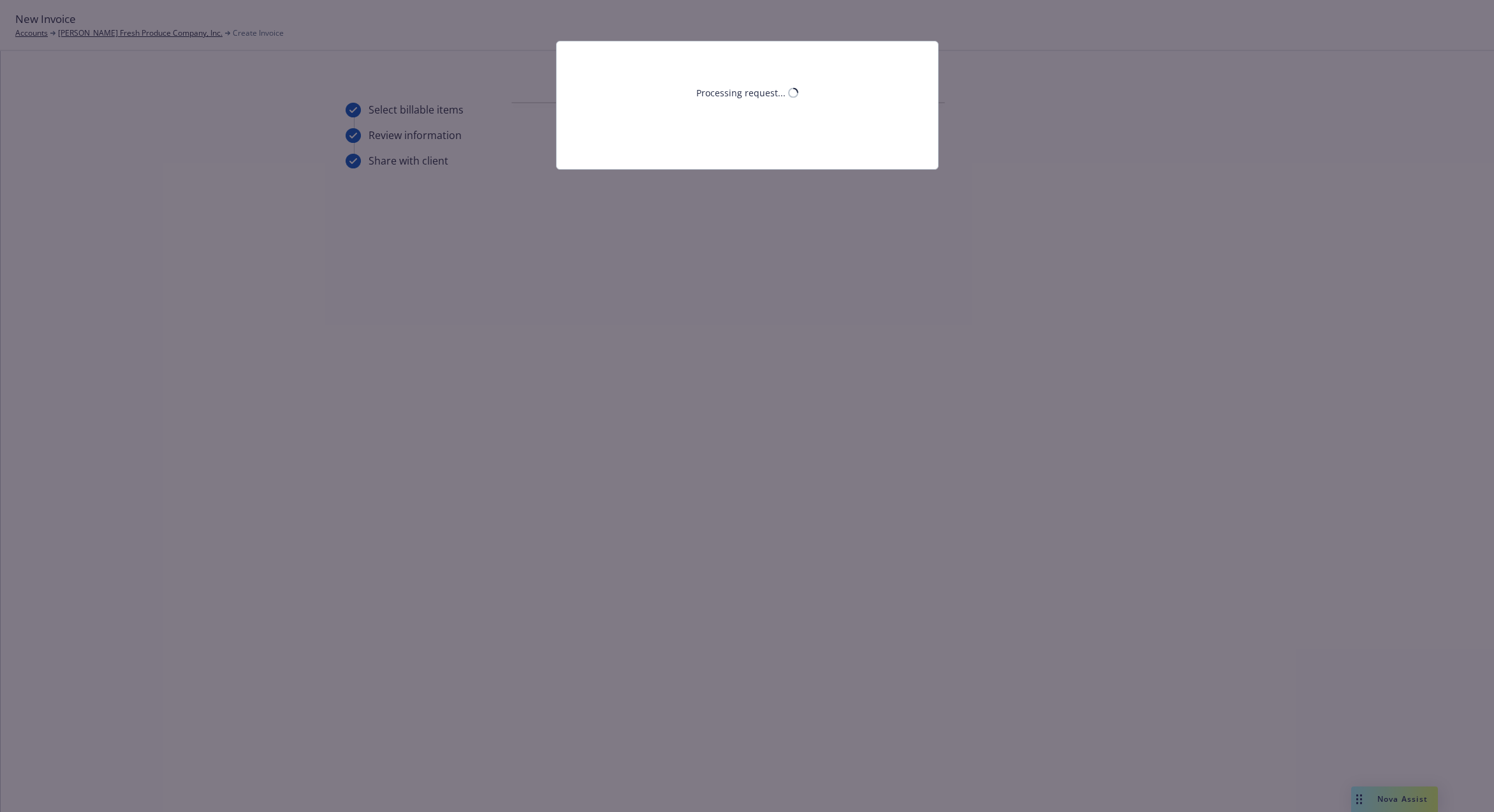
scroll to position [0, 0]
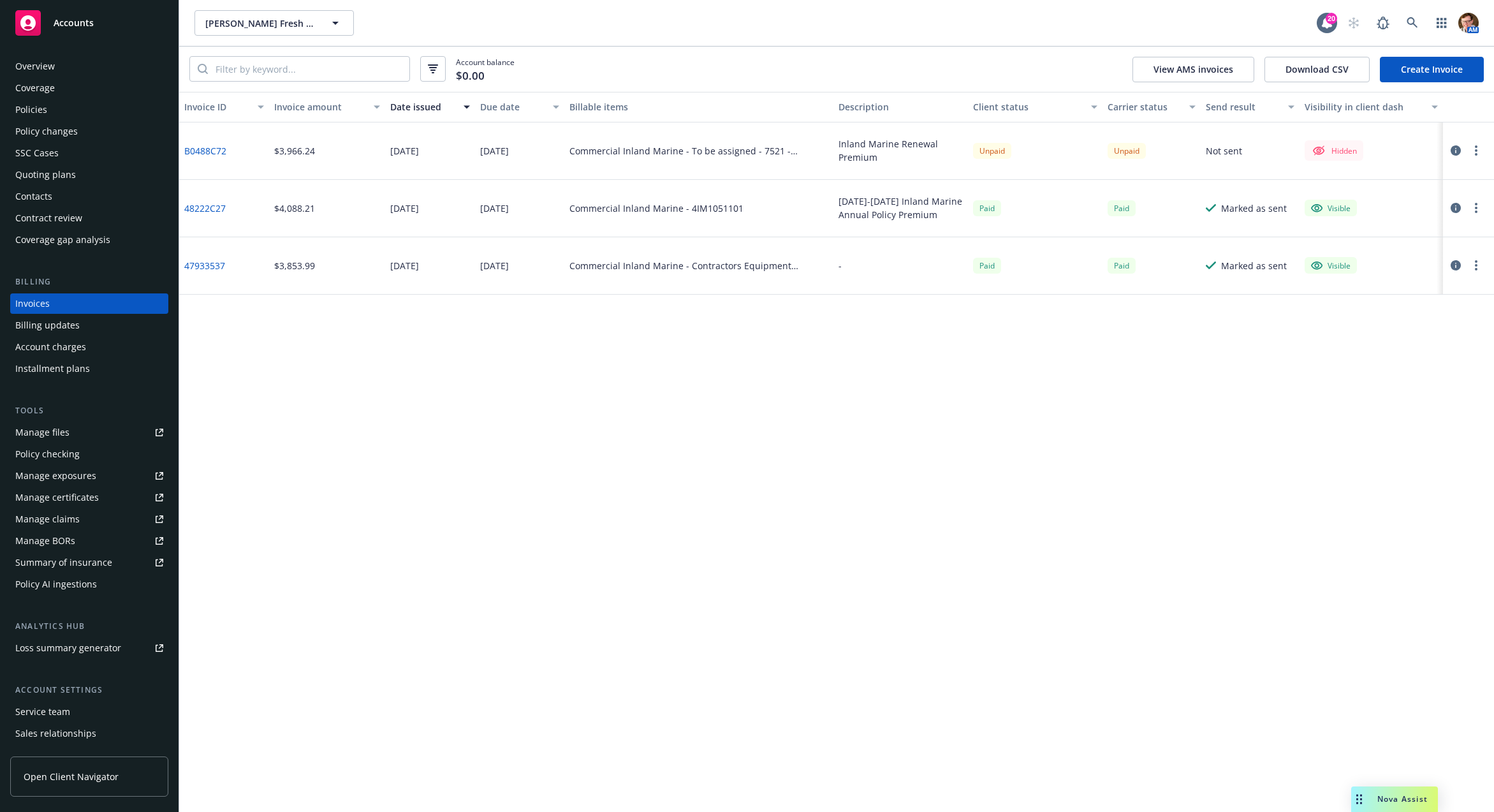
click at [1472, 154] on button "button" at bounding box center [1477, 151] width 16 height 16
click at [1450, 249] on link "Make it visible in client dash" at bounding box center [1402, 253] width 162 height 25
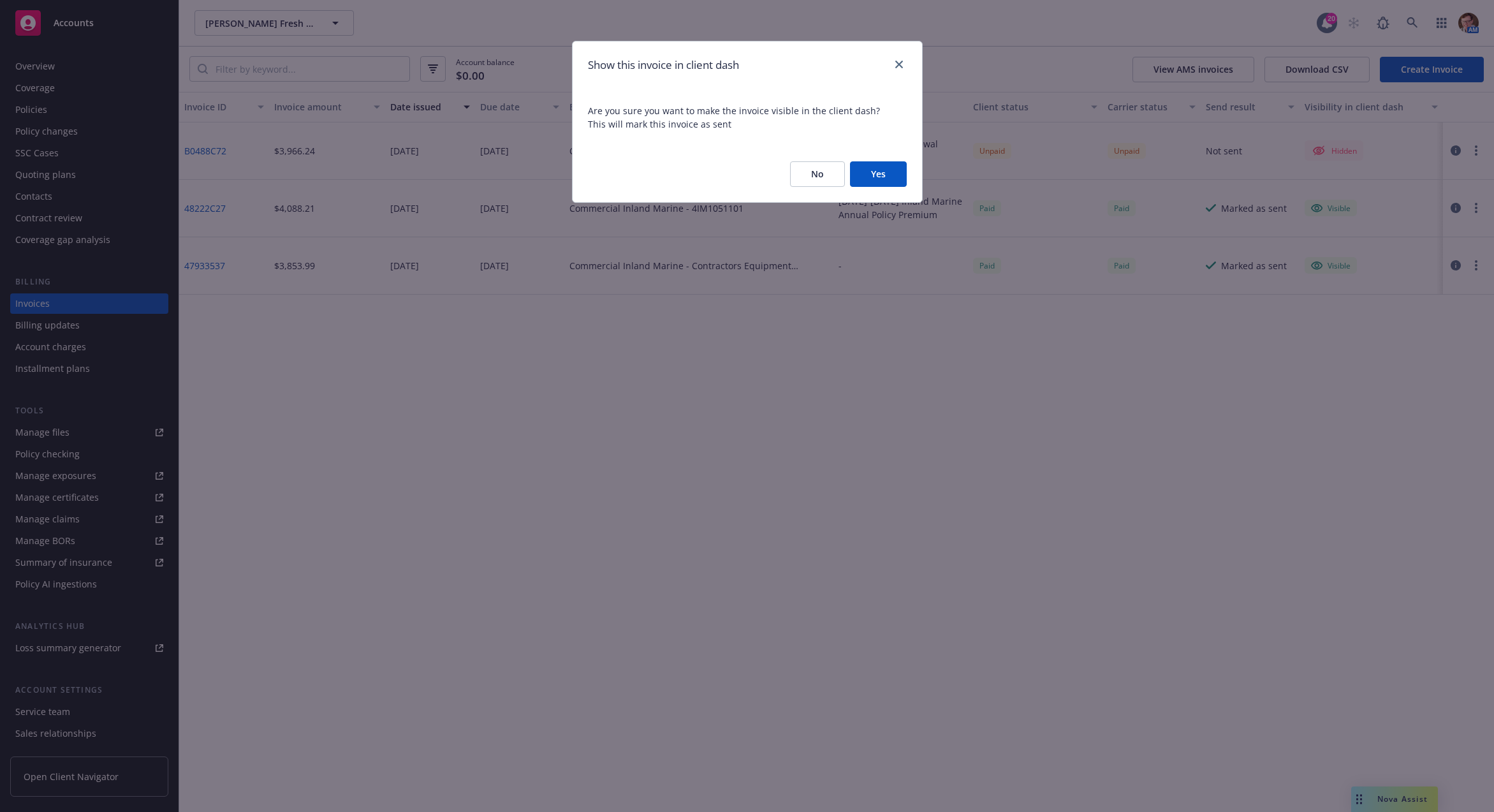
click at [897, 174] on button "Yes" at bounding box center [877, 174] width 57 height 25
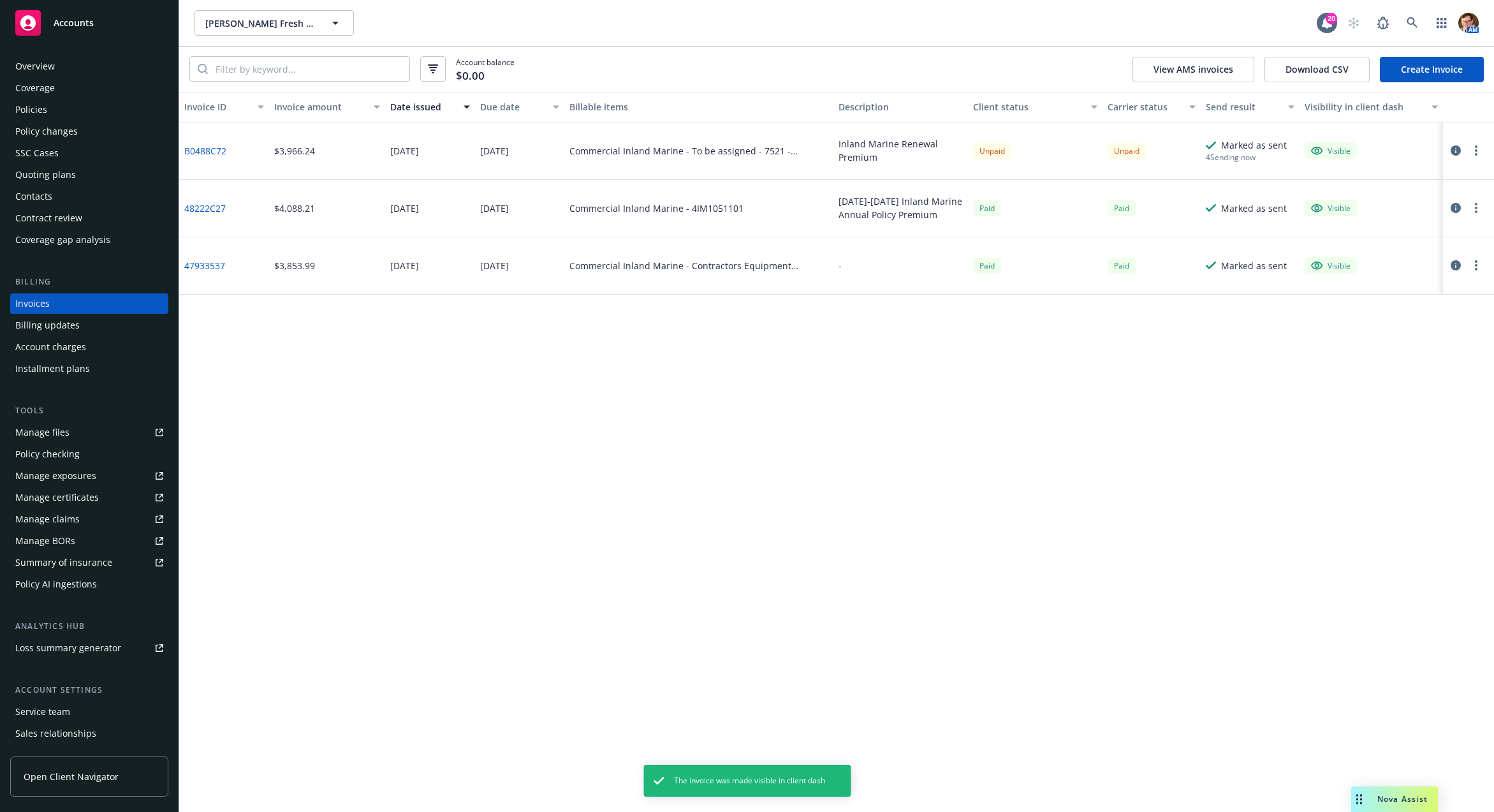
click at [1456, 148] on icon "button" at bounding box center [1456, 151] width 10 height 10
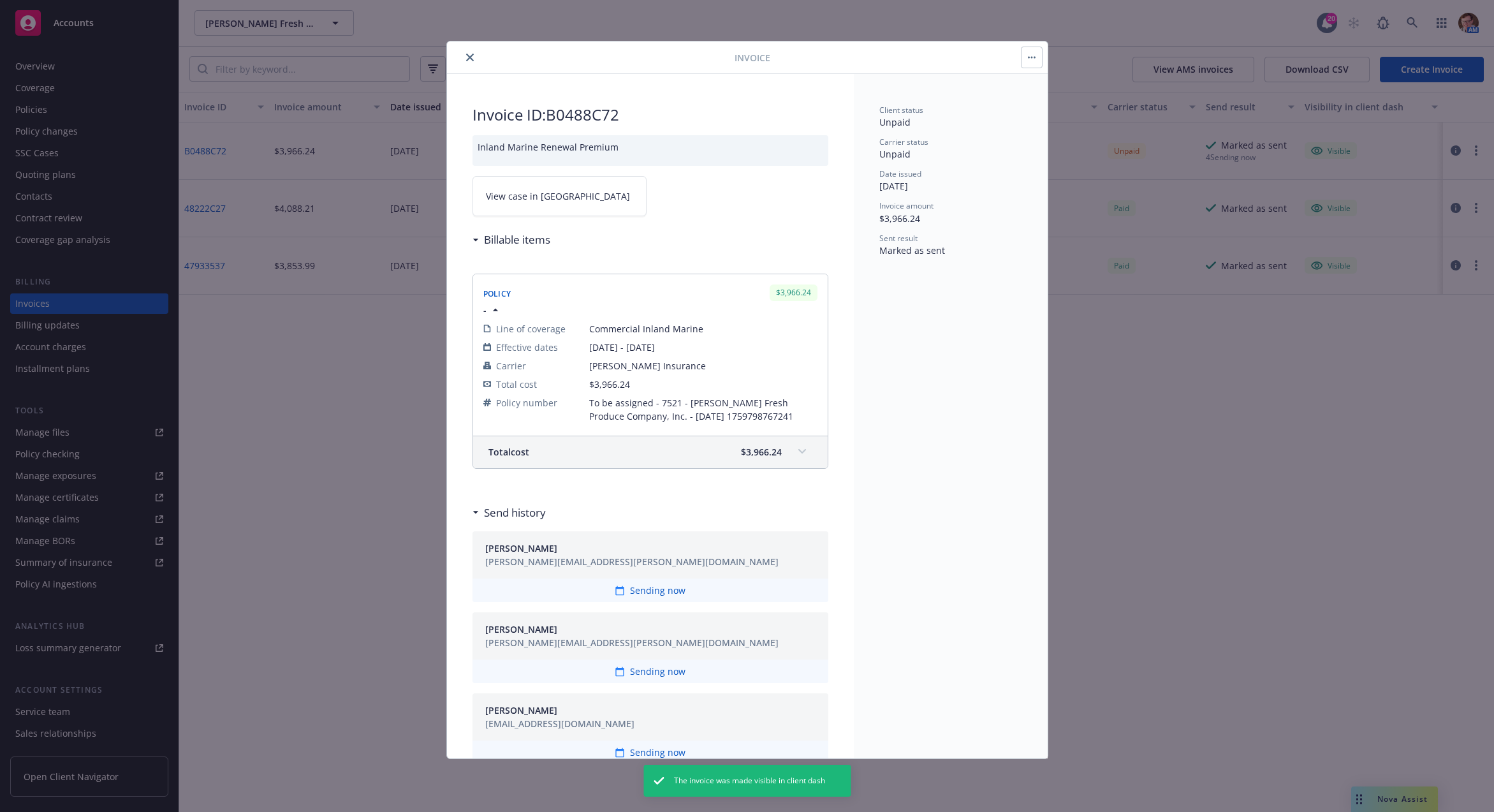
click at [549, 187] on link "View case in SSC" at bounding box center [560, 196] width 174 height 40
click at [469, 42] on div "Invoice" at bounding box center [747, 58] width 601 height 32
click at [466, 54] on icon "close" at bounding box center [469, 57] width 8 height 8
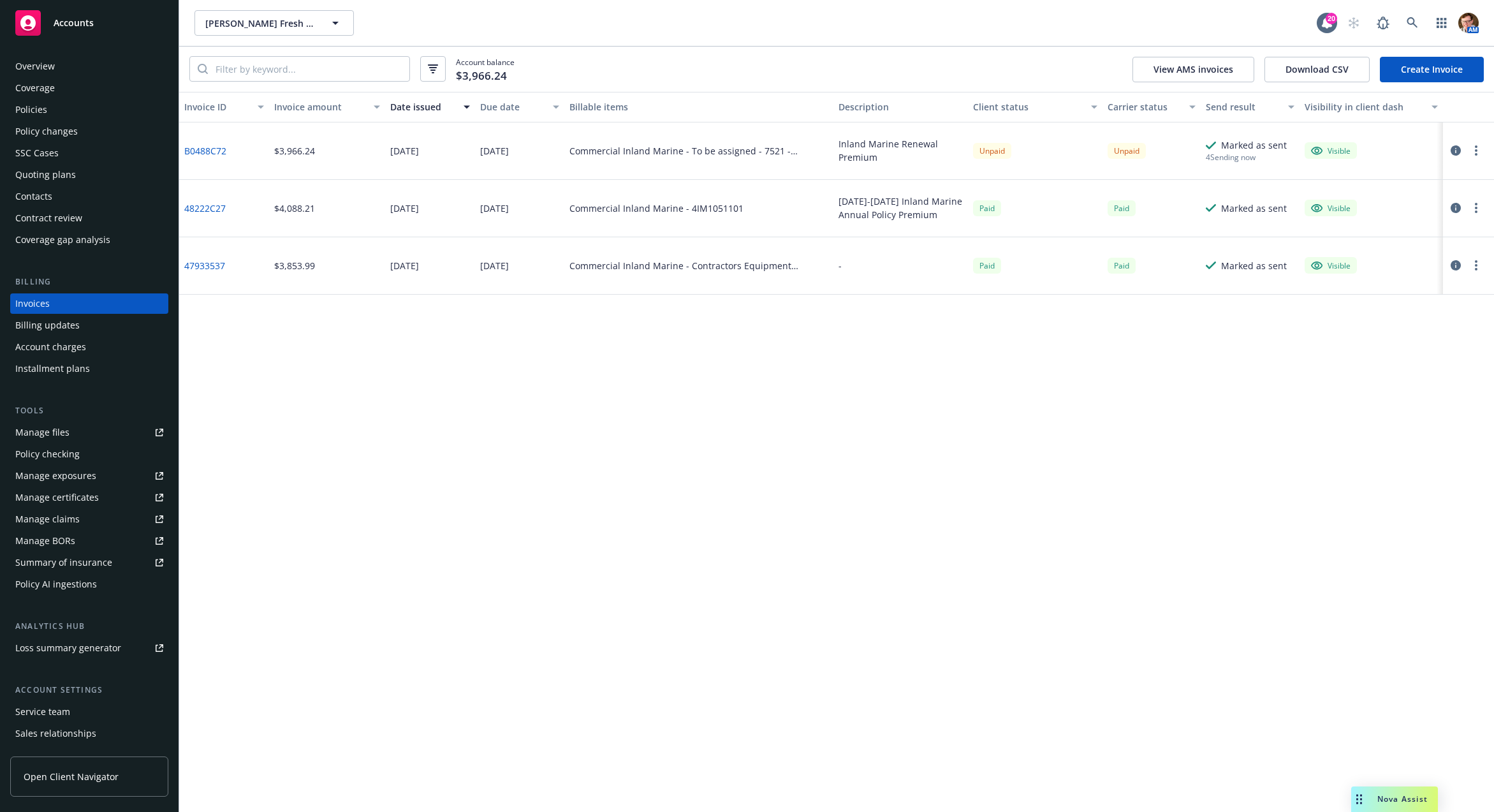
click at [72, 176] on div "Quoting plans" at bounding box center [45, 174] width 60 height 20
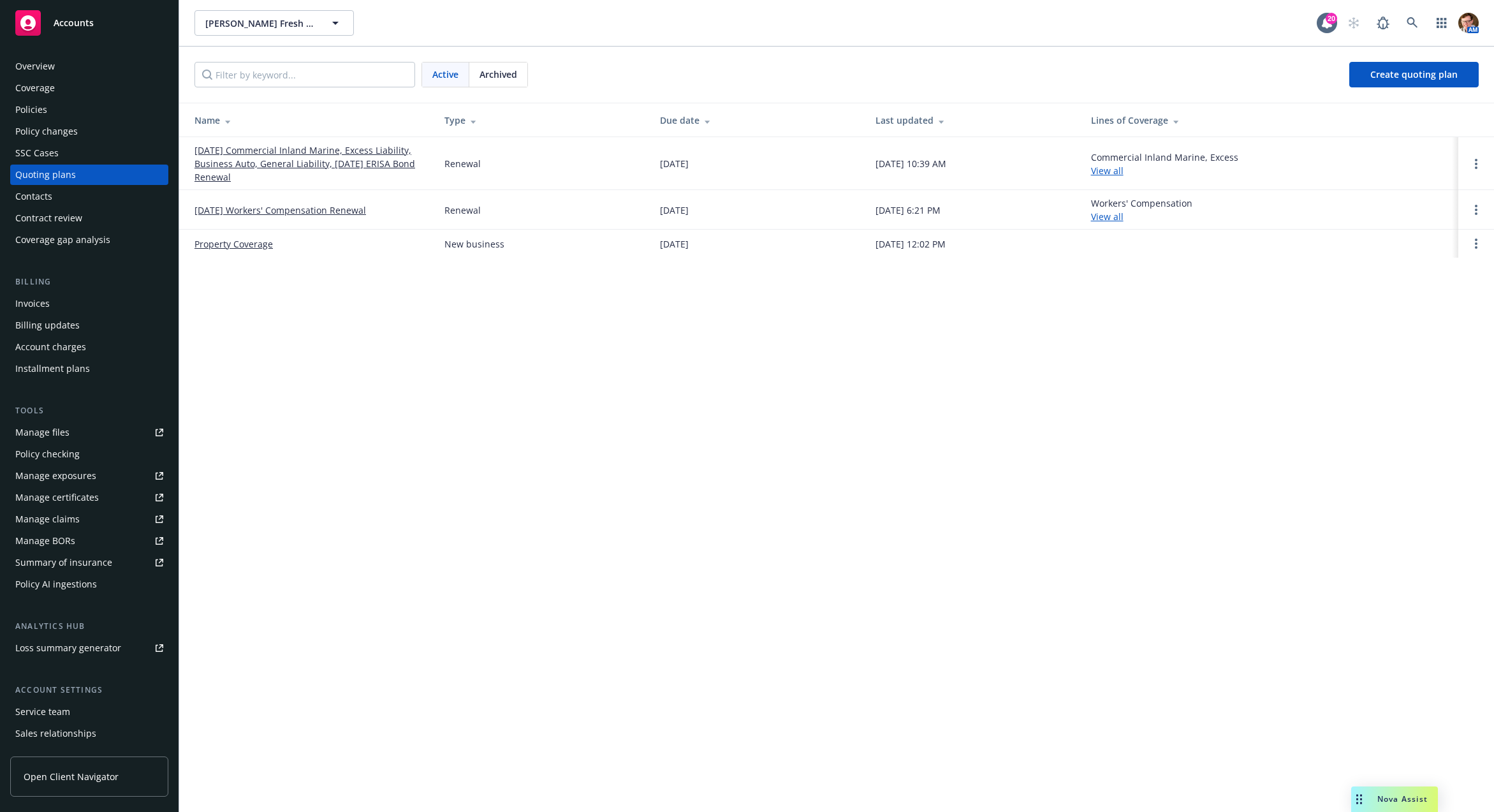
click at [300, 160] on link "[DATE] Commercial Inland Marine, Excess Liability, Business Auto, General Liabi…" at bounding box center [309, 163] width 229 height 40
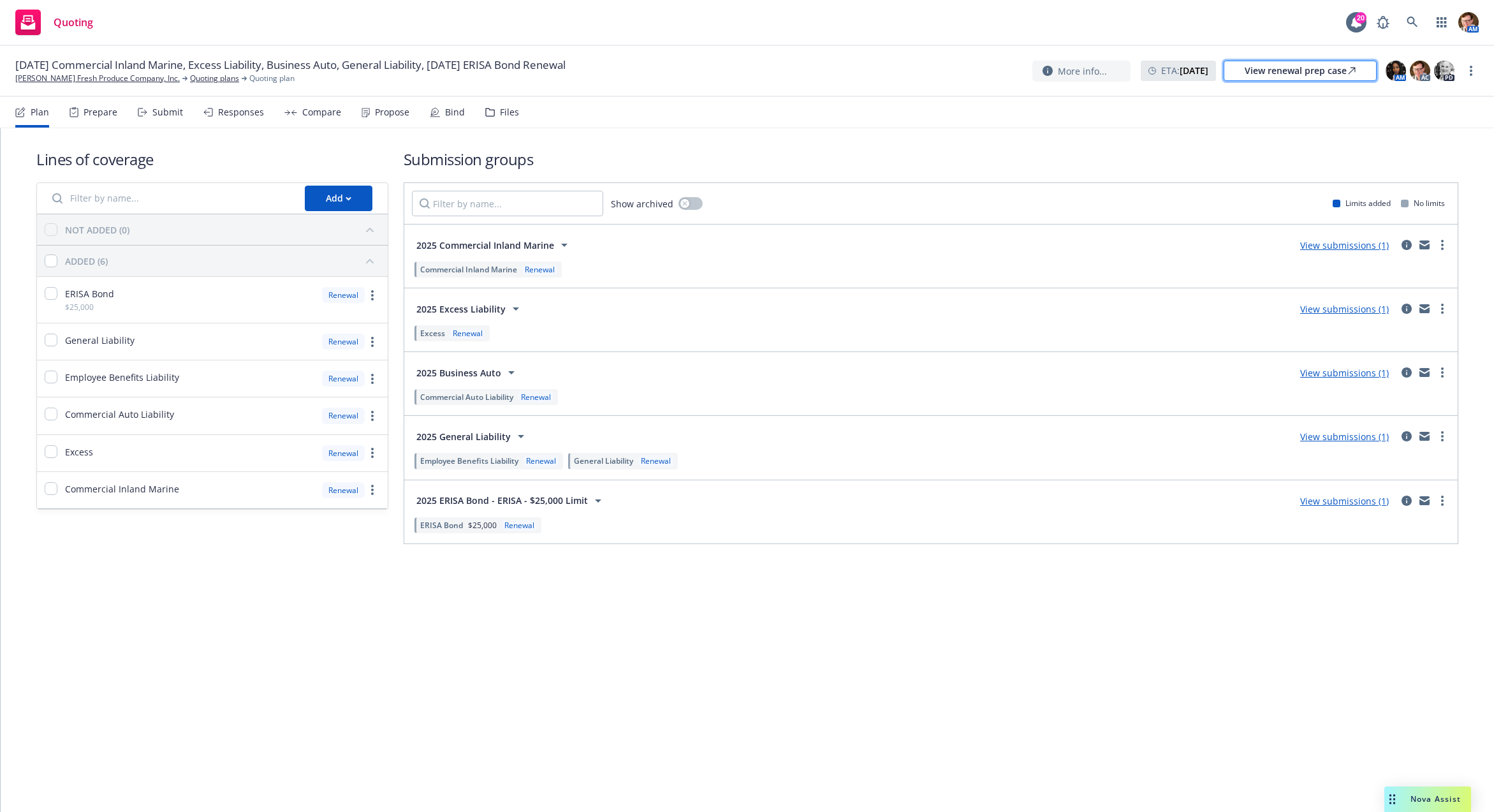
click at [1255, 75] on div "View renewal prep case" at bounding box center [1300, 71] width 111 height 19
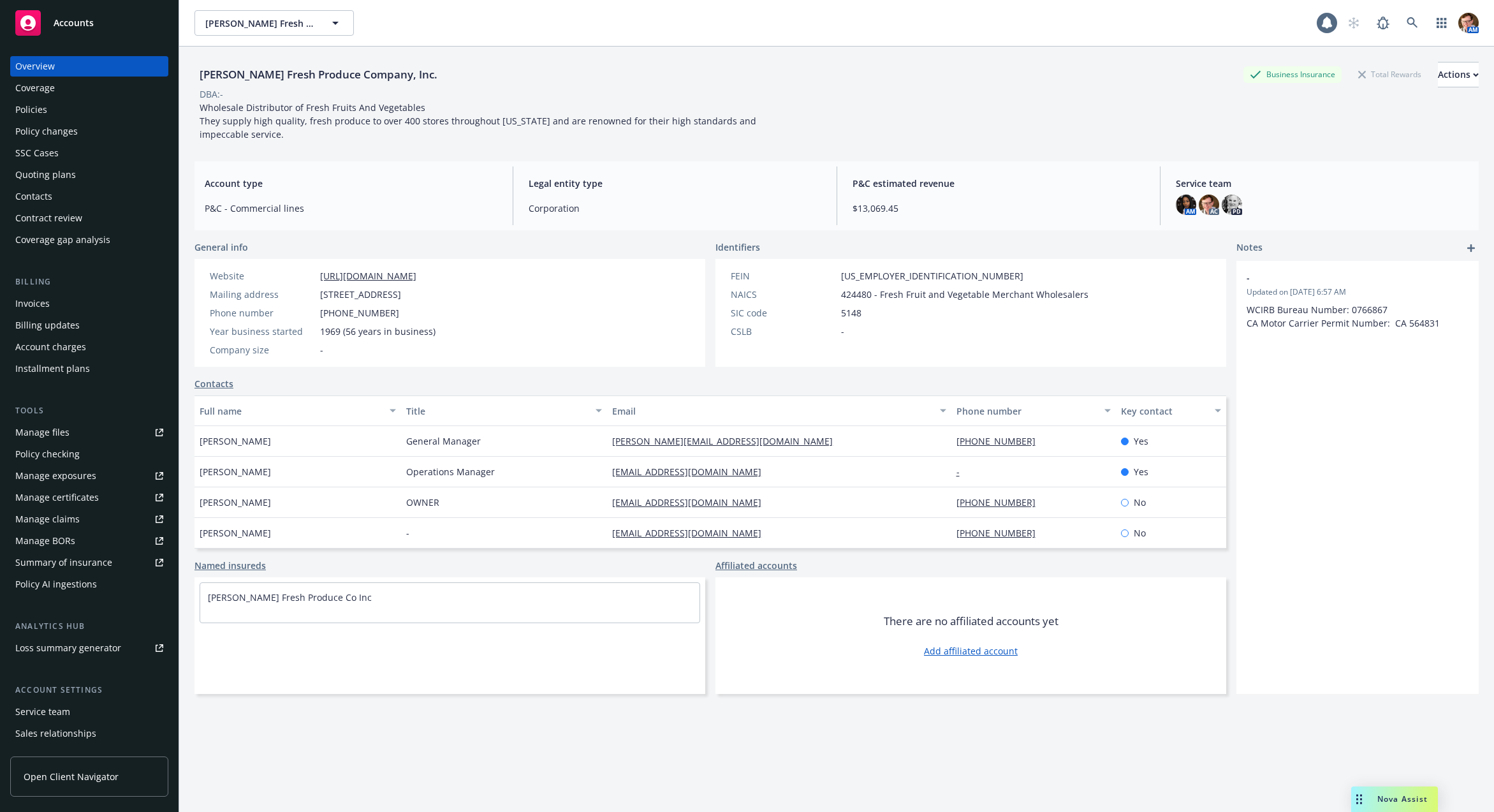
click at [53, 104] on div "Policies" at bounding box center [90, 109] width 148 height 20
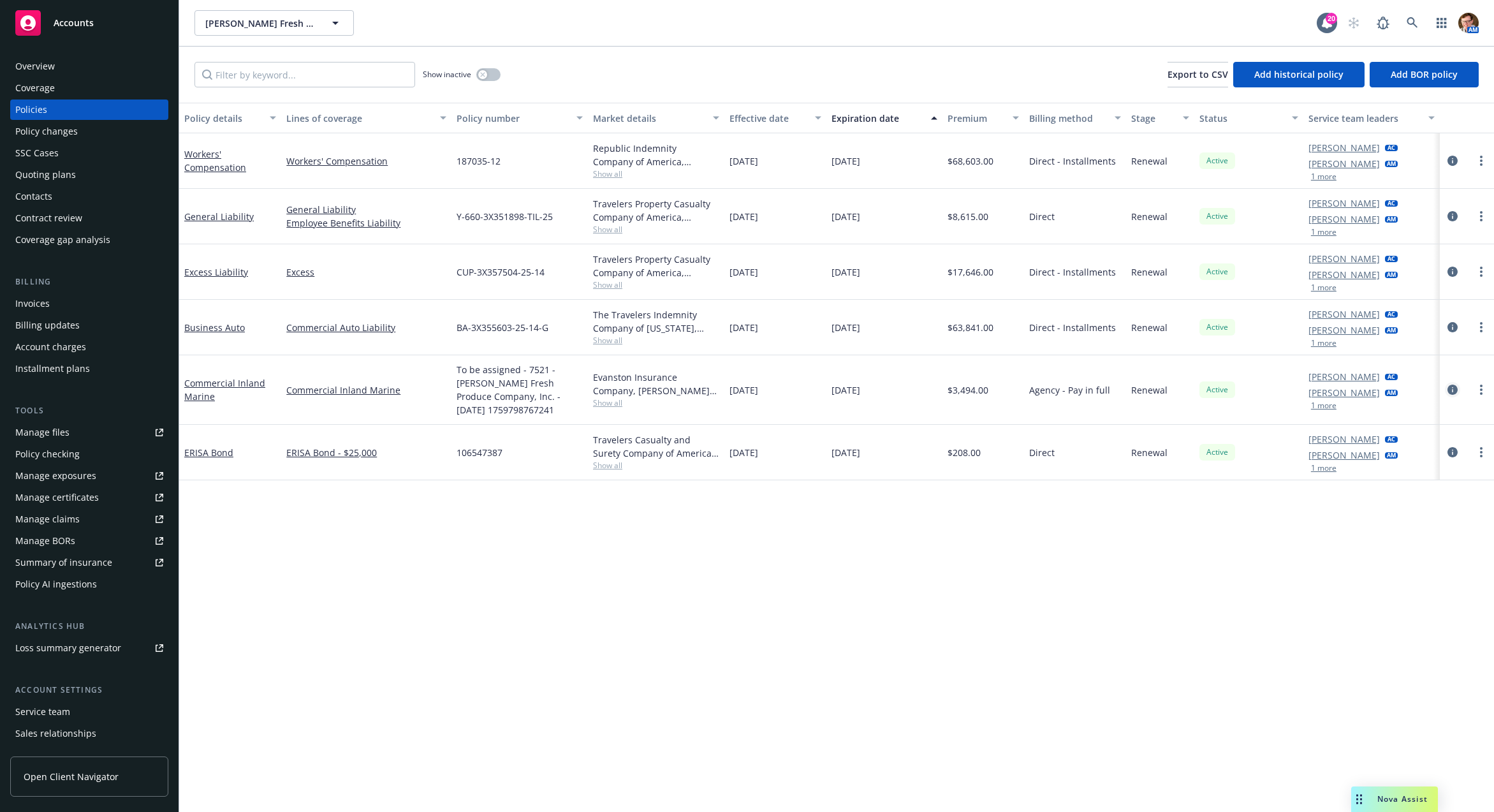
click at [1449, 387] on icon "circleInformation" at bounding box center [1452, 390] width 10 height 10
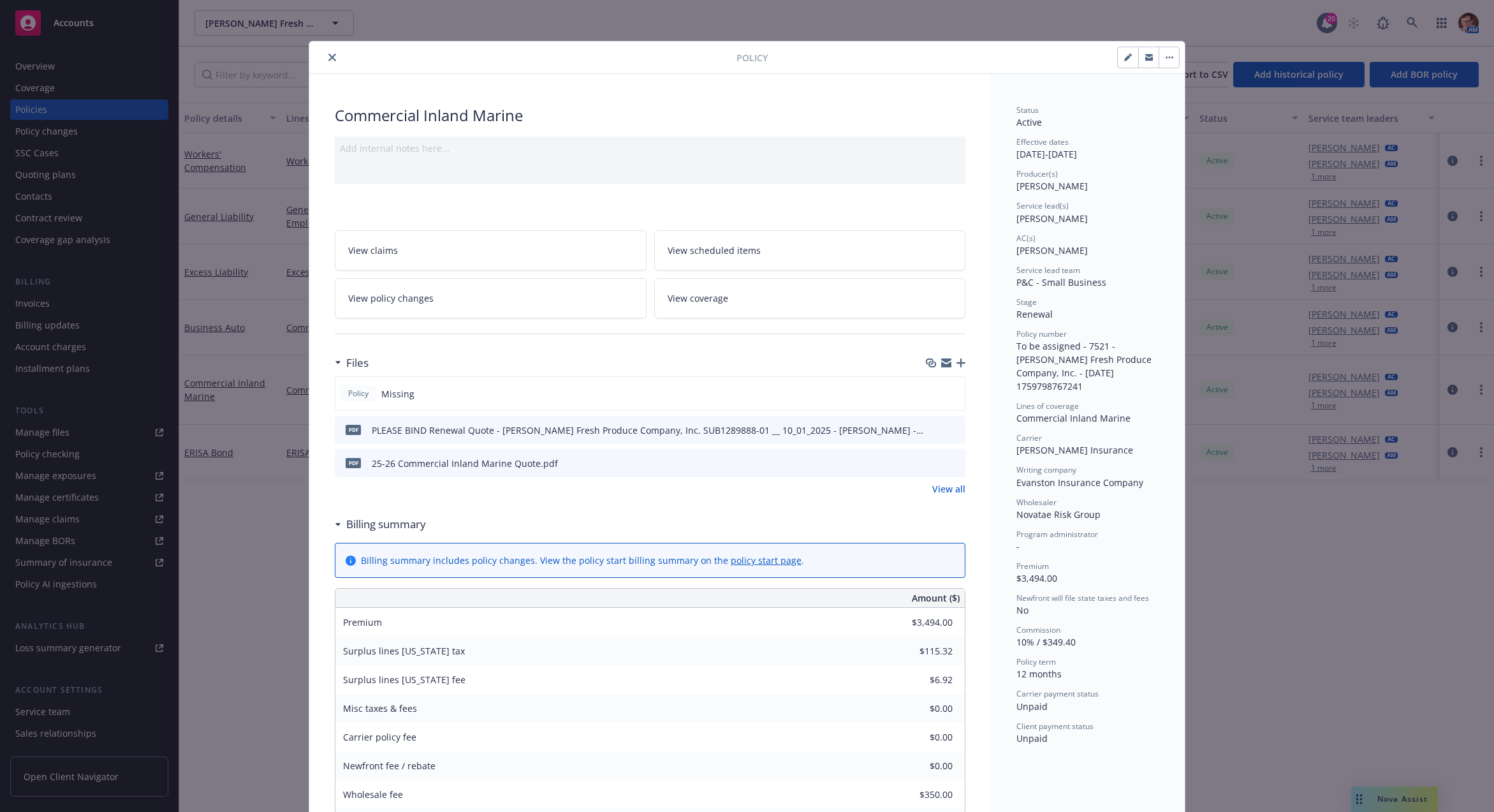
click at [1118, 58] on button "button" at bounding box center [1128, 57] width 20 height 20
select select "RENEWAL"
select select "12"
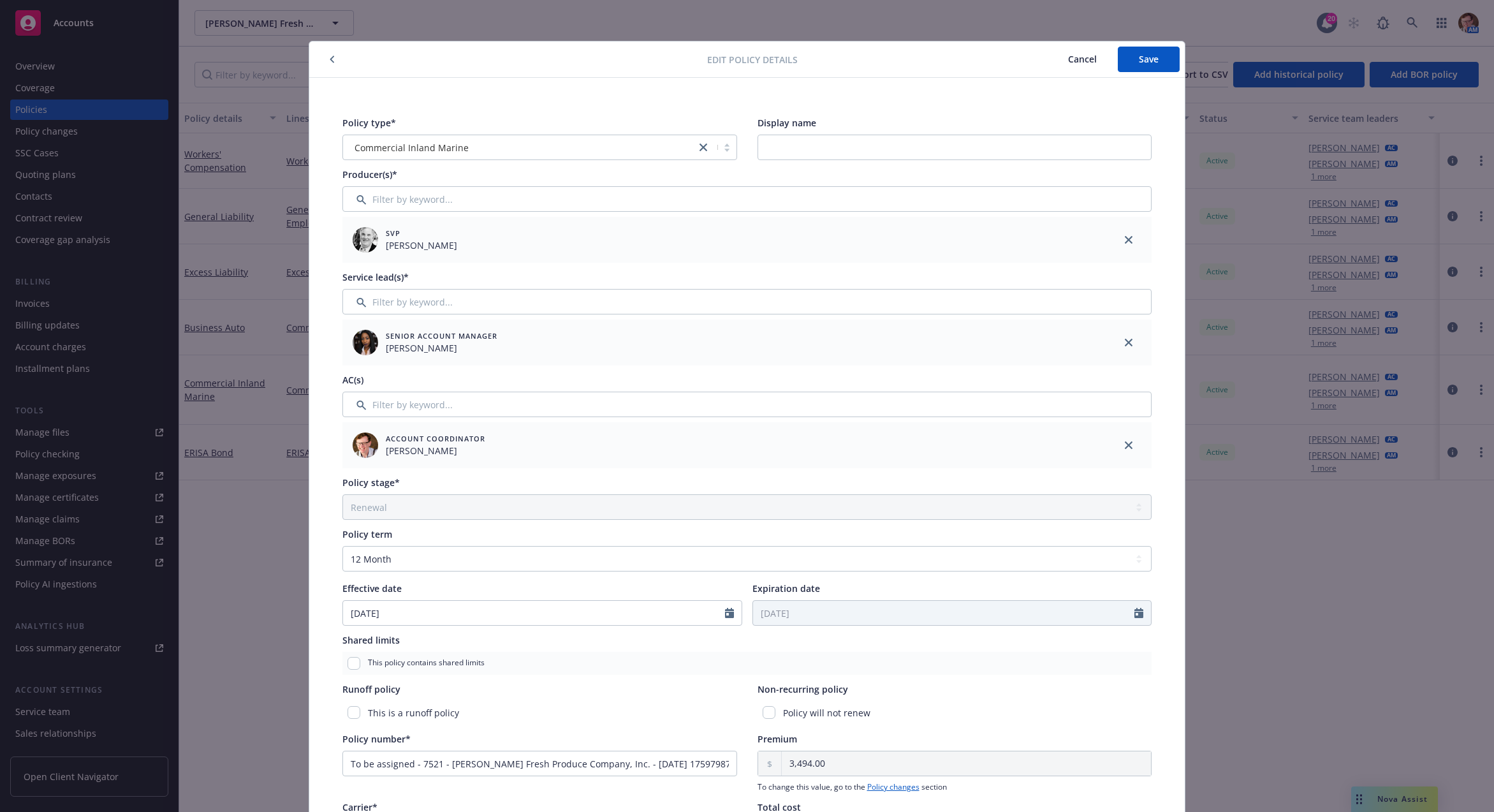
scroll to position [282, 0]
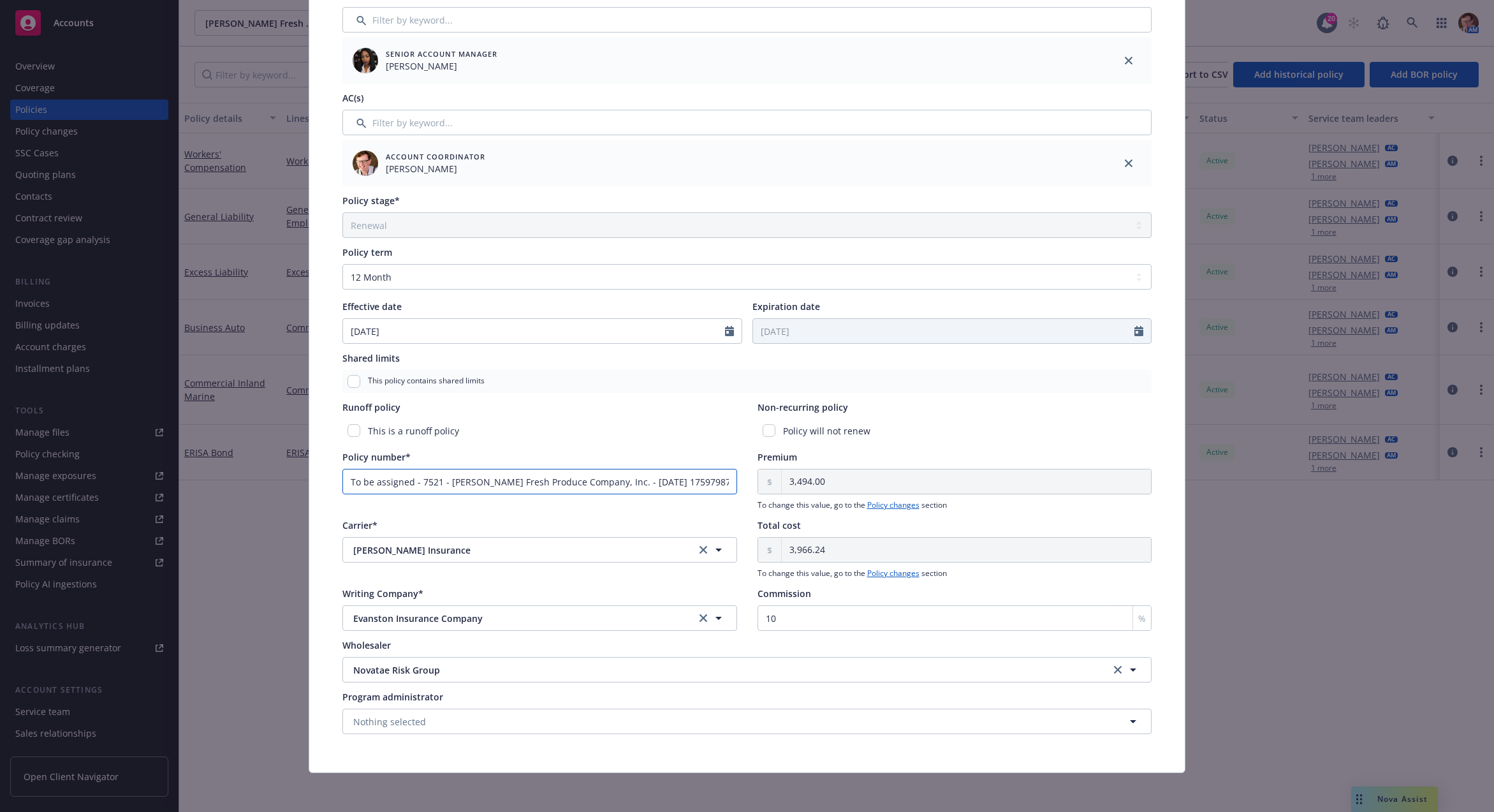
click at [610, 483] on input "To be assigned - 7521 - Carcione's Fresh Produce Company, Inc. - 10/07/2025 175…" at bounding box center [540, 481] width 395 height 25
paste input "4IM1056983"
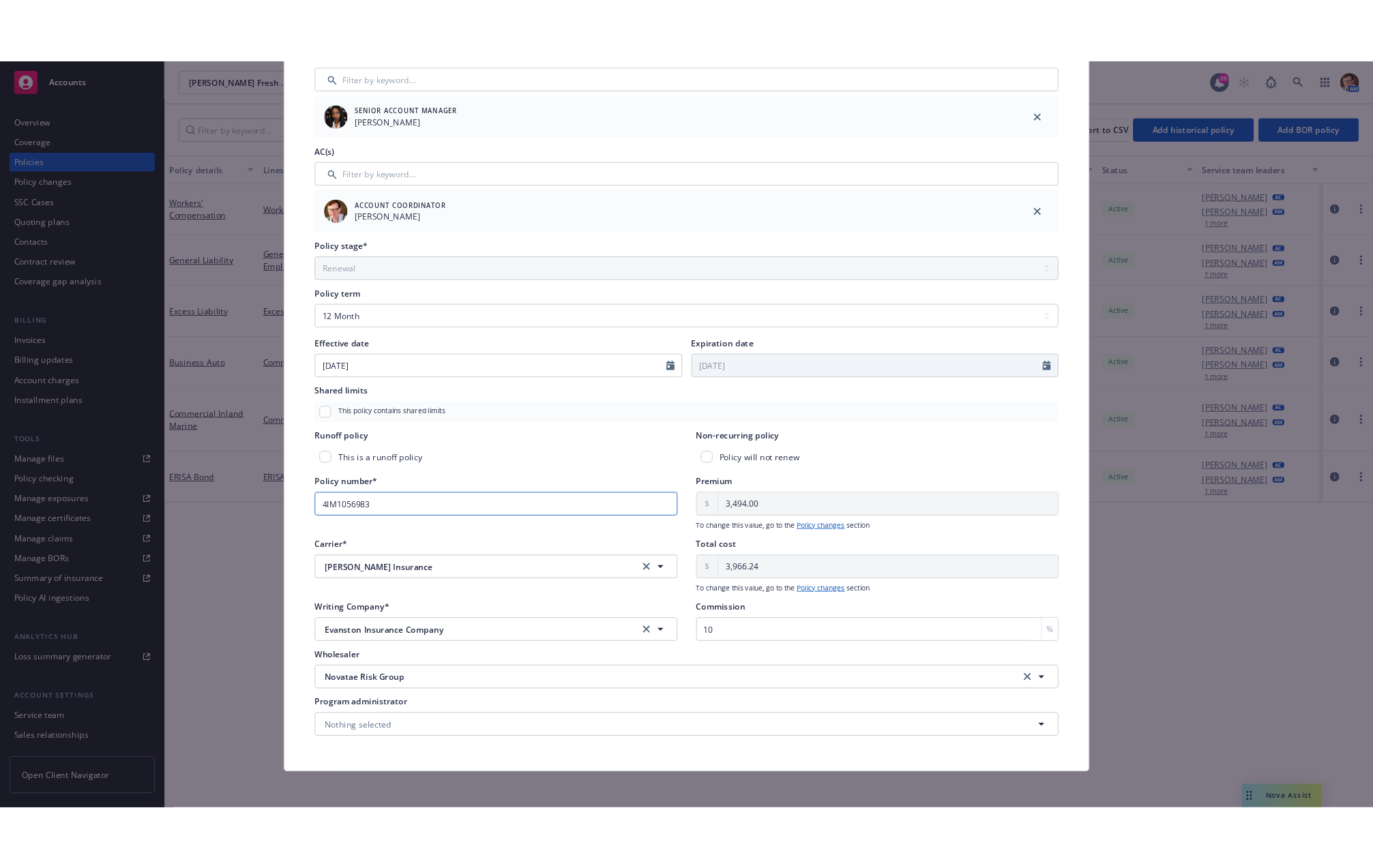
scroll to position [0, 0]
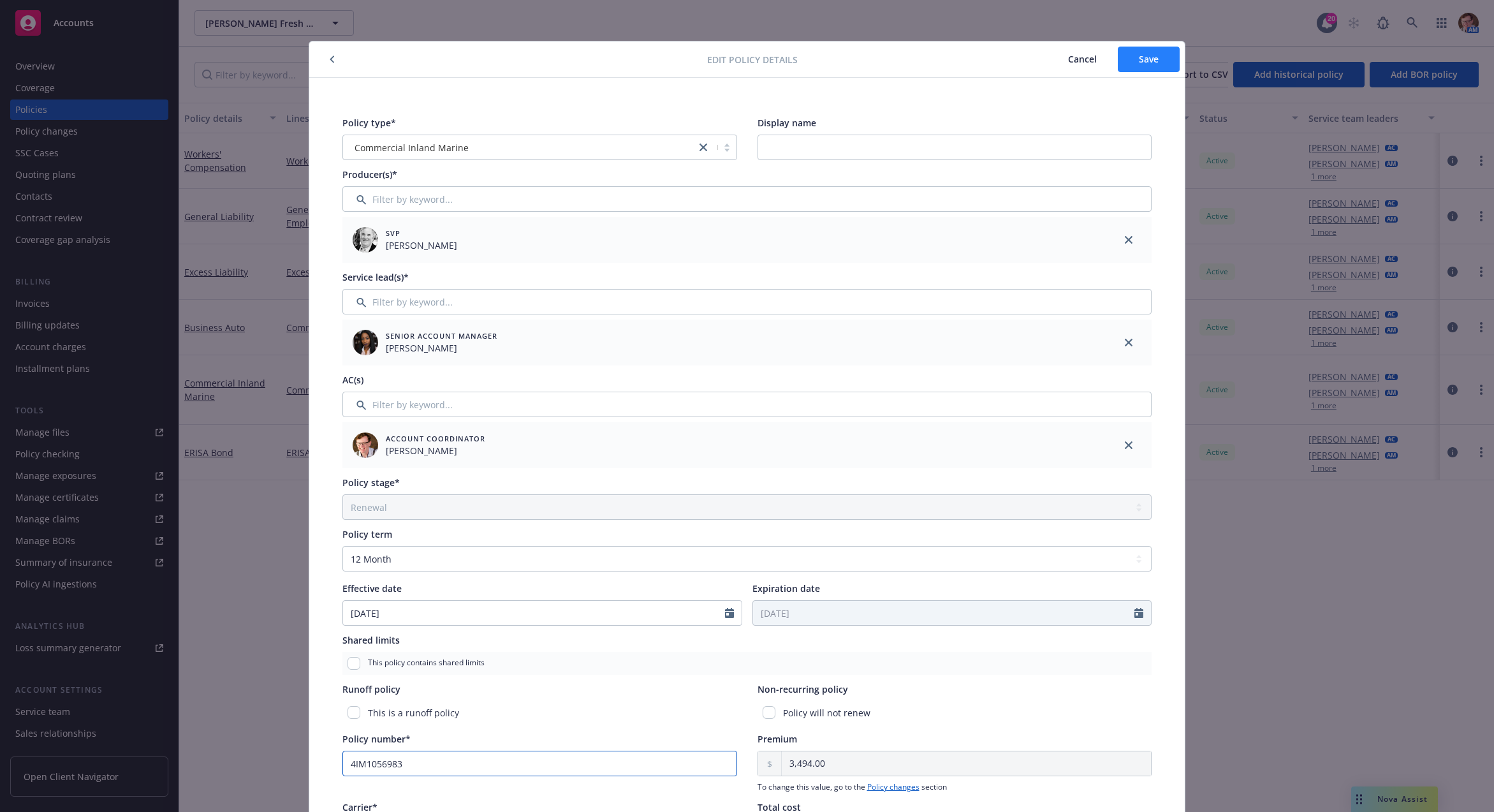
type input "4IM1056983"
click at [1132, 51] on button "Save" at bounding box center [1149, 58] width 62 height 25
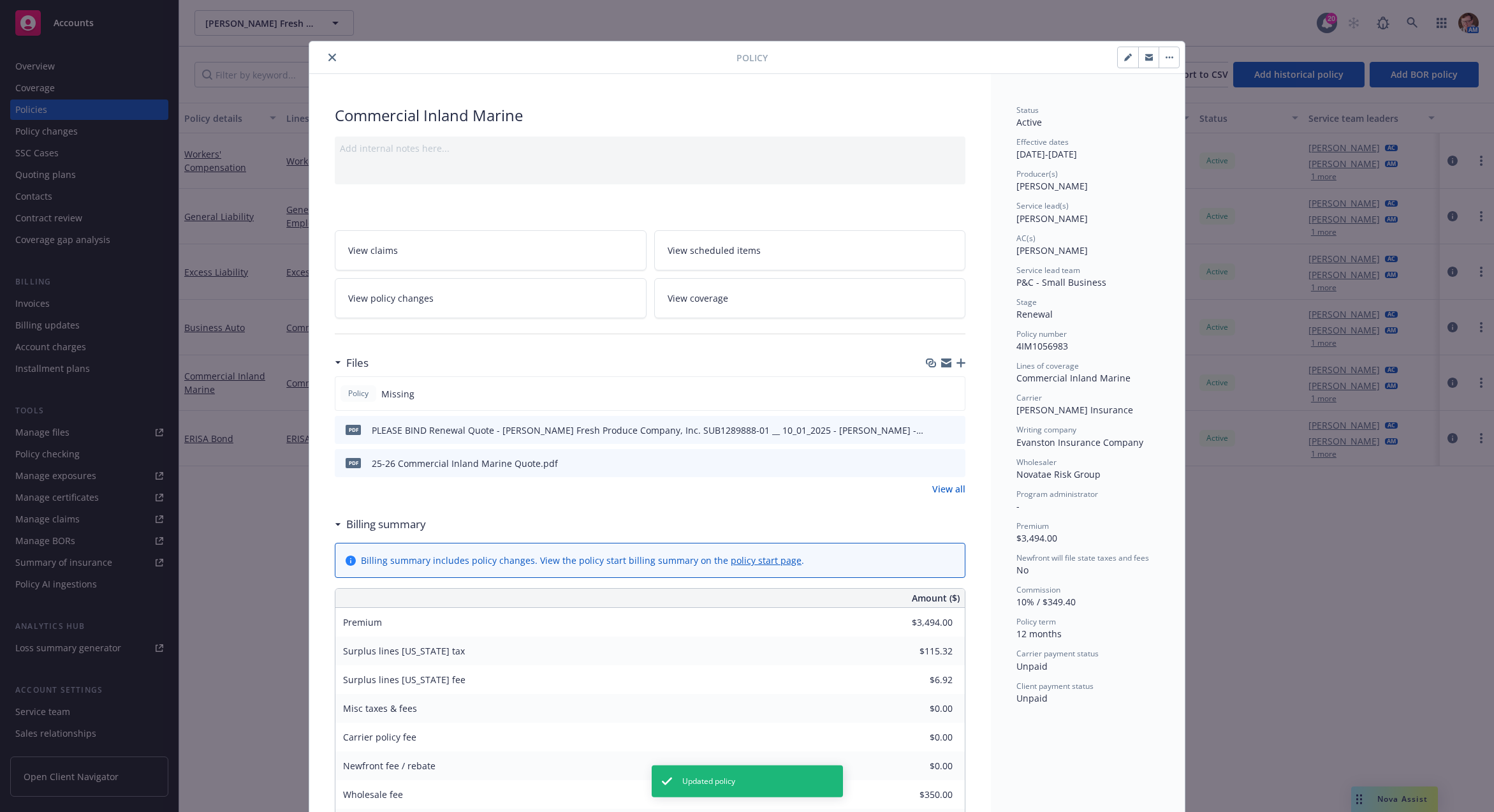
click at [328, 56] on icon "close" at bounding box center [331, 57] width 8 height 8
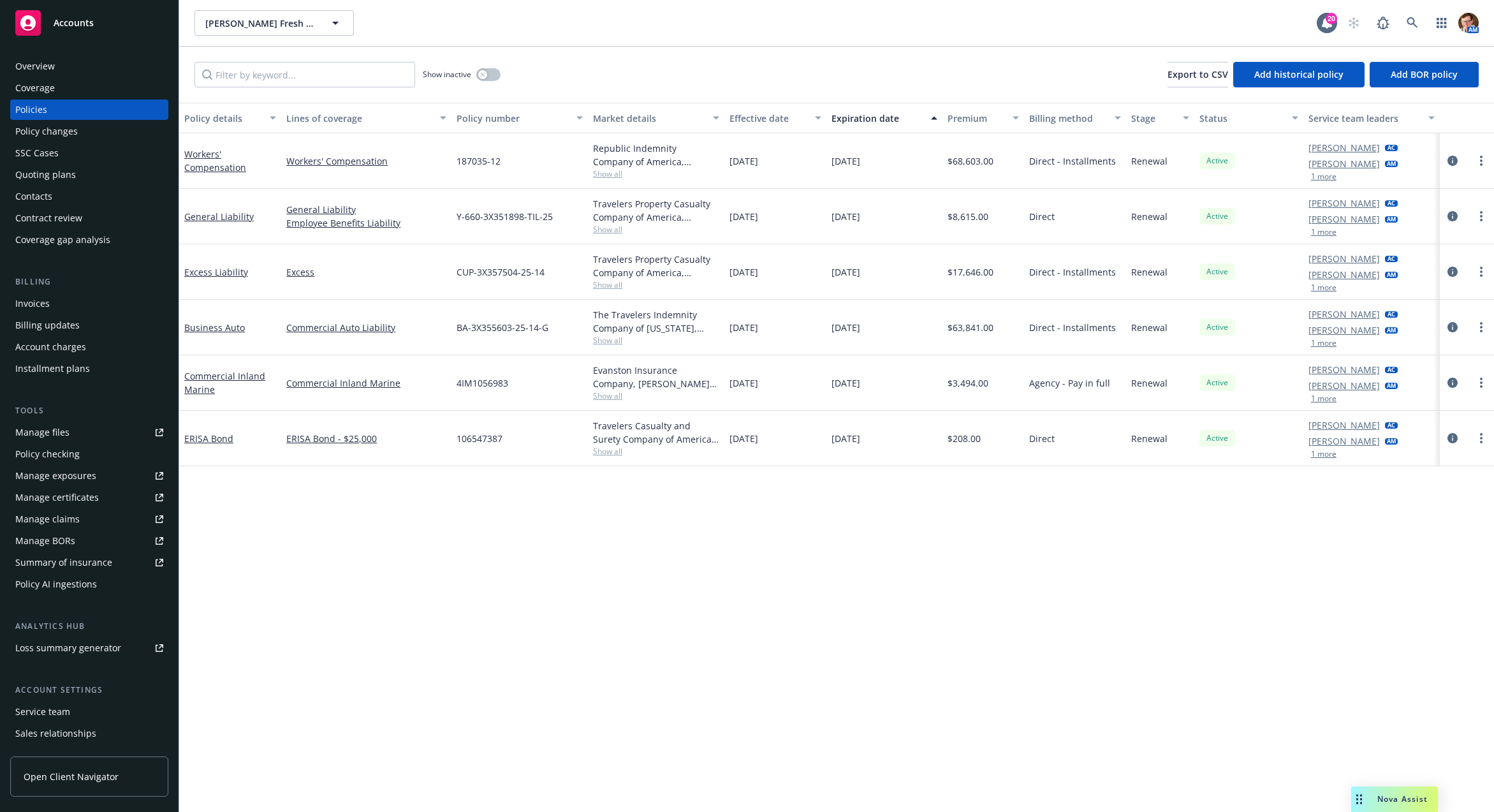
click at [60, 297] on div "Invoices" at bounding box center [90, 303] width 148 height 20
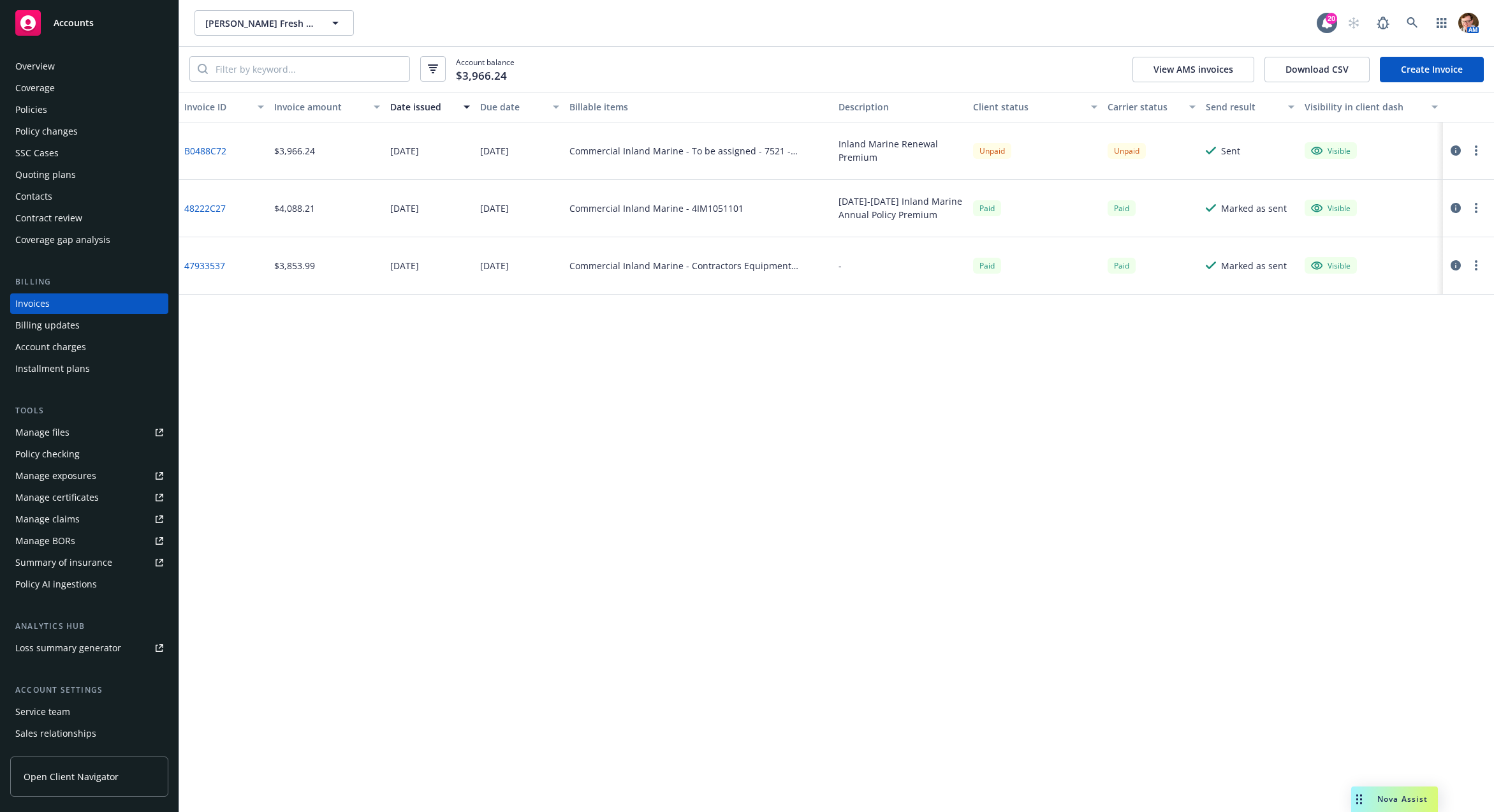
click at [1456, 144] on button "button" at bounding box center [1456, 151] width 16 height 16
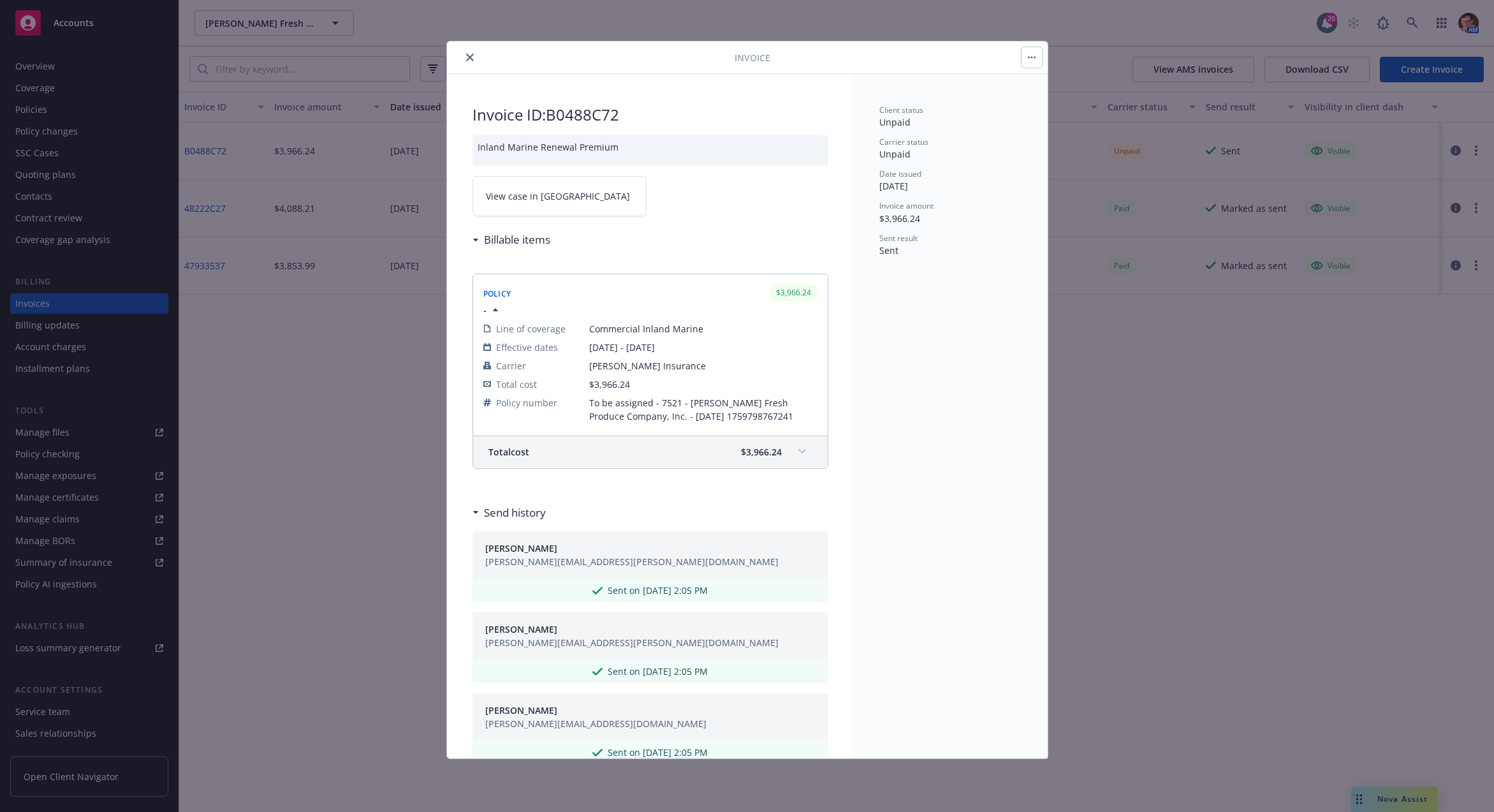
click at [520, 195] on span "View case in SSC" at bounding box center [557, 195] width 144 height 13
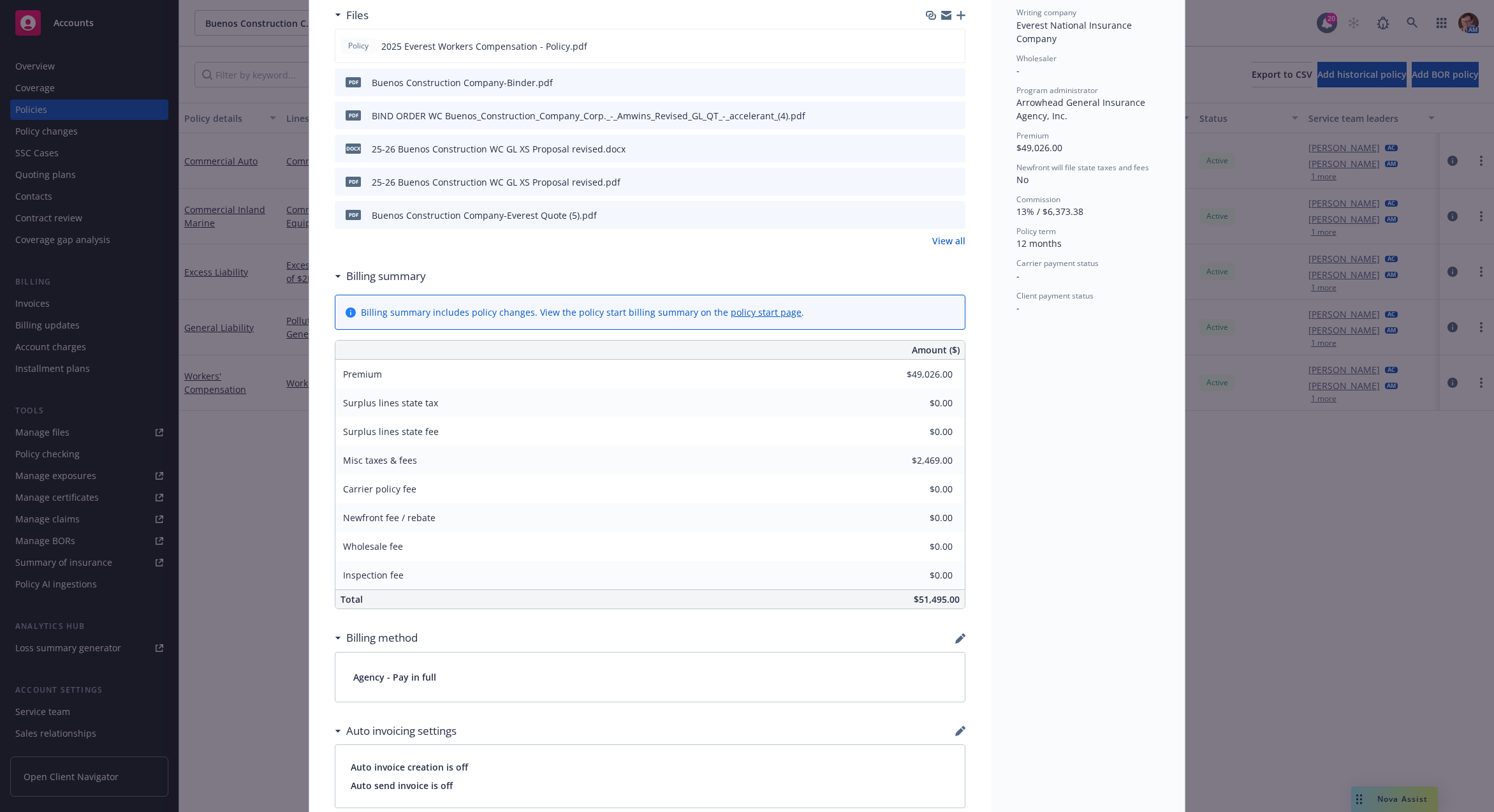
scroll to position [186, 0]
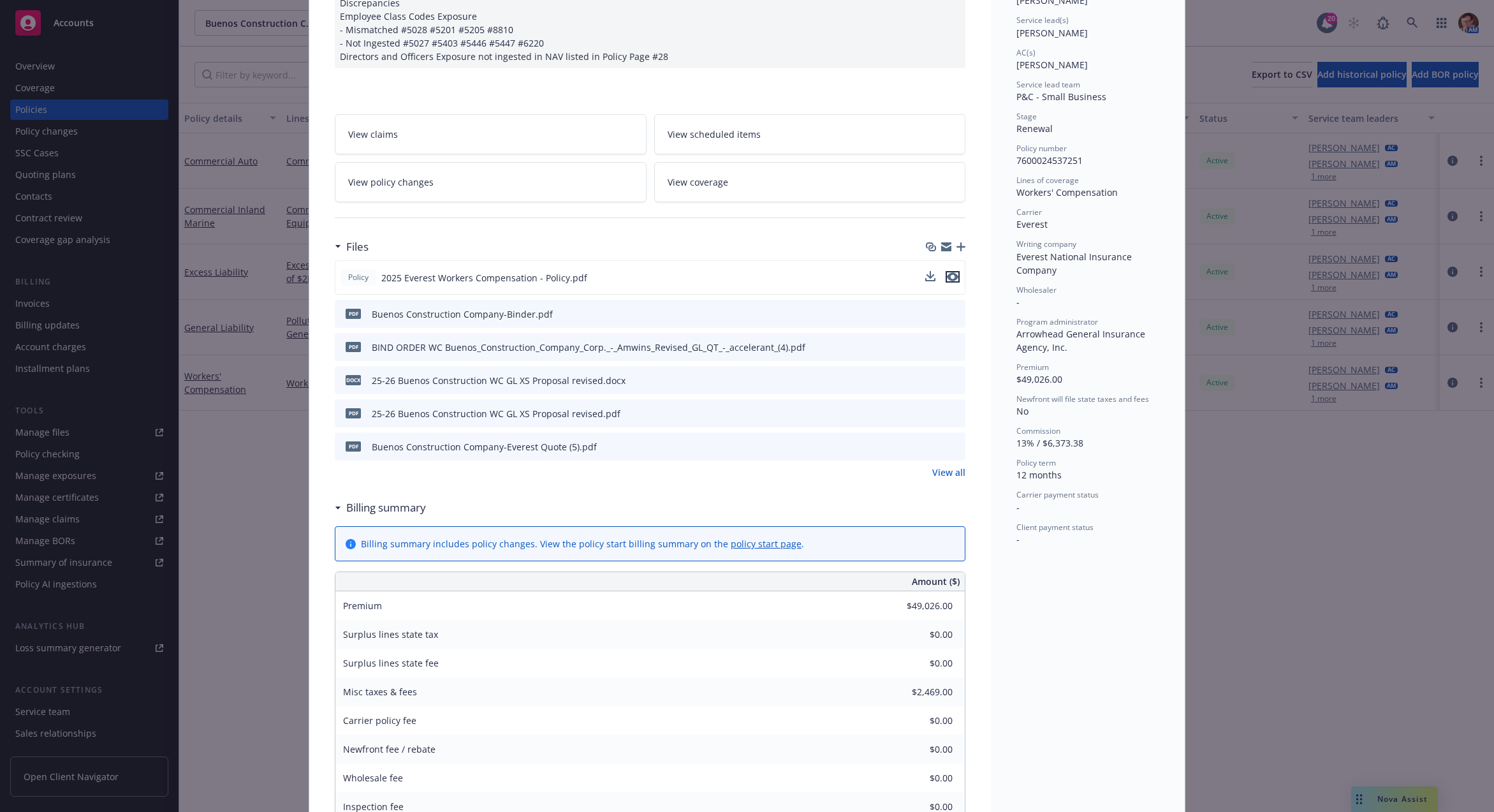
click at [947, 275] on icon "preview file" at bounding box center [952, 276] width 11 height 9
click at [947, 311] on icon "preview file" at bounding box center [952, 313] width 11 height 9
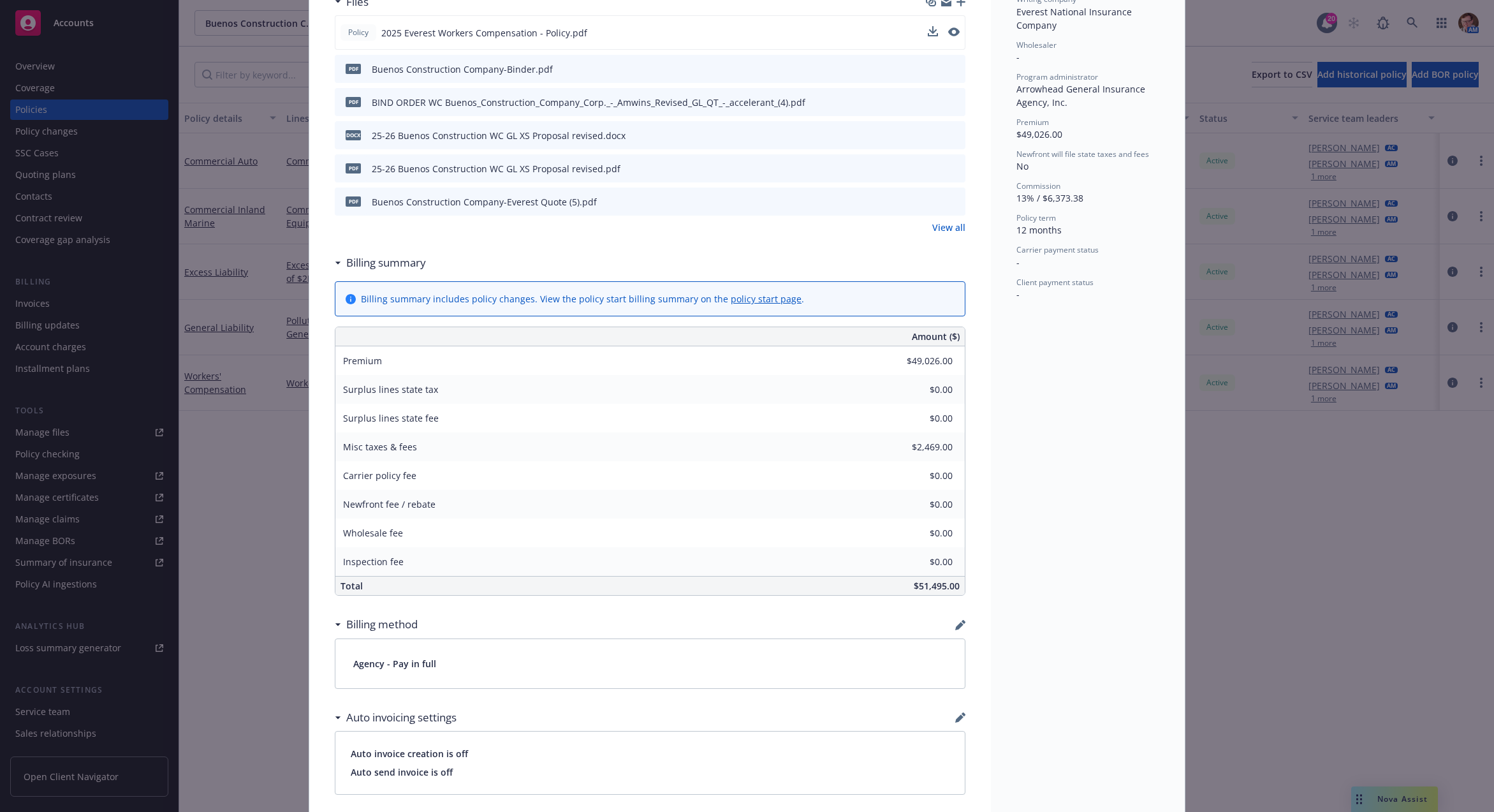
scroll to position [747, 0]
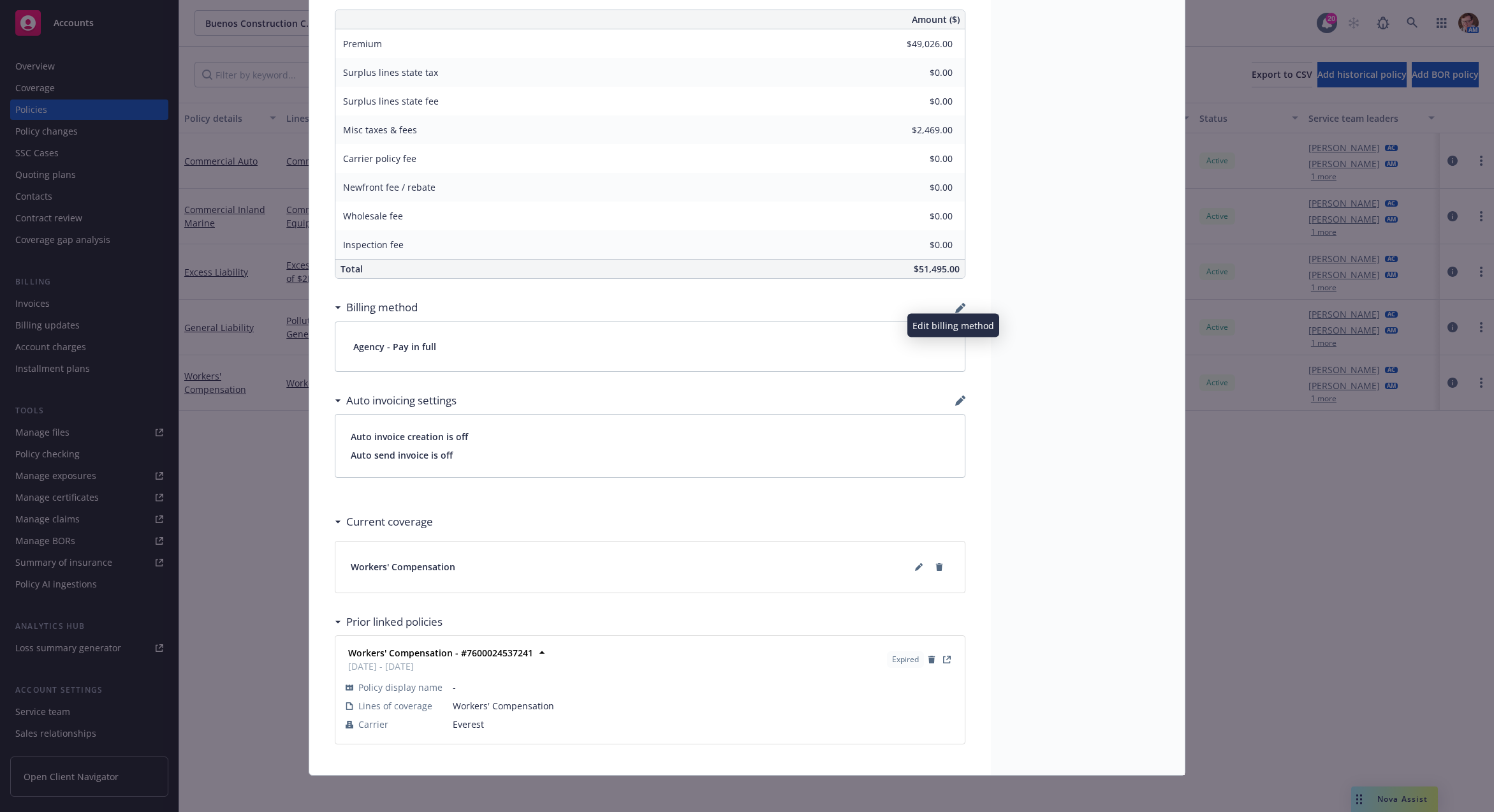
click at [955, 304] on icon "button" at bounding box center [959, 309] width 9 height 9
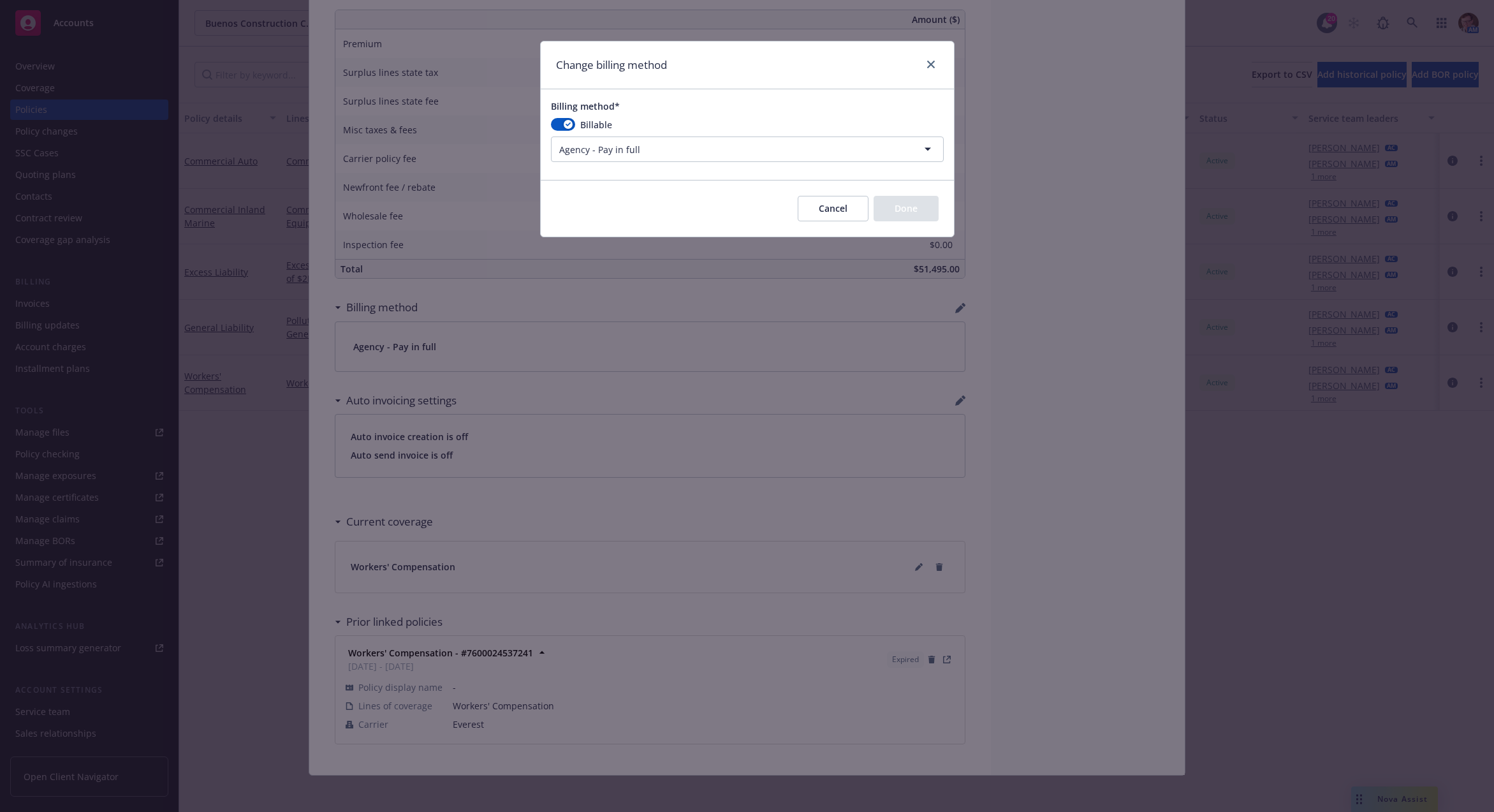
click at [667, 155] on html "Accounts Overview Coverage Policies Policy changes SSC Cases Quoting plans Cont…" at bounding box center [747, 406] width 1494 height 812
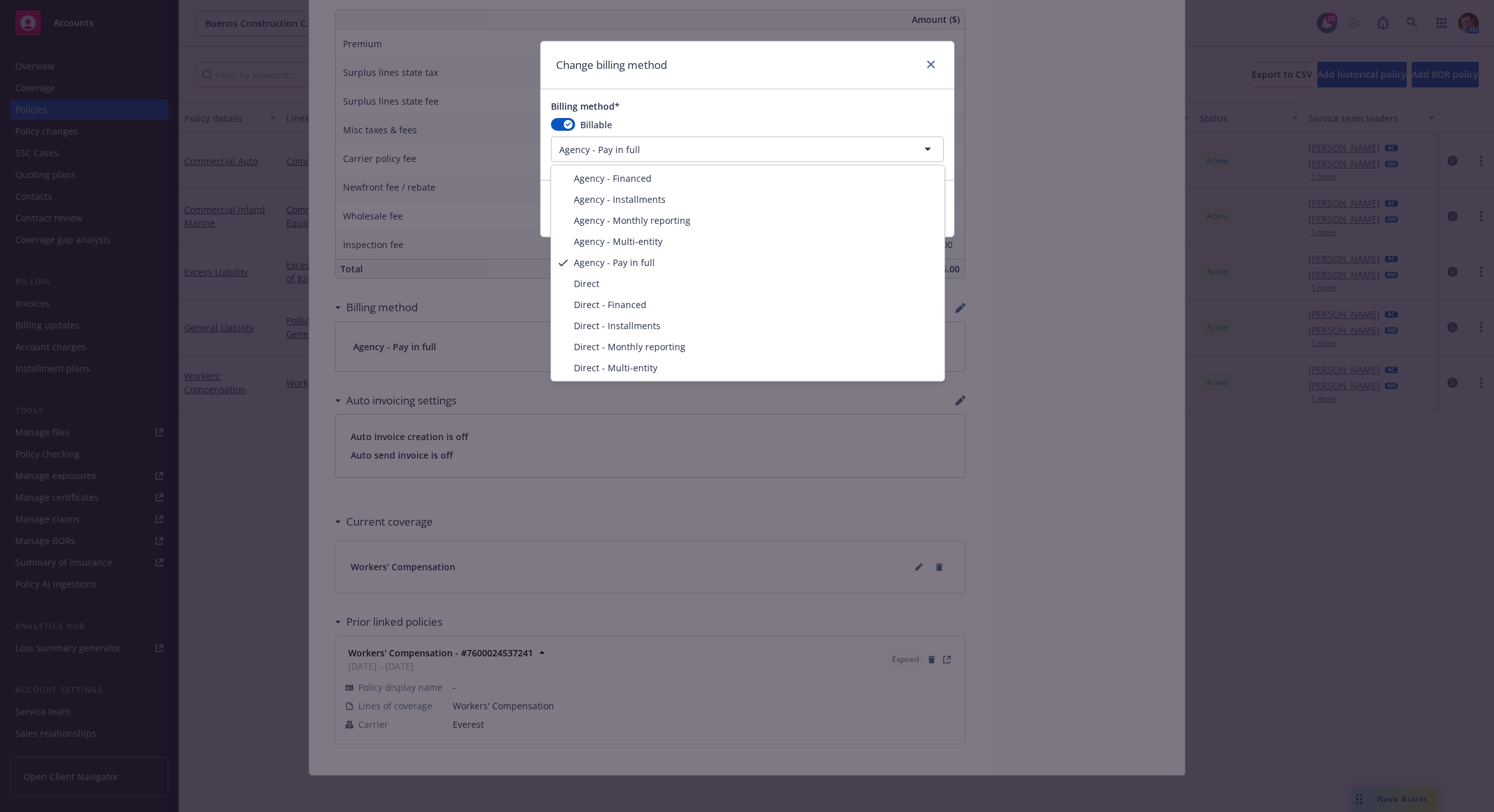
select select "DIRECT_MONTHLY_REPORTING"
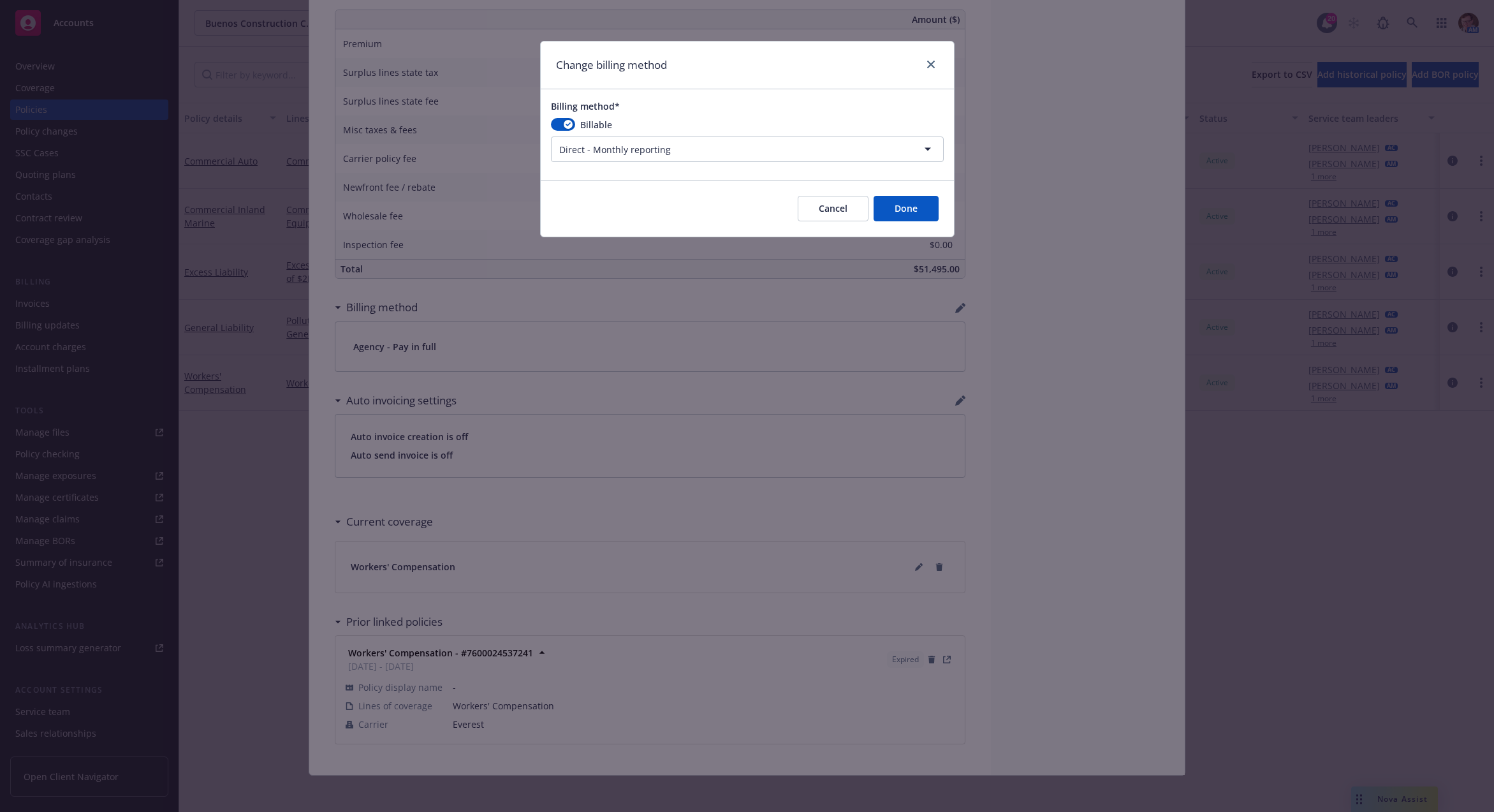
click at [921, 208] on button "Done" at bounding box center [906, 208] width 65 height 25
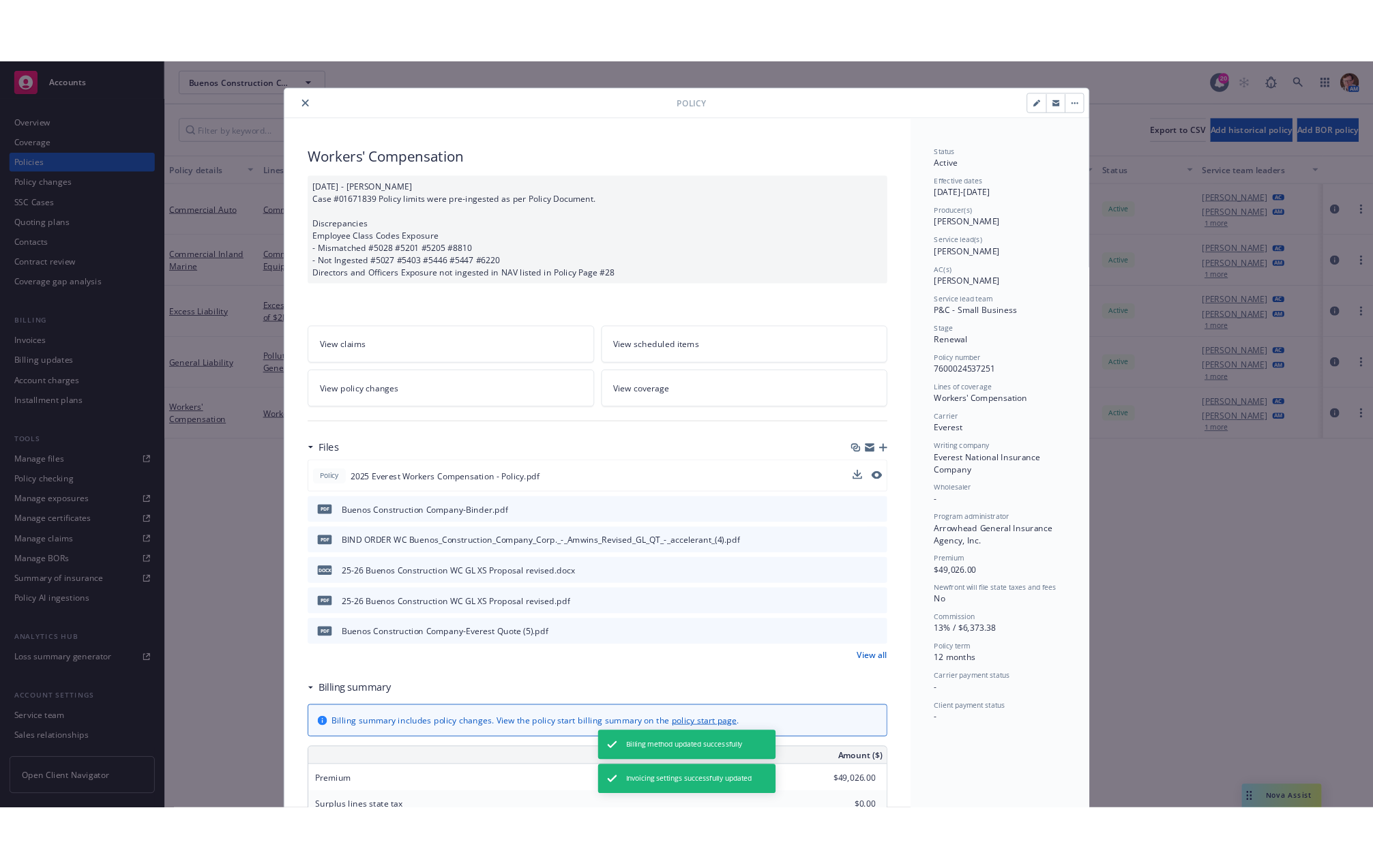
scroll to position [0, 0]
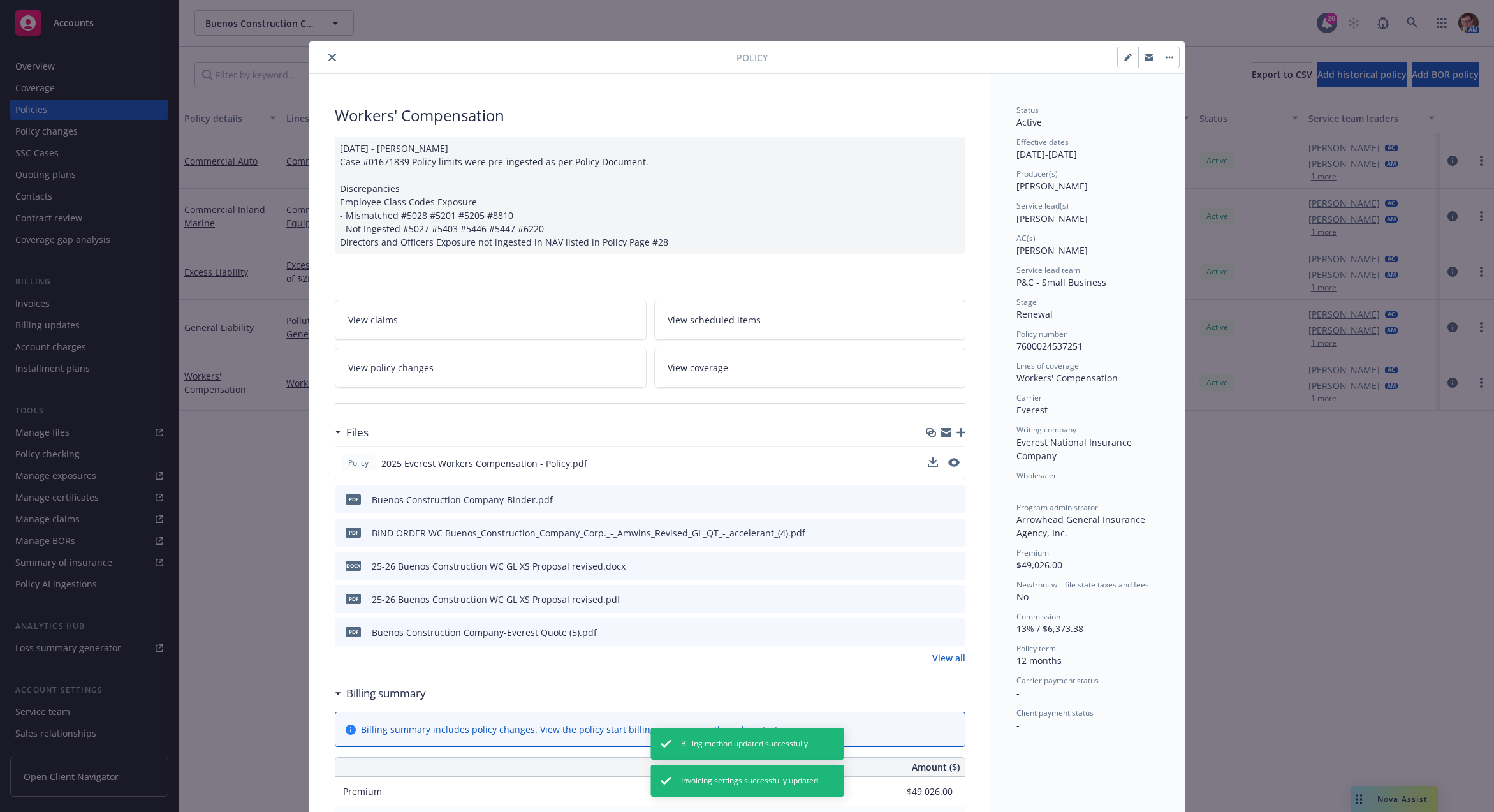
click at [328, 54] on icon "close" at bounding box center [331, 57] width 8 height 8
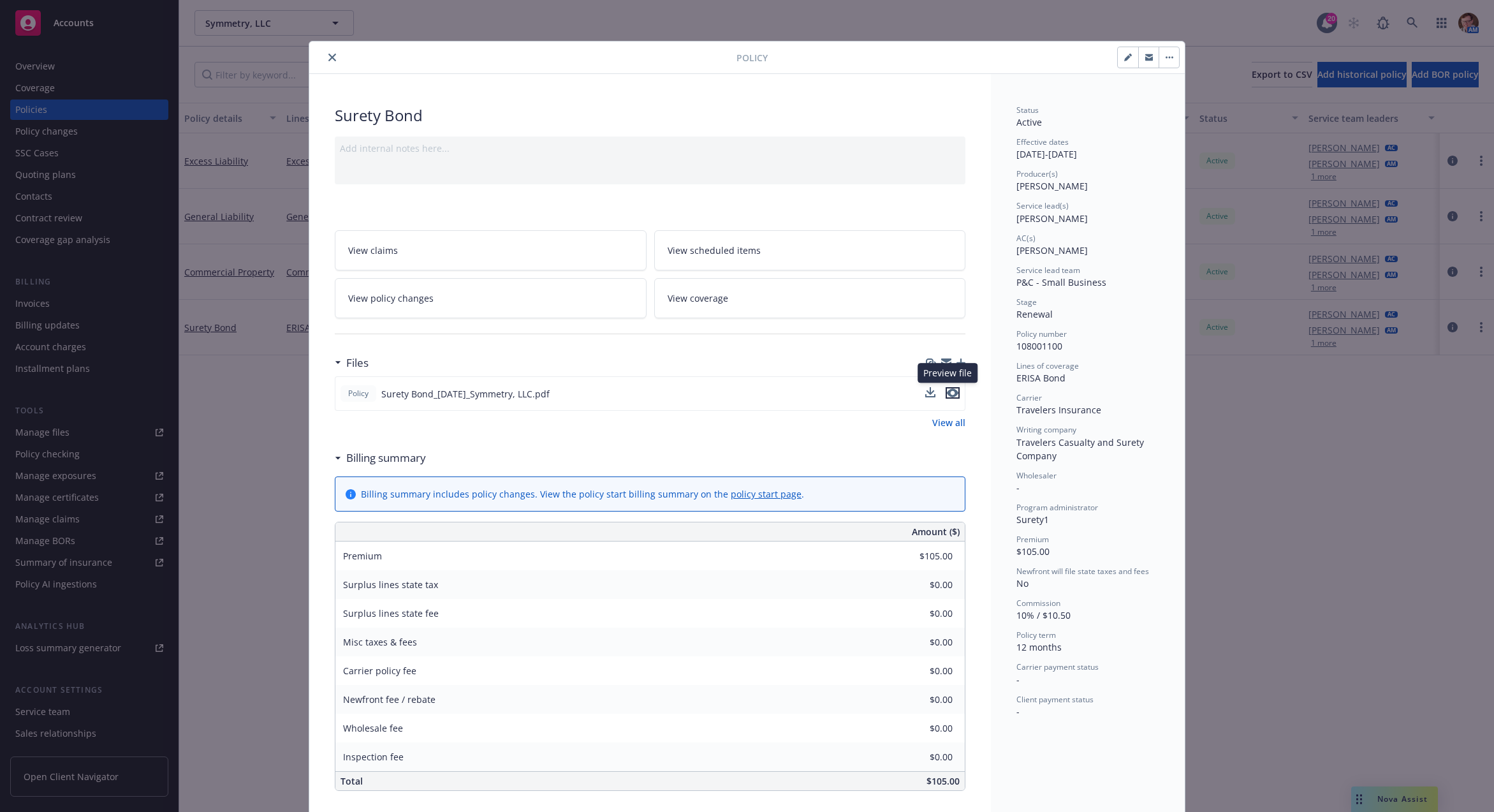
click at [947, 390] on icon "preview file" at bounding box center [952, 392] width 11 height 9
click at [947, 392] on icon "preview file" at bounding box center [952, 392] width 11 height 9
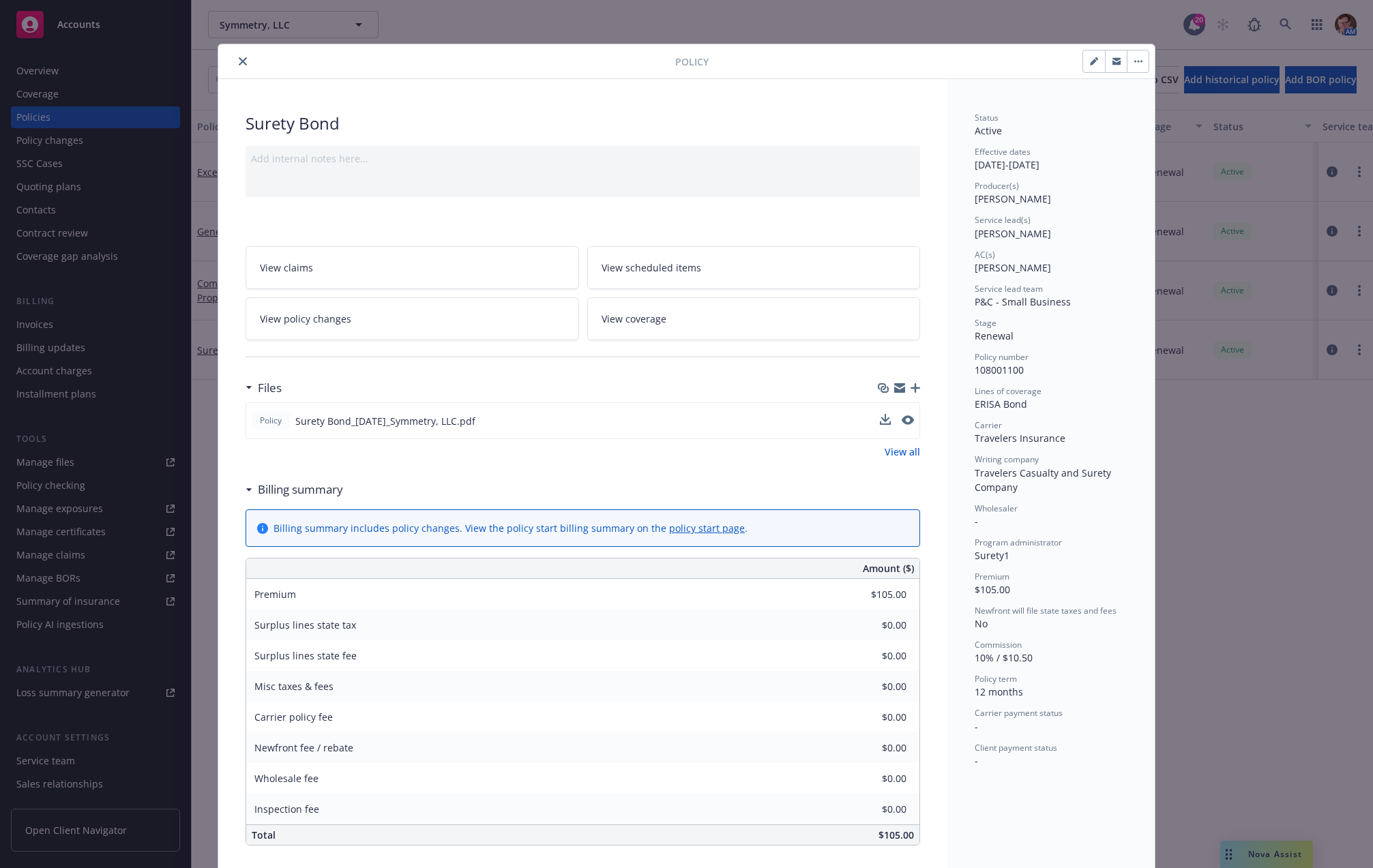
click at [239, 62] on button "close" at bounding box center [243, 62] width 17 height 17
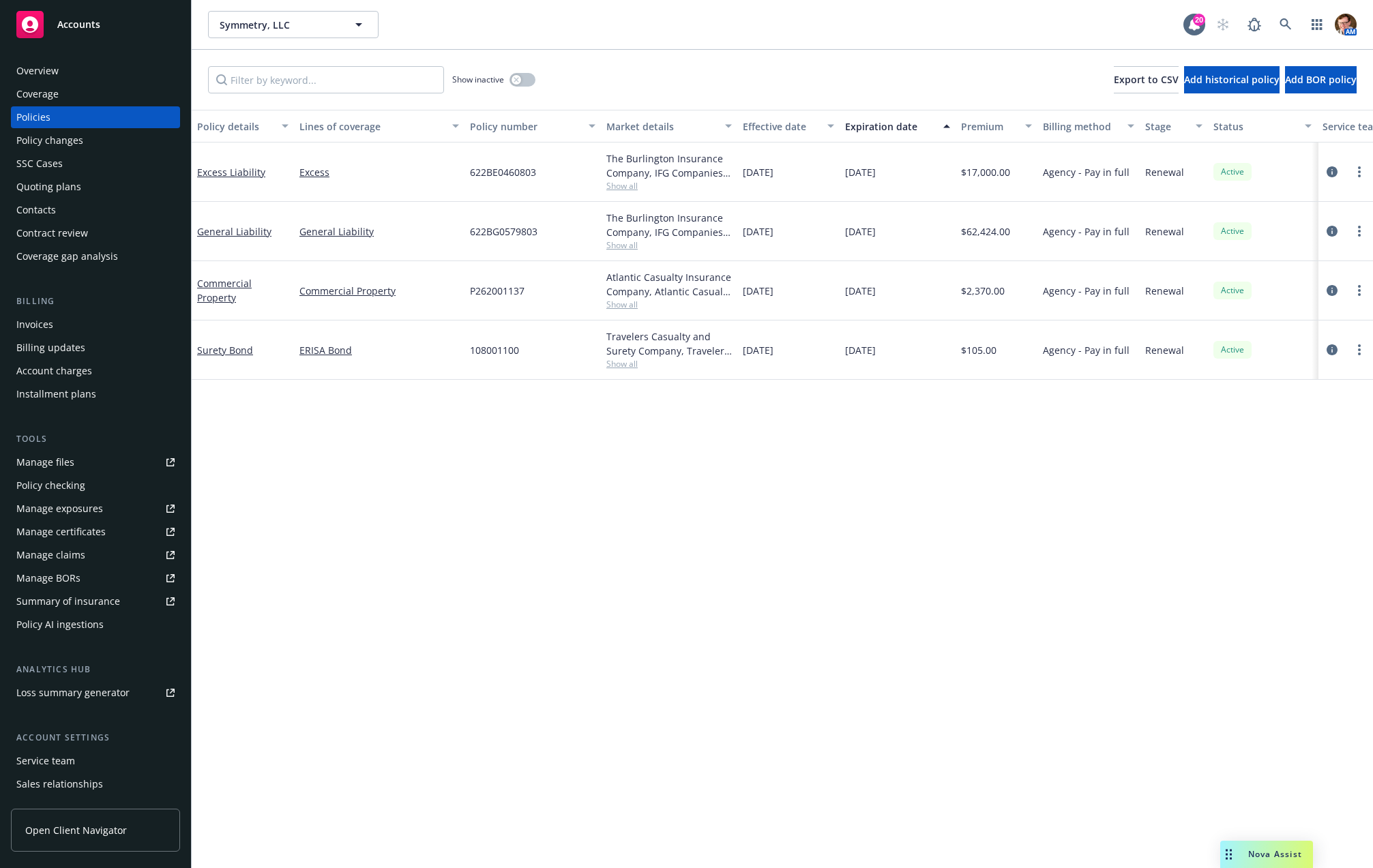
click at [103, 64] on div "Overview" at bounding box center [96, 70] width 159 height 21
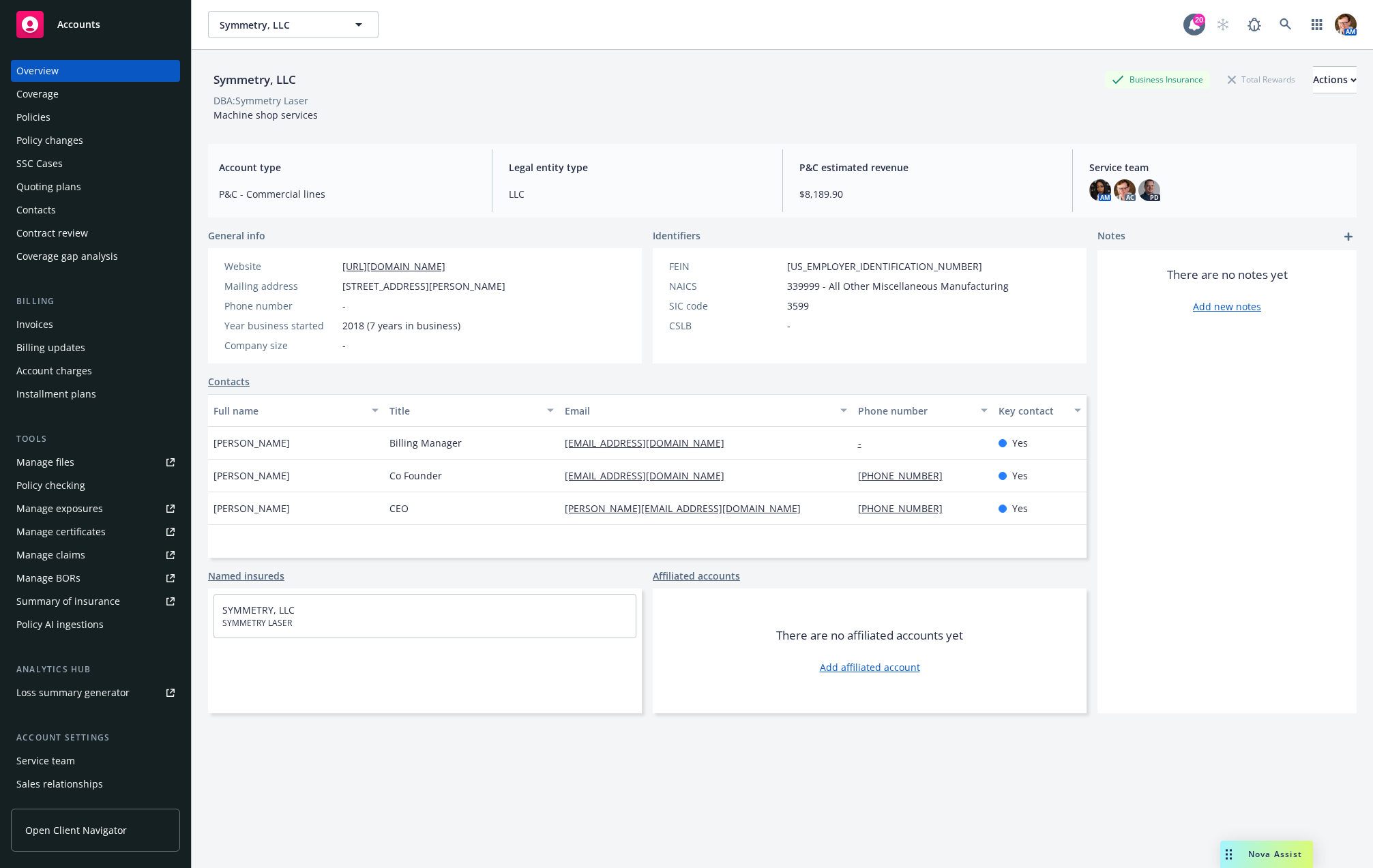
click at [91, 117] on div "Policies" at bounding box center [96, 117] width 159 height 21
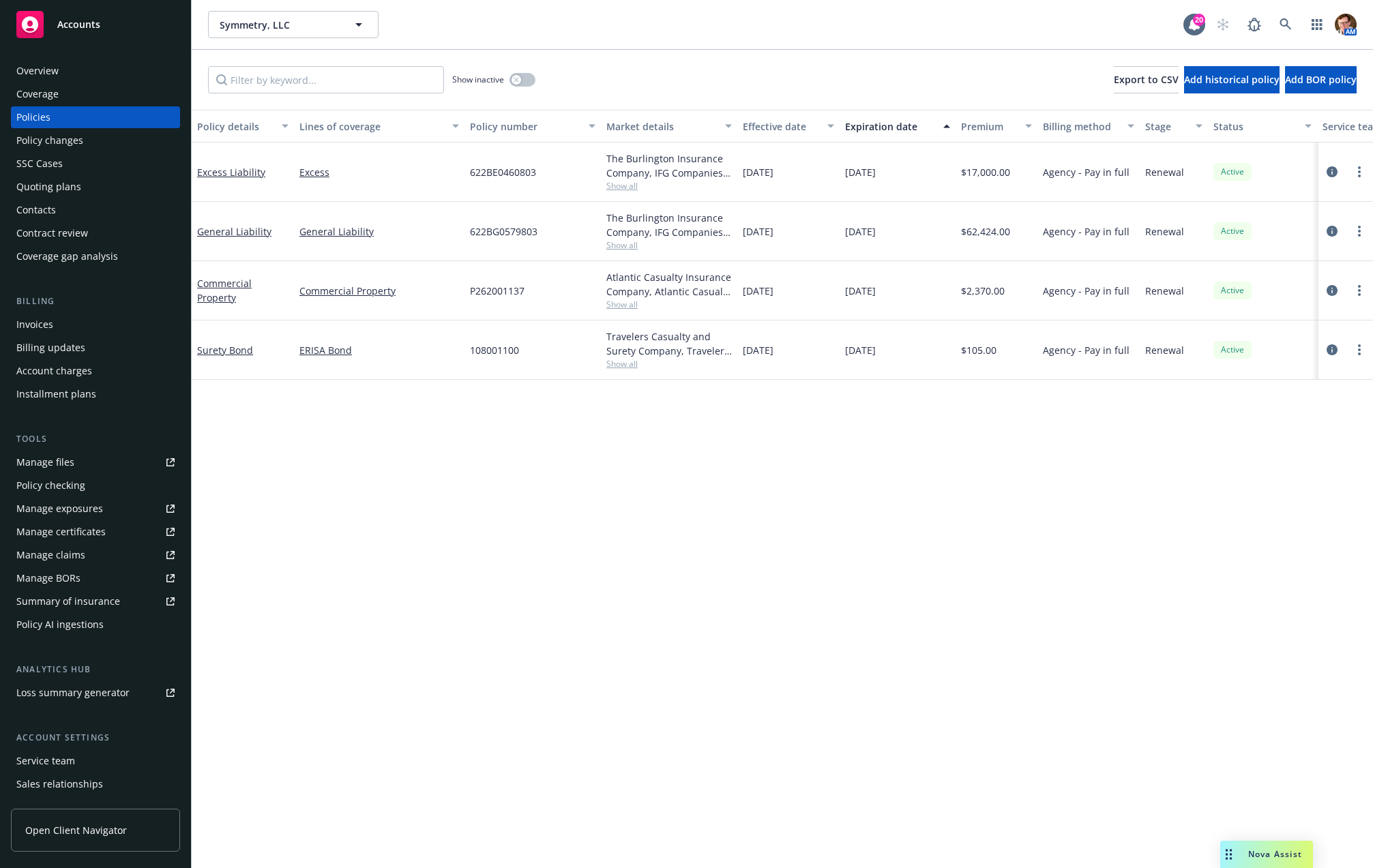
click at [86, 316] on div "Invoices" at bounding box center [96, 324] width 159 height 21
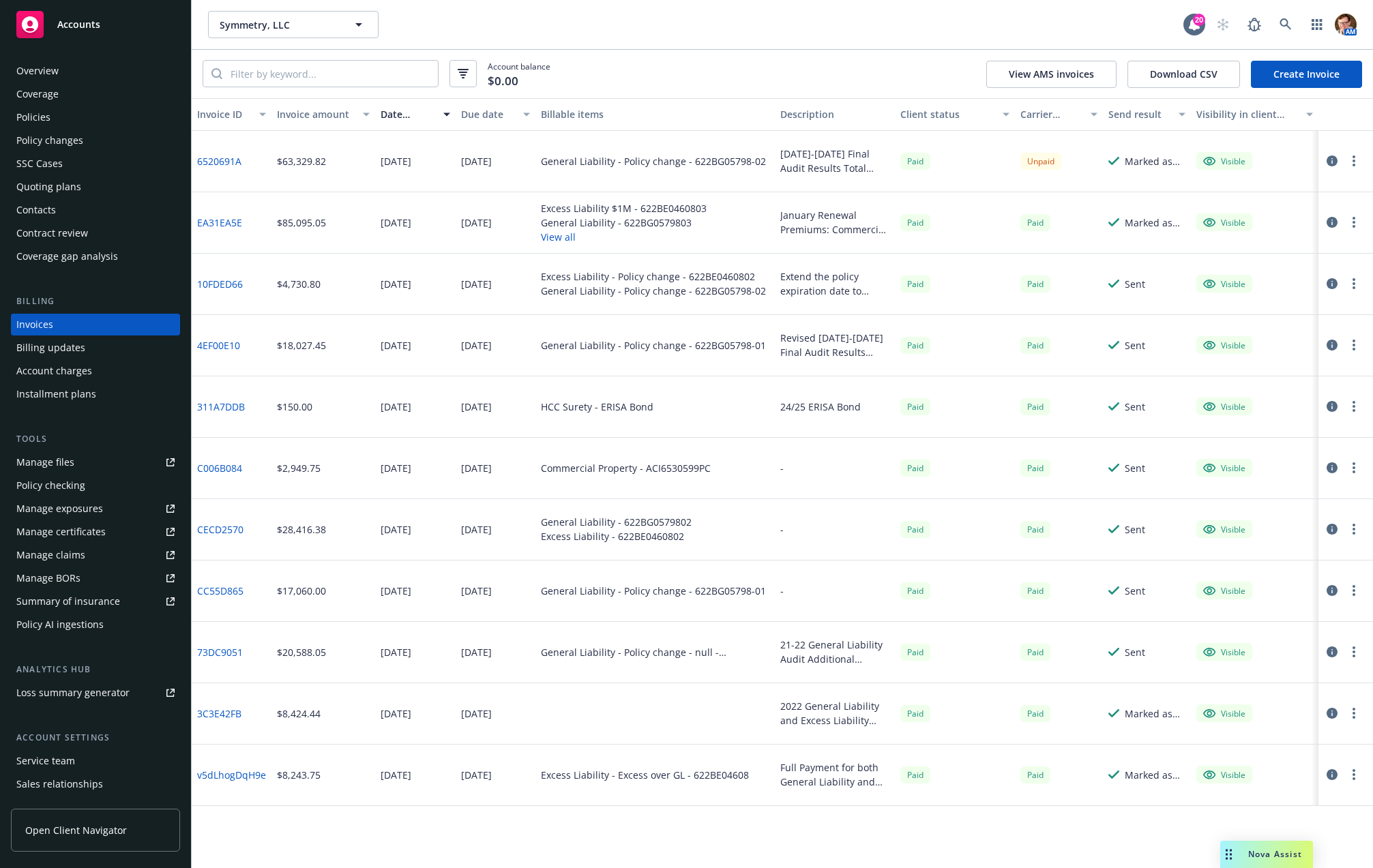
click at [564, 237] on button "View all" at bounding box center [624, 236] width 166 height 14
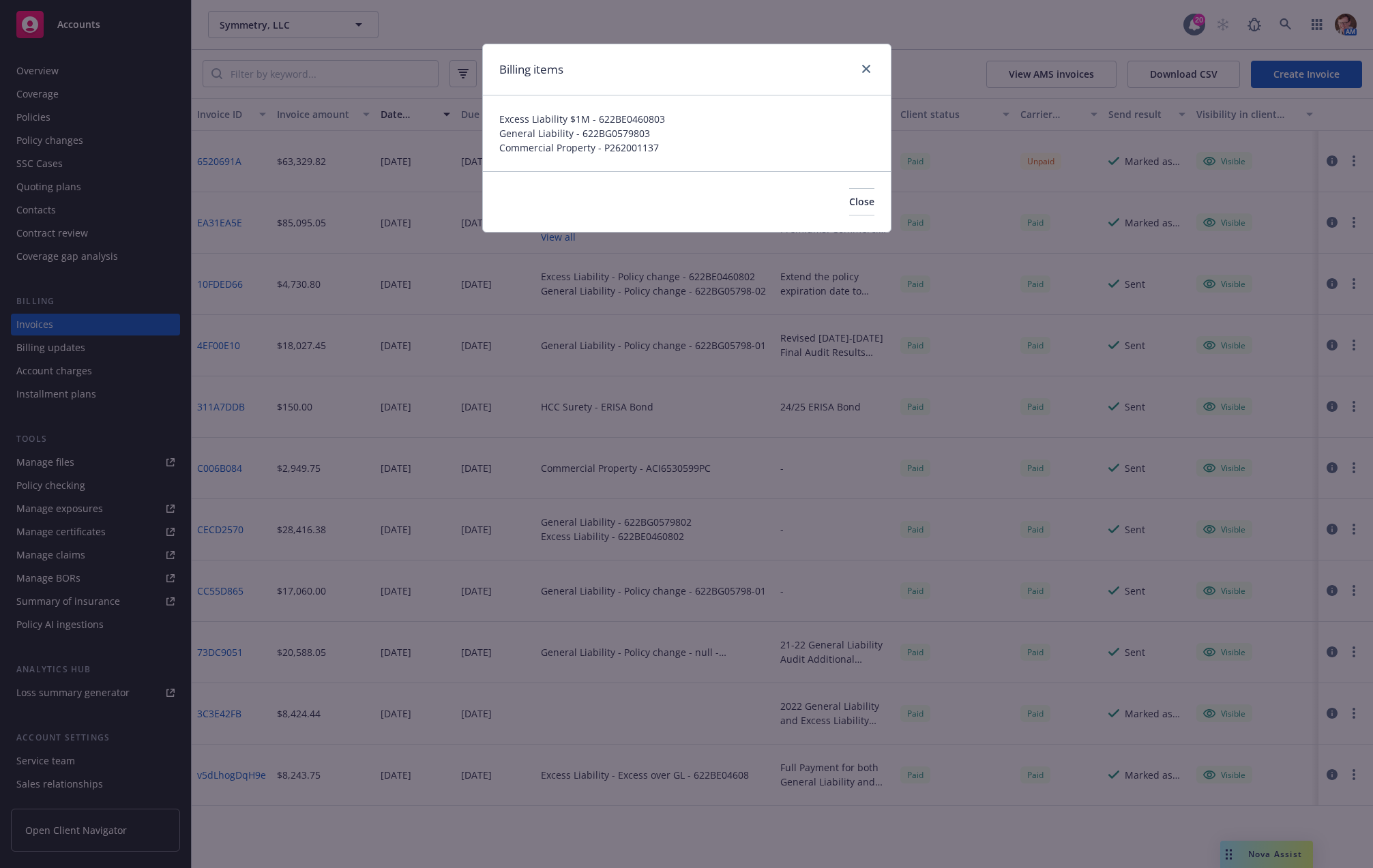
click at [855, 62] on div at bounding box center [863, 69] width 21 height 18
click at [860, 64] on link "close" at bounding box center [867, 69] width 17 height 17
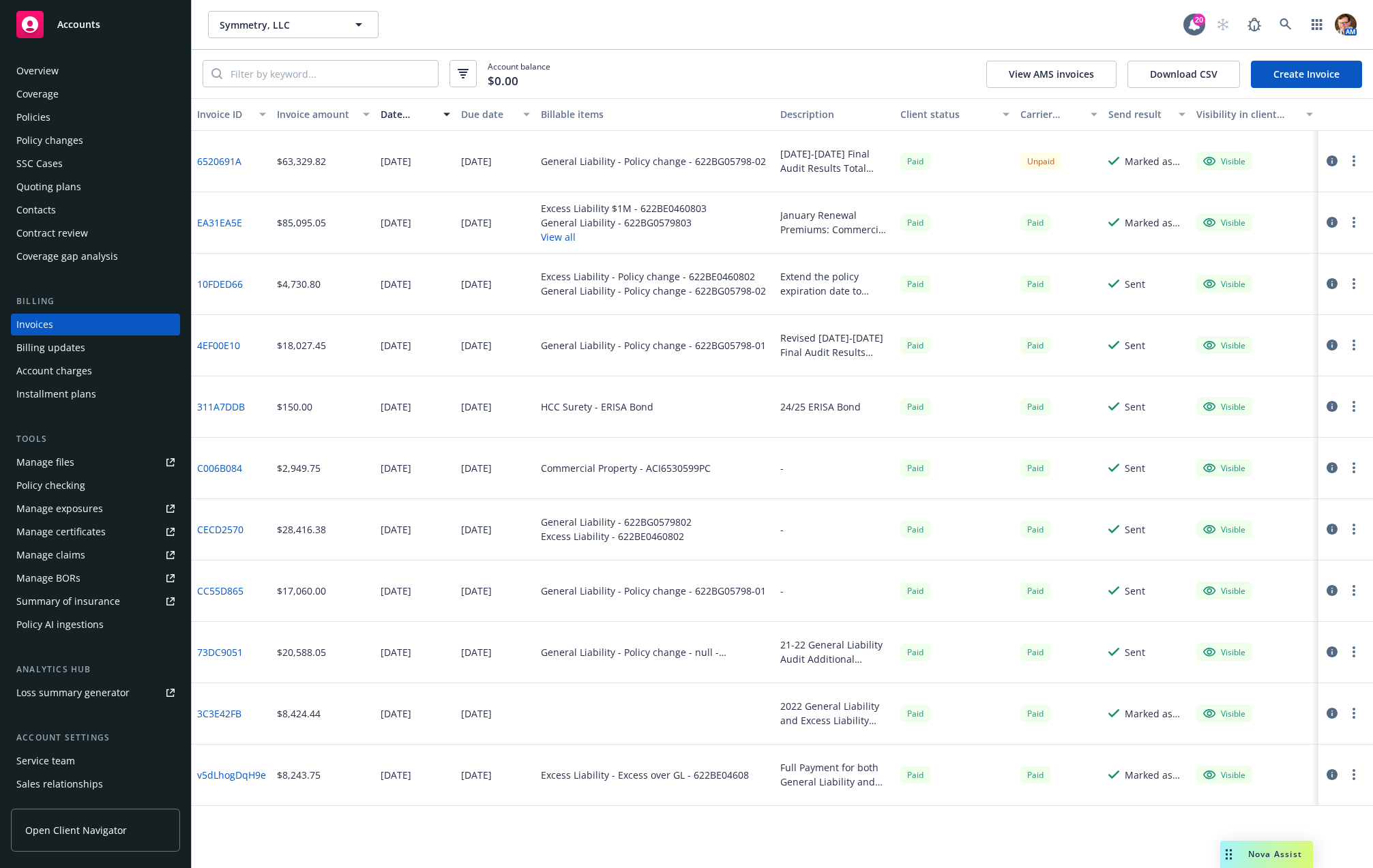
click at [543, 241] on button "View all" at bounding box center [624, 236] width 166 height 14
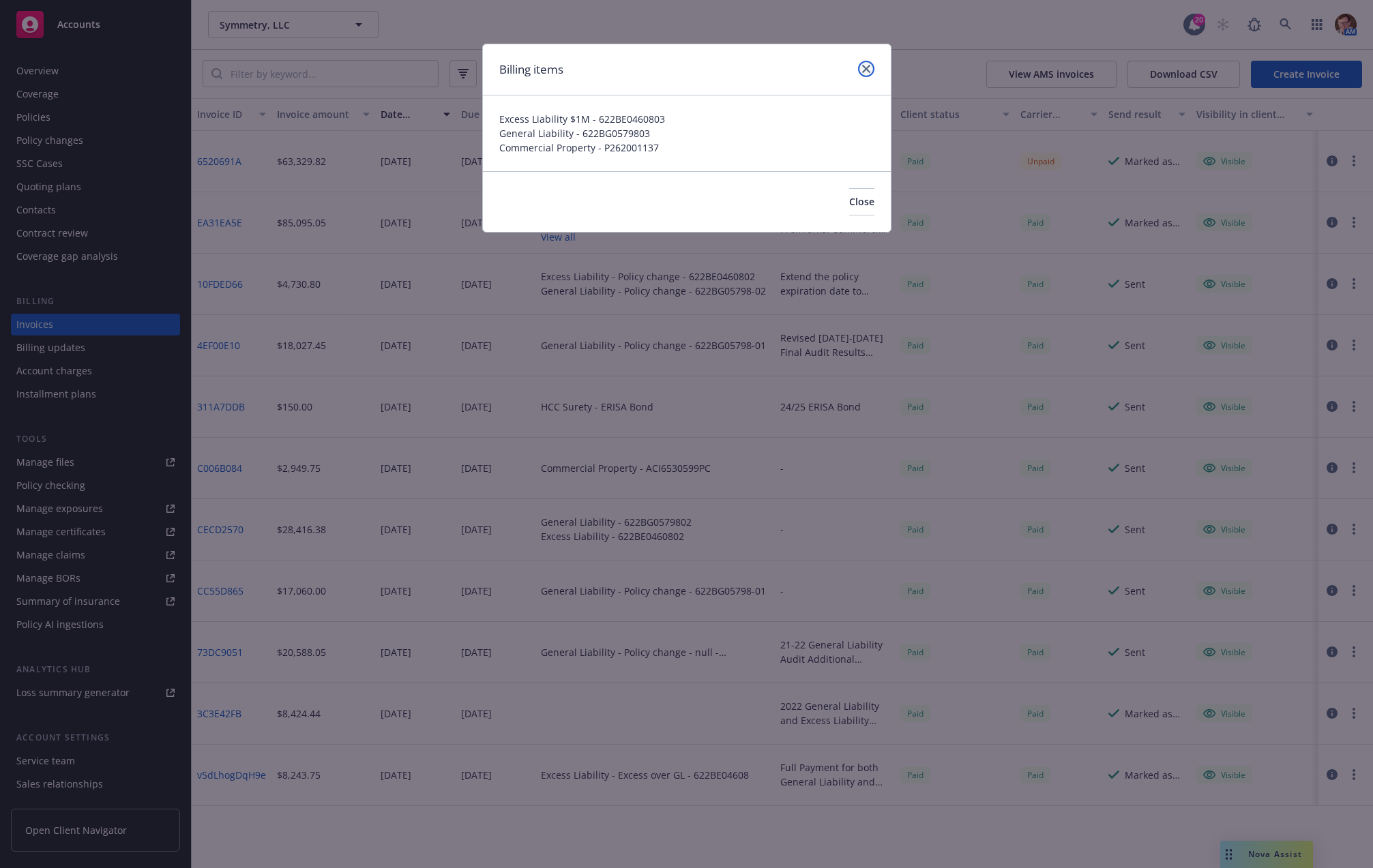
click at [866, 65] on icon "close" at bounding box center [866, 68] width 8 height 8
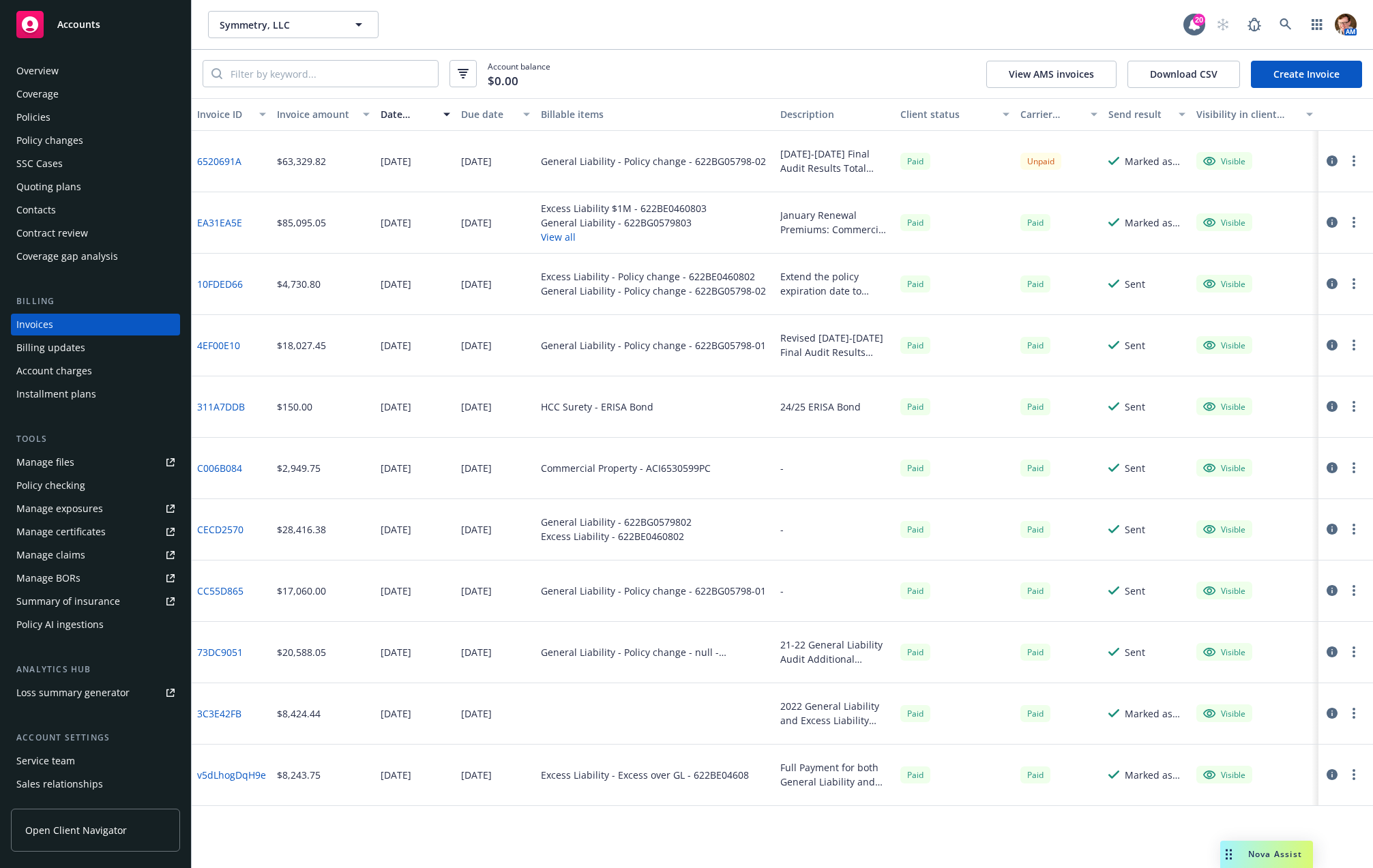
click at [82, 66] on div "Overview" at bounding box center [96, 70] width 159 height 21
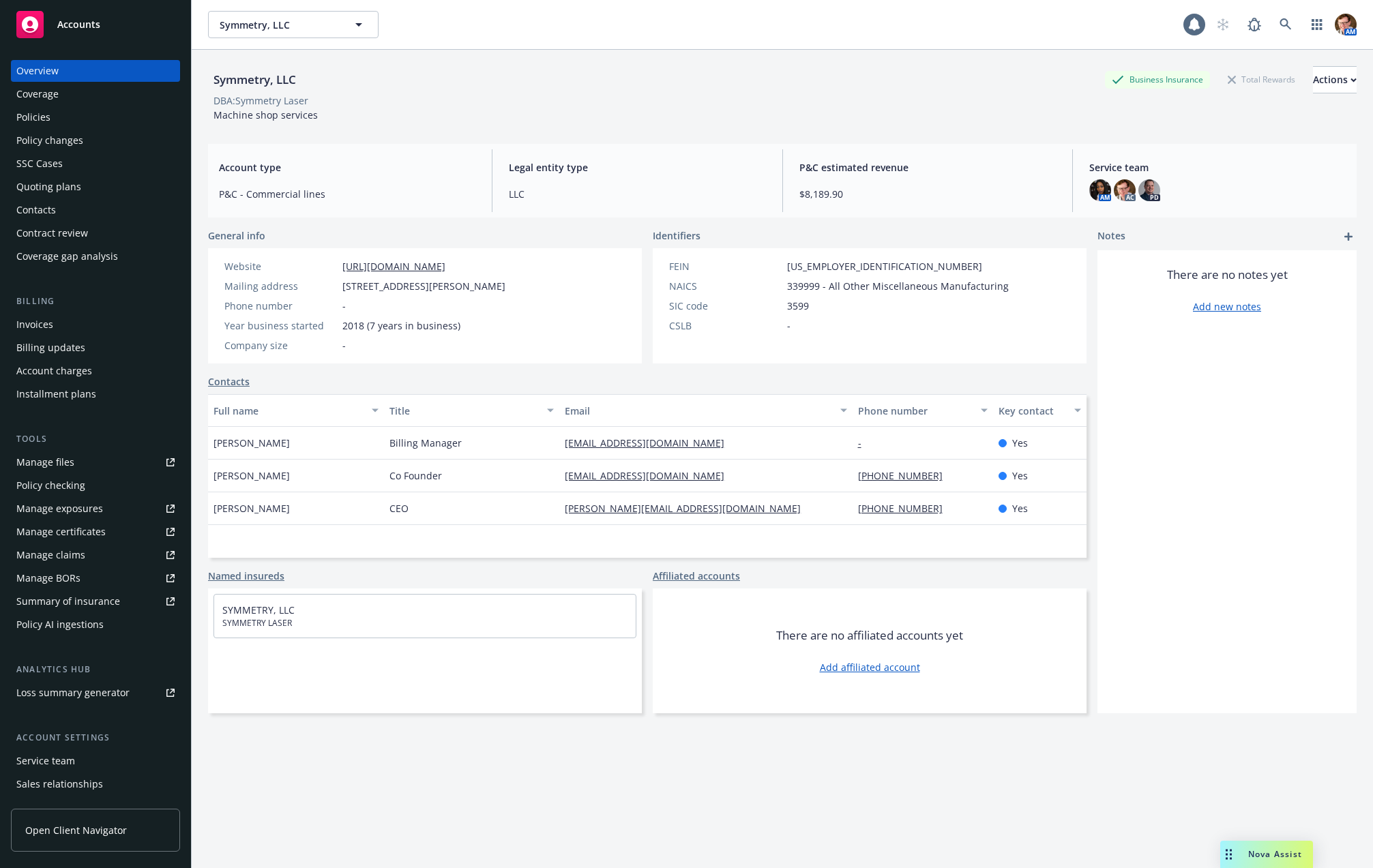
click at [99, 120] on div "Policies" at bounding box center [96, 117] width 159 height 21
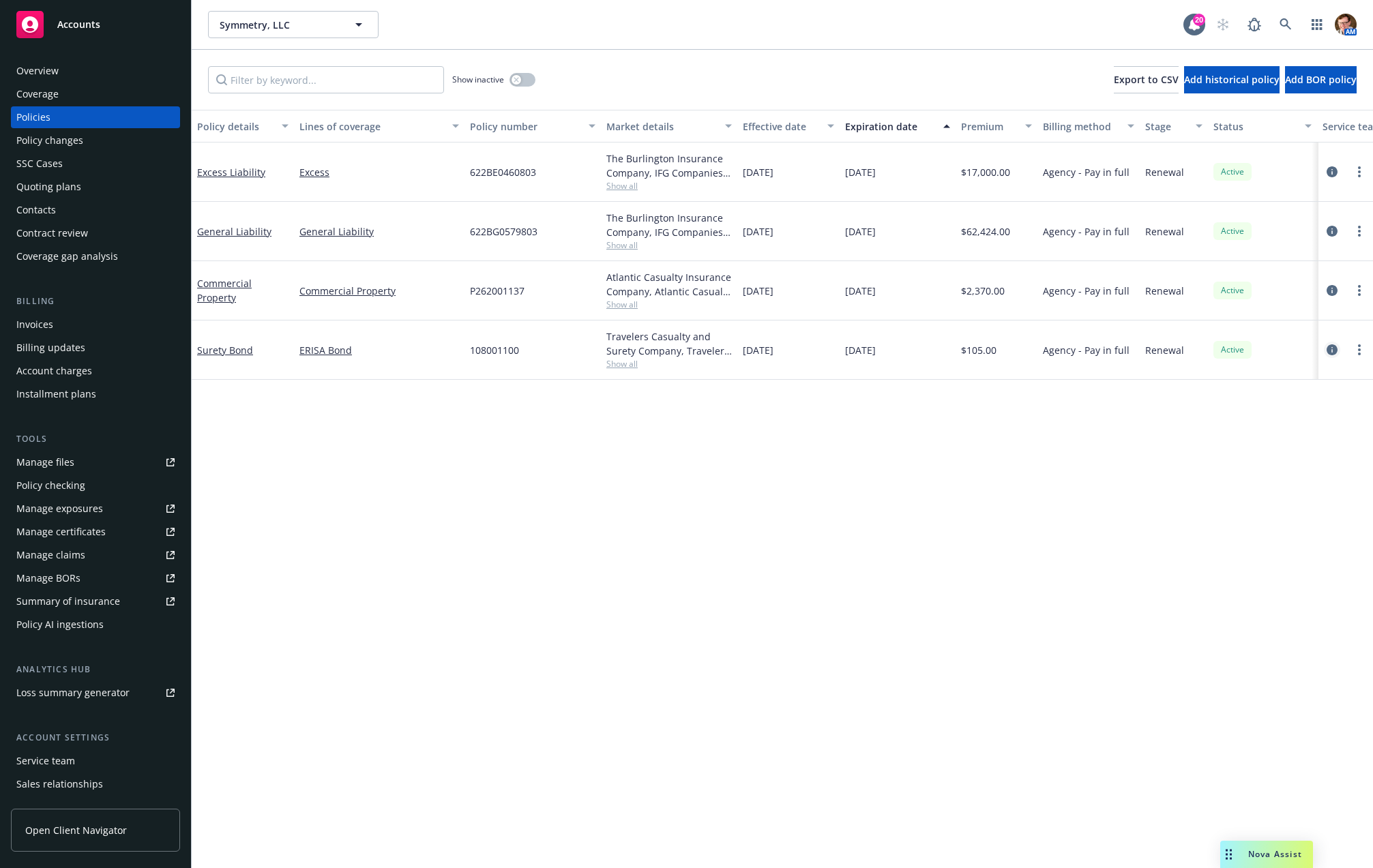
click at [1324, 351] on link "circleInformation" at bounding box center [1332, 350] width 17 height 17
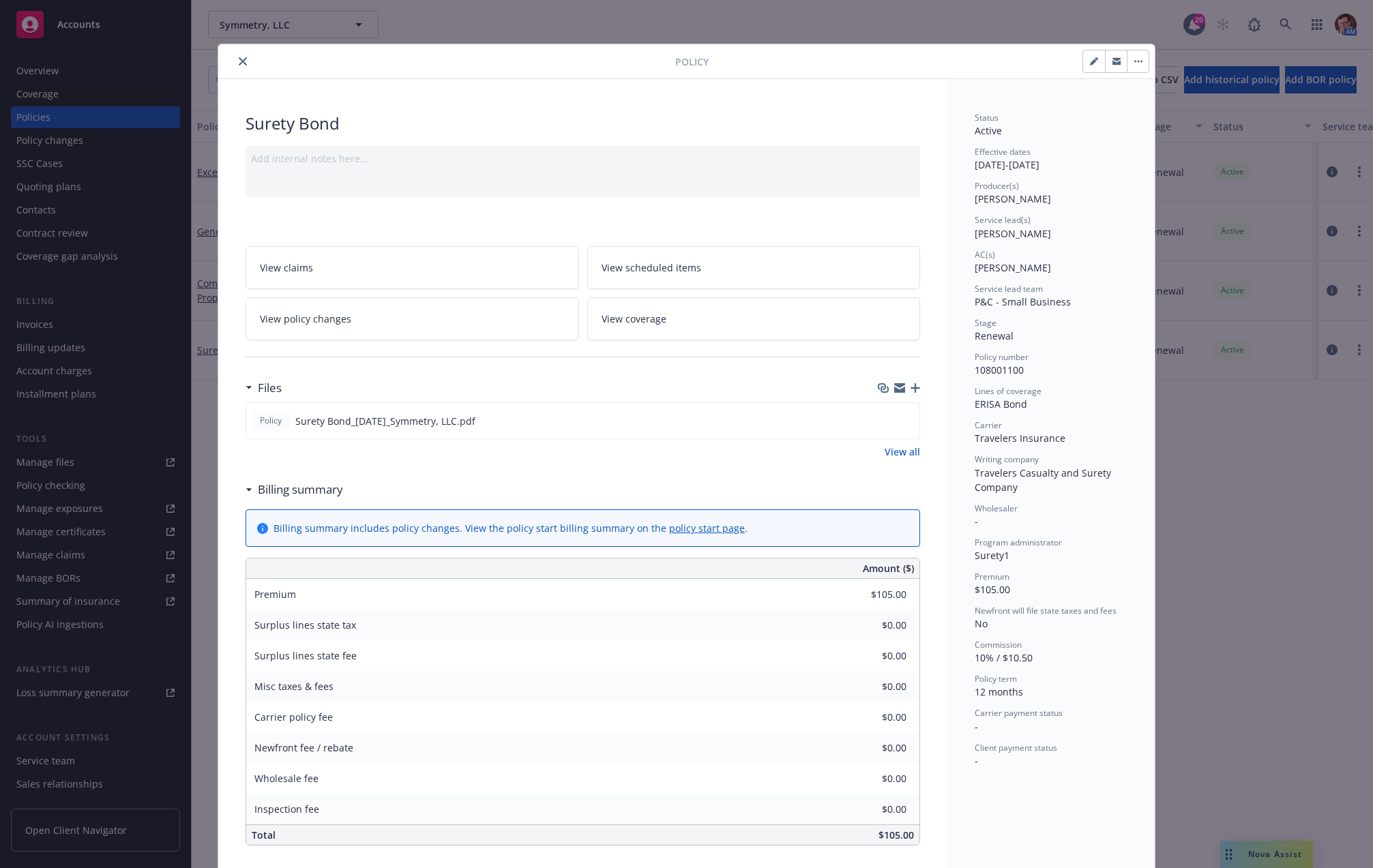
scroll to position [41, 0]
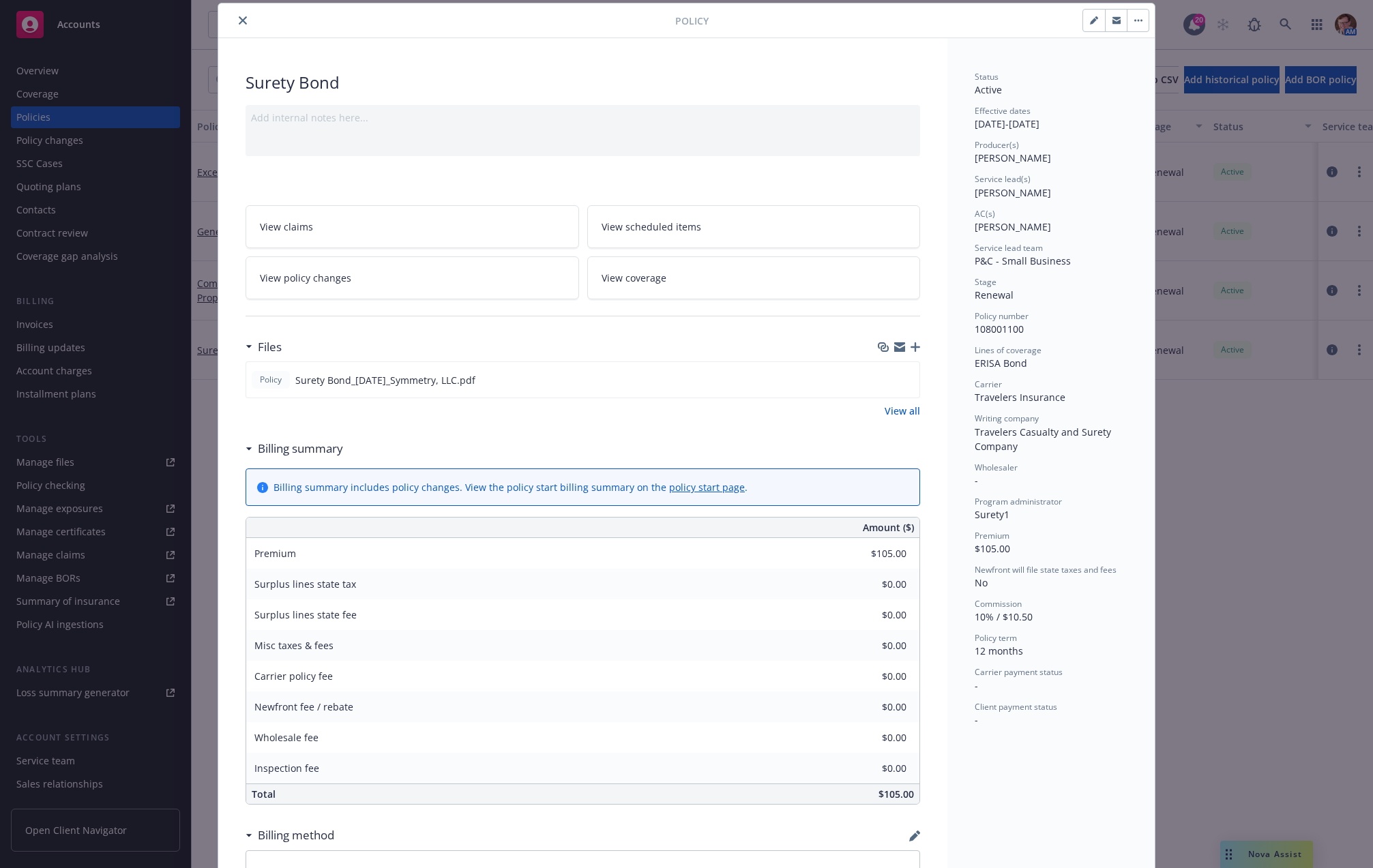
click at [239, 19] on icon "close" at bounding box center [243, 21] width 8 height 8
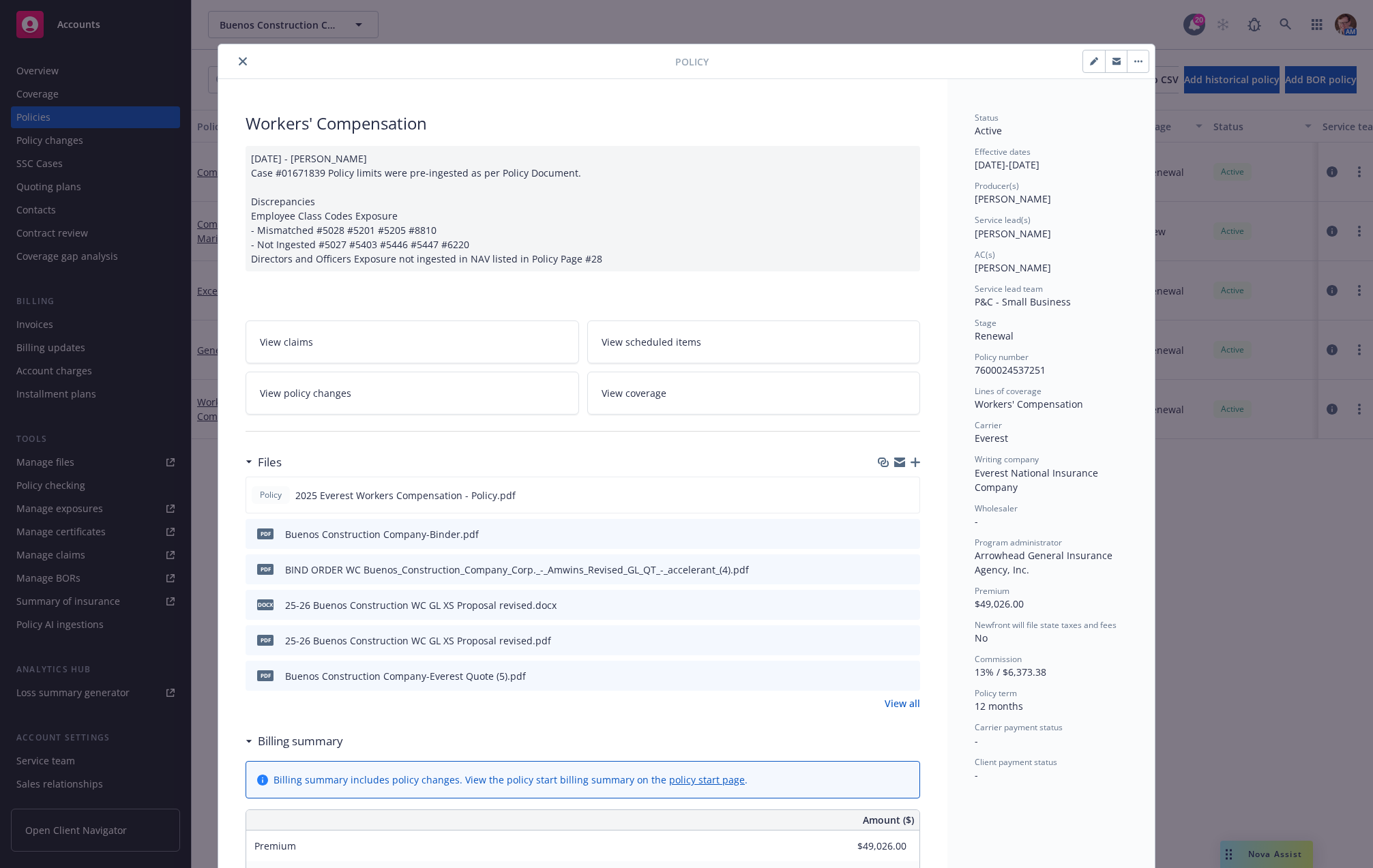
click at [910, 536] on div "pdf Buenos Construction Company-Binder.pdf" at bounding box center [582, 533] width 674 height 30
click at [901, 530] on icon "preview file" at bounding box center [907, 533] width 12 height 9
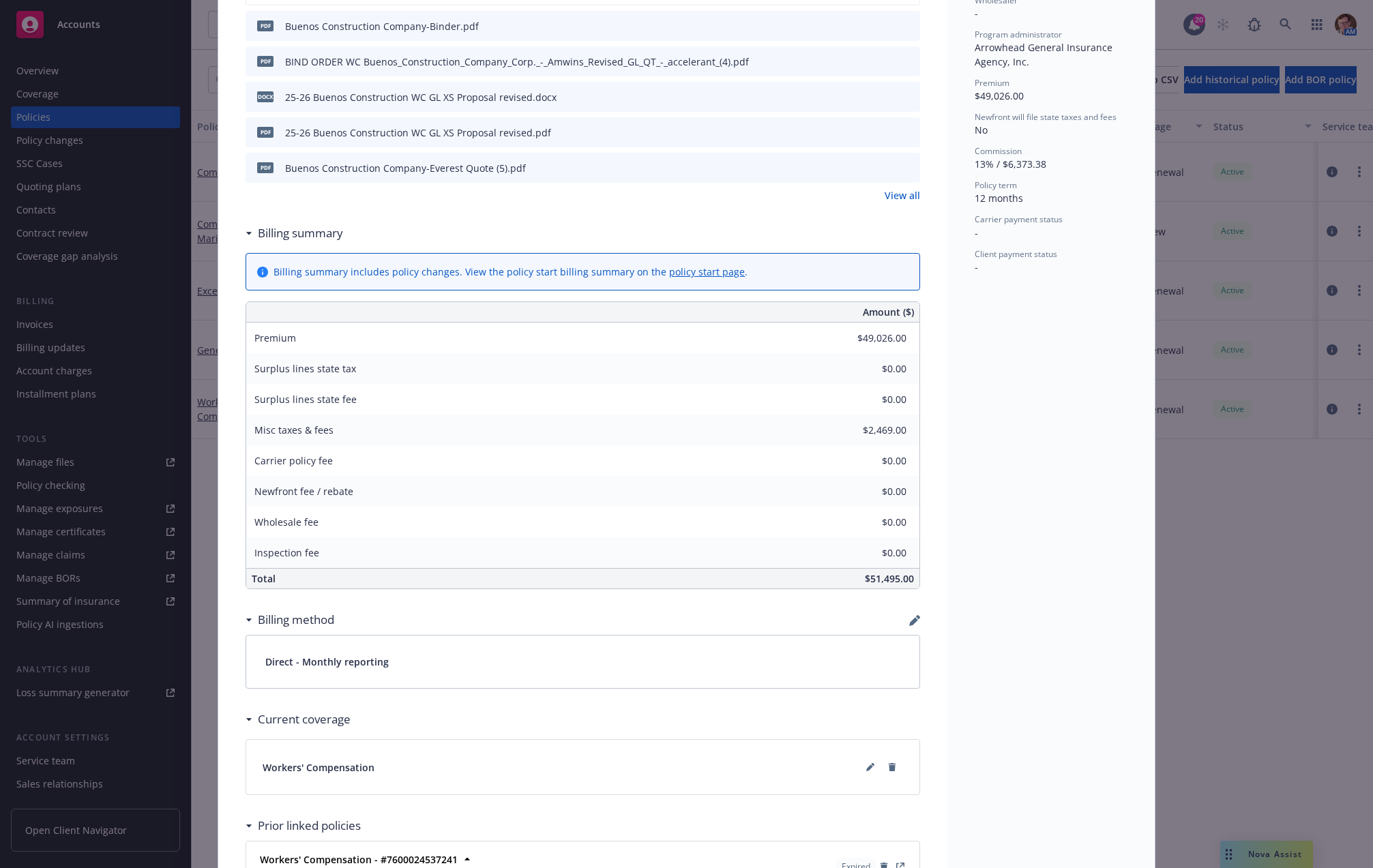
scroll to position [669, 0]
